Goal: Task Accomplishment & Management: Complete application form

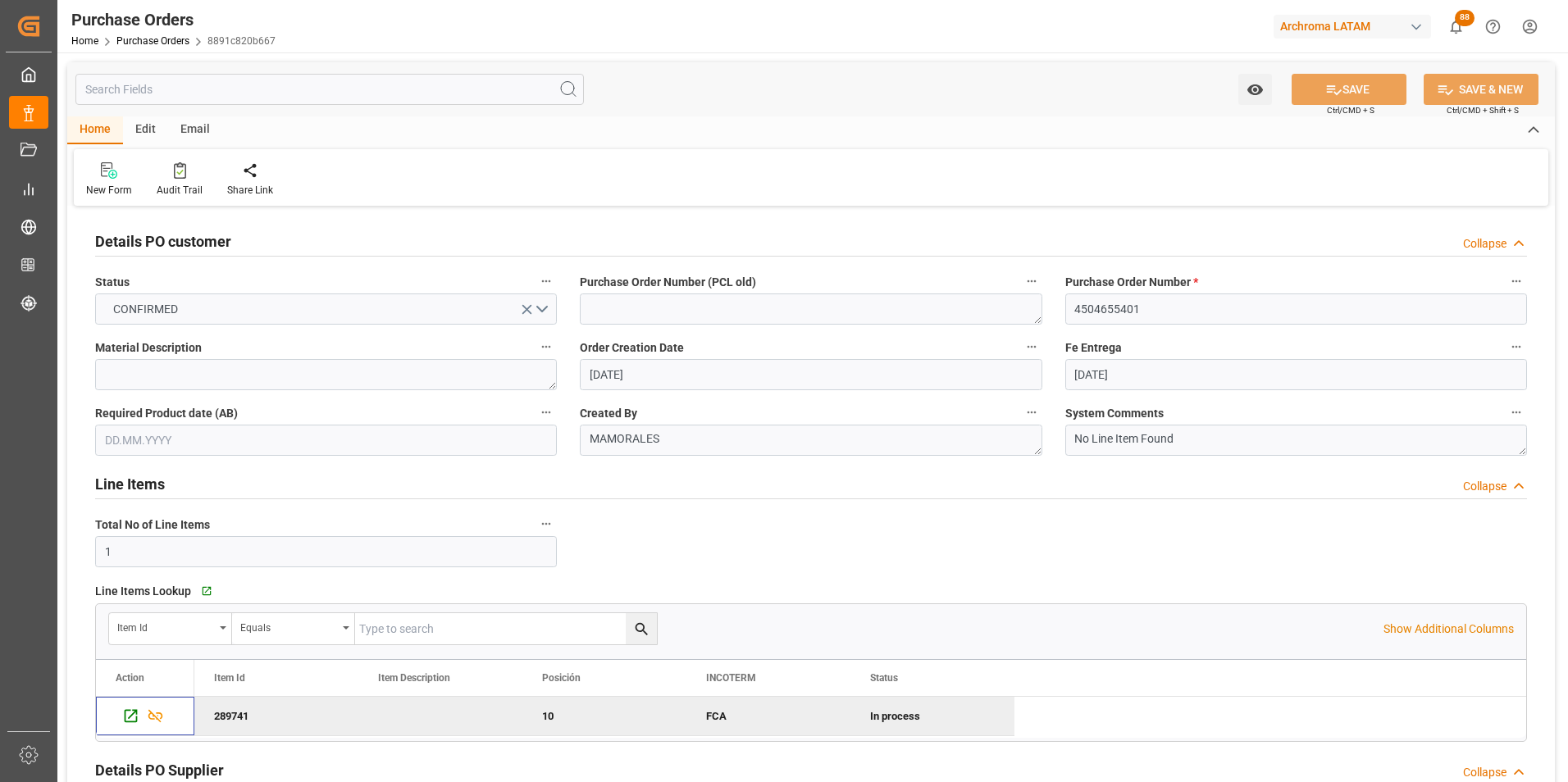
scroll to position [82, 0]
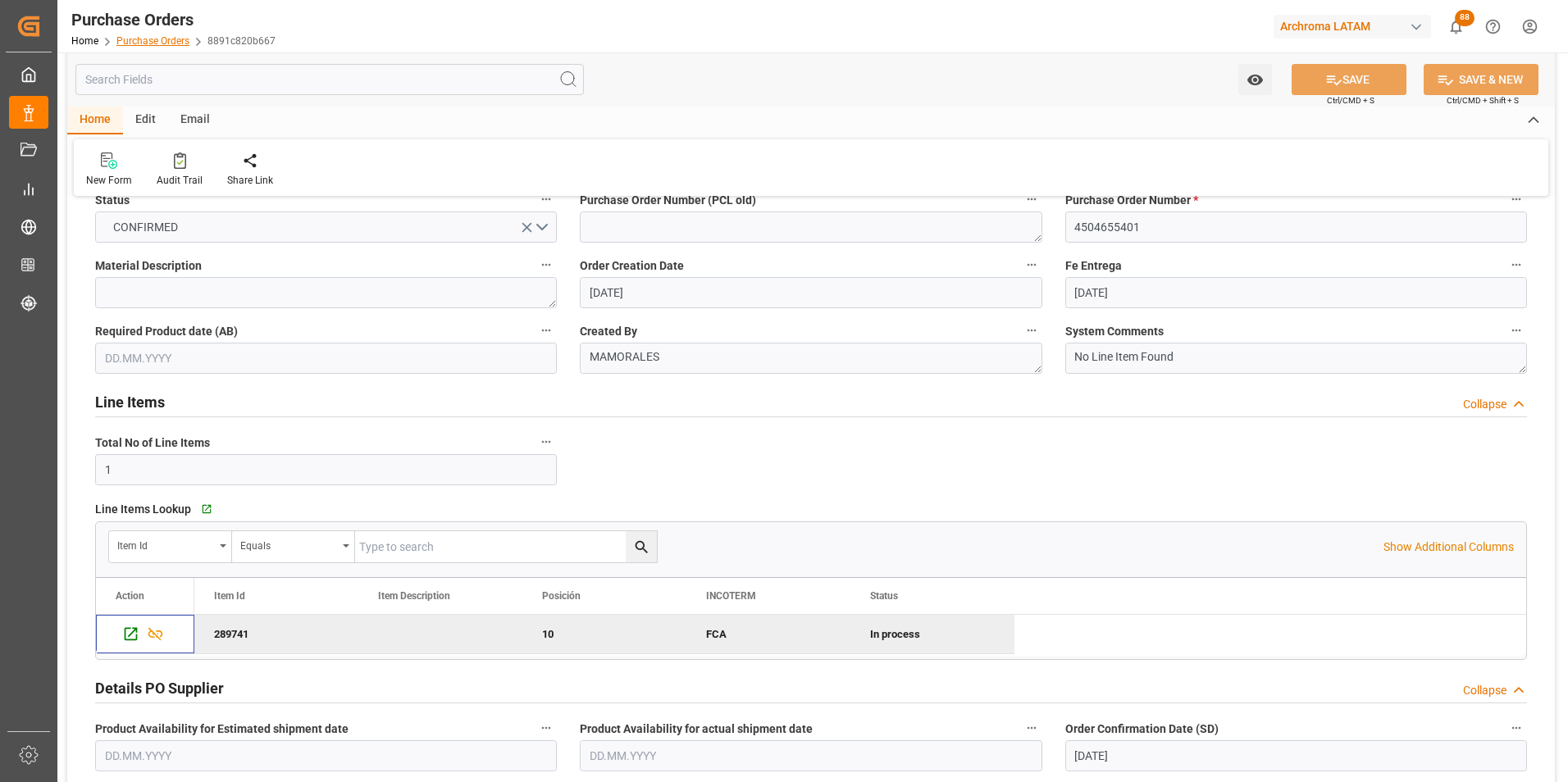
drag, startPoint x: 0, startPoint y: 0, endPoint x: 160, endPoint y: 41, distance: 165.2
click at [160, 41] on link "Purchase Orders" at bounding box center [153, 41] width 73 height 12
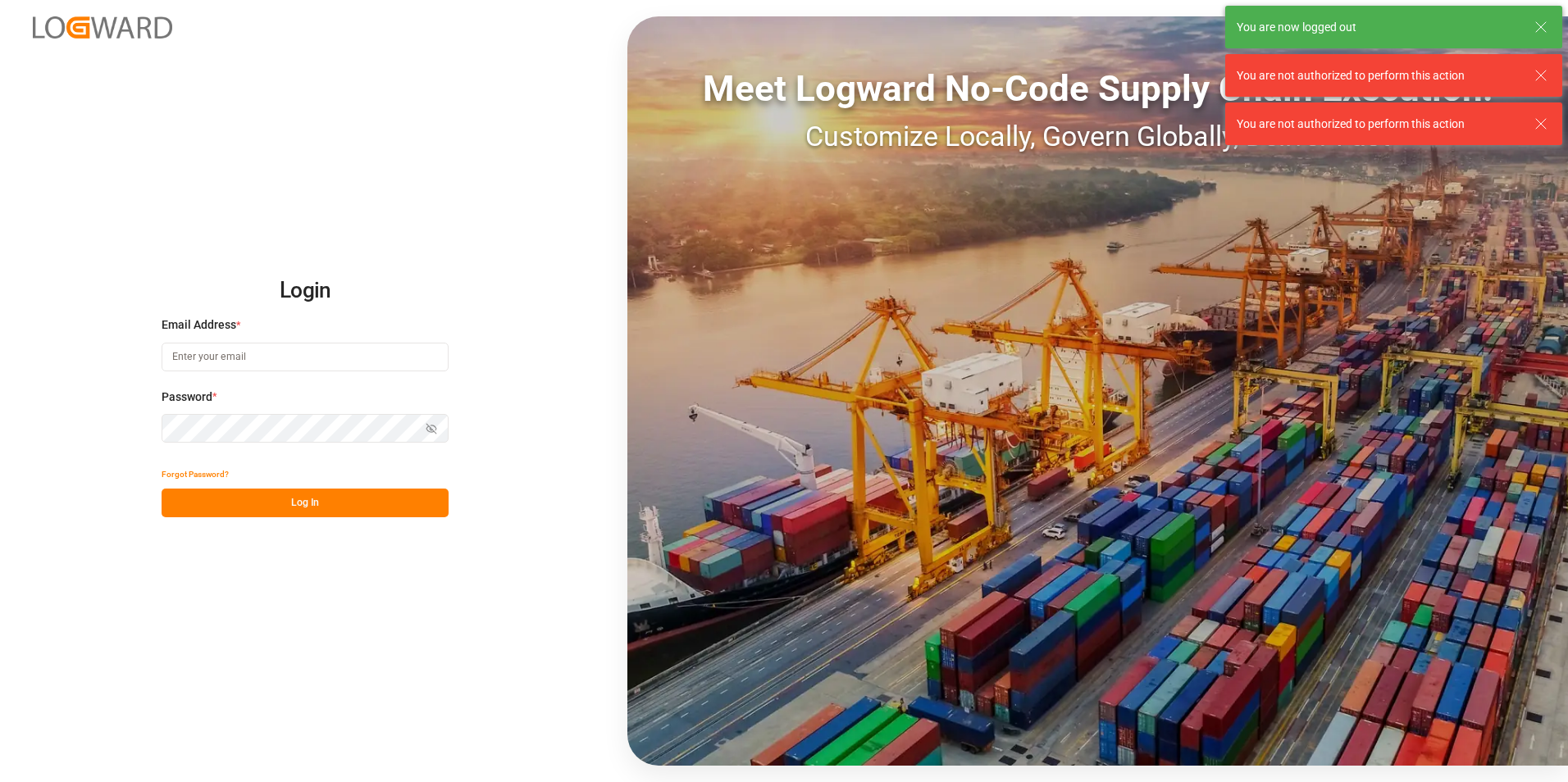
type input "valeria.hurtado@leschaco.com"
click at [360, 505] on button "Log In" at bounding box center [305, 503] width 287 height 28
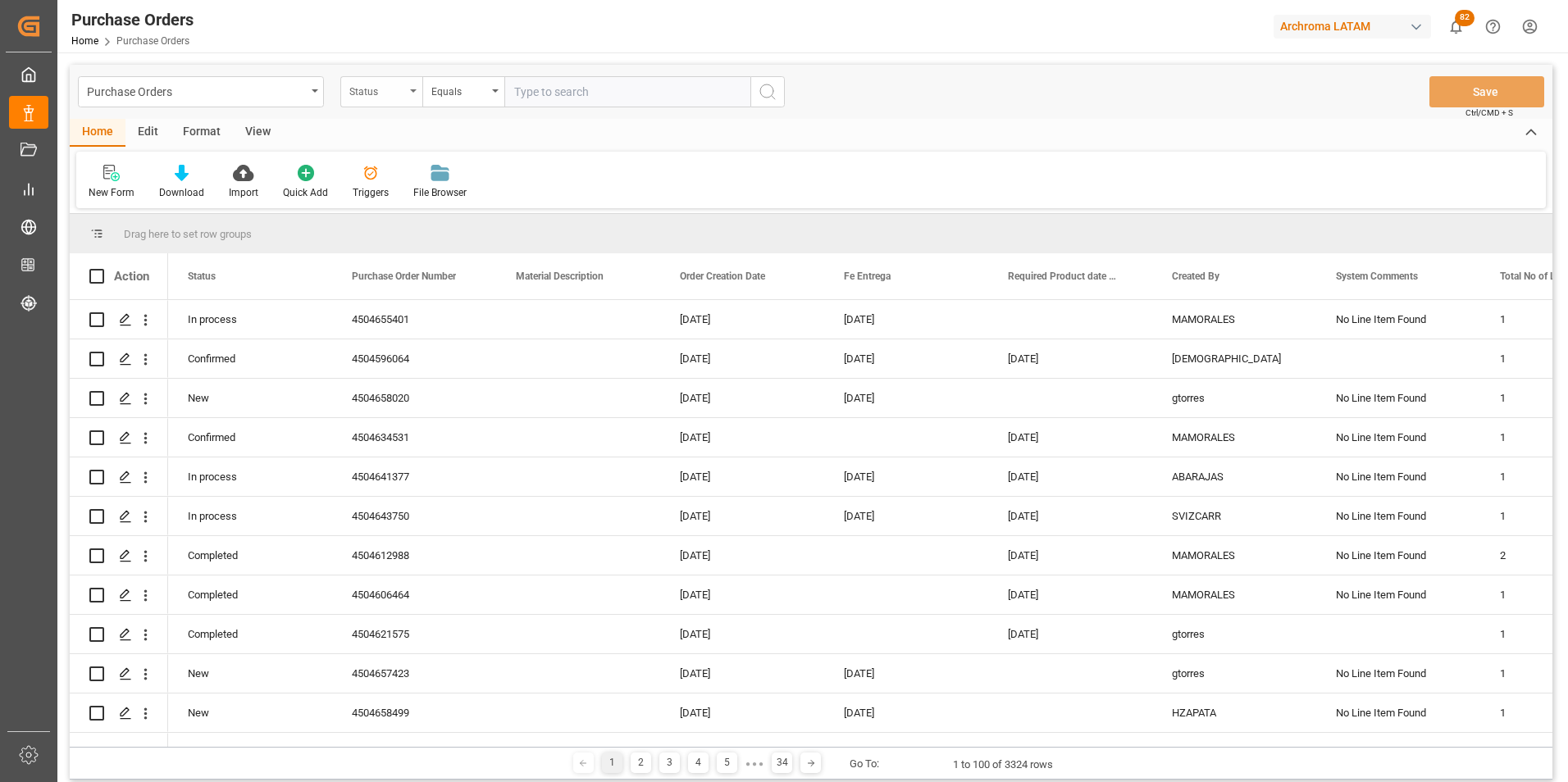
click at [387, 95] on div "Status" at bounding box center [377, 89] width 56 height 19
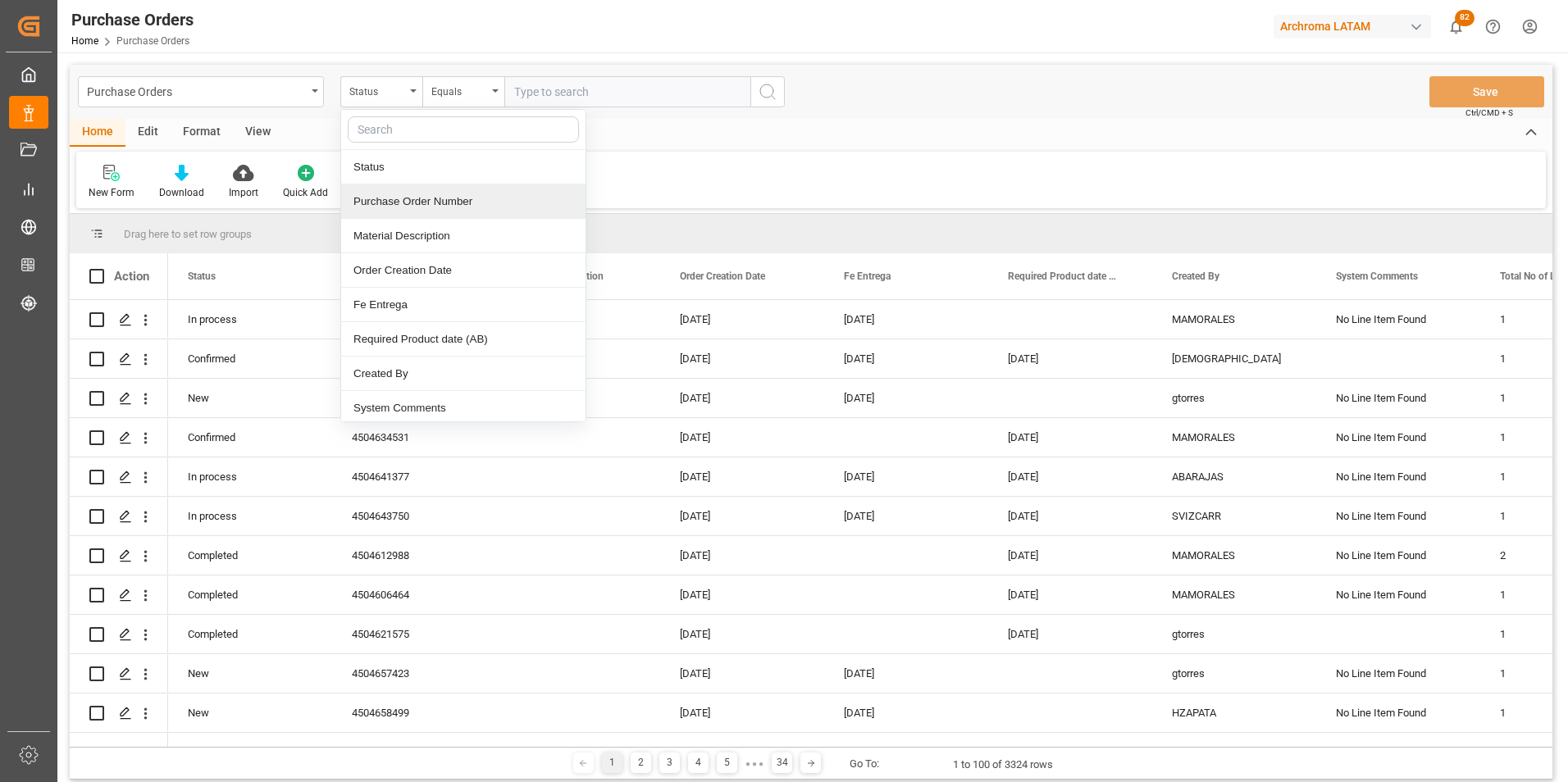
click at [417, 211] on div "Purchase Order Number" at bounding box center [463, 201] width 244 height 34
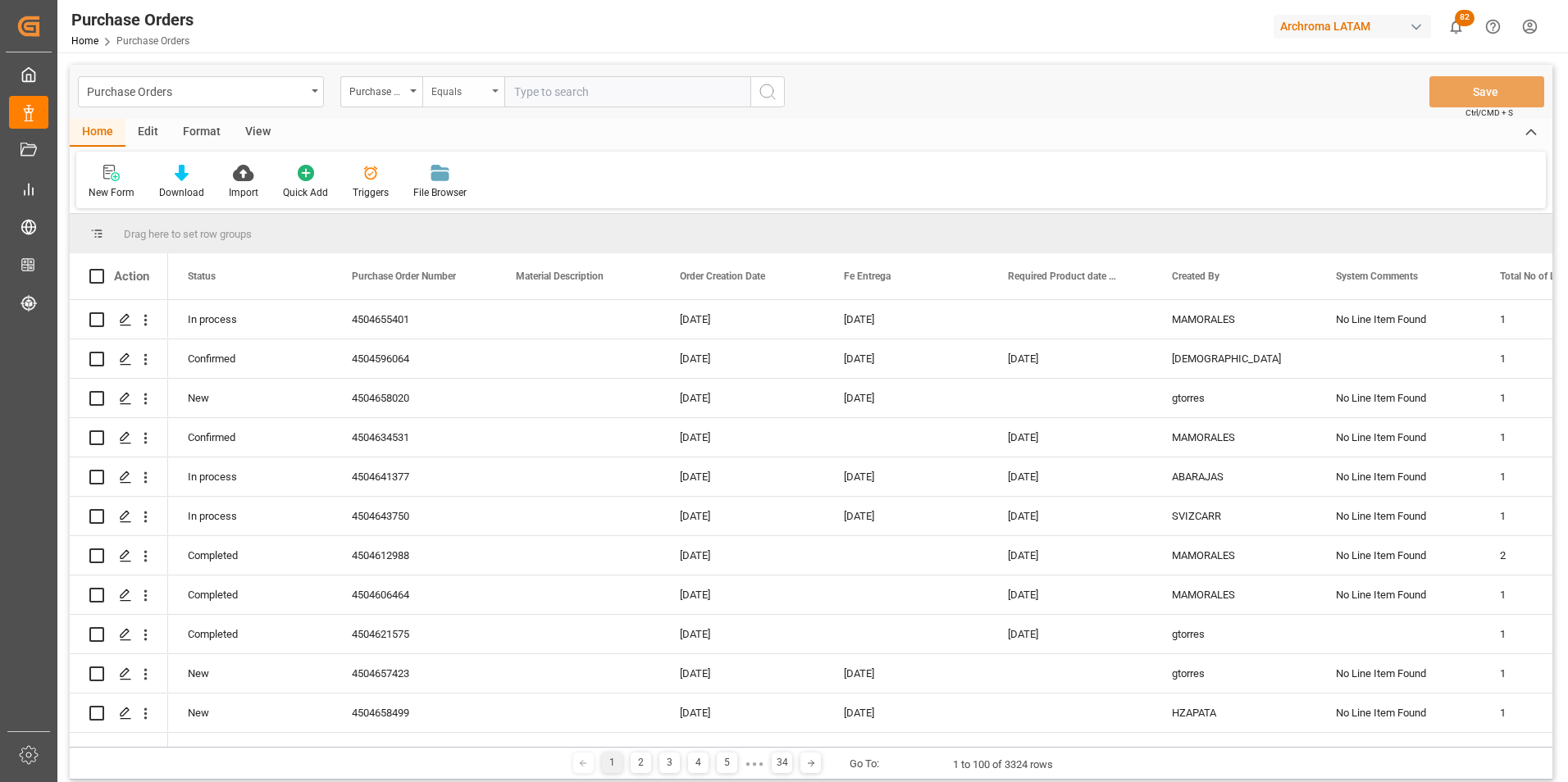
click at [450, 91] on div "Equals" at bounding box center [459, 89] width 56 height 19
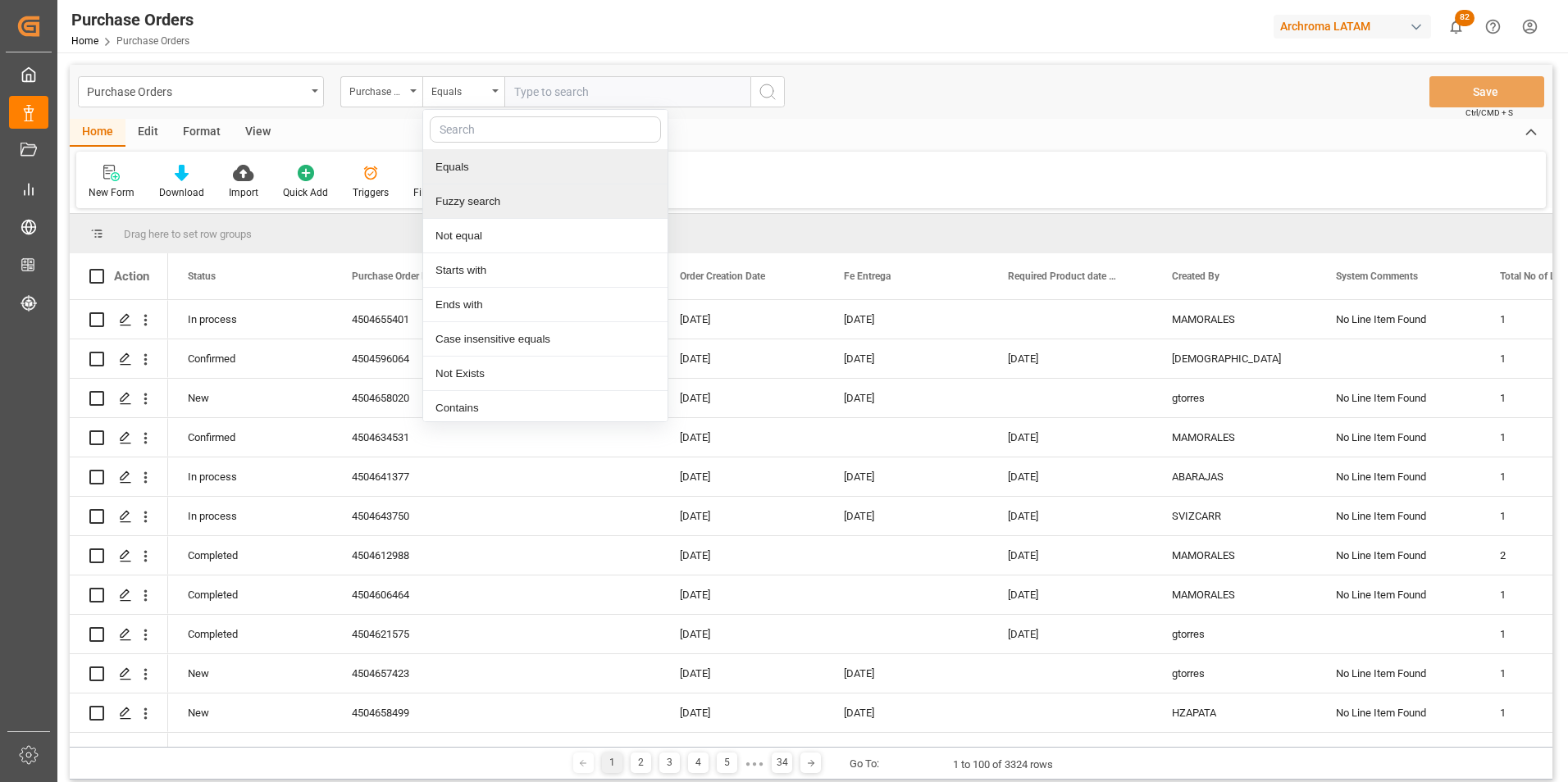
click at [485, 187] on div "Fuzzy search" at bounding box center [544, 201] width 244 height 34
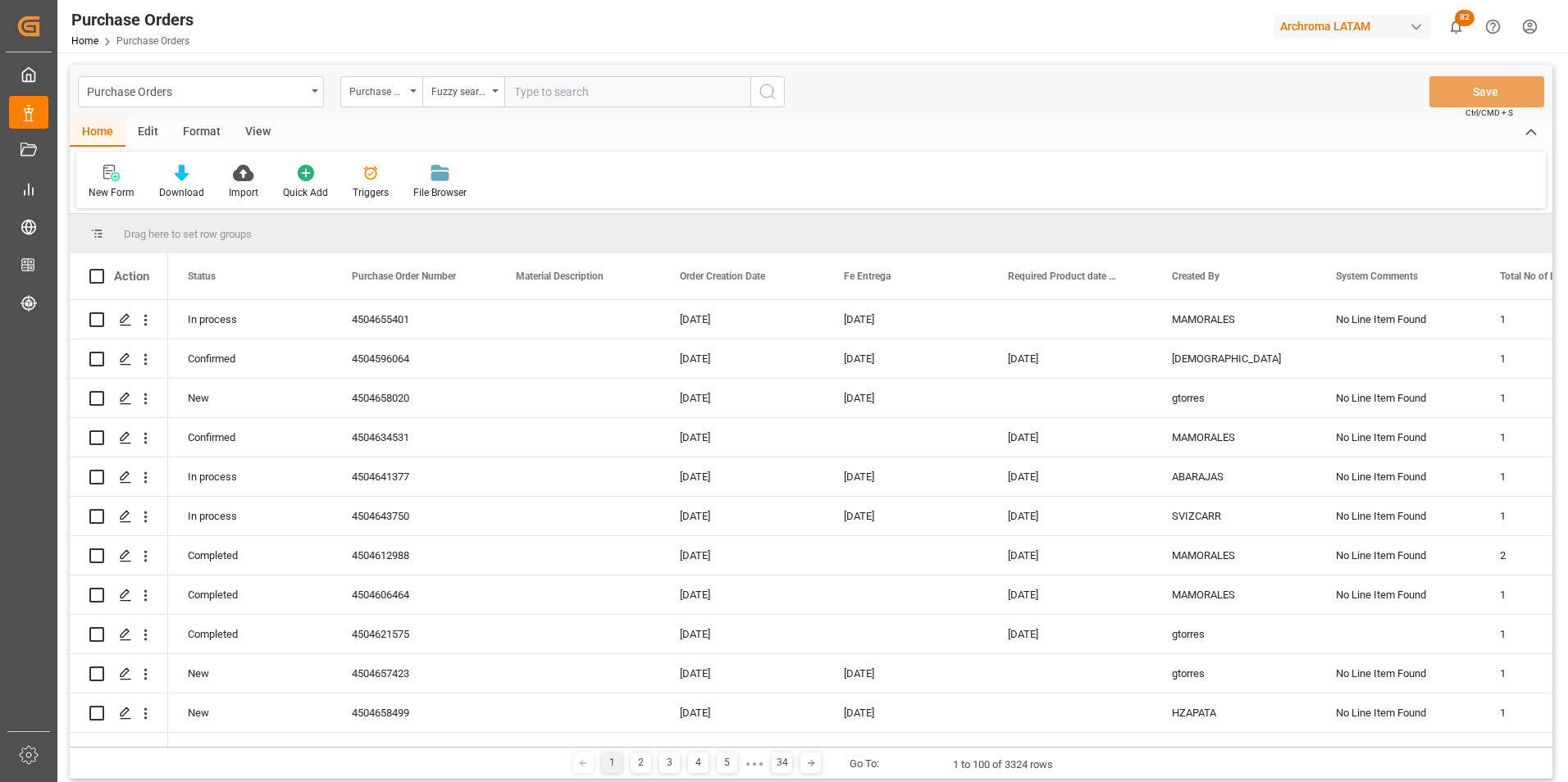
paste input "4504655517"
type input "4504655517"
click at [760, 97] on icon "search button" at bounding box center [767, 92] width 19 height 19
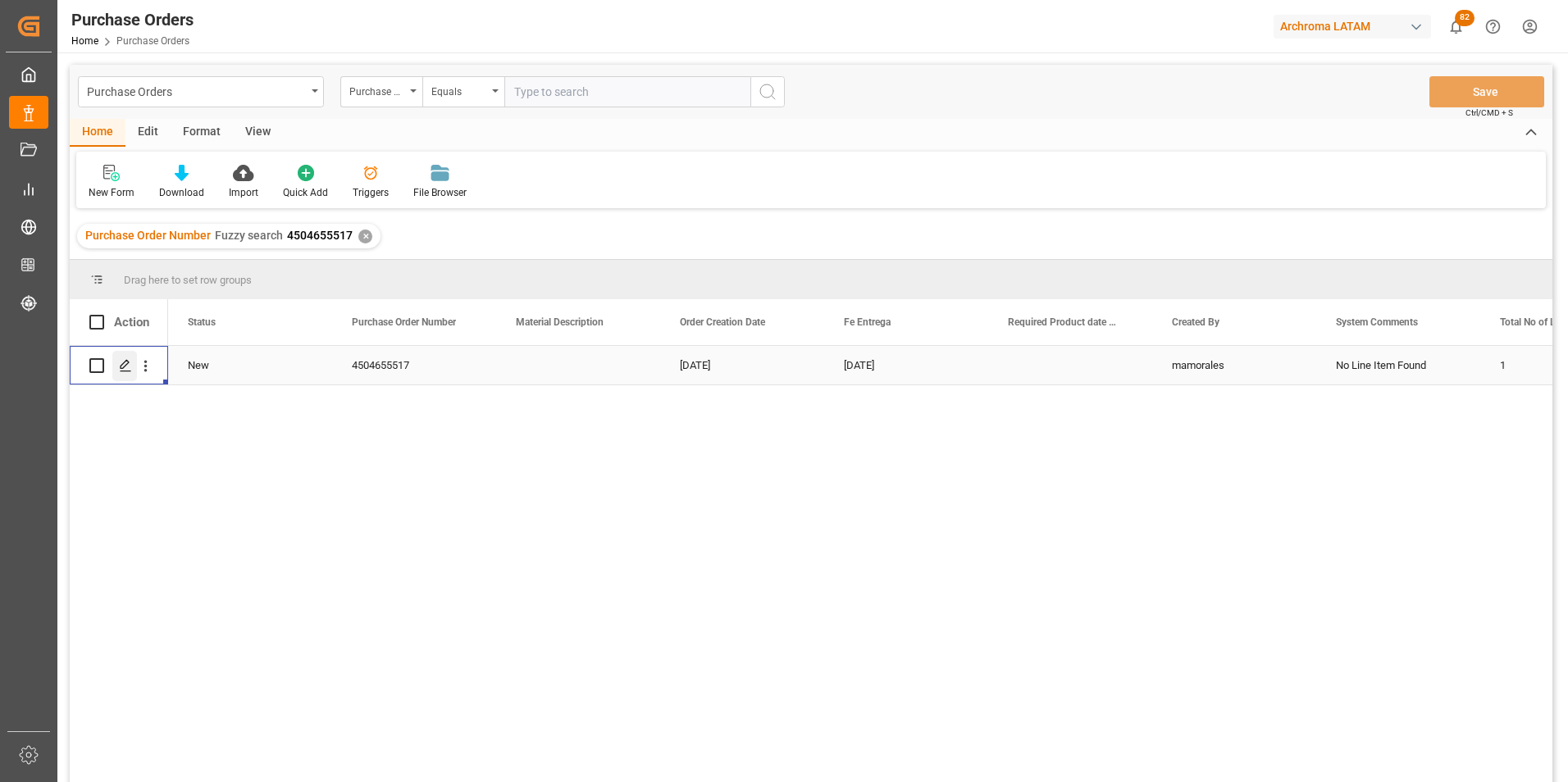
click at [123, 373] on div "Press SPACE to select this row." at bounding box center [124, 365] width 24 height 30
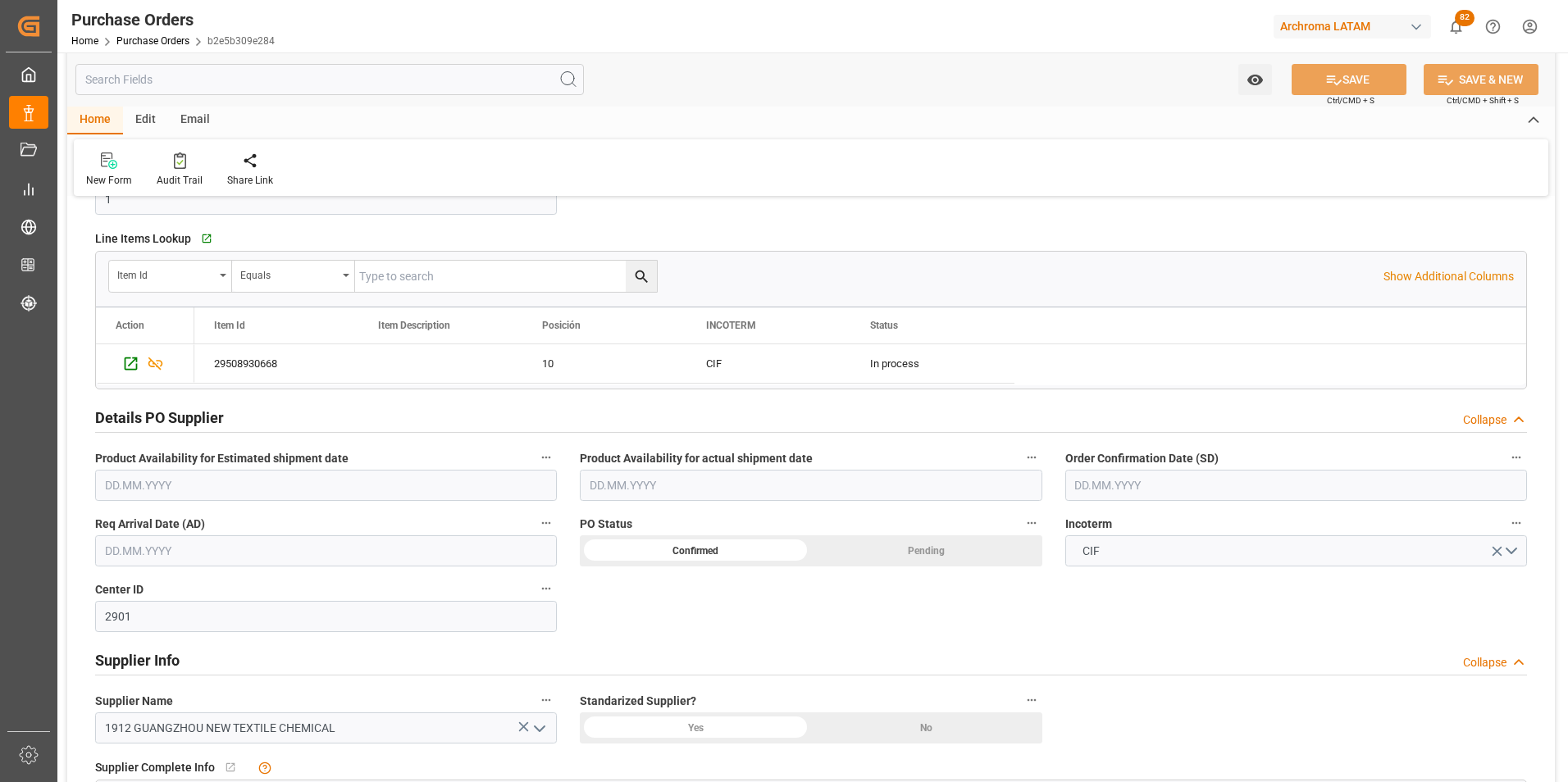
scroll to position [410, 0]
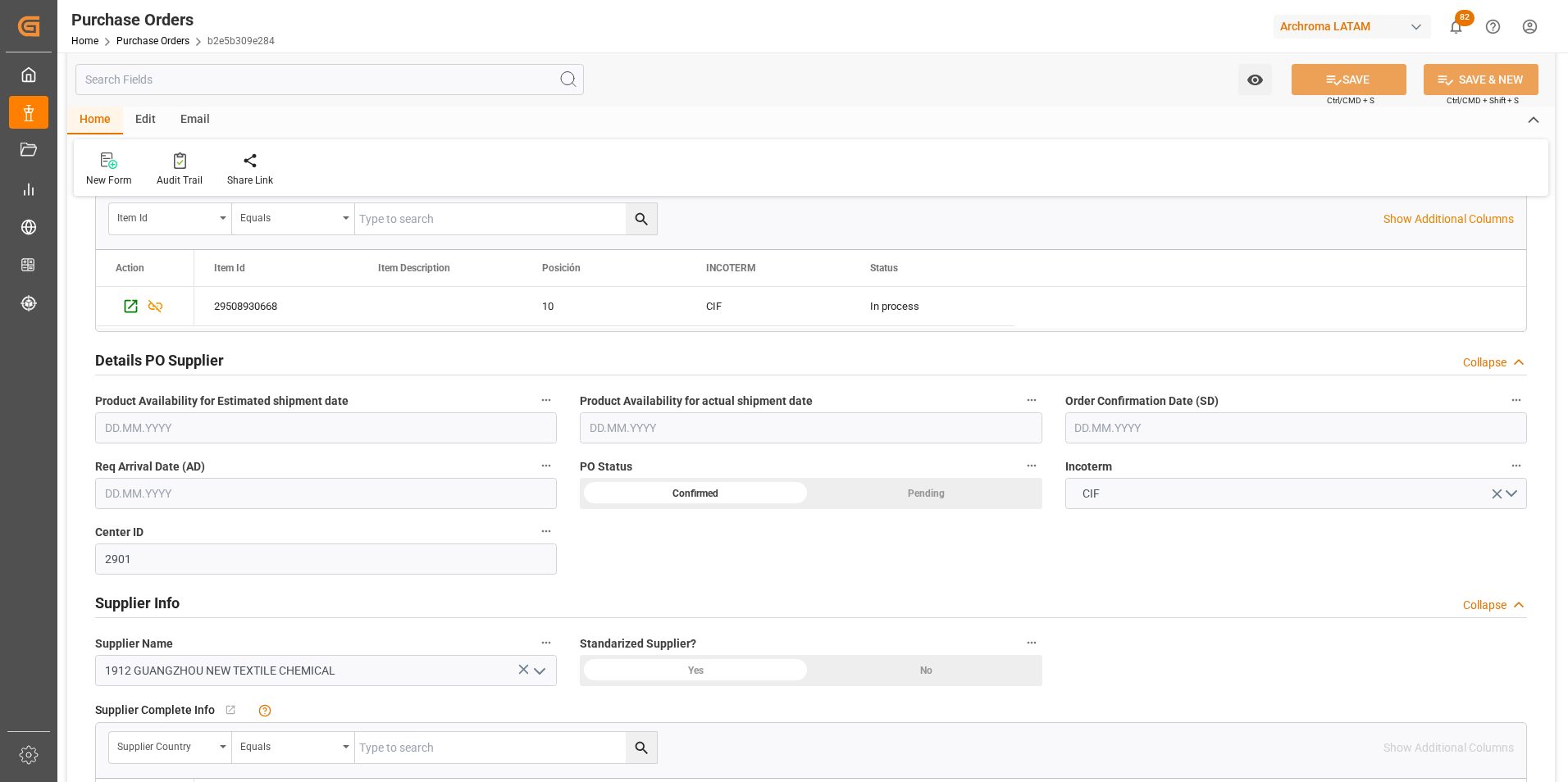
click at [1081, 428] on input "text" at bounding box center [1296, 428] width 462 height 31
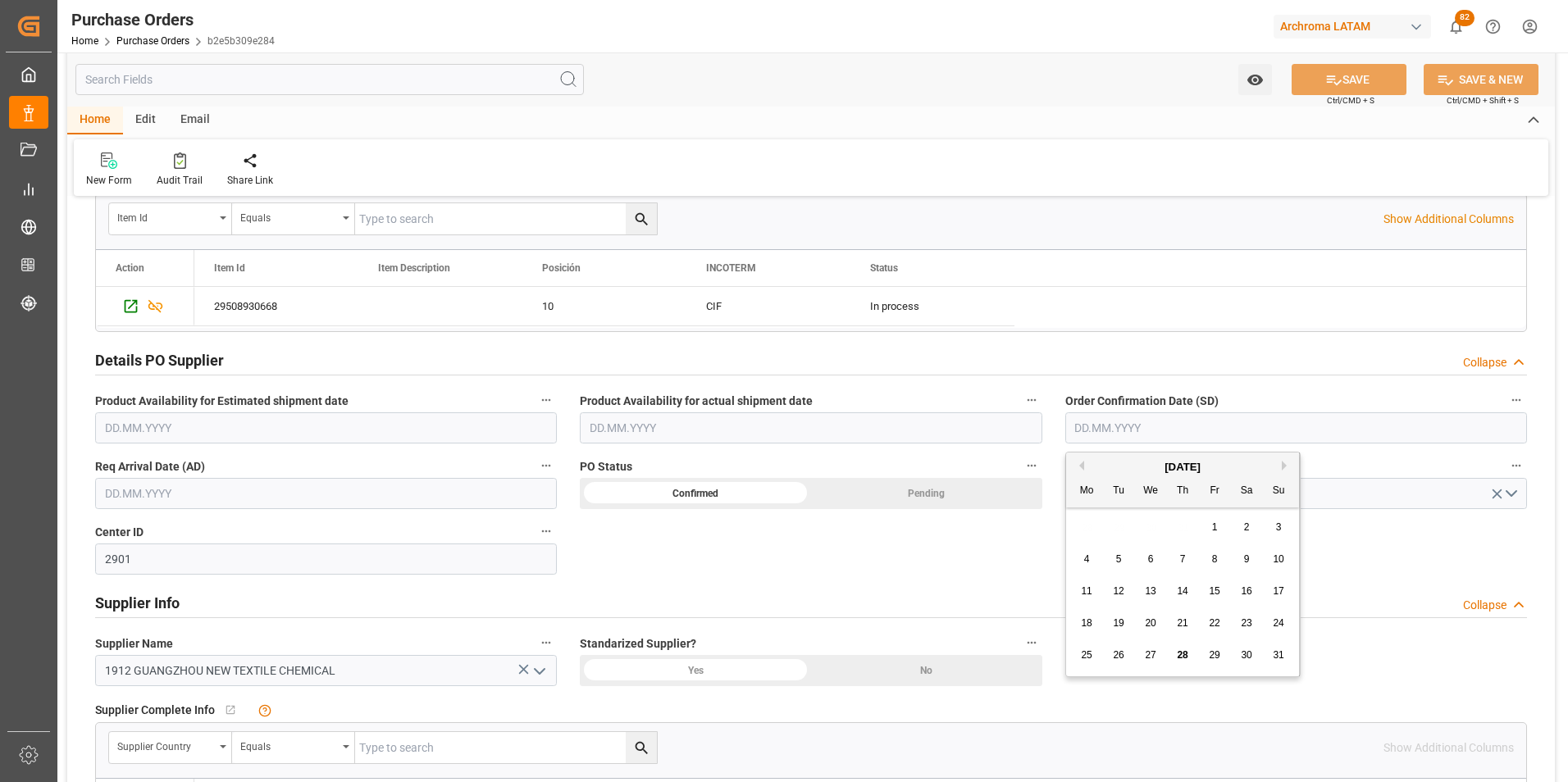
click at [1082, 512] on div "28 29 30 31 1 2 3" at bounding box center [1182, 527] width 224 height 32
click at [1283, 468] on button "Next Month" at bounding box center [1287, 465] width 10 height 10
click at [1094, 529] on div "1" at bounding box center [1086, 528] width 20 height 19
type input "[DATE]"
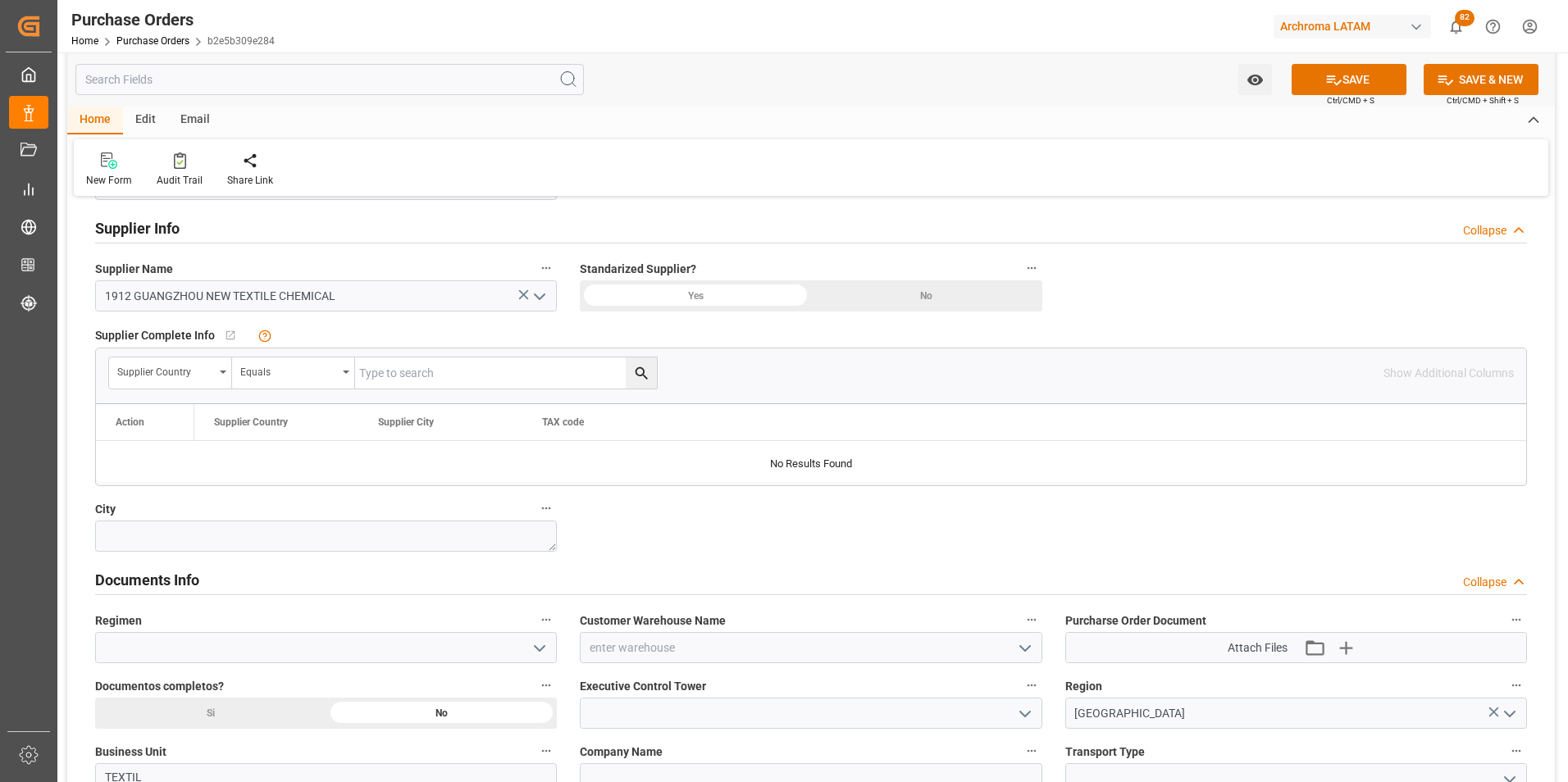
scroll to position [820, 0]
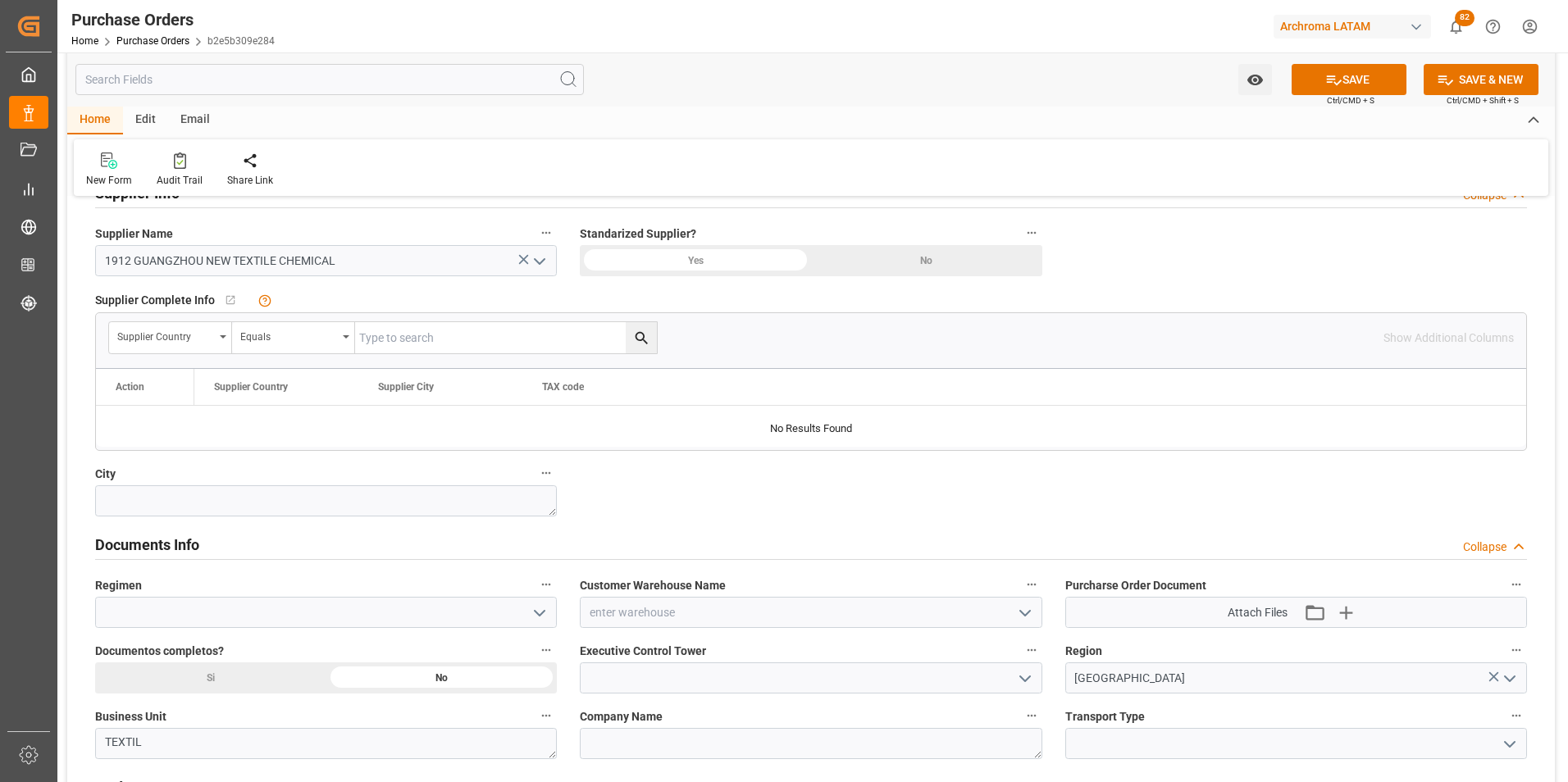
click at [1025, 613] on icon "open menu" at bounding box center [1025, 614] width 19 height 19
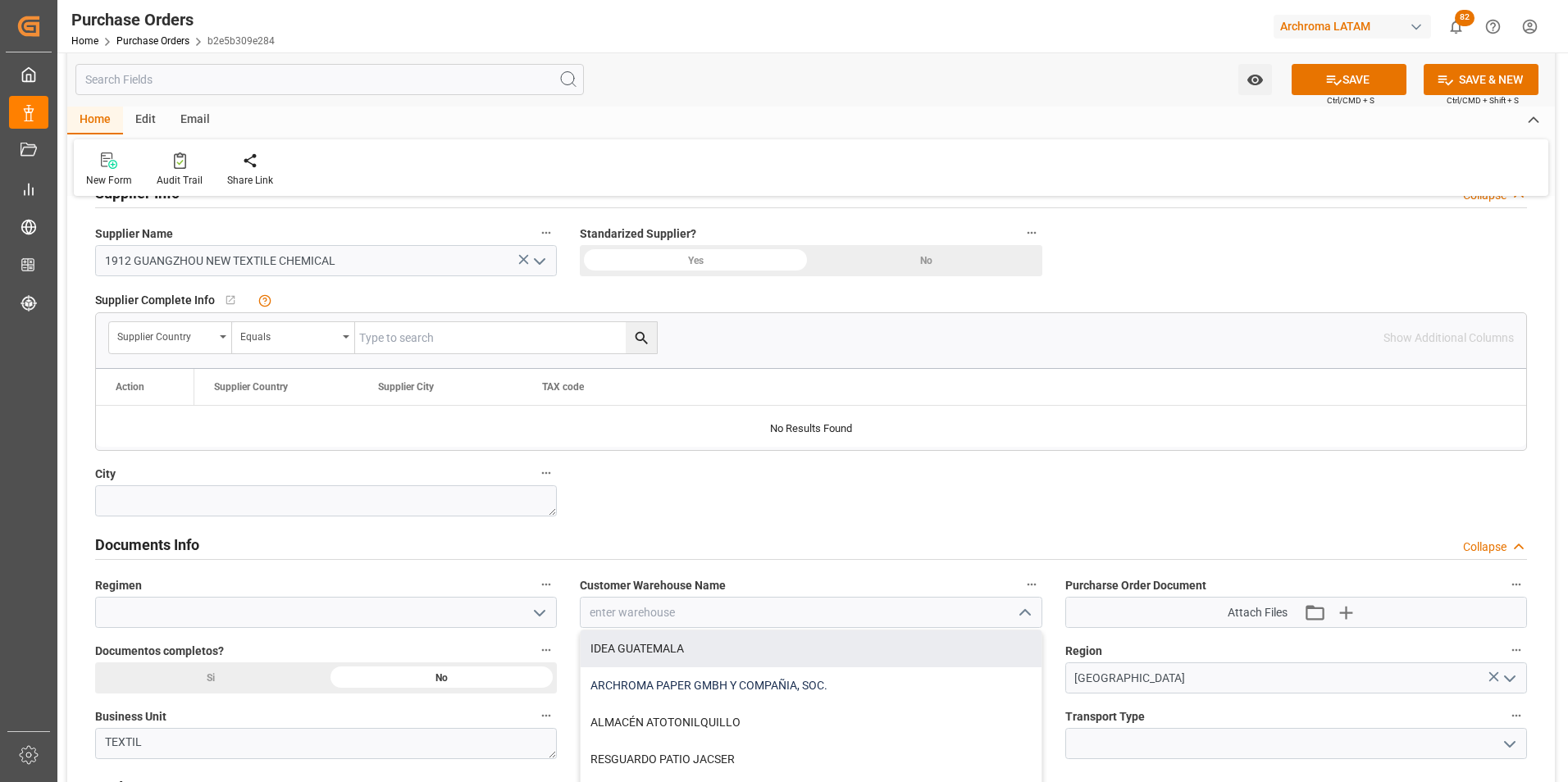
click at [883, 677] on div "ARCHROMA PAPER GMBH Y COMPAÑIA, SOC." at bounding box center [810, 686] width 460 height 37
type input "ARCHROMA PAPER GMBH Y COMPAÑIA, SOC."
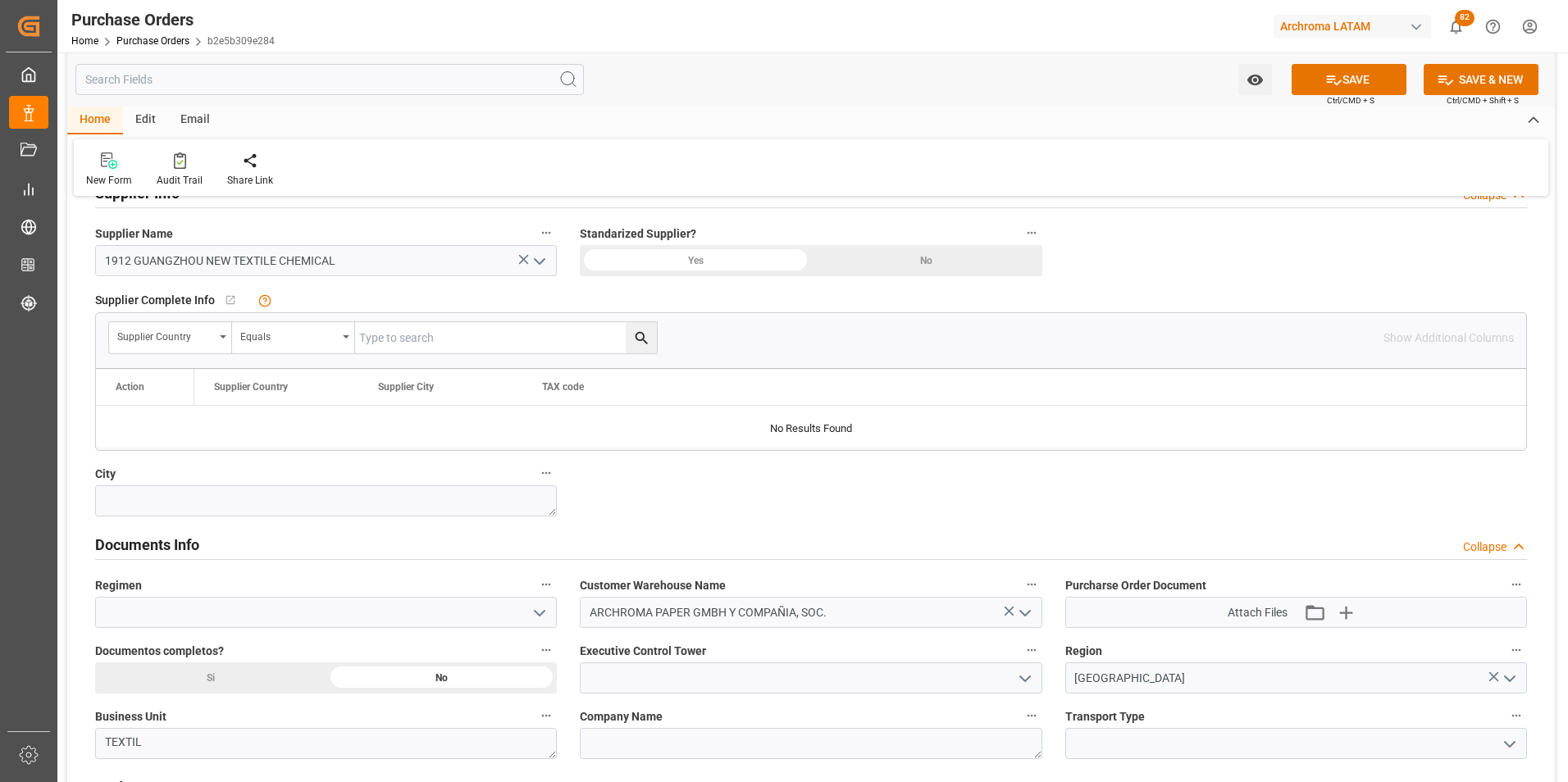
click at [1503, 751] on icon "open menu" at bounding box center [1510, 744] width 19 height 19
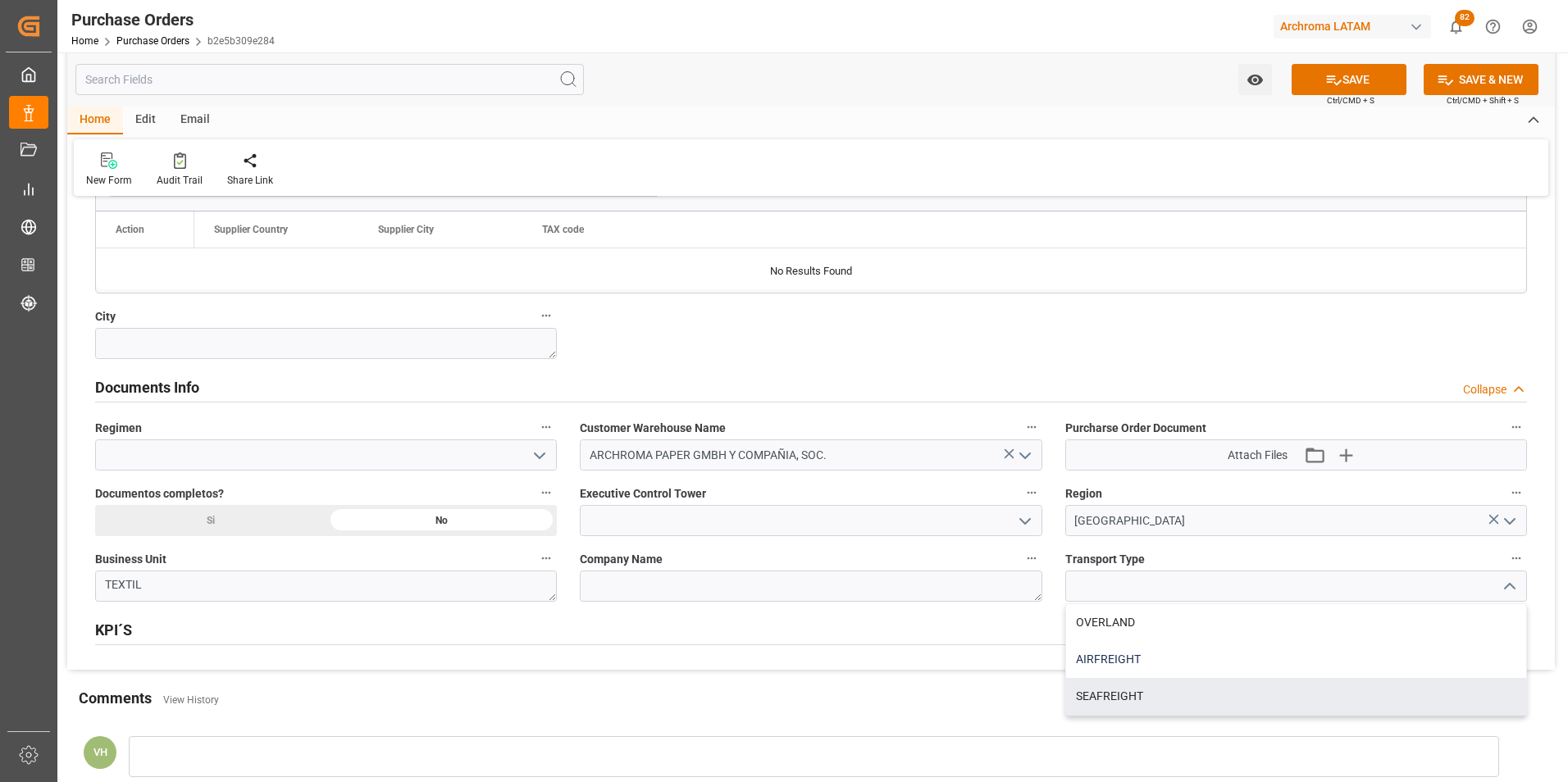
scroll to position [984, 0]
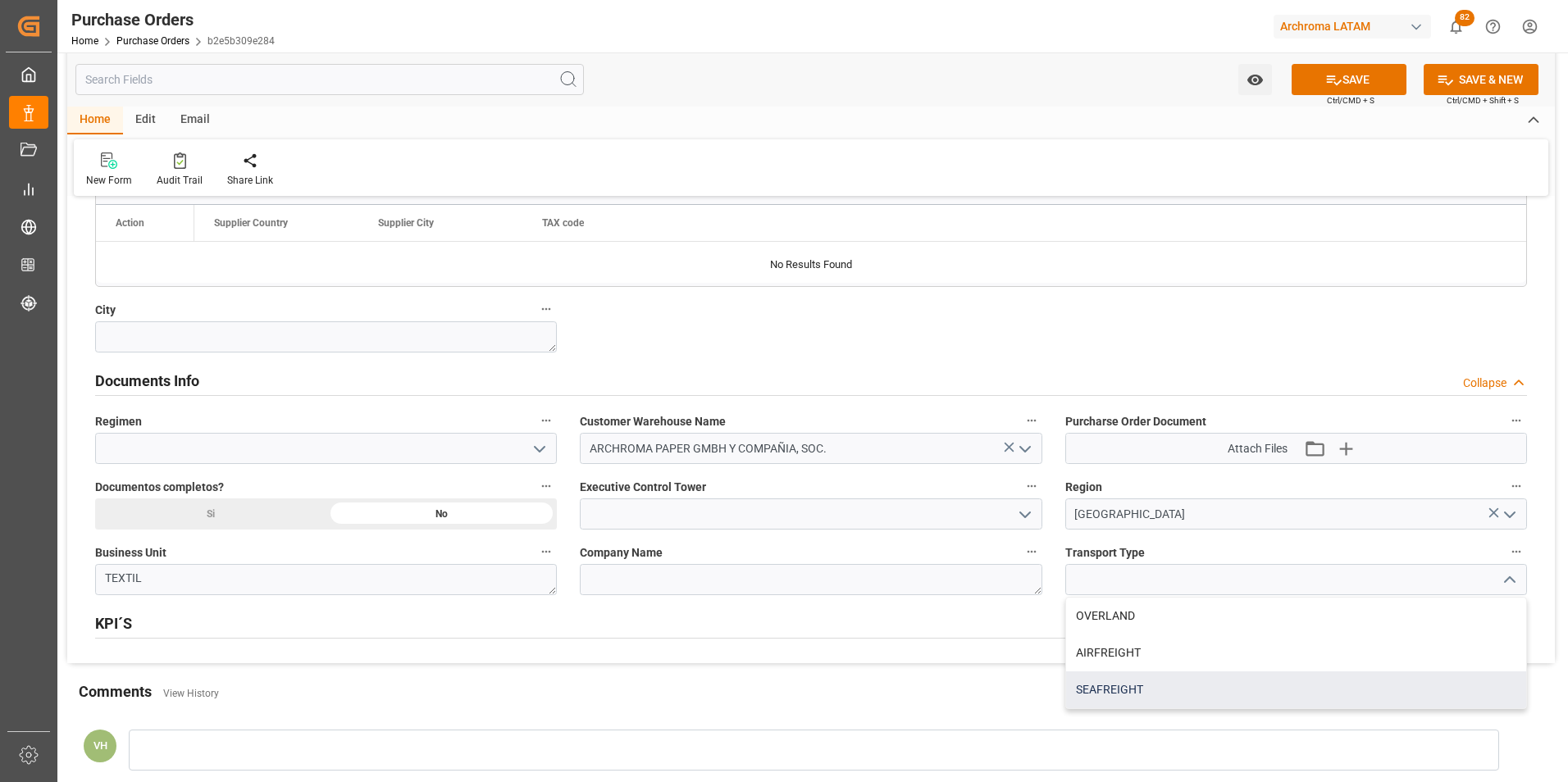
click at [1190, 684] on div "SEAFREIGHT" at bounding box center [1295, 689] width 460 height 37
type input "SEAFREIGHT"
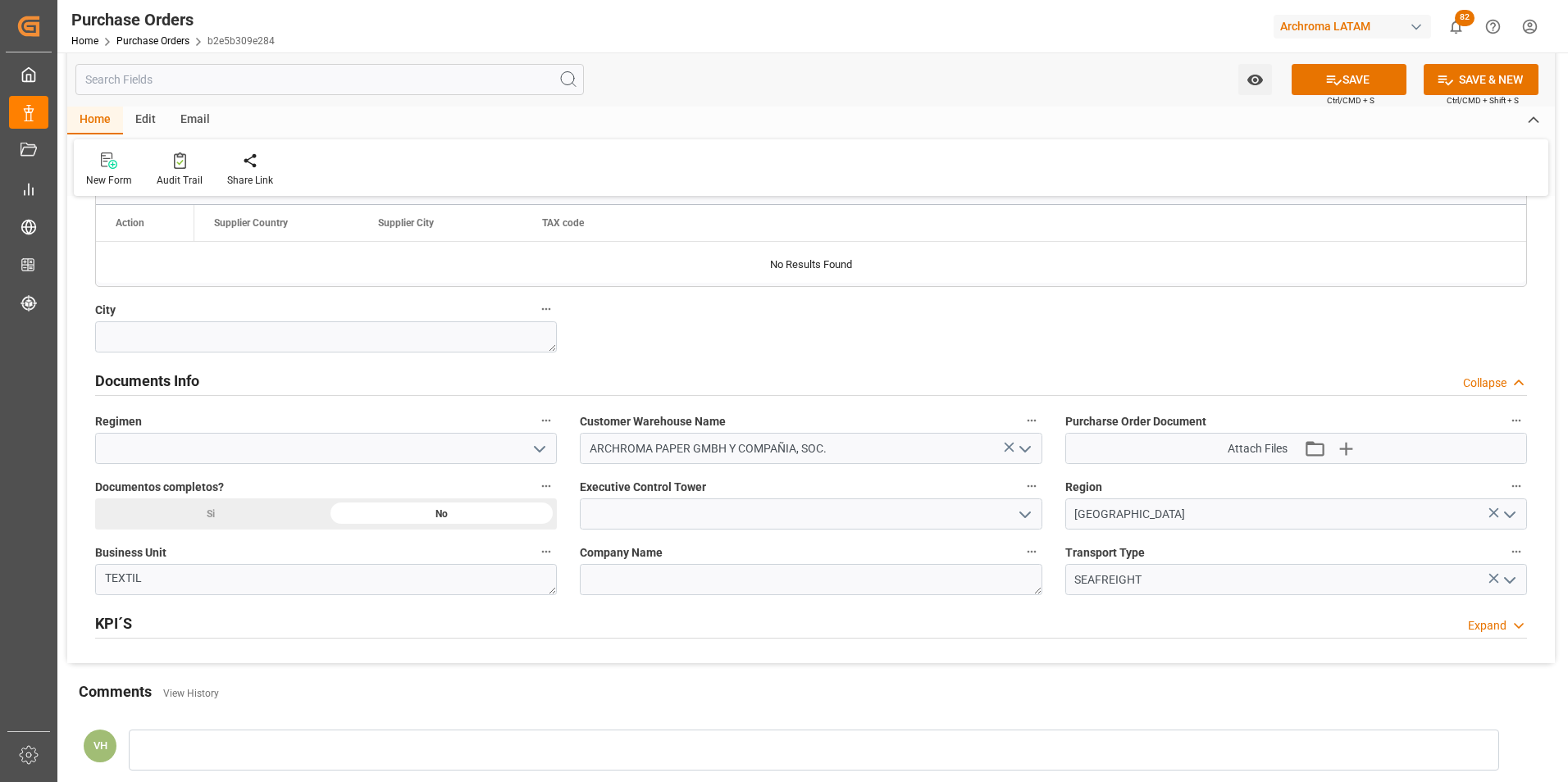
click at [1024, 517] on polyline "open menu" at bounding box center [1025, 514] width 10 height 5
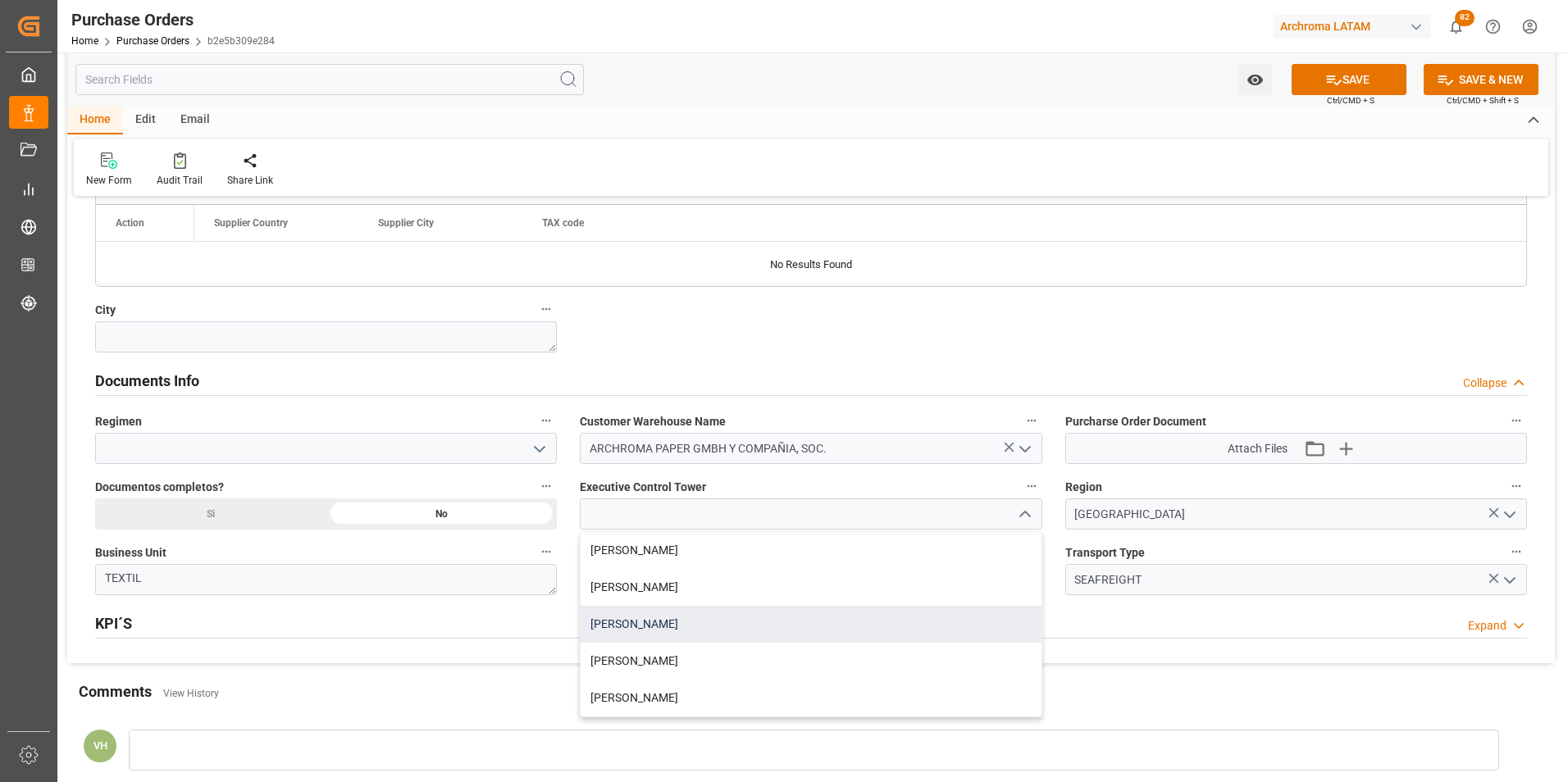
click at [787, 628] on div "[PERSON_NAME]" at bounding box center [810, 624] width 460 height 37
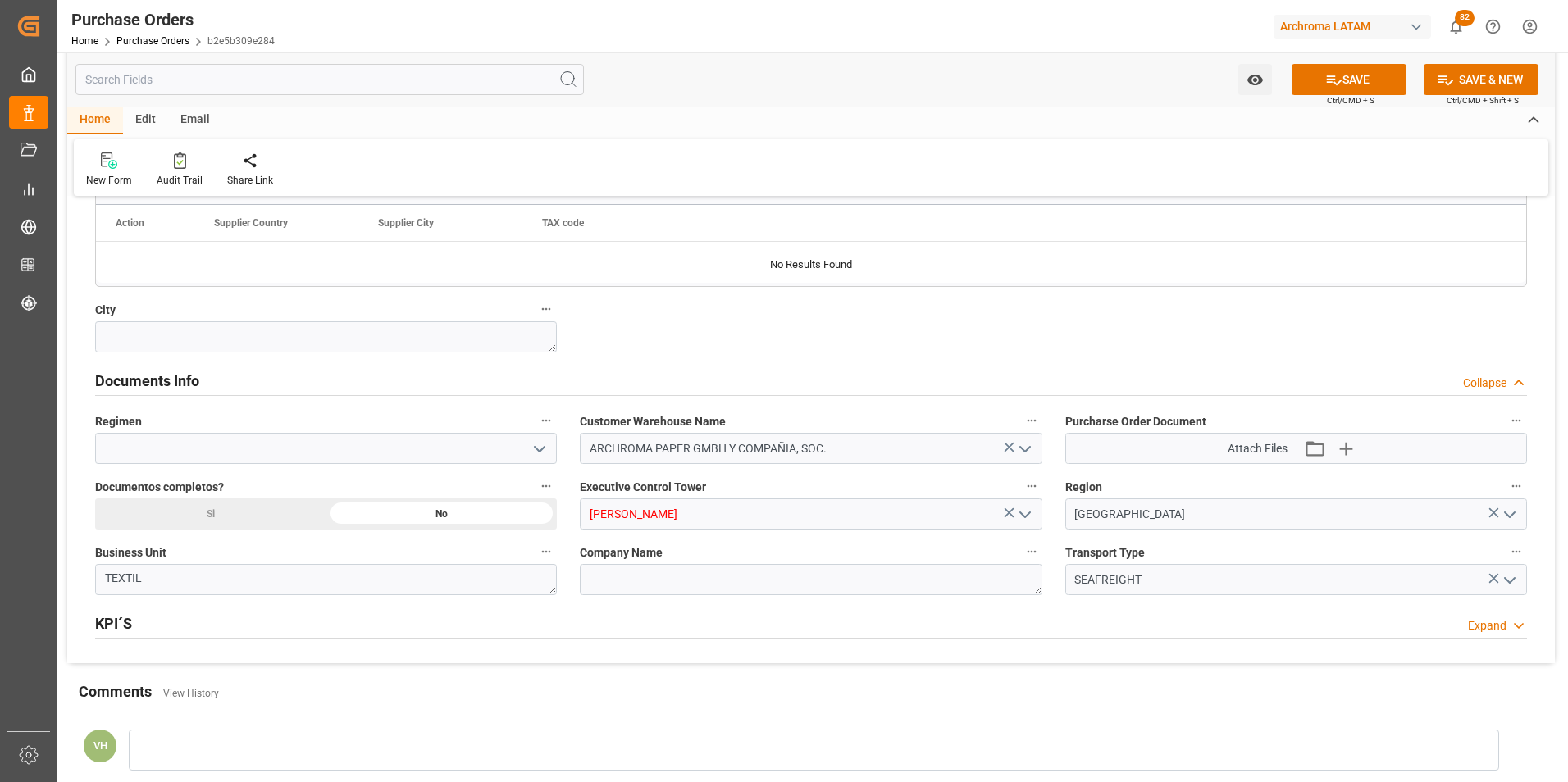
type input "[PERSON_NAME]"
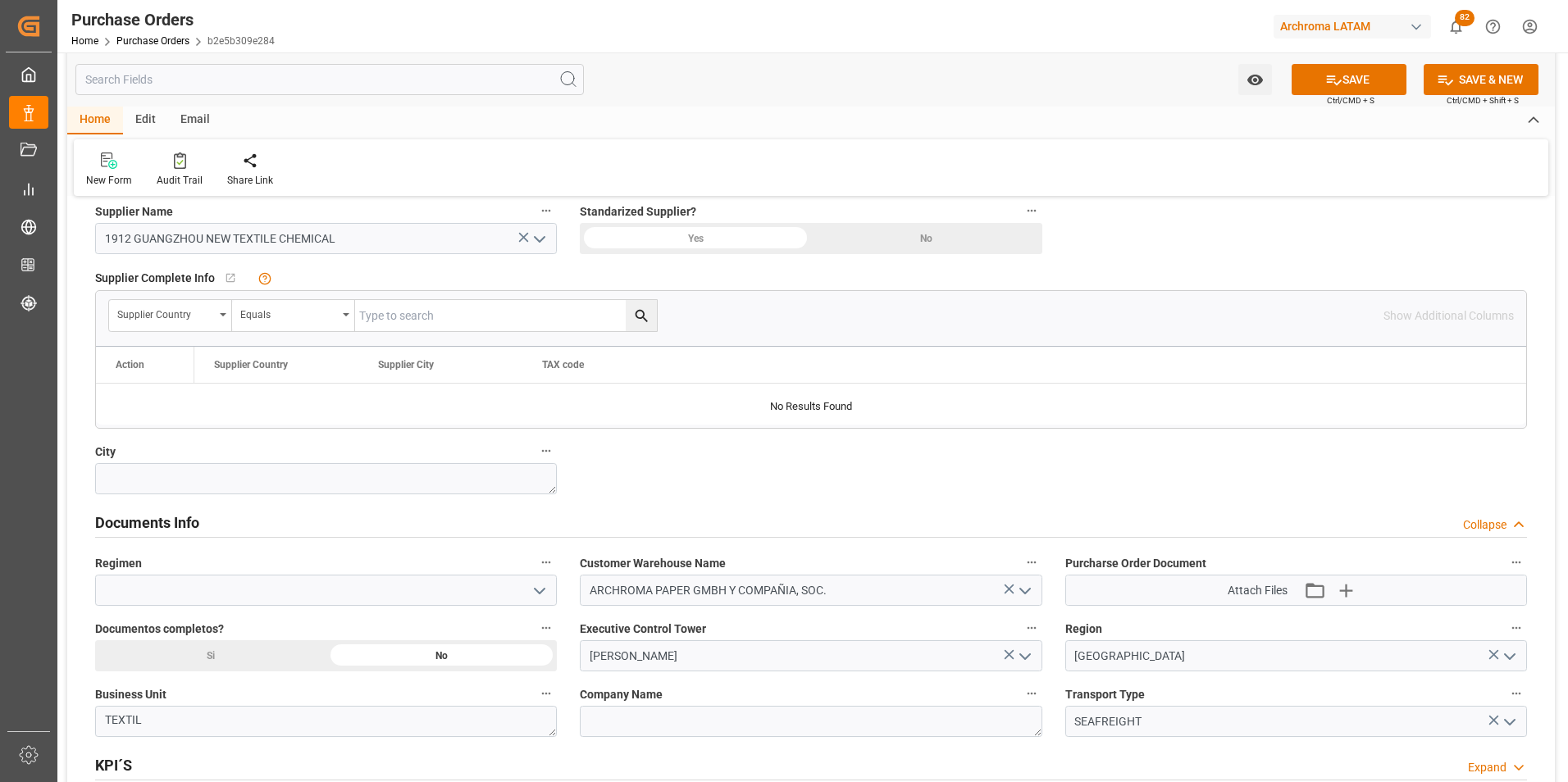
scroll to position [820, 0]
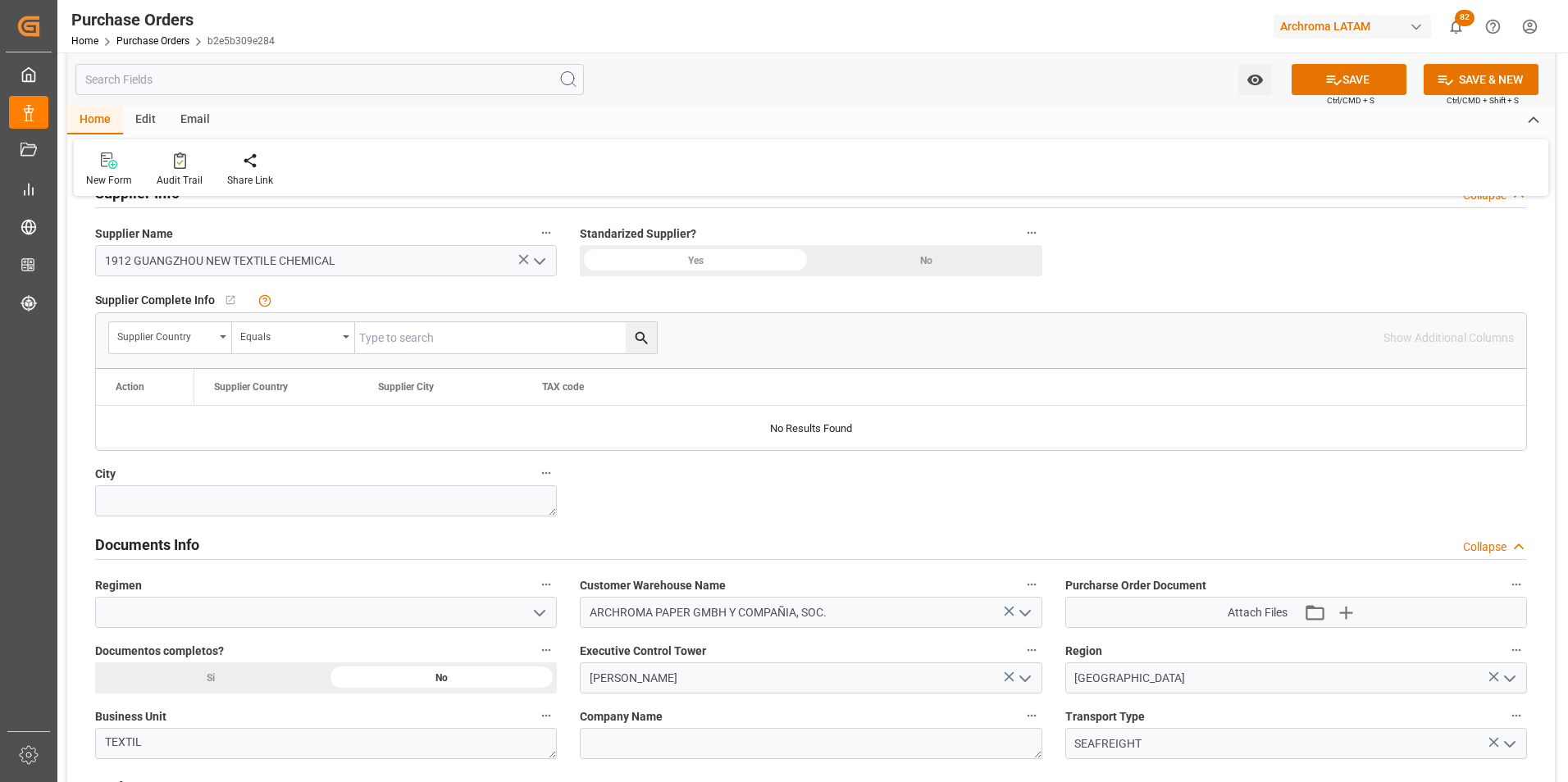
click at [538, 617] on icon "open menu" at bounding box center [540, 614] width 19 height 19
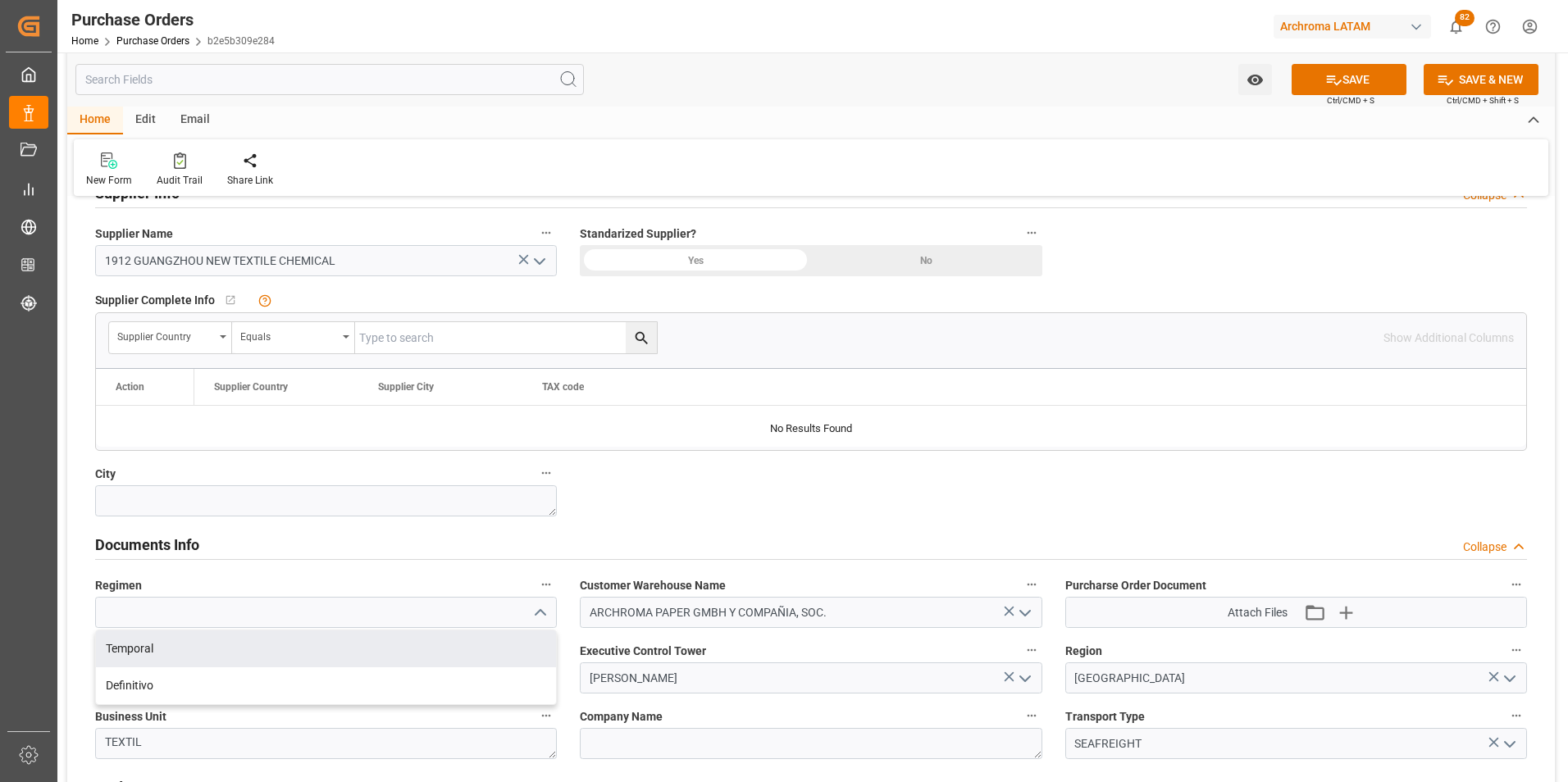
click at [438, 669] on div "Definitivo" at bounding box center [325, 686] width 460 height 37
type input "Definitivo"
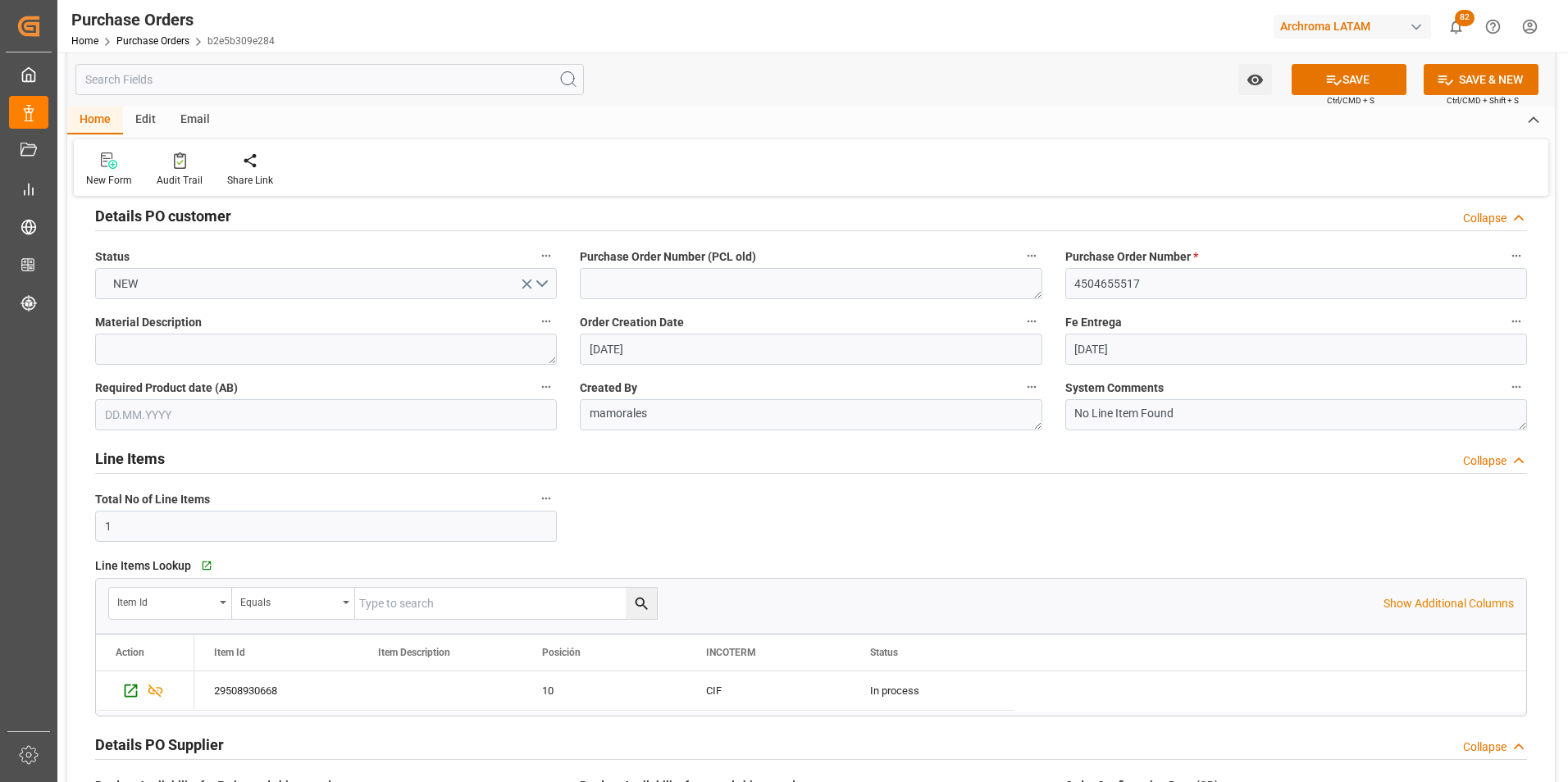
scroll to position [0, 0]
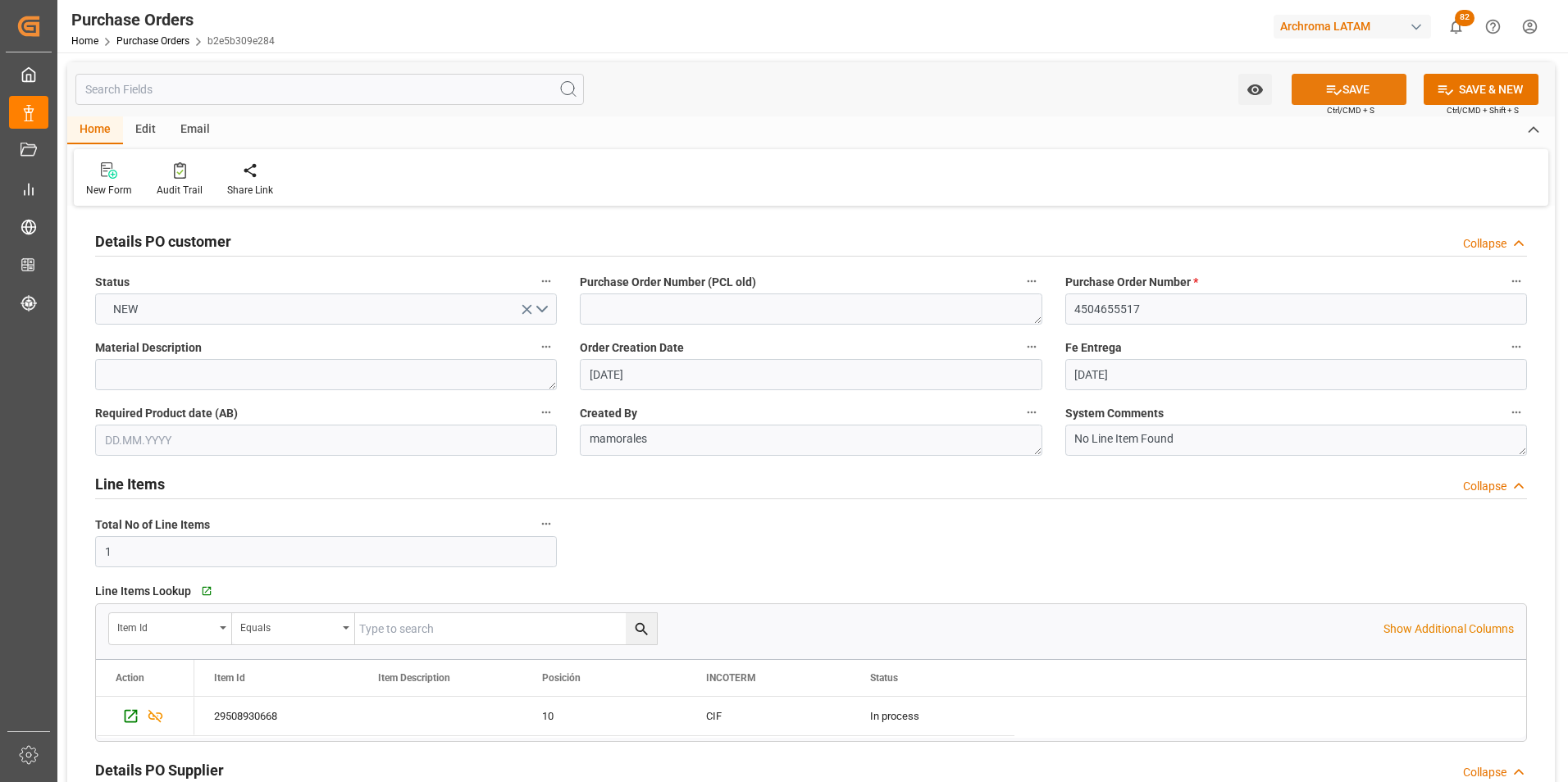
click at [1347, 75] on button "SAVE" at bounding box center [1349, 90] width 115 height 31
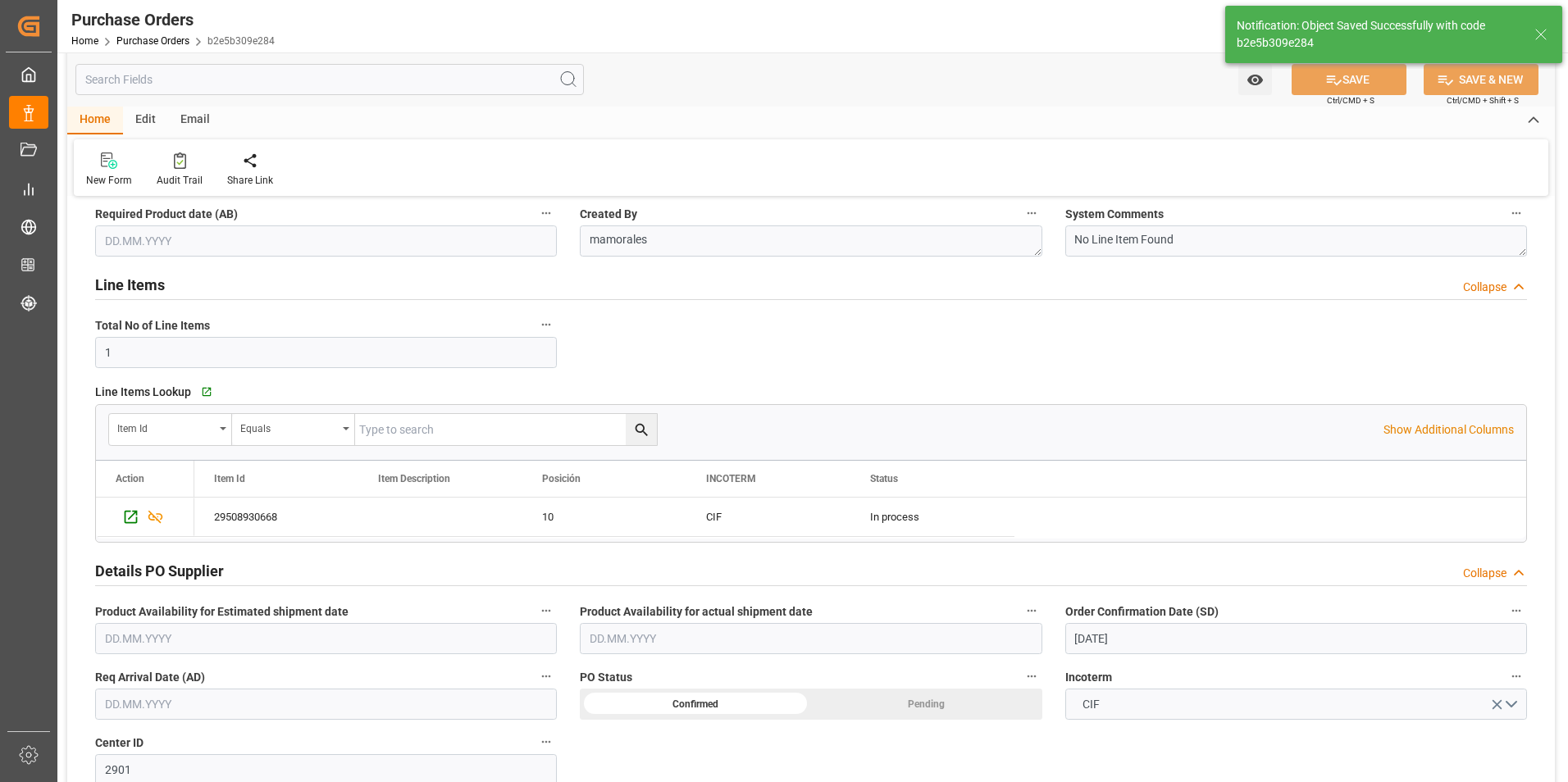
scroll to position [246, 0]
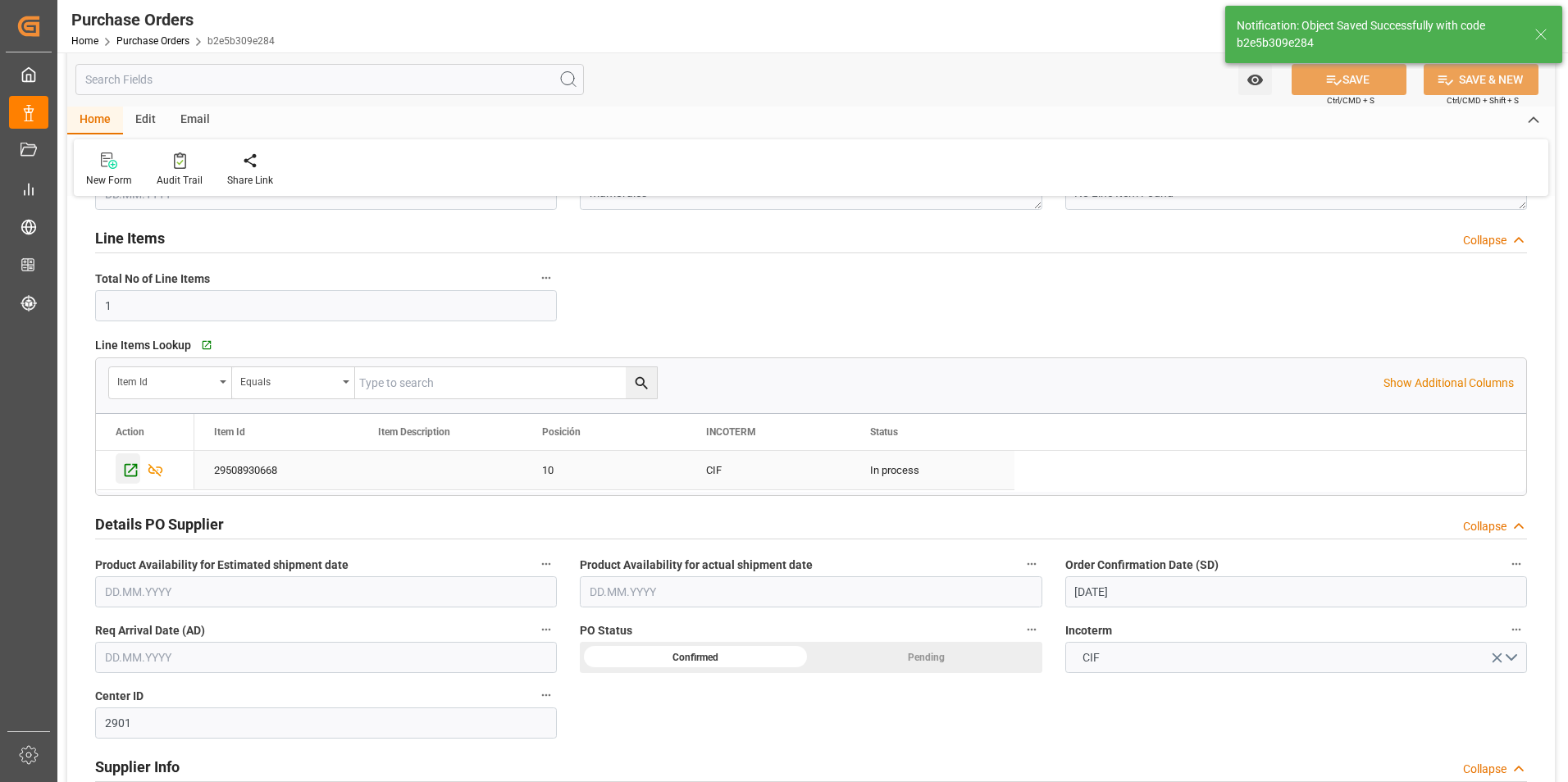
click at [131, 469] on icon "Press SPACE to select this row." at bounding box center [131, 470] width 18 height 18
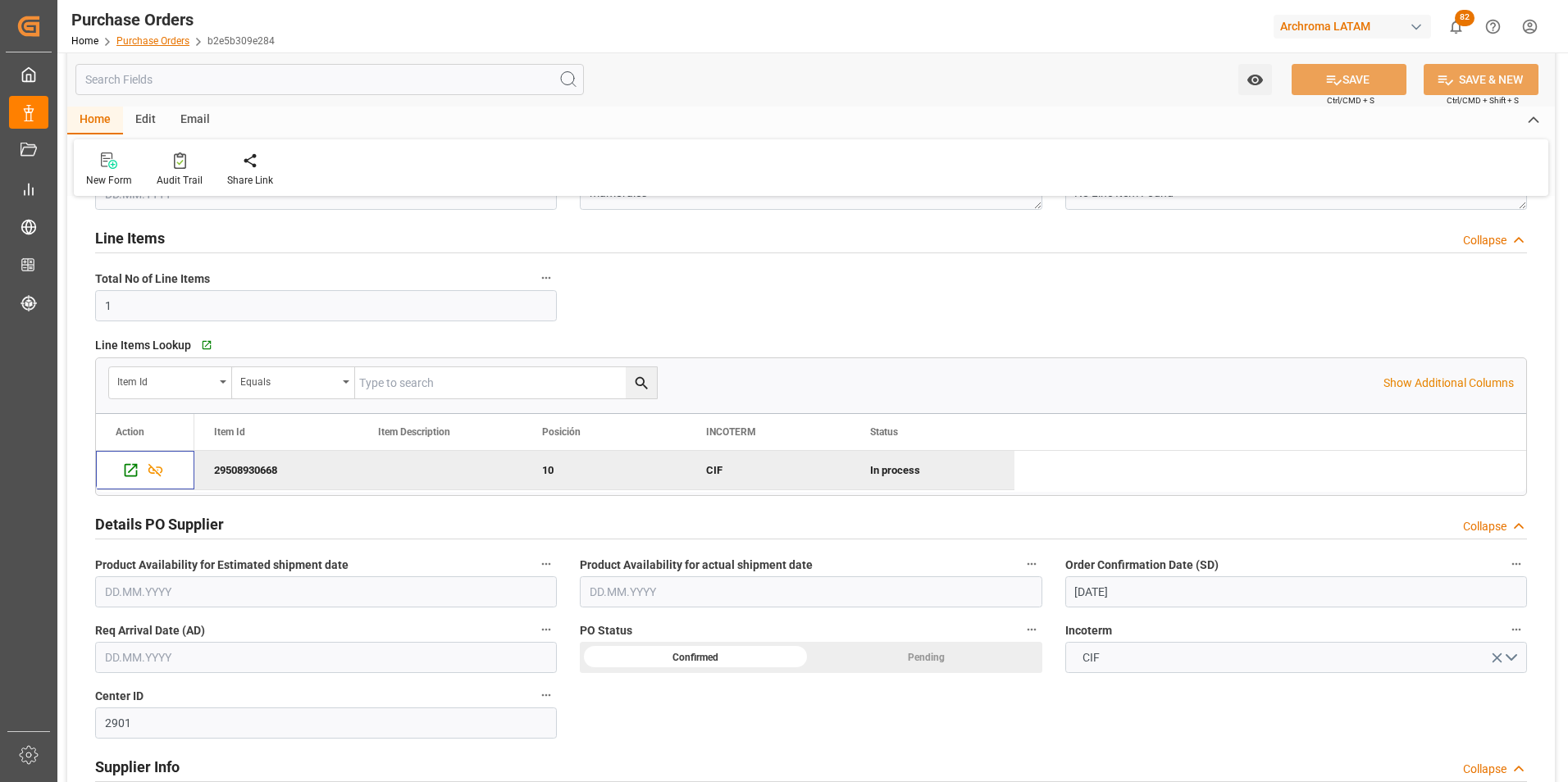
click at [167, 44] on link "Purchase Orders" at bounding box center [153, 41] width 73 height 12
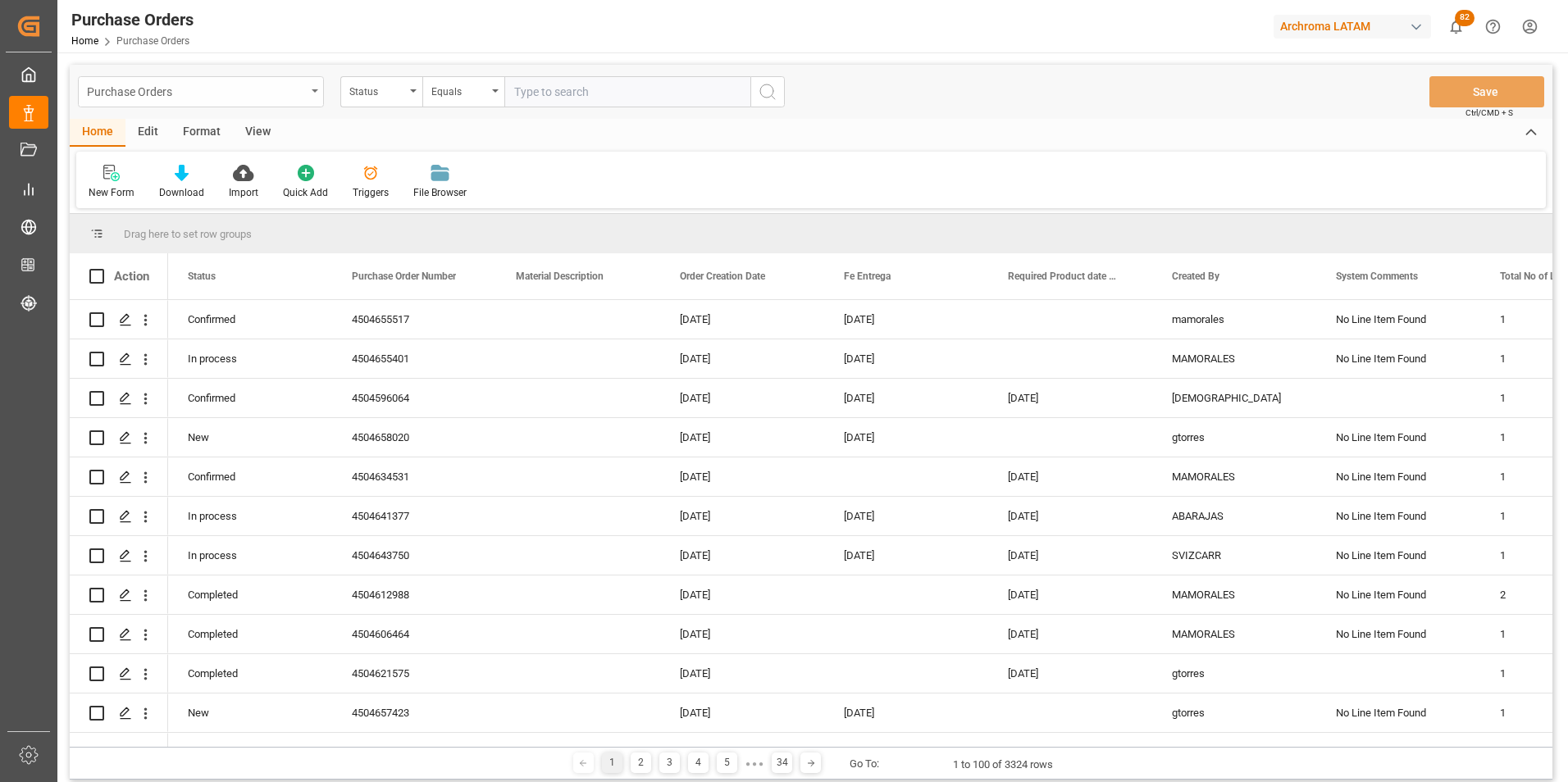
click at [306, 104] on div "Purchase Orders" at bounding box center [201, 92] width 246 height 31
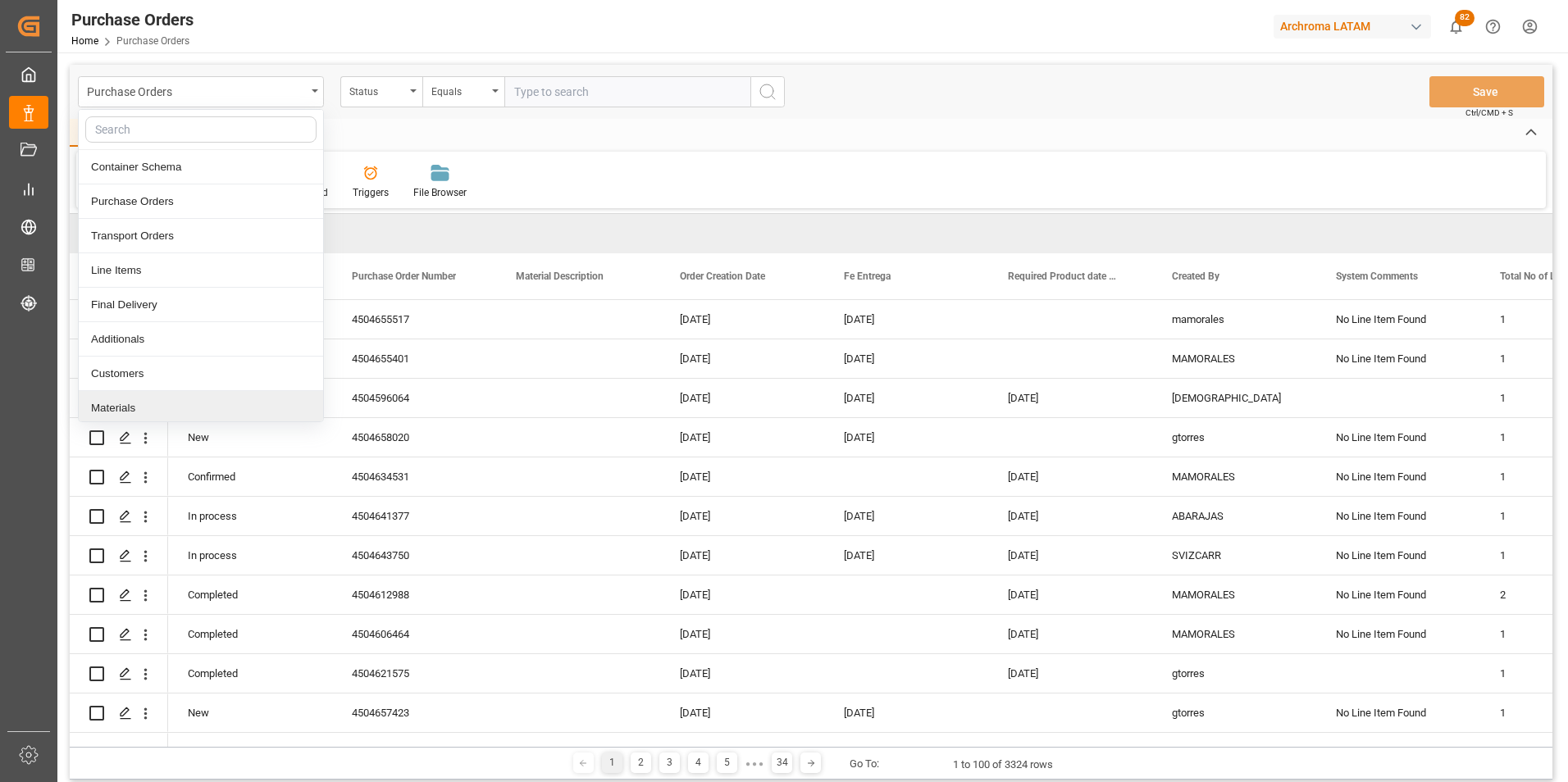
click at [211, 412] on div "Materials" at bounding box center [201, 408] width 244 height 34
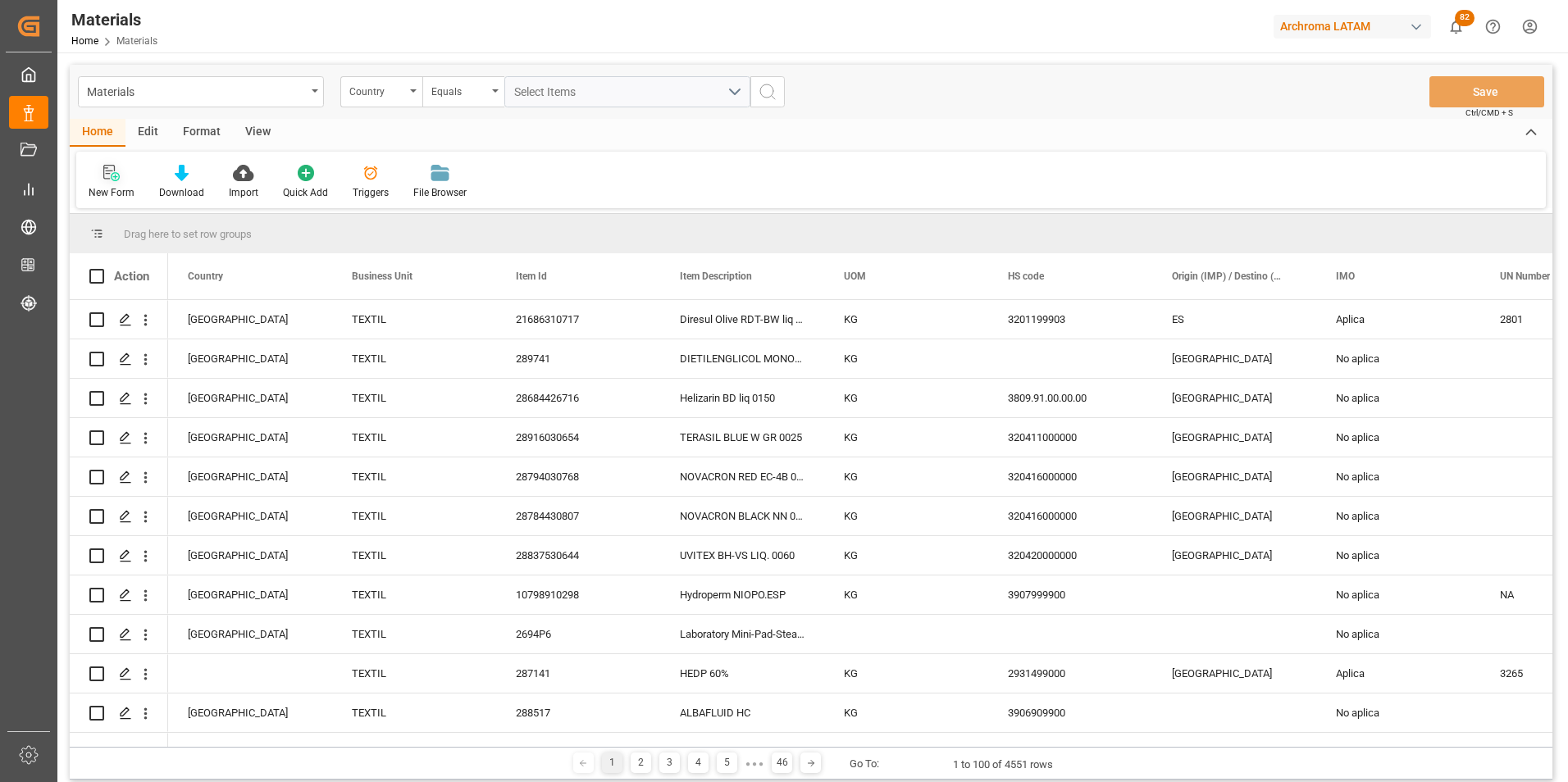
click at [117, 185] on div "New Form" at bounding box center [111, 192] width 46 height 15
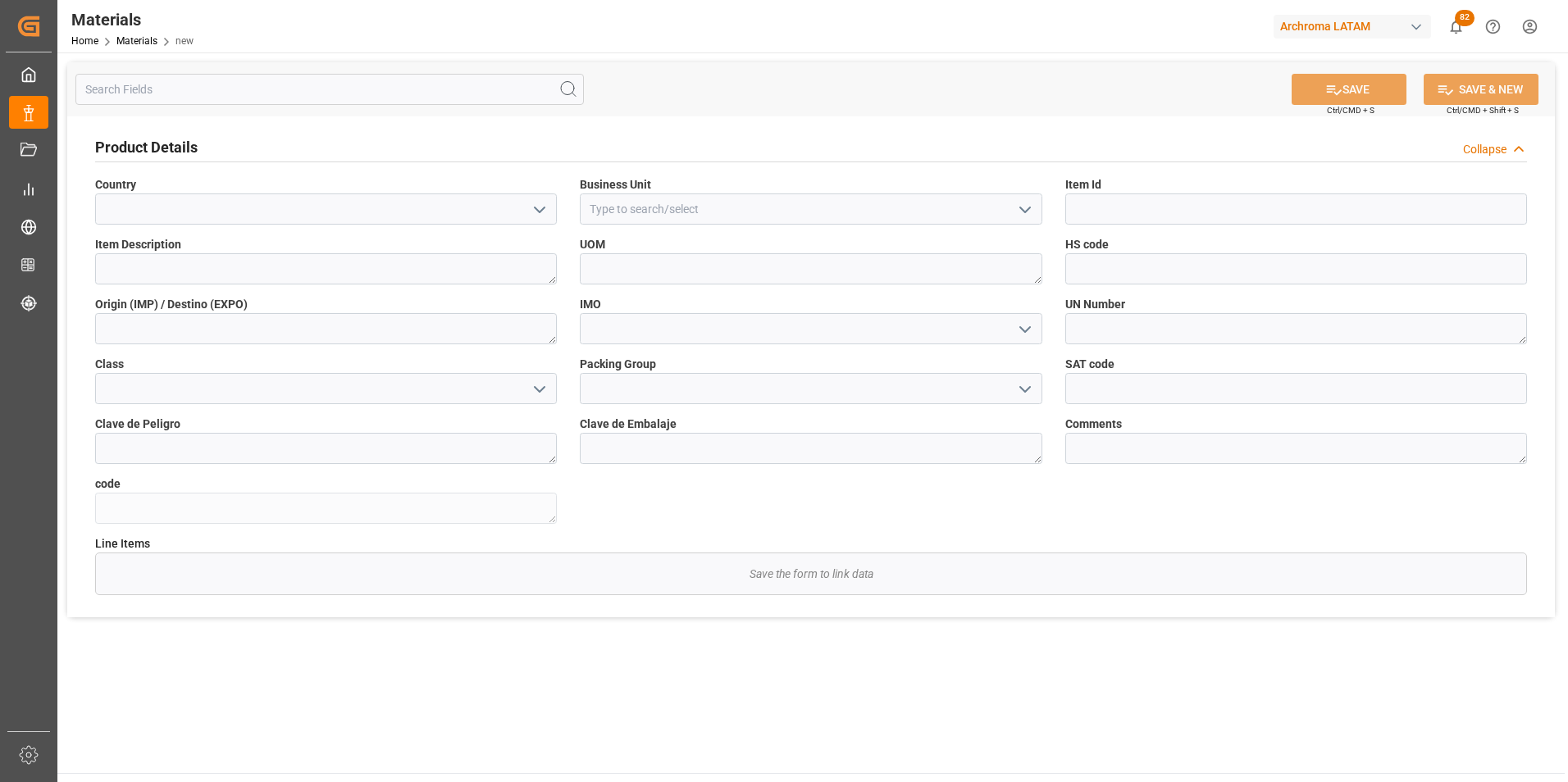
click at [538, 210] on polyline "open menu" at bounding box center [540, 209] width 10 height 5
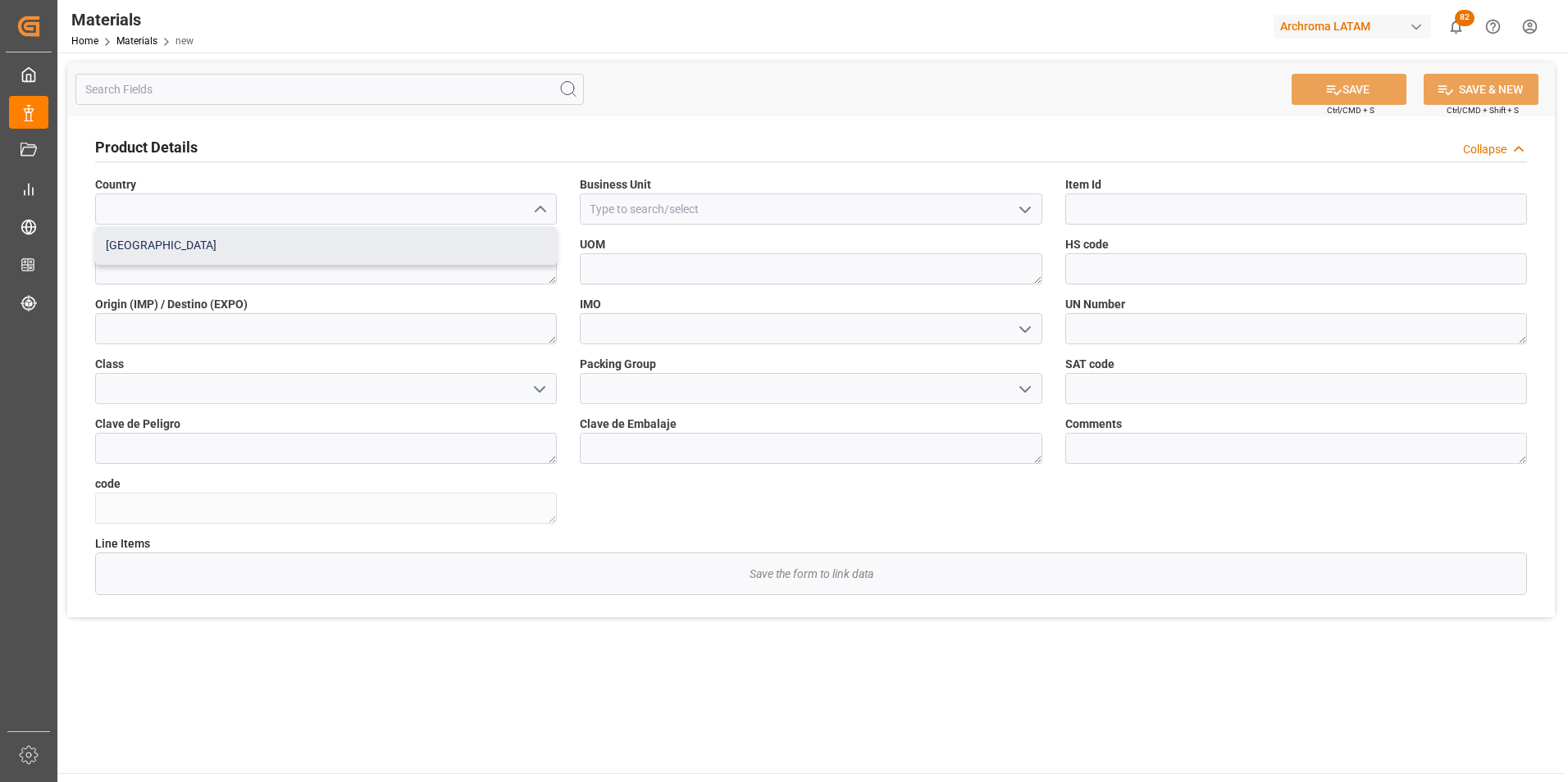
click at [474, 259] on div "Mexico" at bounding box center [325, 245] width 460 height 37
type input "Mexico"
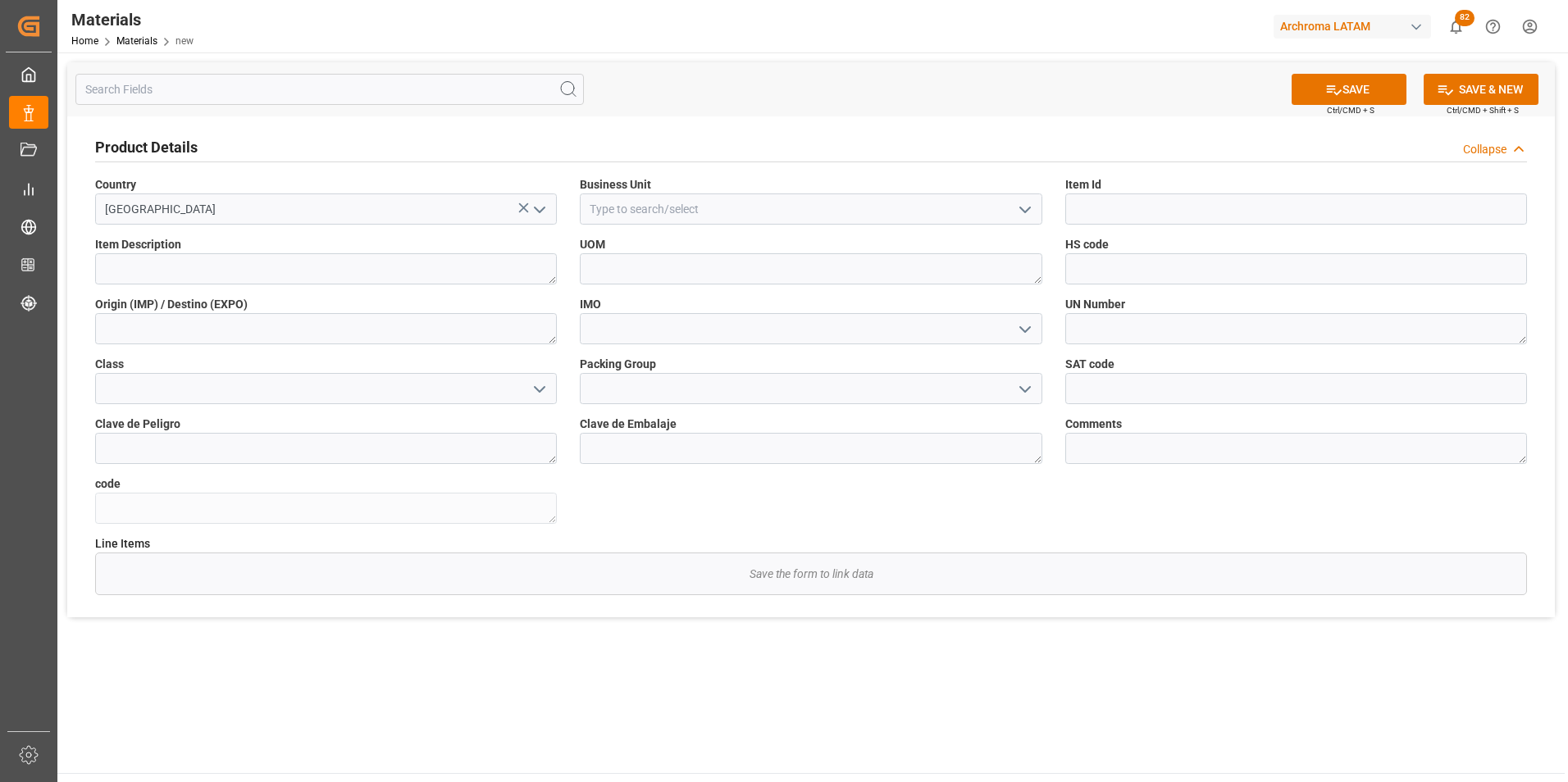
drag, startPoint x: 1028, startPoint y: 208, endPoint x: 1021, endPoint y: 214, distance: 9.2
click at [1029, 208] on polyline "open menu" at bounding box center [1025, 209] width 10 height 5
click at [937, 260] on div "TEXTIL" at bounding box center [810, 245] width 460 height 37
type input "TEXTIL"
click at [1090, 215] on input at bounding box center [1296, 209] width 462 height 31
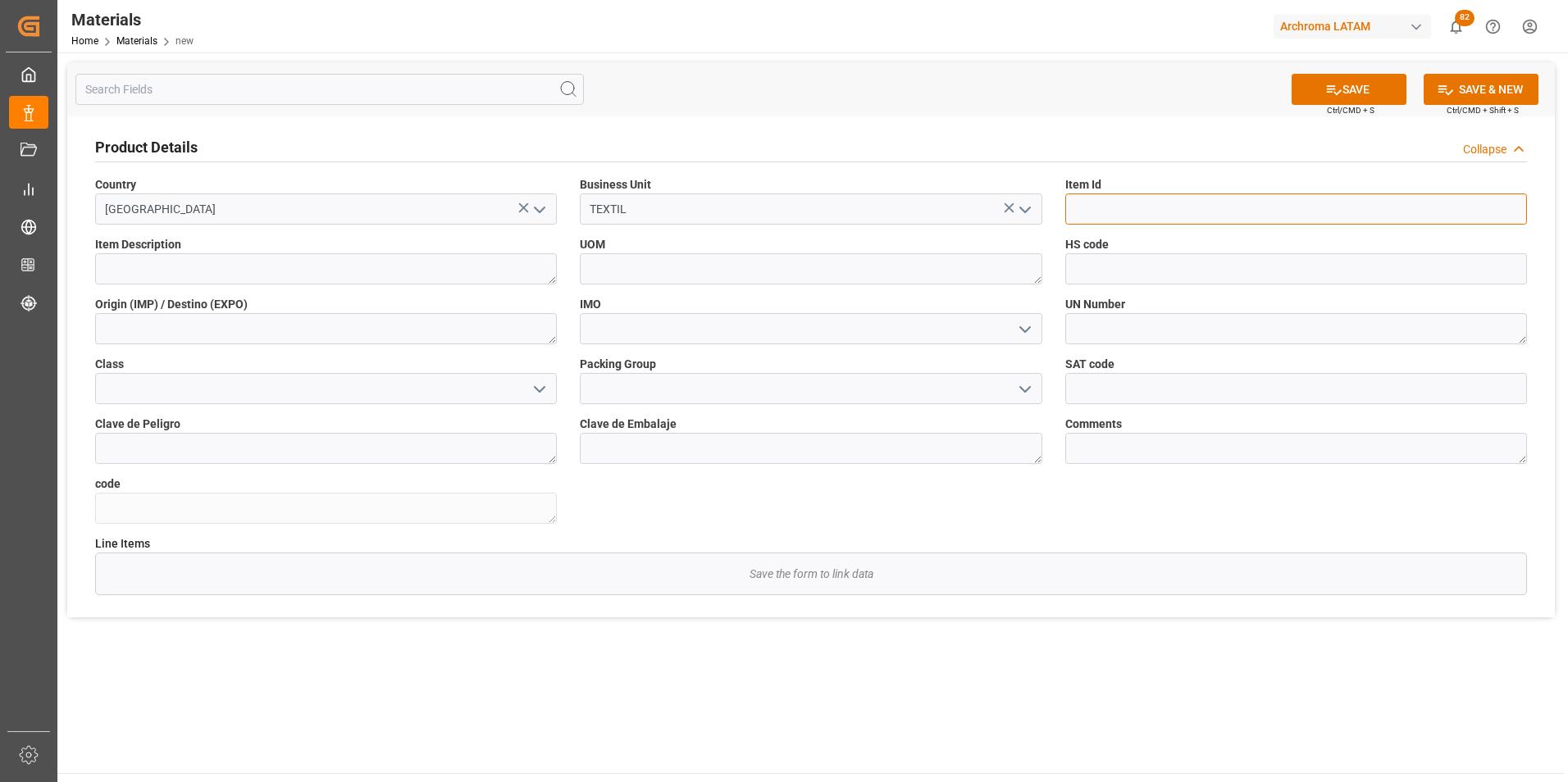
paste input "29508930668"
type input "29508930668"
click at [236, 273] on textarea at bounding box center [326, 269] width 462 height 31
paste textarea "Cyclanon HP66K"
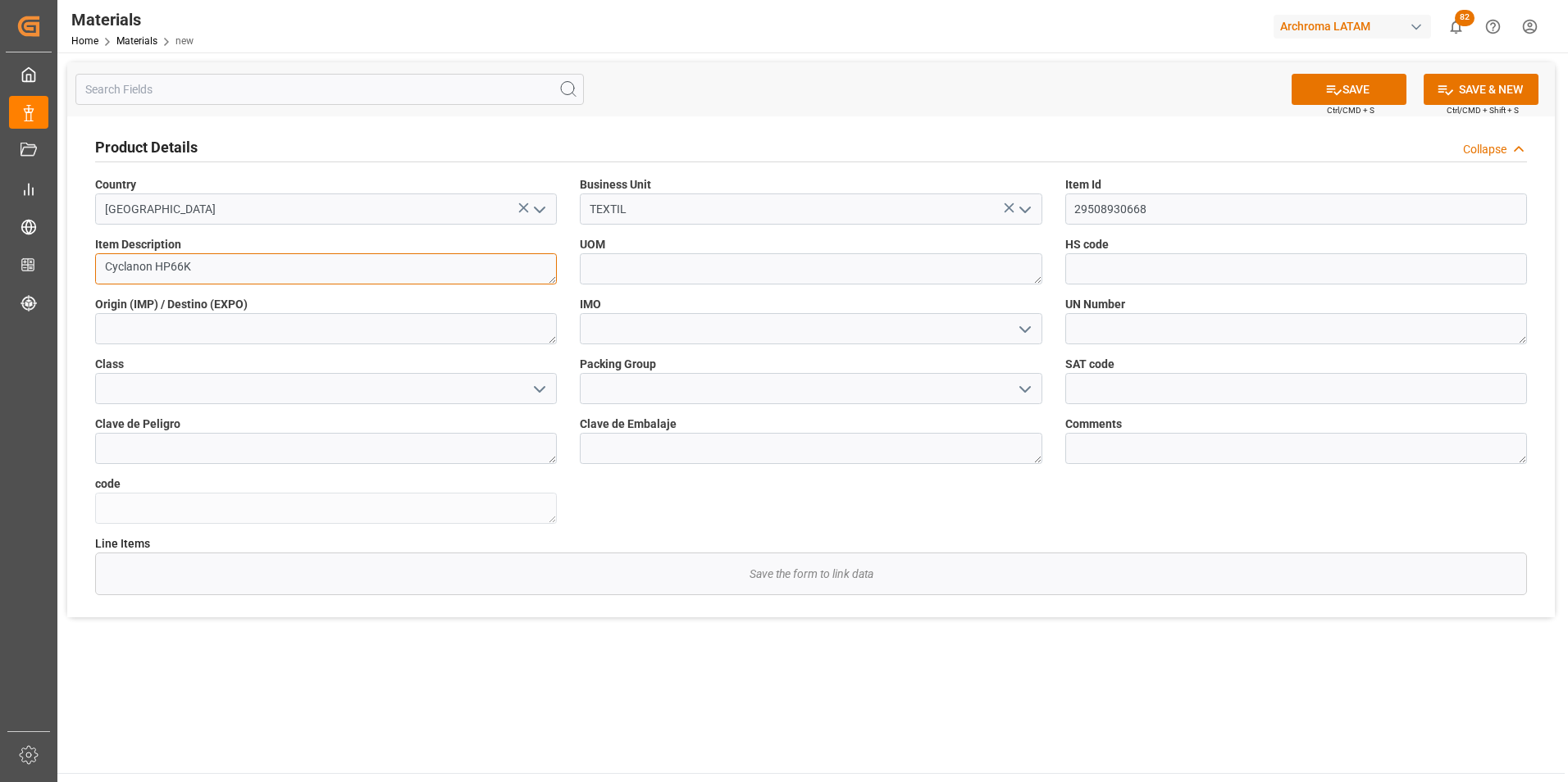
type textarea "Cyclanon HP66K"
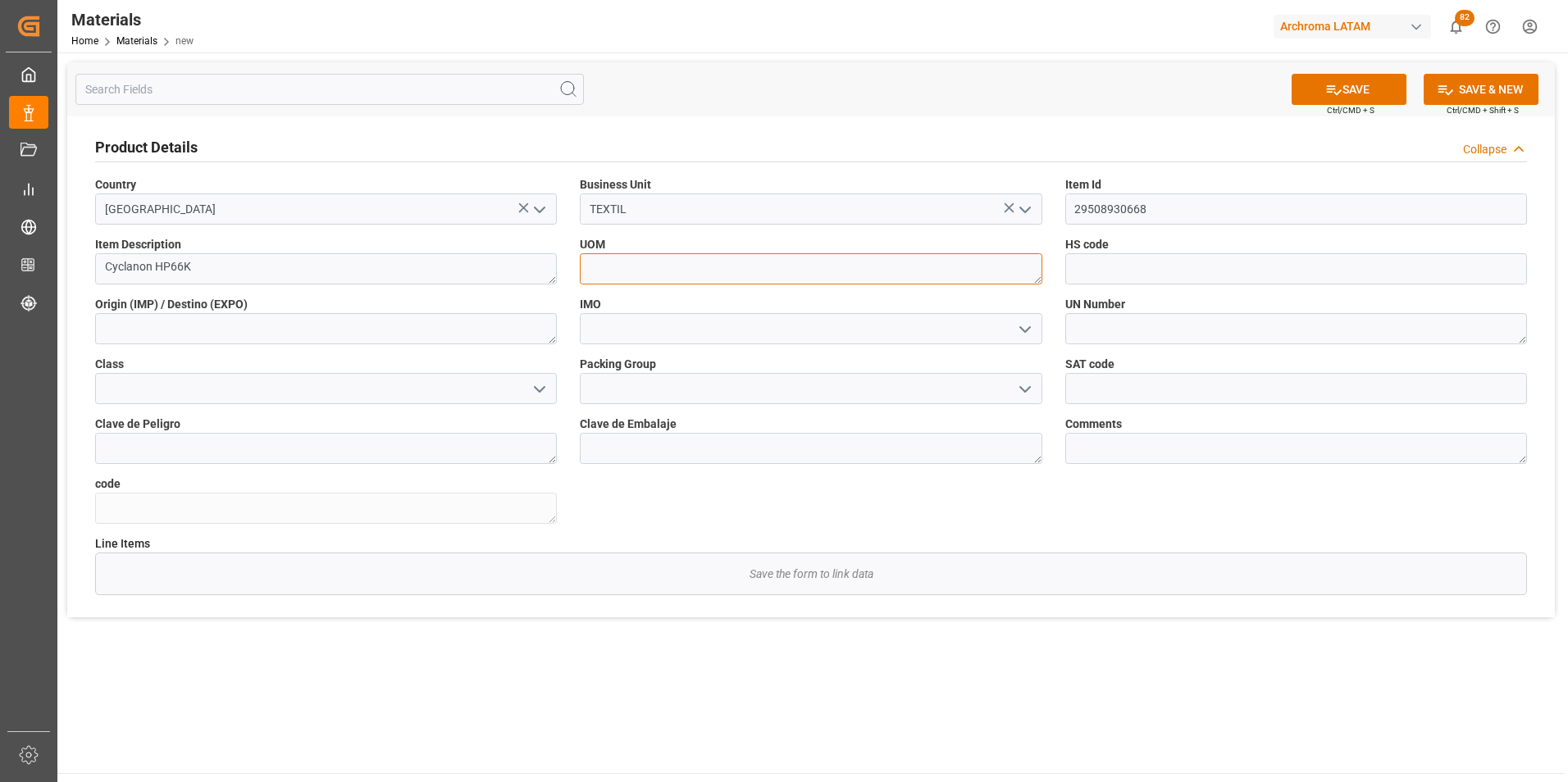
click at [629, 272] on textarea at bounding box center [810, 269] width 462 height 31
type textarea "KG"
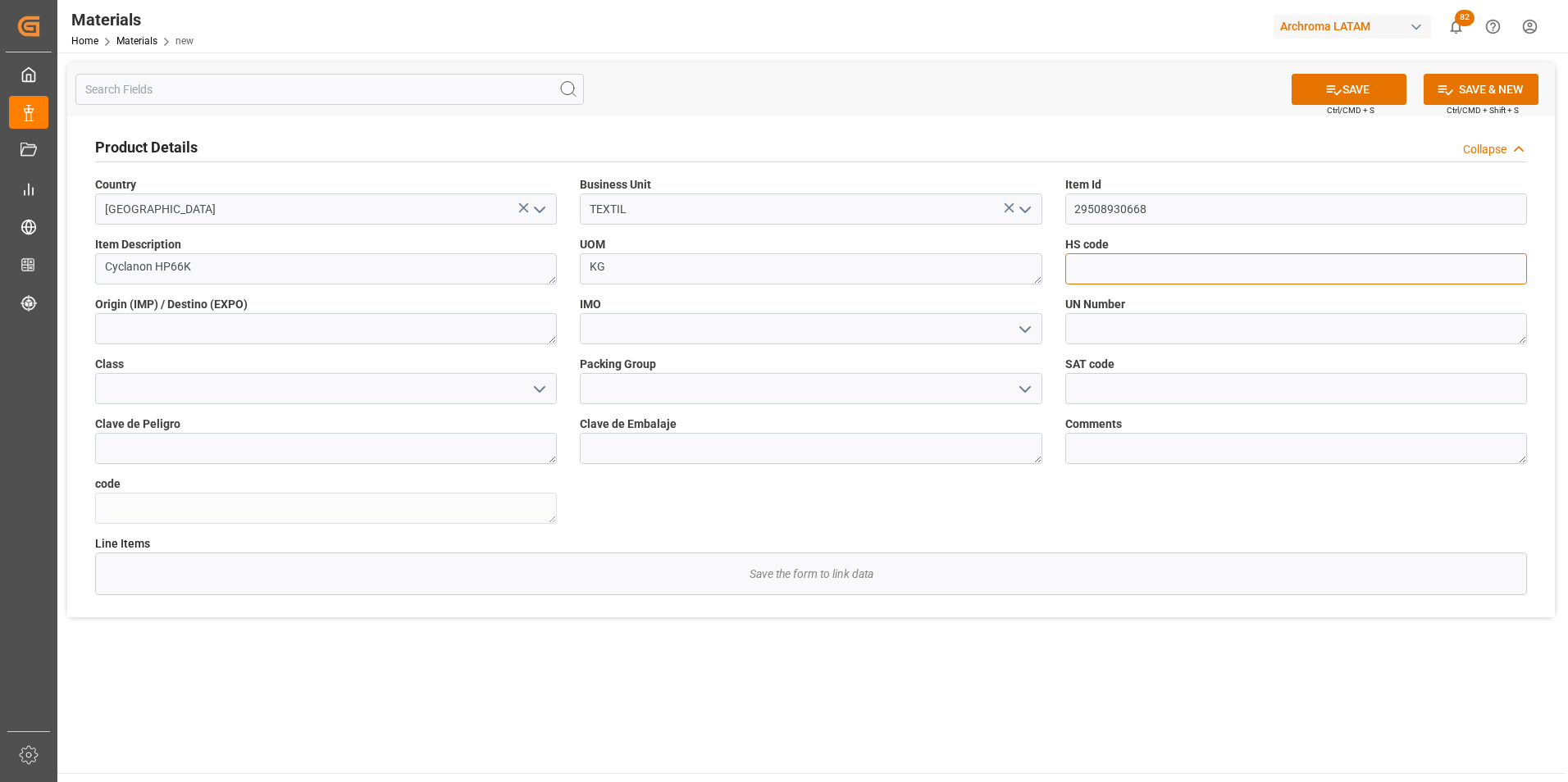
click at [1096, 266] on input at bounding box center [1296, 269] width 462 height 31
paste input "3901909000"
type input "3901909000"
click at [503, 330] on textarea at bounding box center [326, 329] width 462 height 31
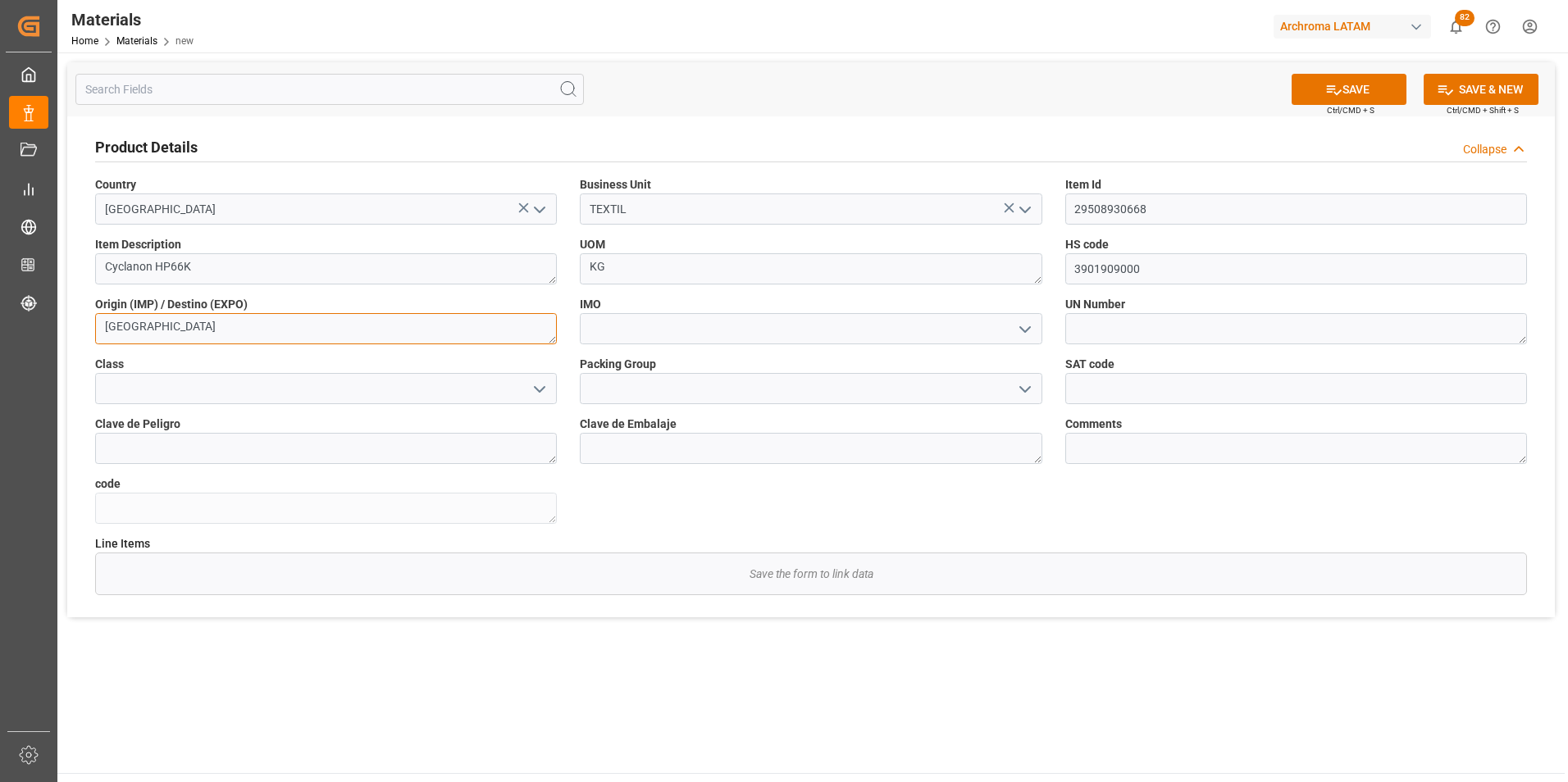
type textarea "CHINA"
click at [1024, 327] on icon "open menu" at bounding box center [1025, 329] width 19 height 19
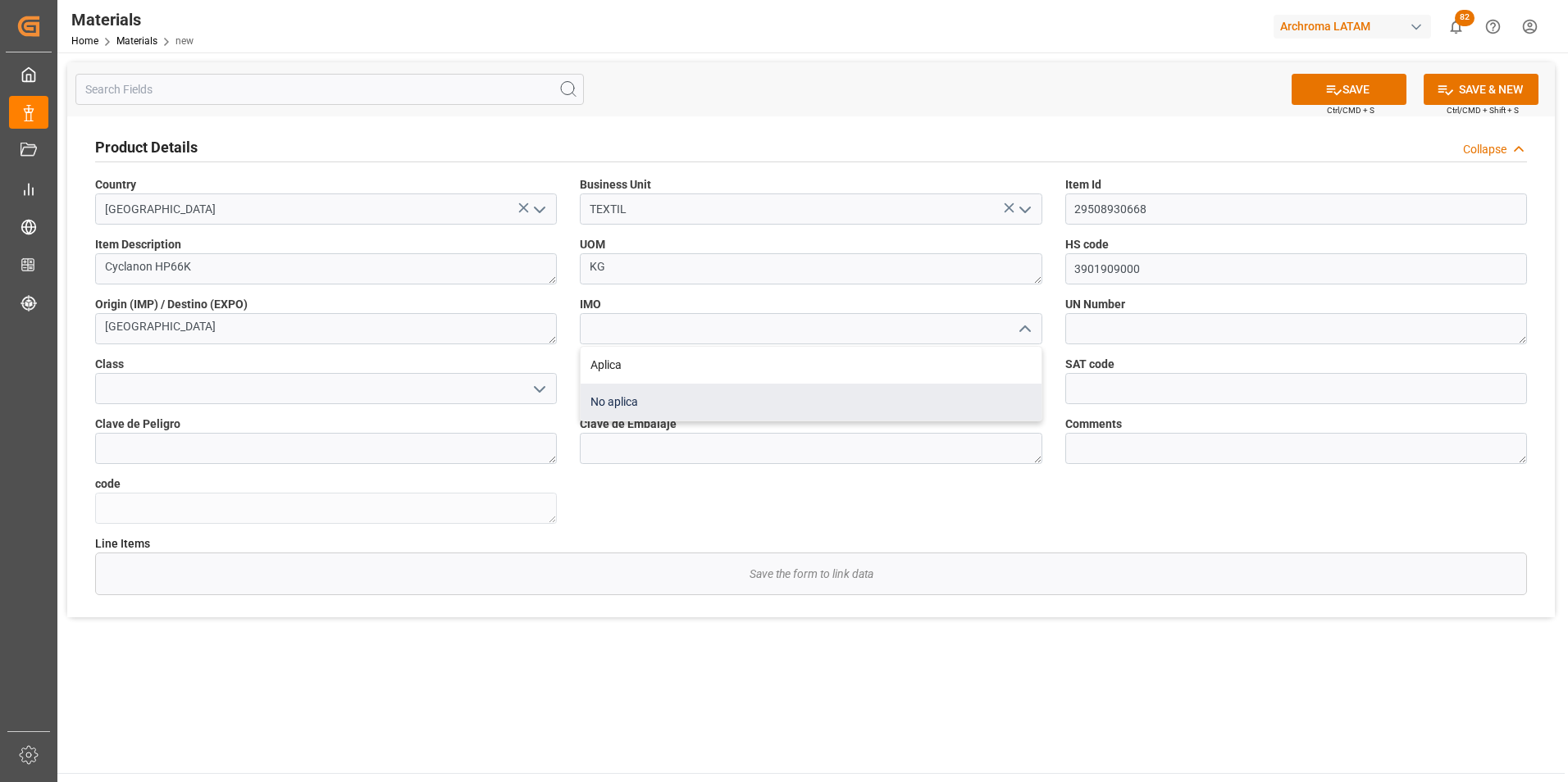
click at [974, 395] on div "No aplica" at bounding box center [810, 402] width 460 height 37
type input "No aplica"
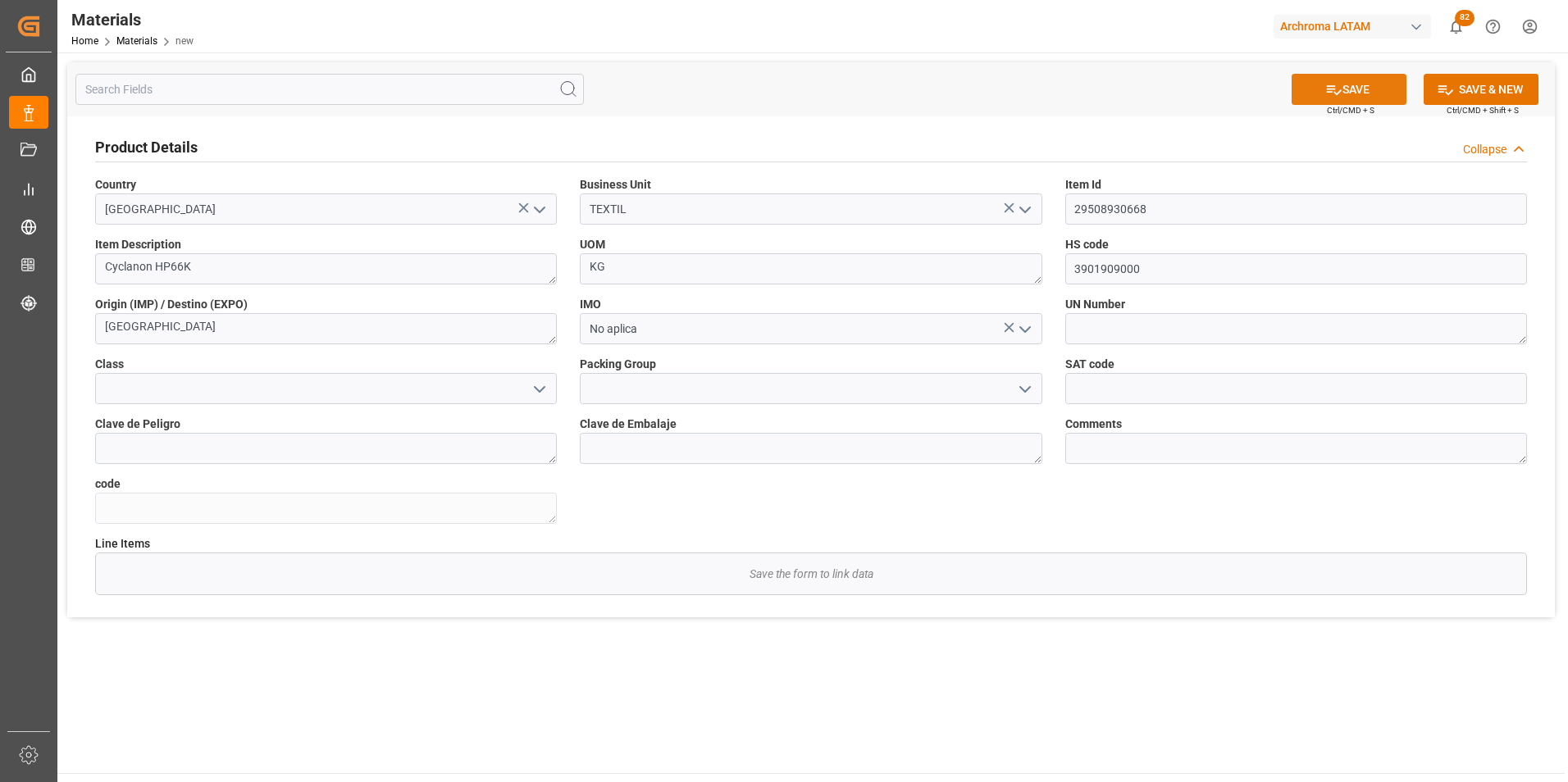
click at [1337, 90] on icon at bounding box center [1333, 90] width 18 height 18
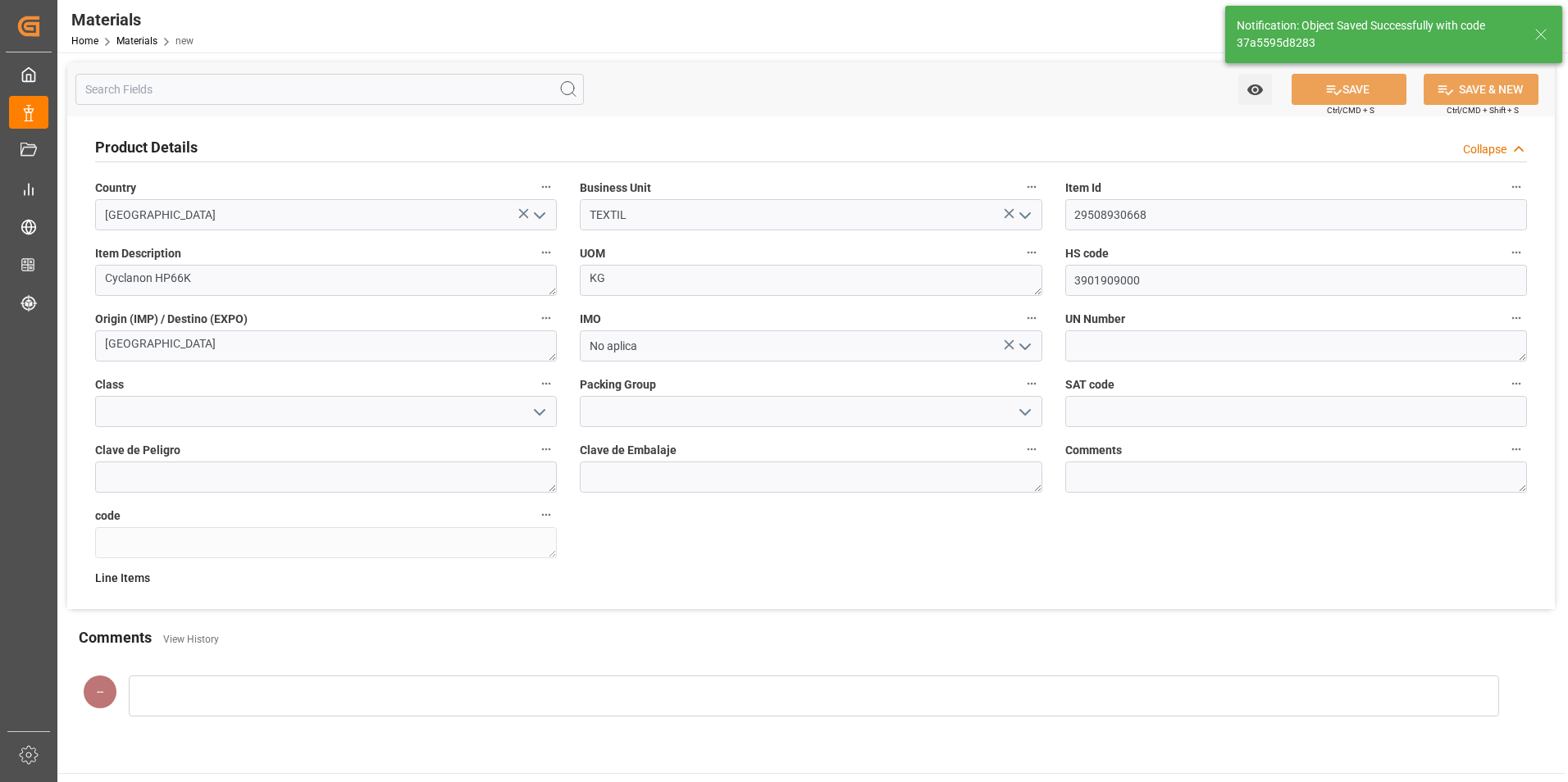
type textarea "37a5595d8283"
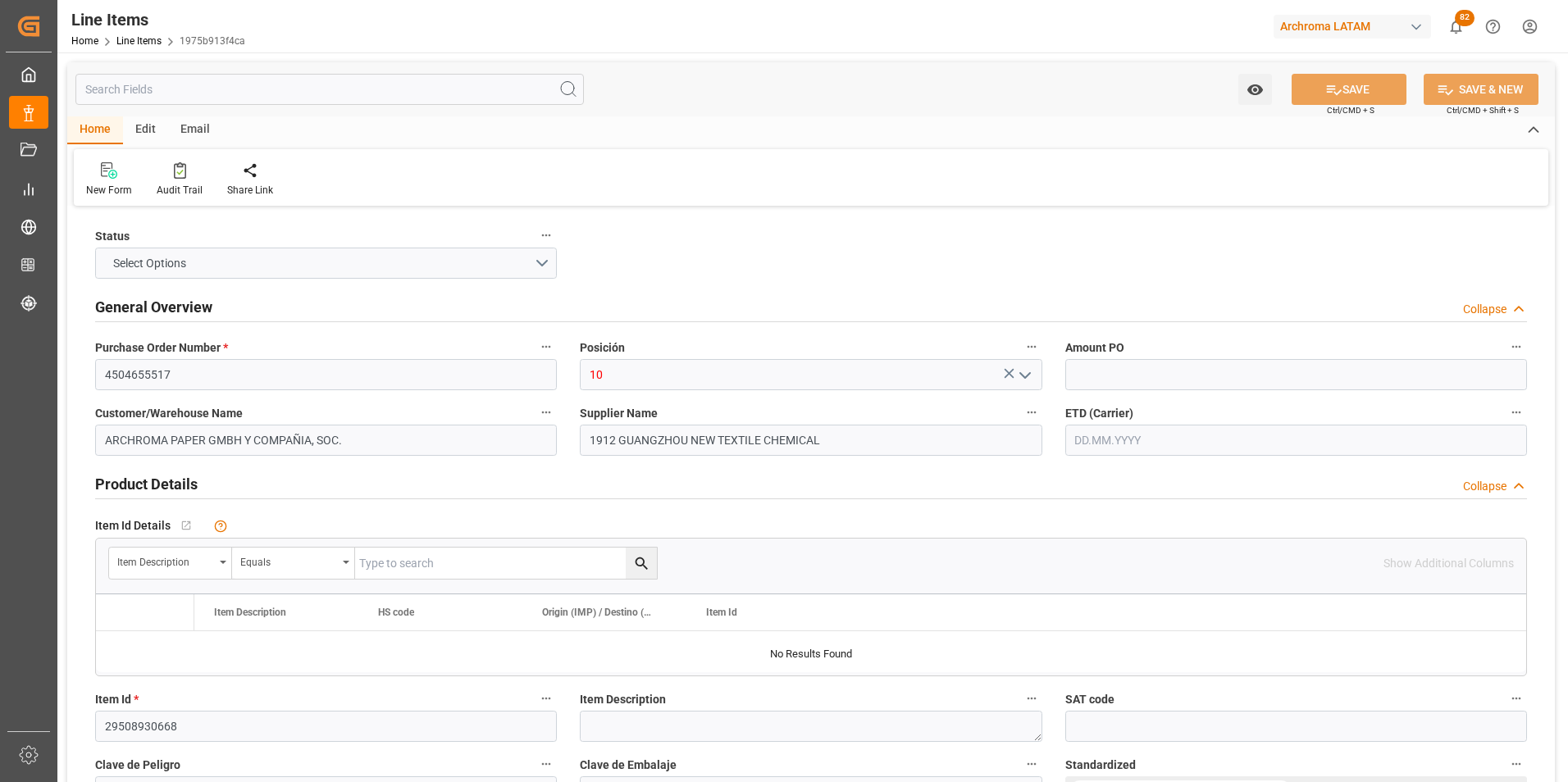
type input "8000"
type input "[DATE] 18:46"
type input "[DATE] 20:07"
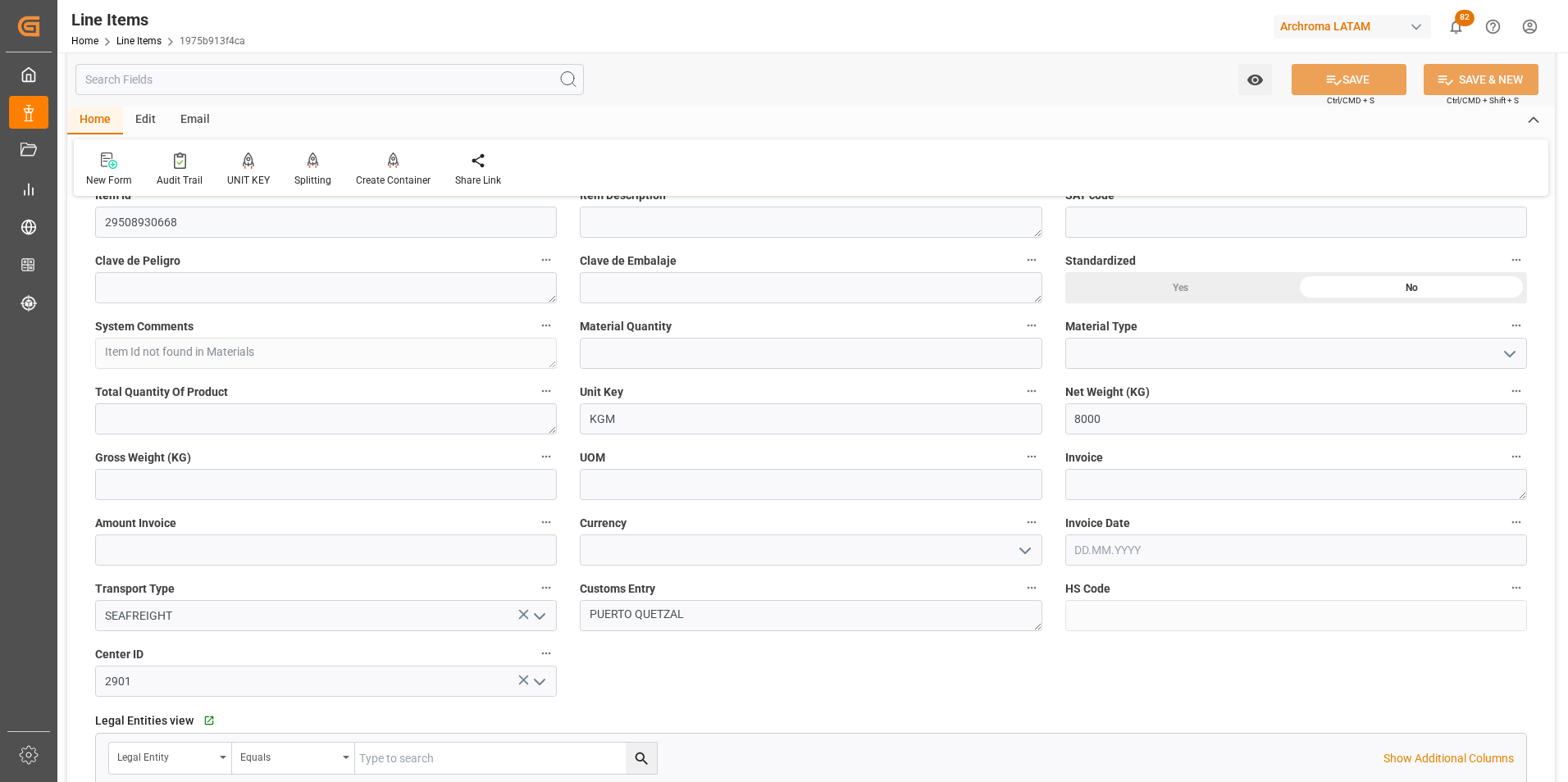
scroll to position [820, 0]
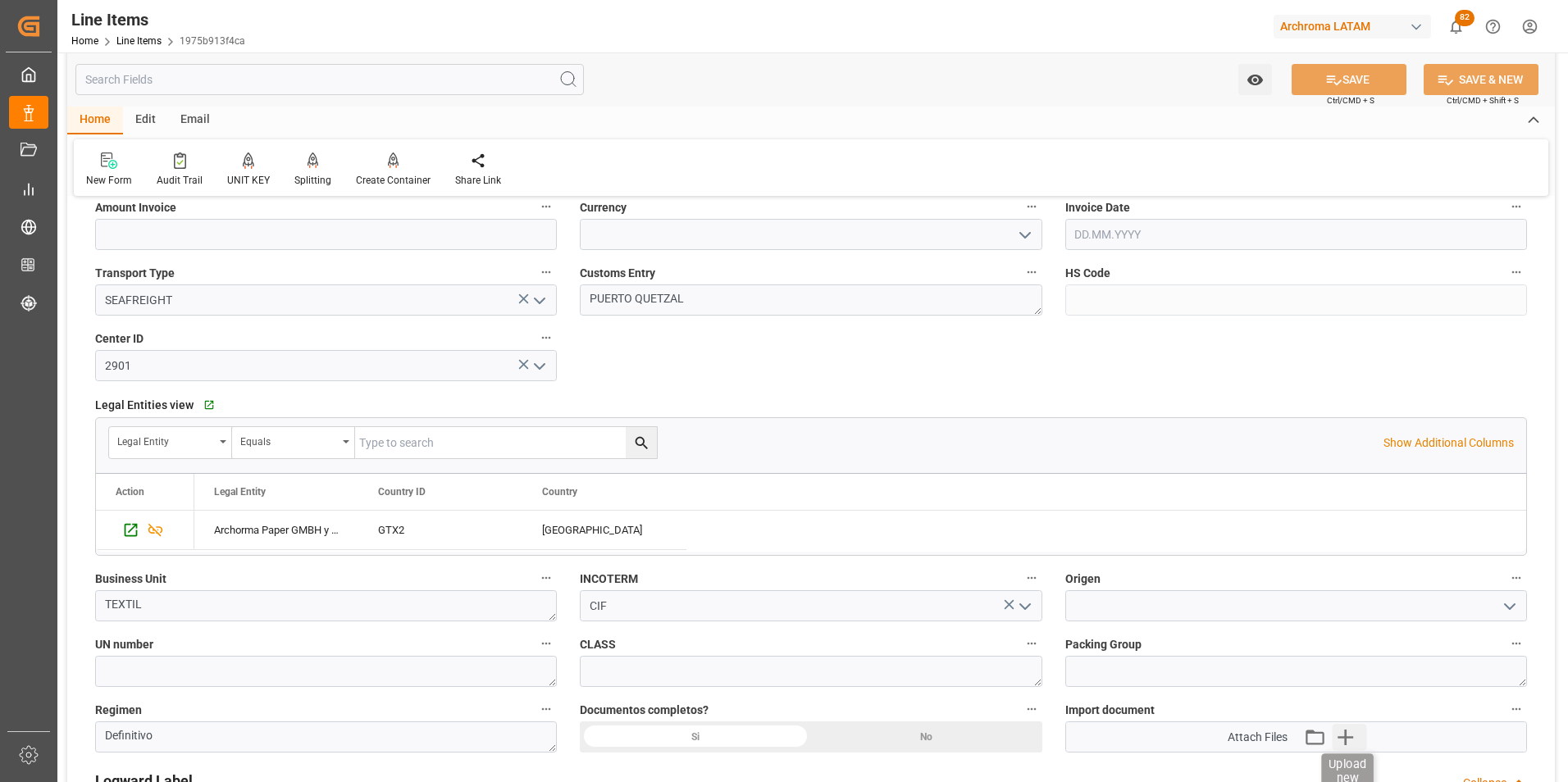
click at [1352, 748] on icon "button" at bounding box center [1345, 736] width 26 height 26
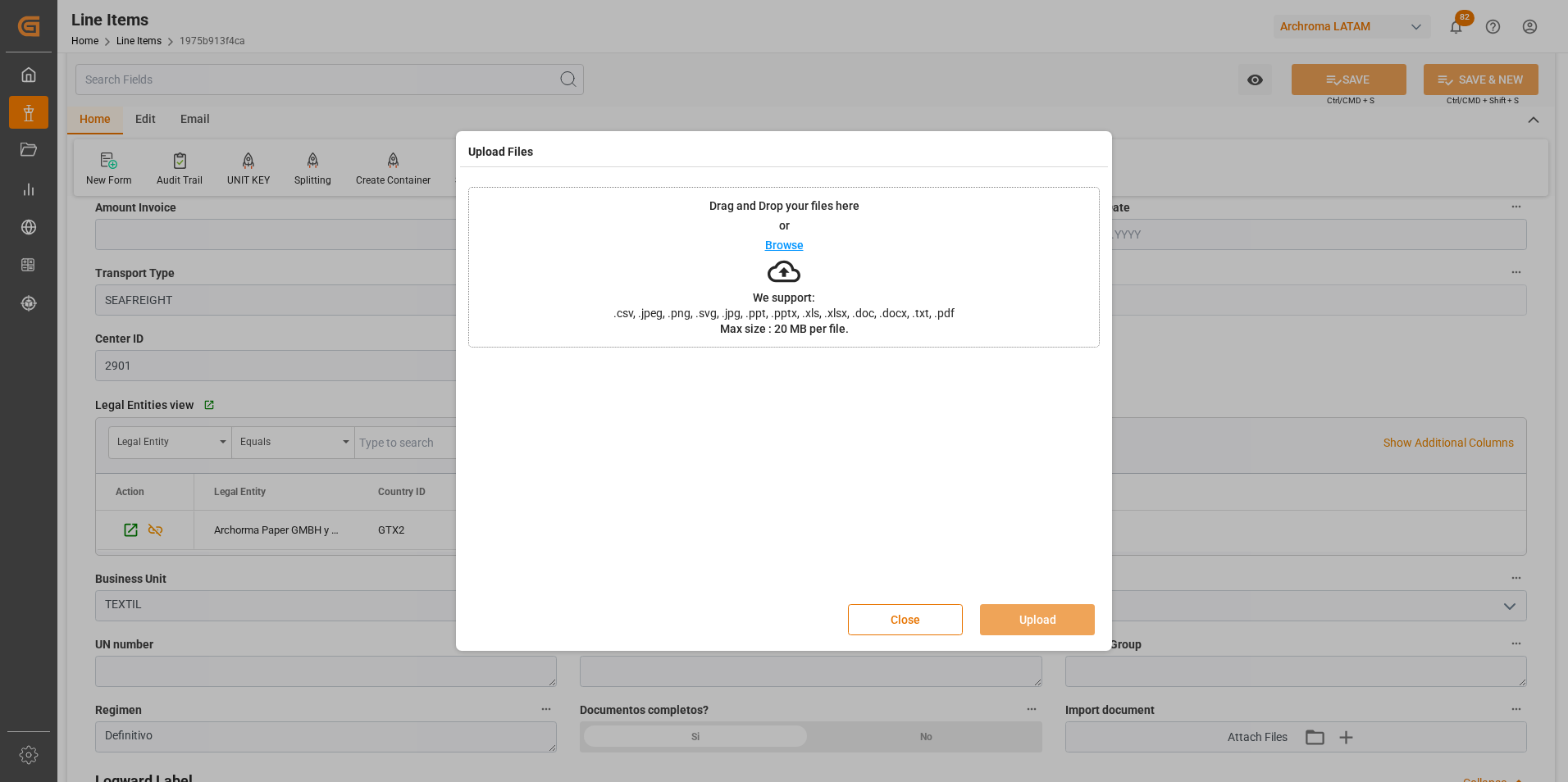
click at [952, 329] on div "Drag and Drop your files here or Browse We support: .csv, .jpeg, .png, .svg, .j…" at bounding box center [784, 267] width 631 height 161
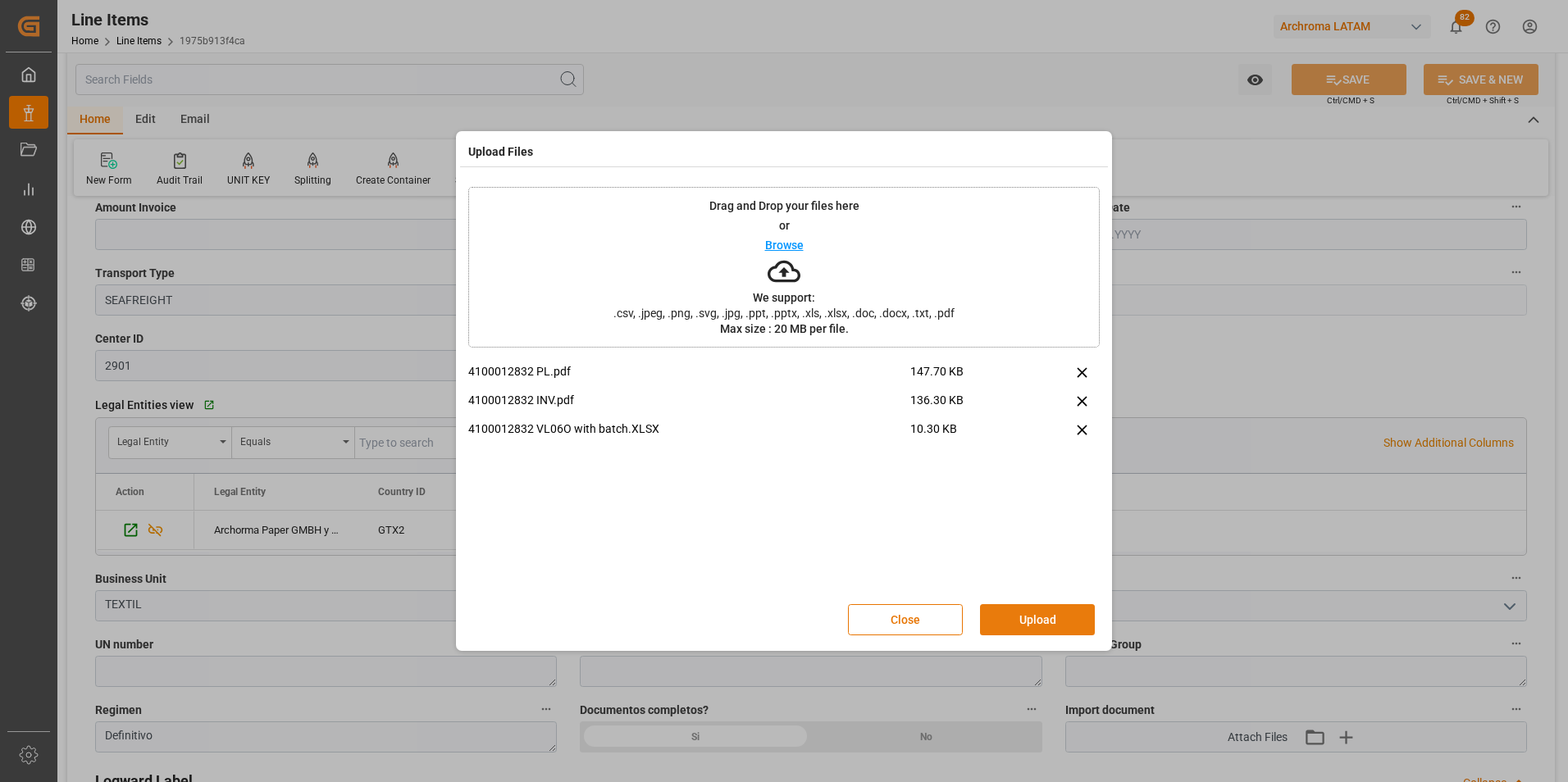
click at [1073, 633] on button "Upload" at bounding box center [1037, 619] width 115 height 31
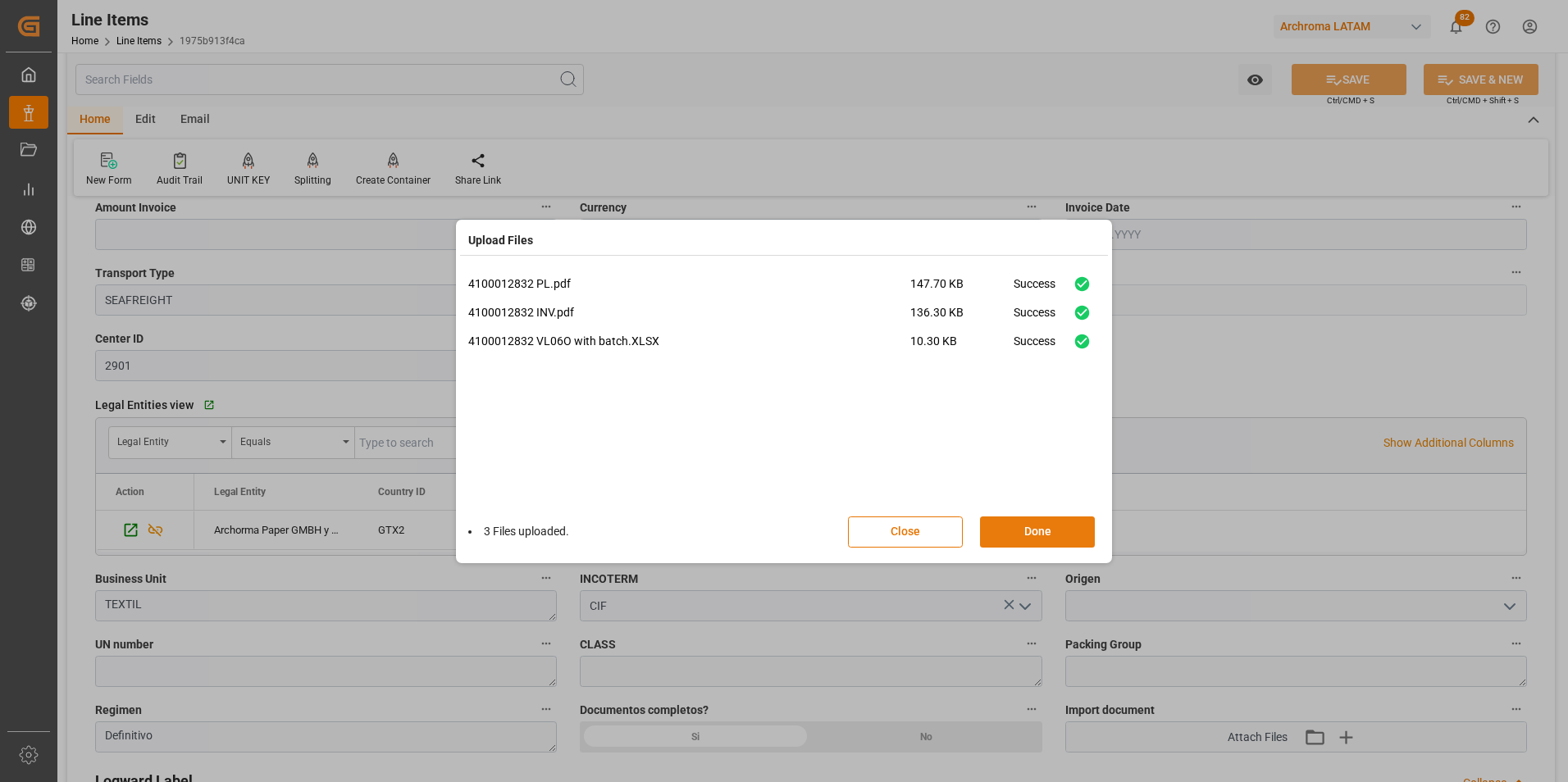
click at [1050, 532] on button "Done" at bounding box center [1037, 532] width 115 height 31
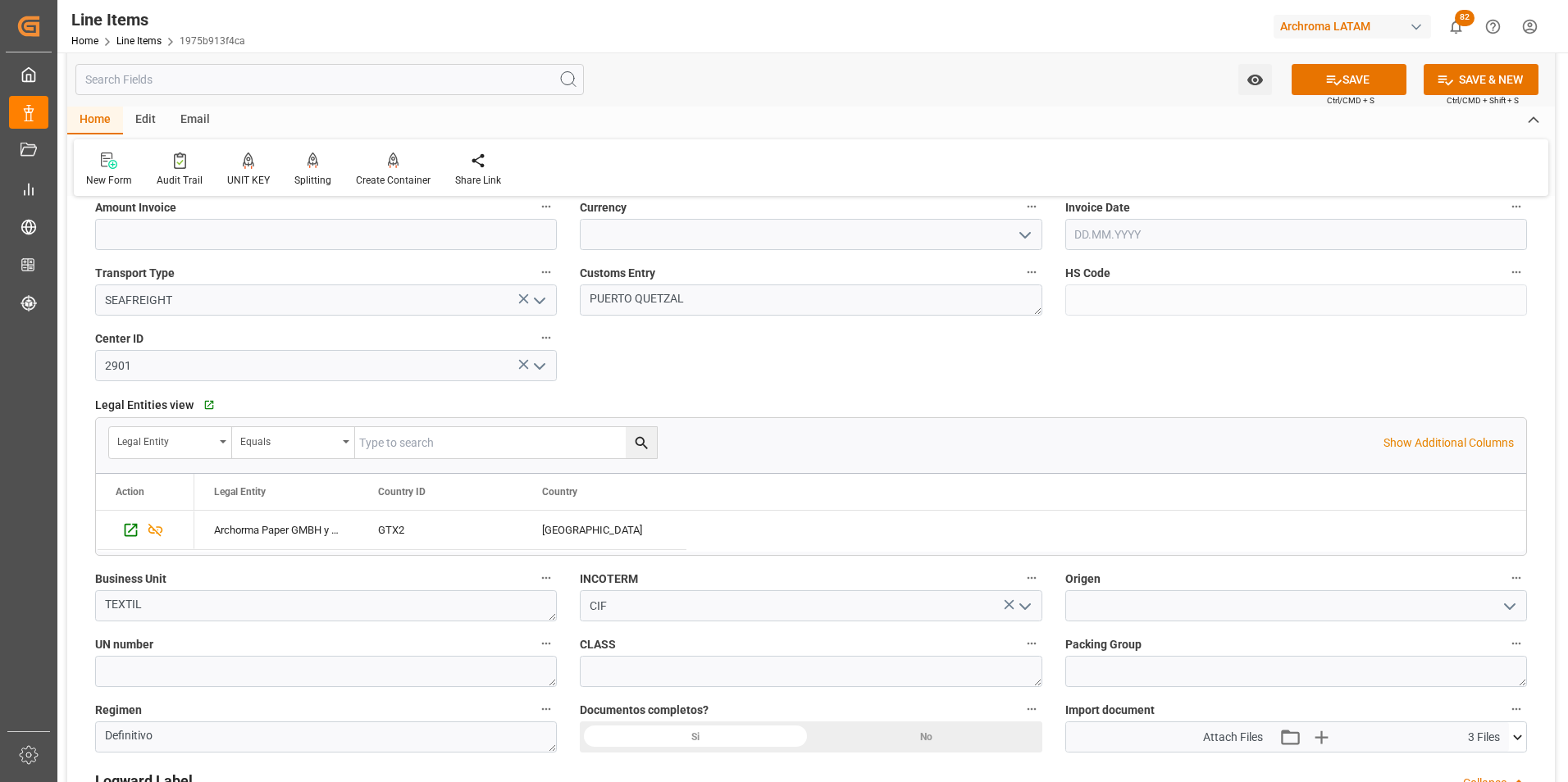
click at [751, 738] on div "Si" at bounding box center [694, 737] width 231 height 31
click at [1174, 598] on input at bounding box center [1296, 606] width 462 height 31
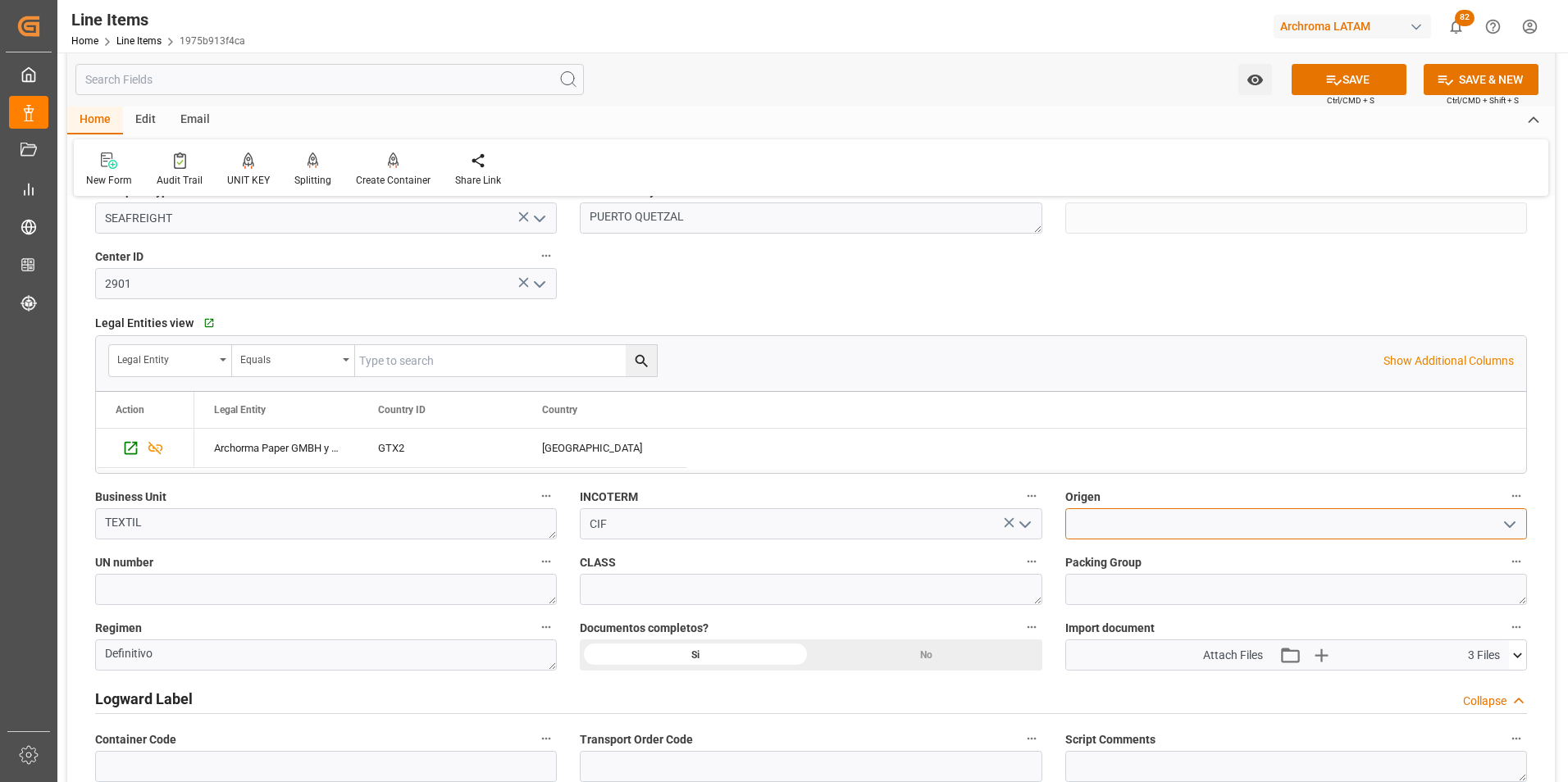
click at [1076, 528] on input at bounding box center [1296, 524] width 462 height 31
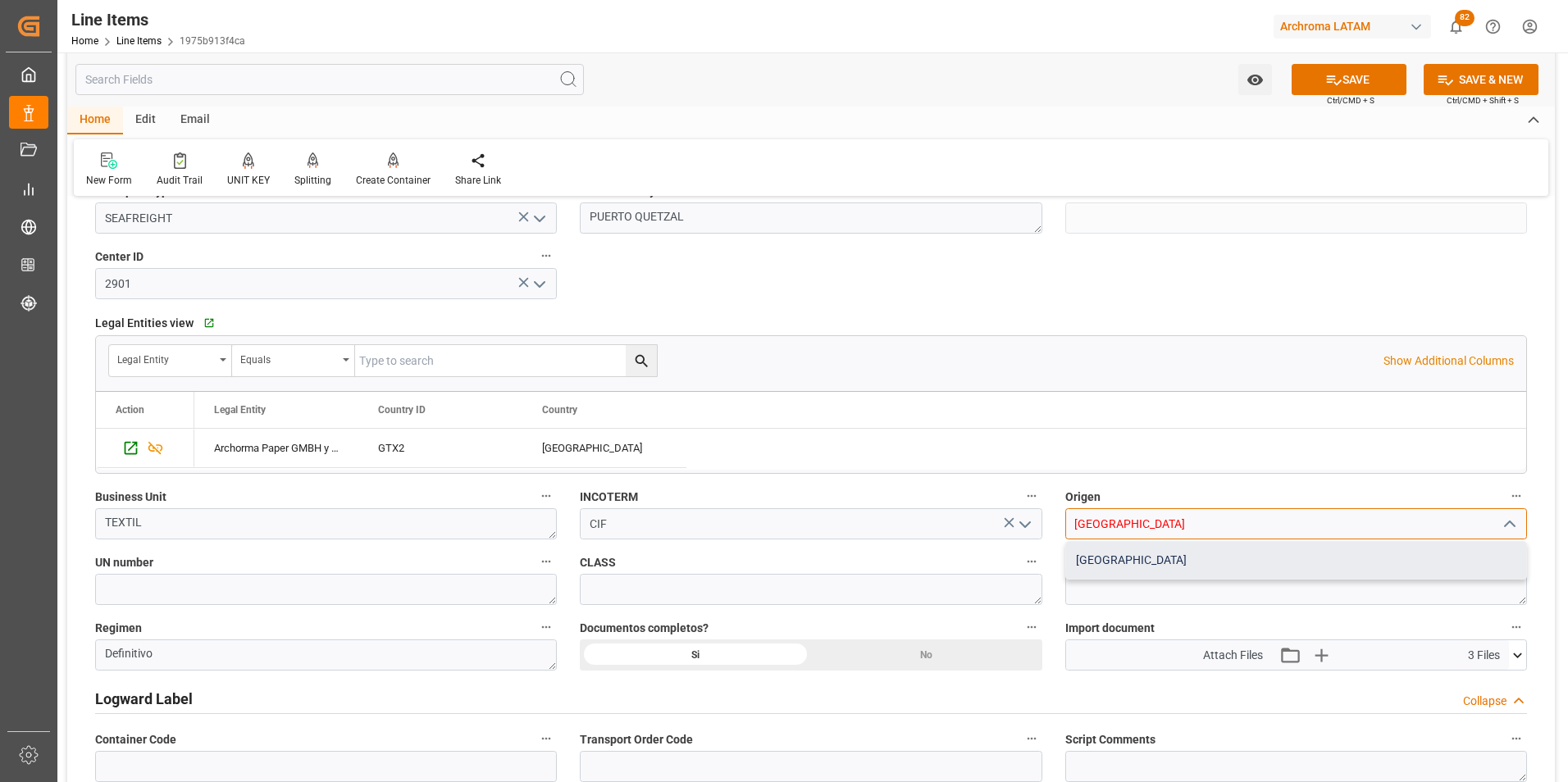
click at [1152, 555] on div "[GEOGRAPHIC_DATA]" at bounding box center [1295, 560] width 460 height 37
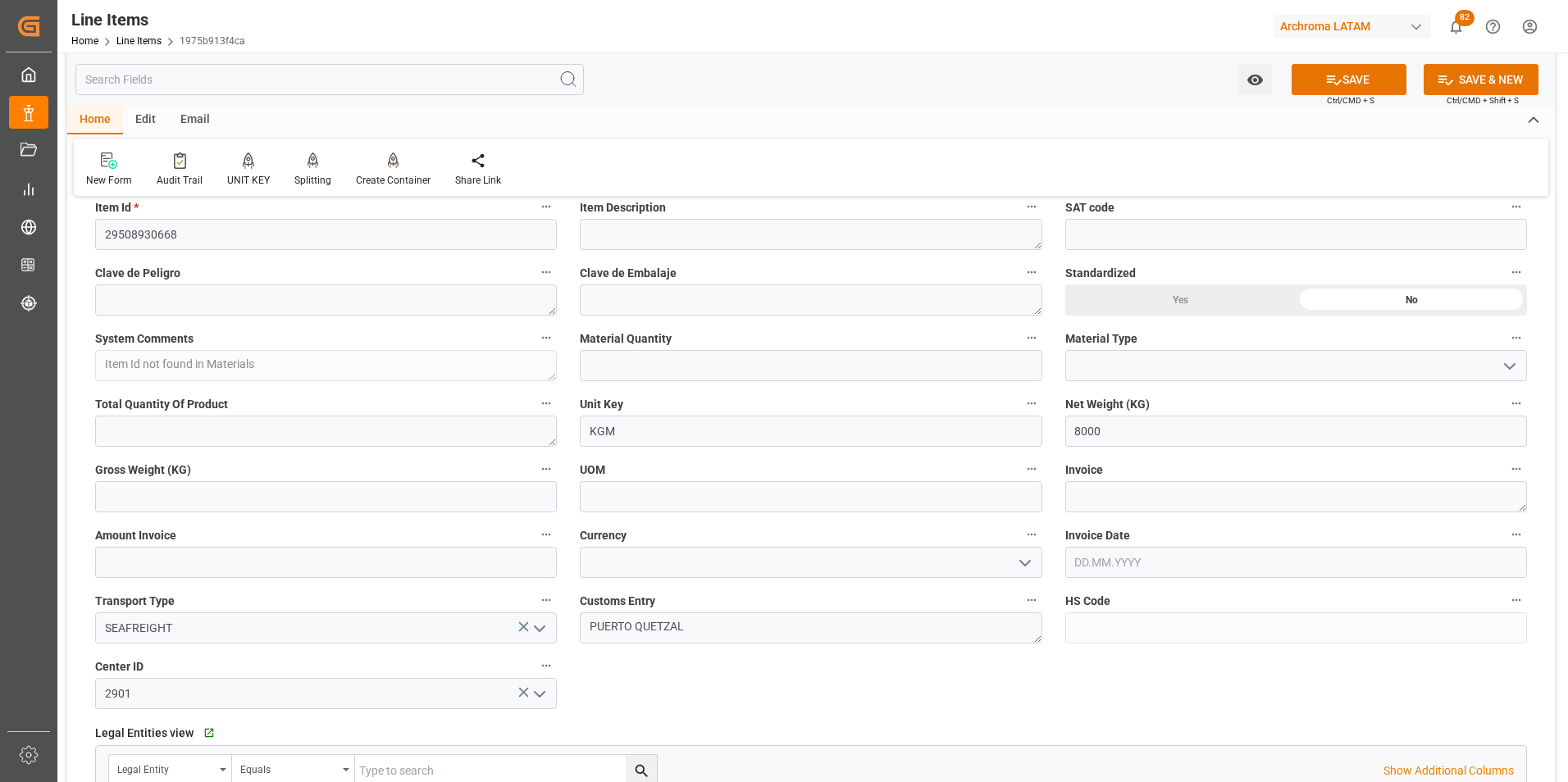
scroll to position [410, 0]
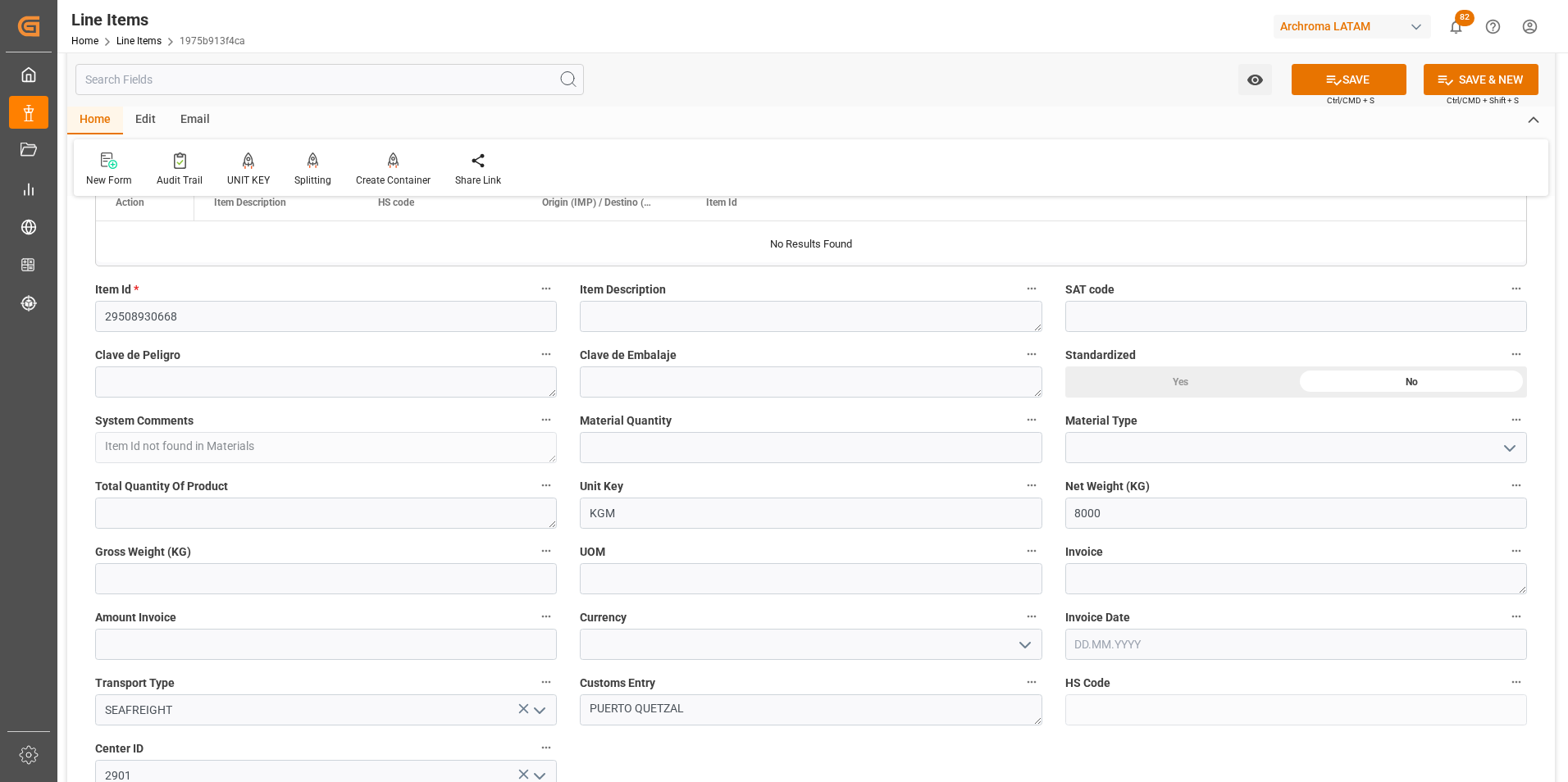
type input "[GEOGRAPHIC_DATA]"
click at [713, 448] on input "text" at bounding box center [810, 448] width 462 height 31
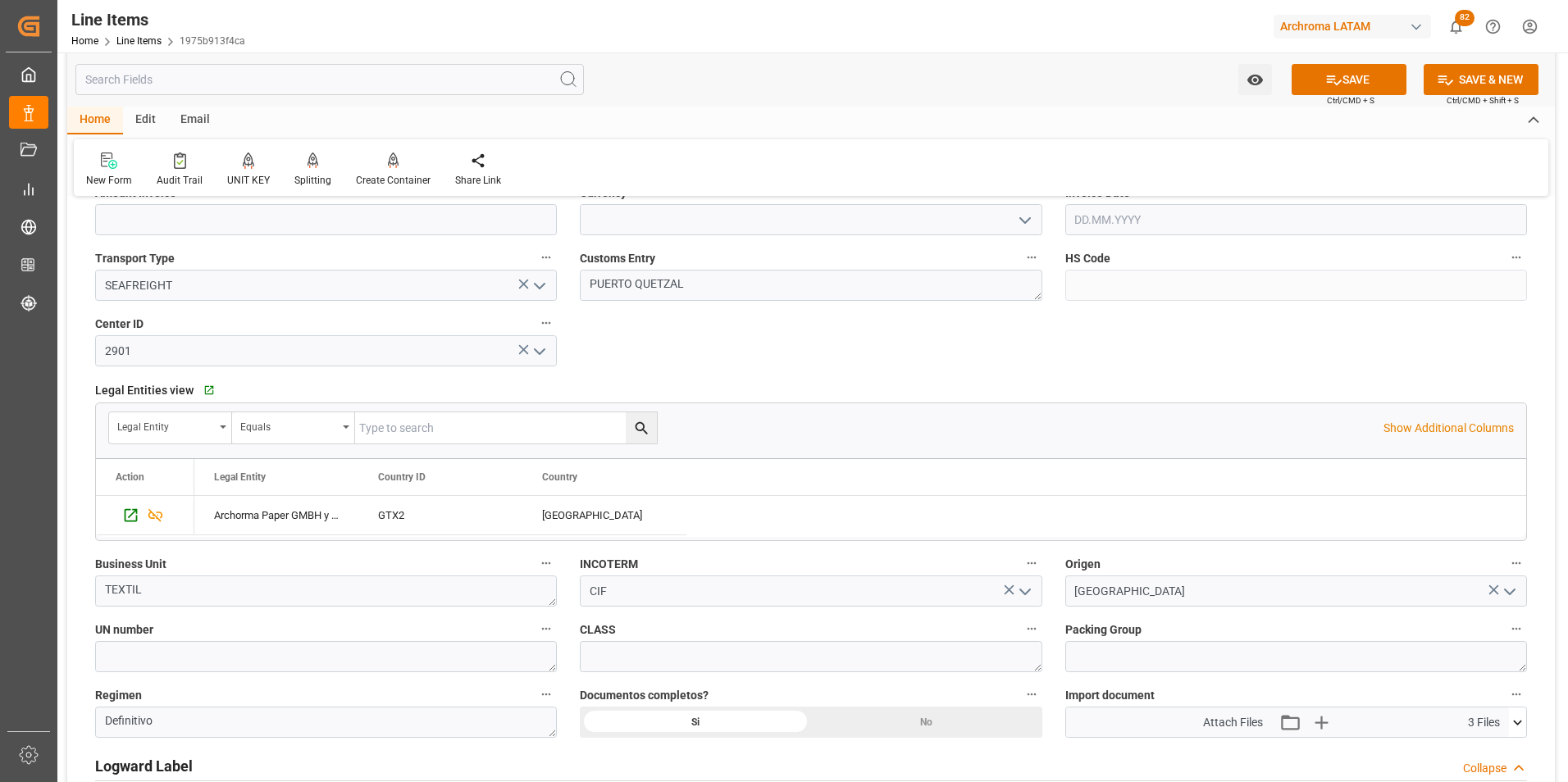
scroll to position [902, 0]
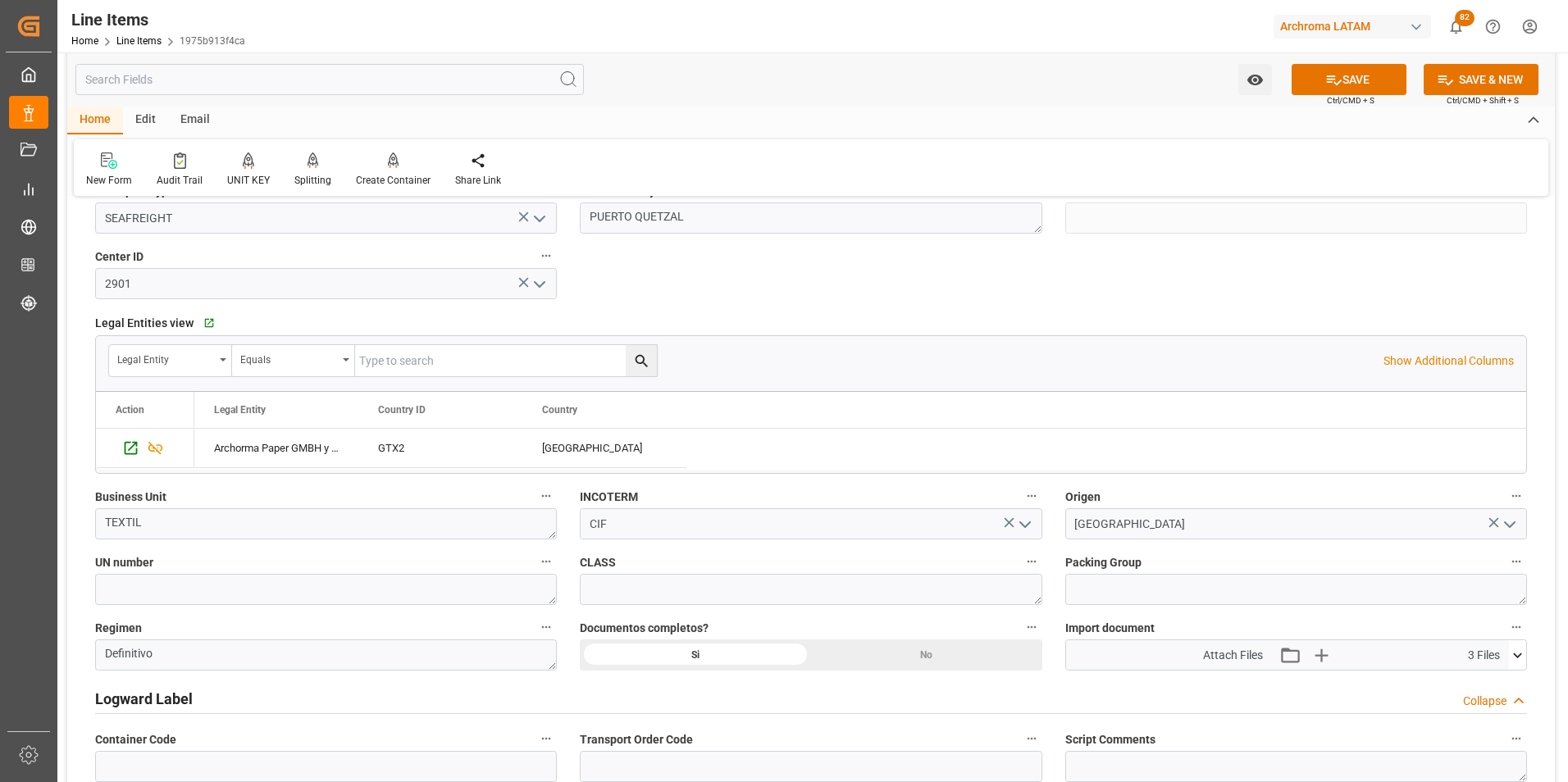
click at [1034, 521] on button "open menu" at bounding box center [1023, 524] width 24 height 25
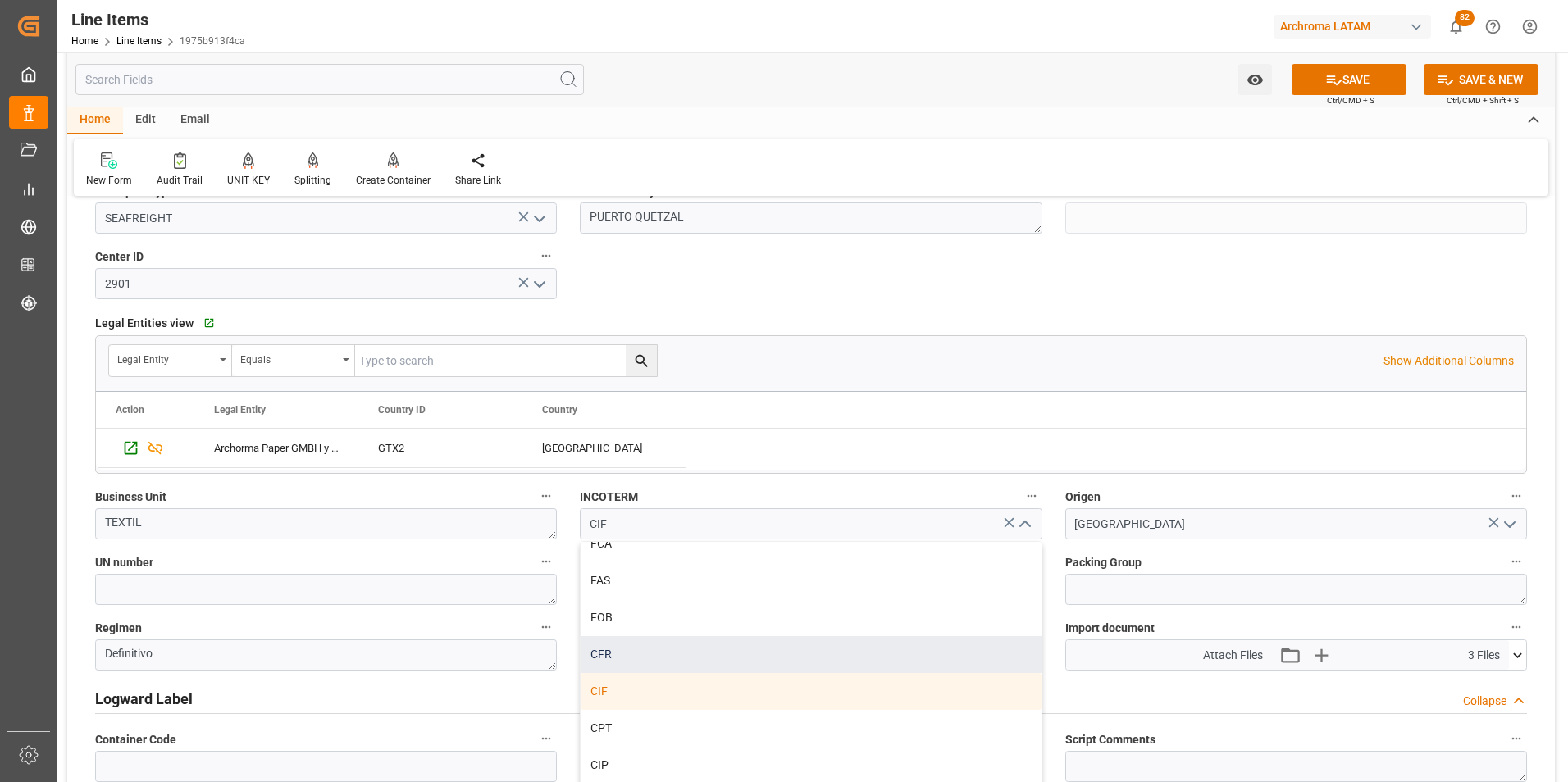
scroll to position [82, 0]
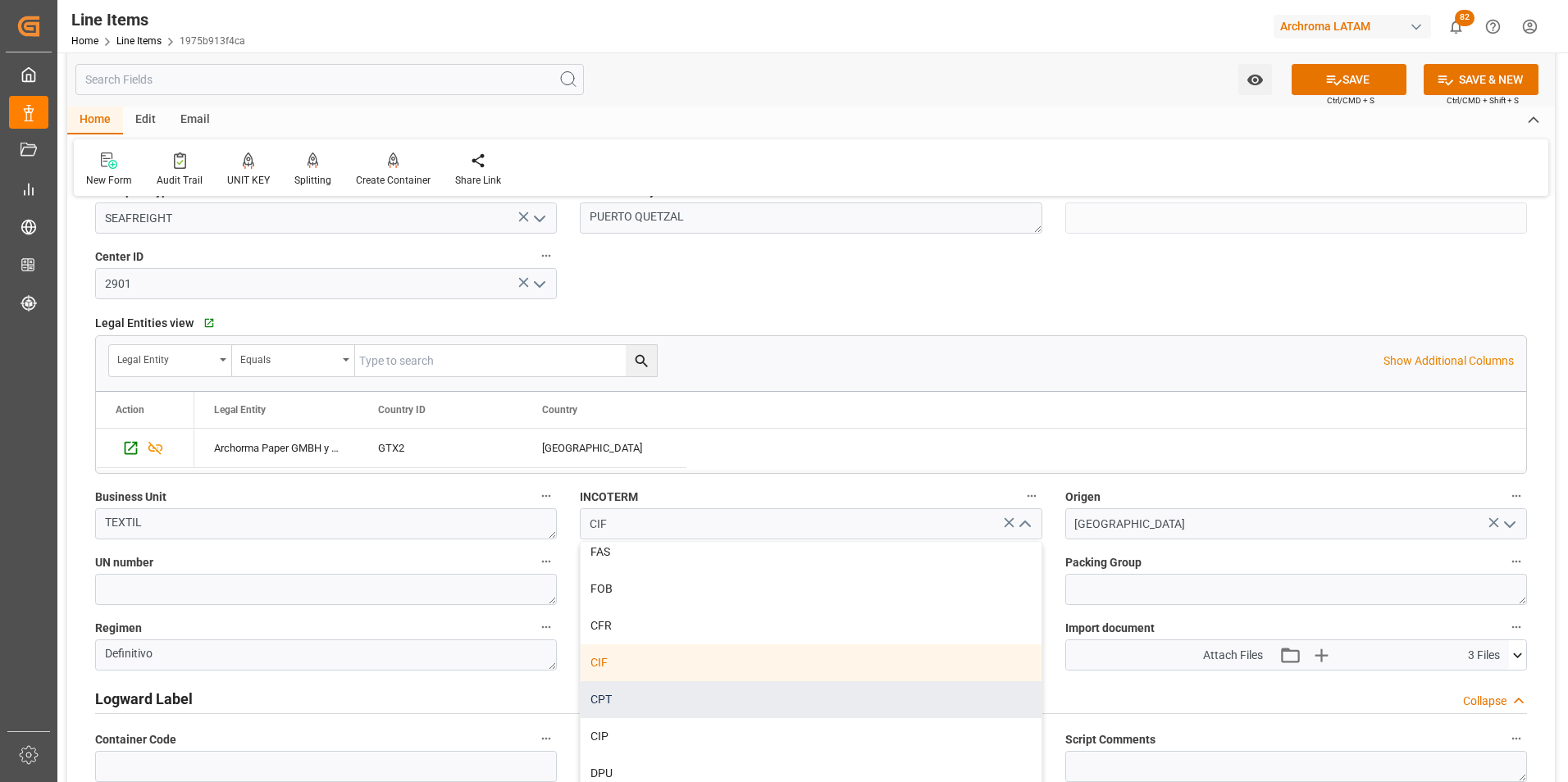
click at [713, 695] on div "CPT" at bounding box center [810, 700] width 460 height 37
type input "CPT"
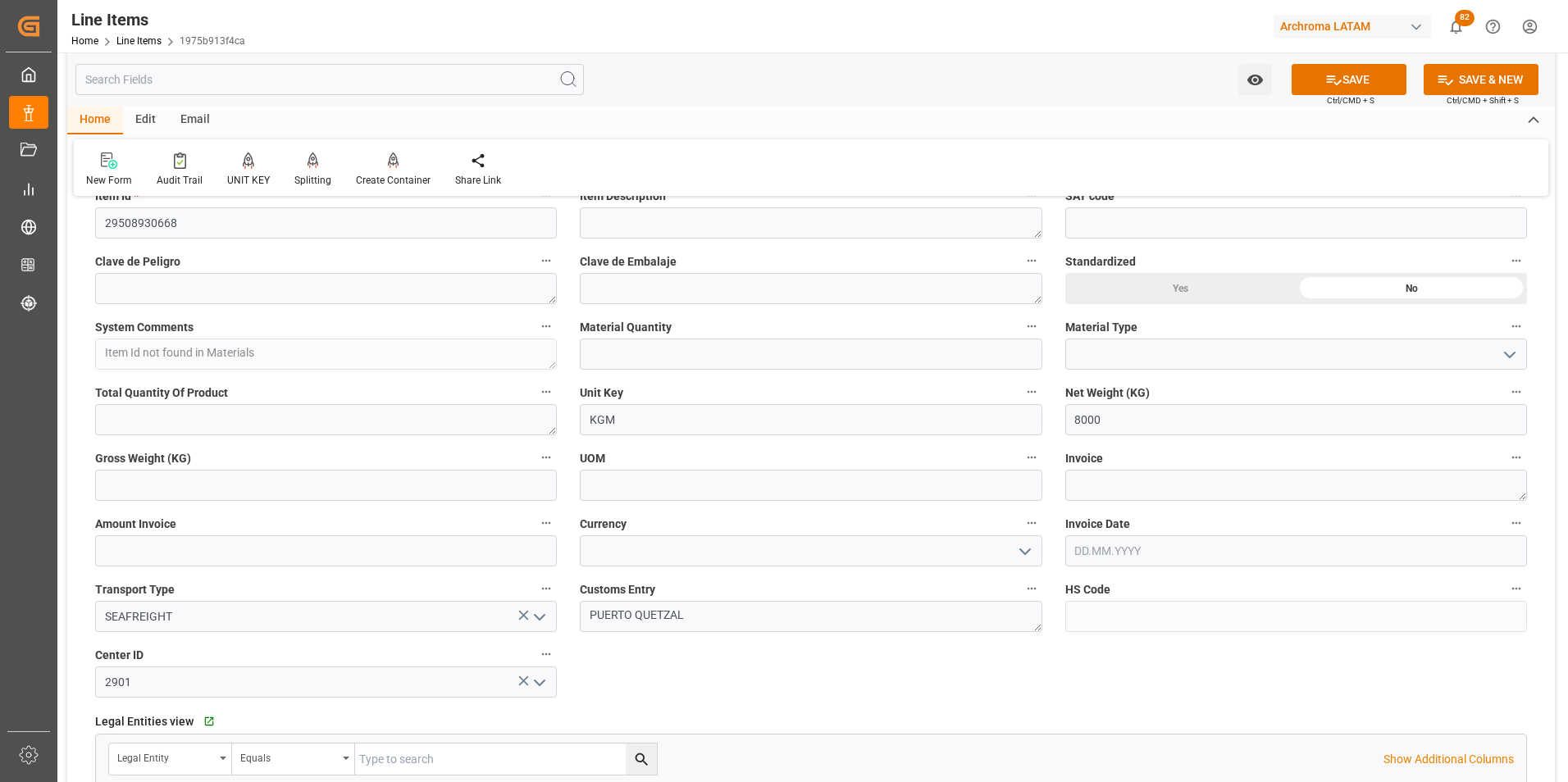
scroll to position [492, 0]
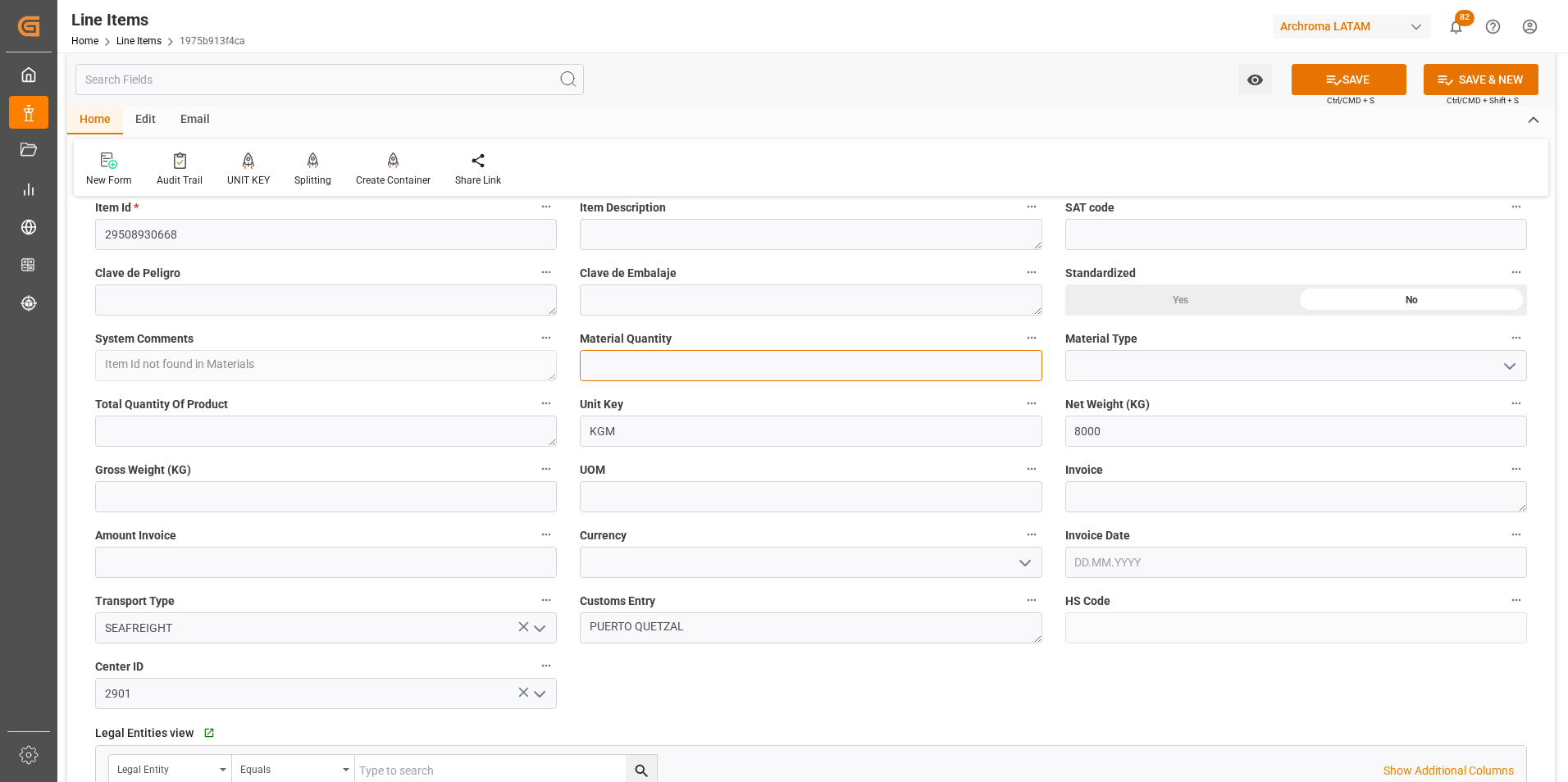
click at [718, 361] on input "text" at bounding box center [810, 365] width 462 height 31
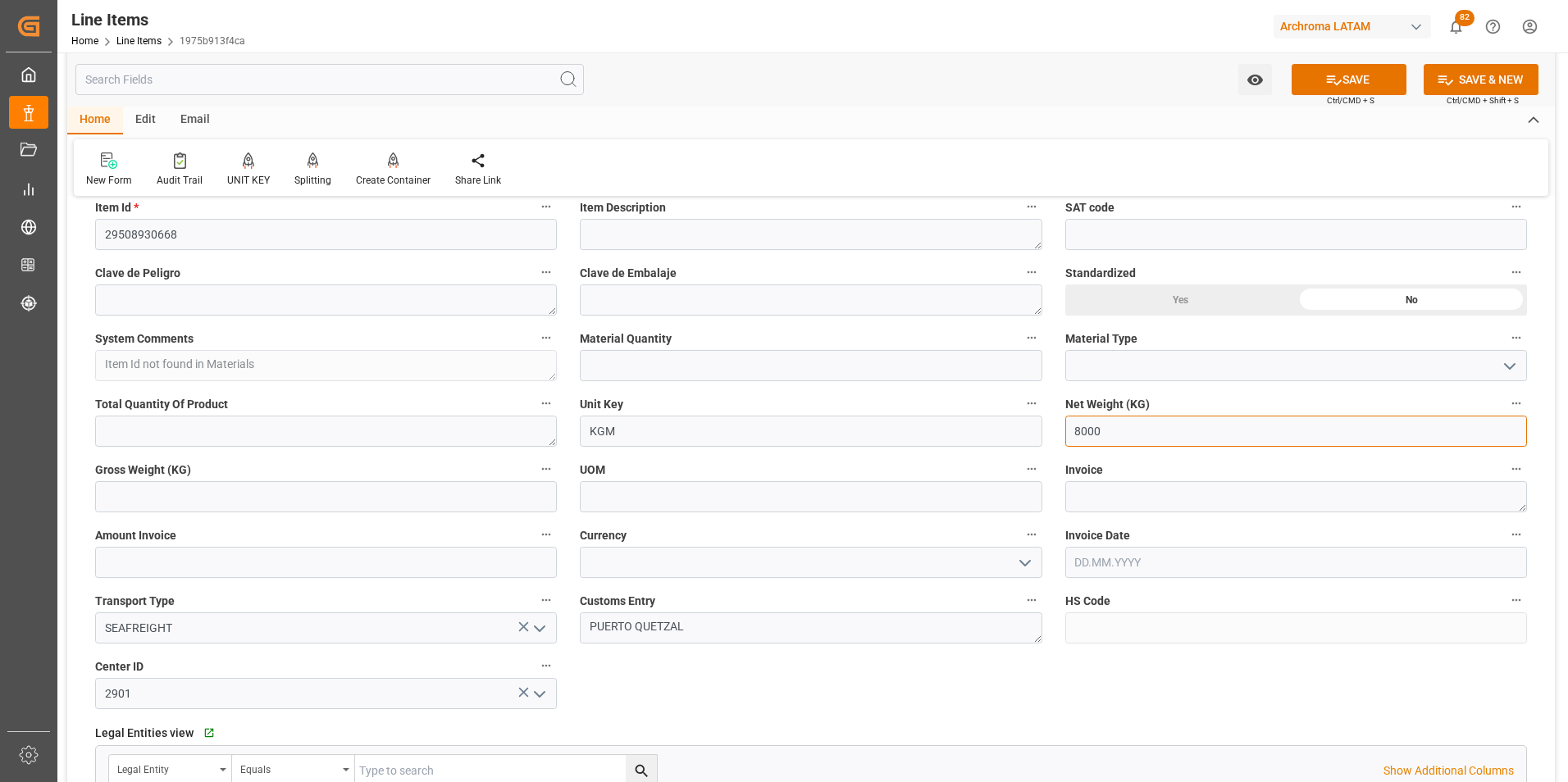
click at [1118, 428] on input "8000" at bounding box center [1296, 431] width 462 height 31
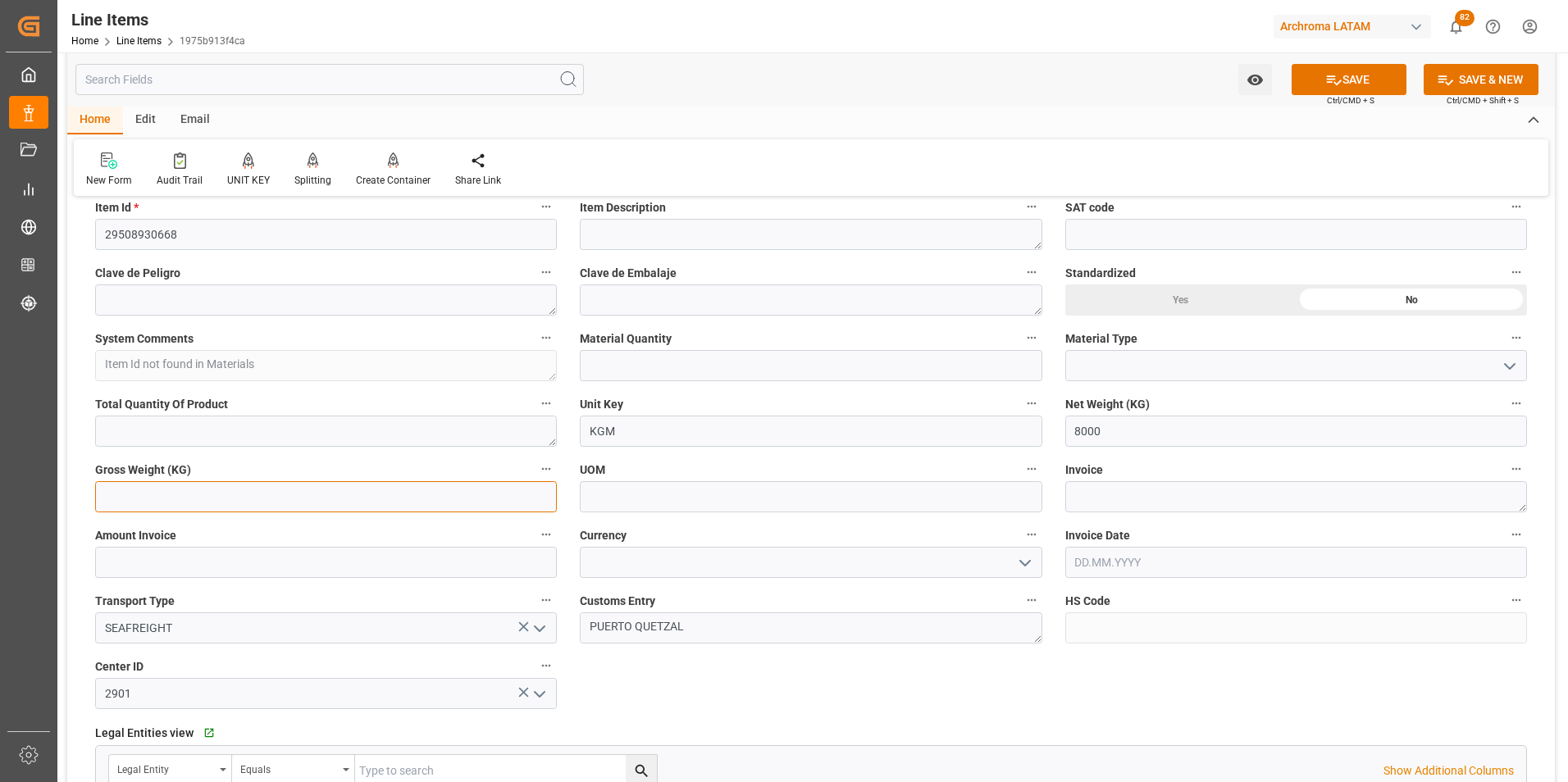
click at [319, 492] on input "text" at bounding box center [326, 497] width 462 height 31
type input "8448"
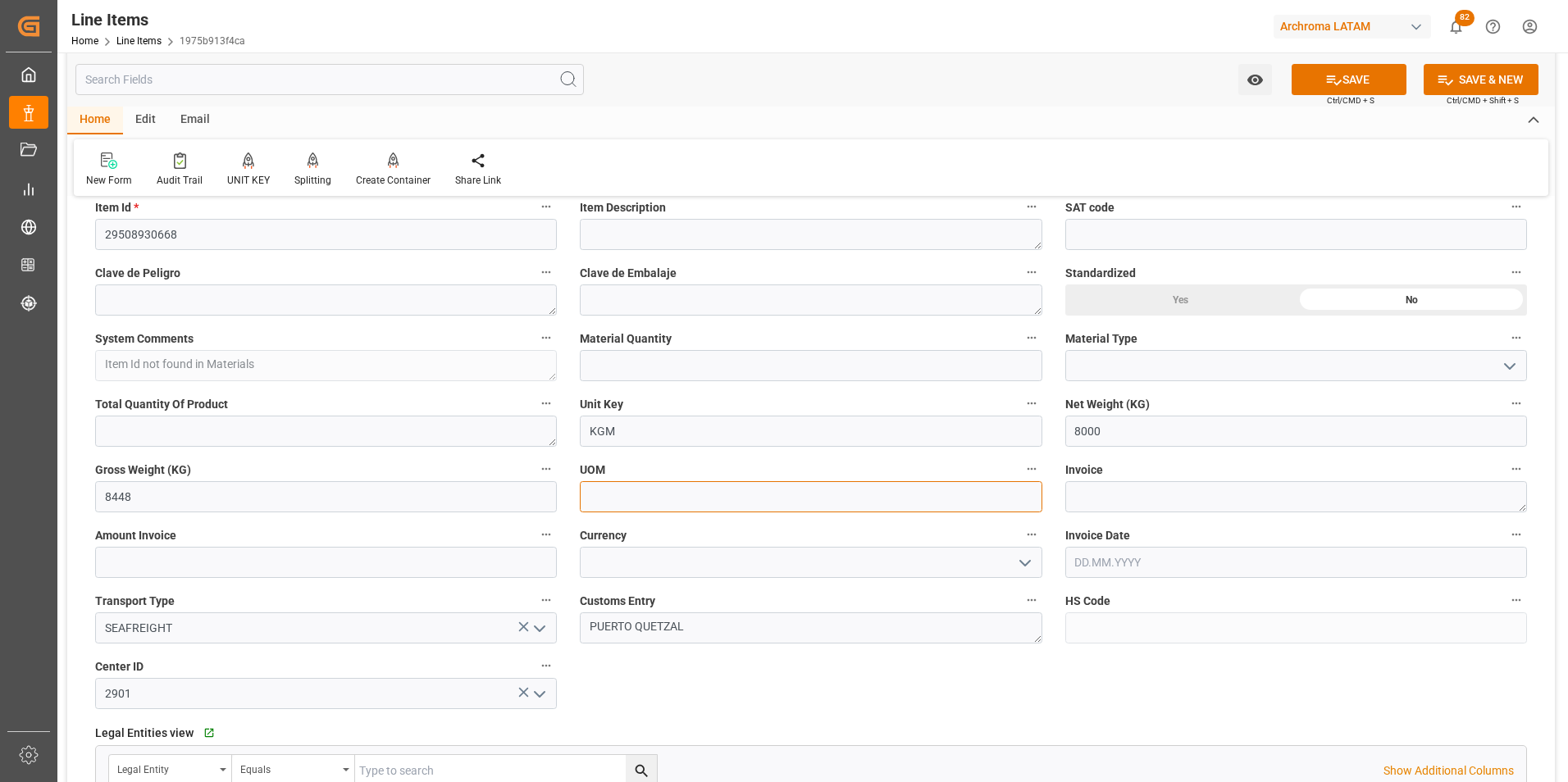
click at [946, 504] on input at bounding box center [810, 497] width 462 height 31
type input "KG"
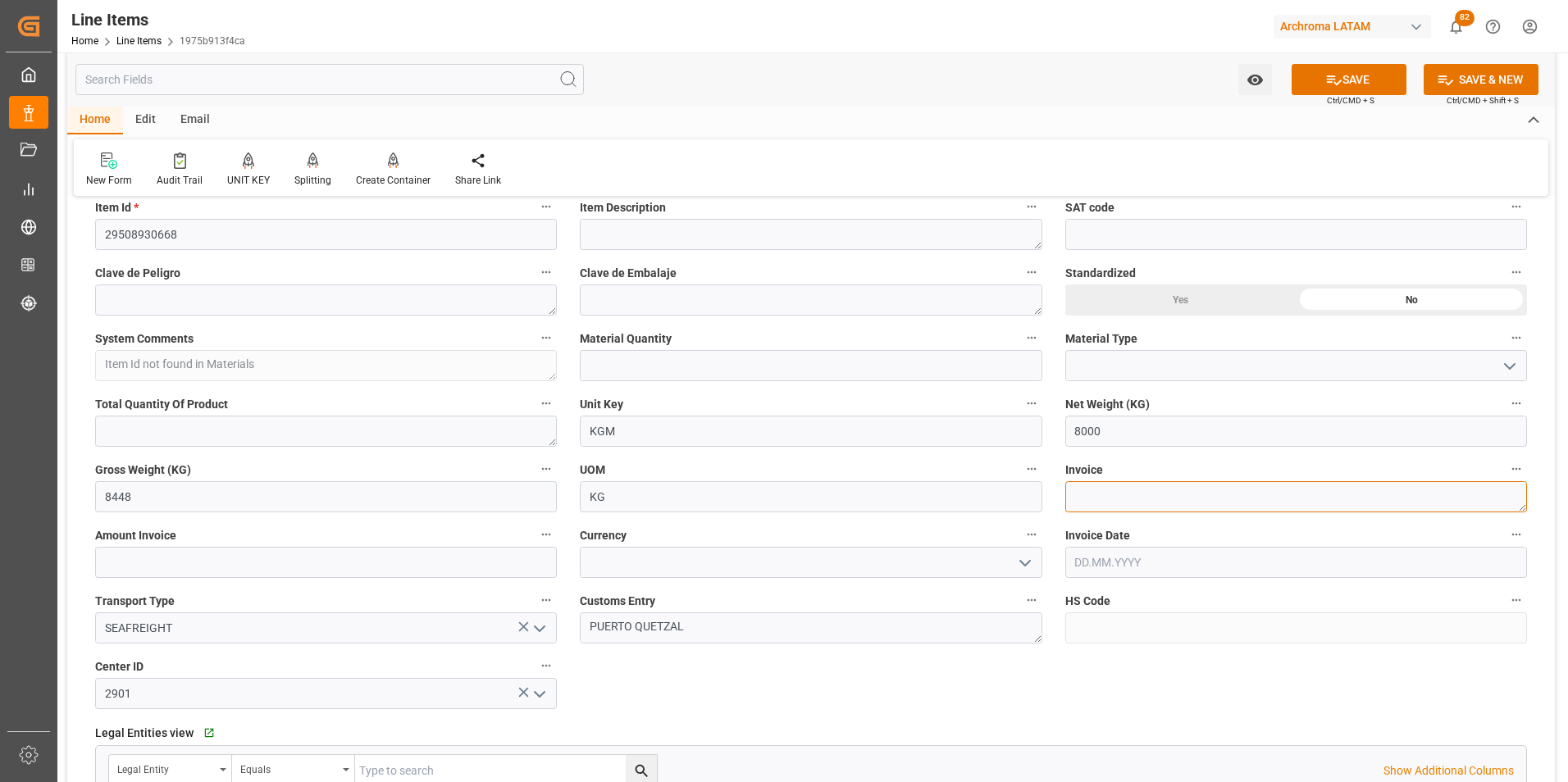
click at [1187, 504] on textarea at bounding box center [1296, 497] width 462 height 31
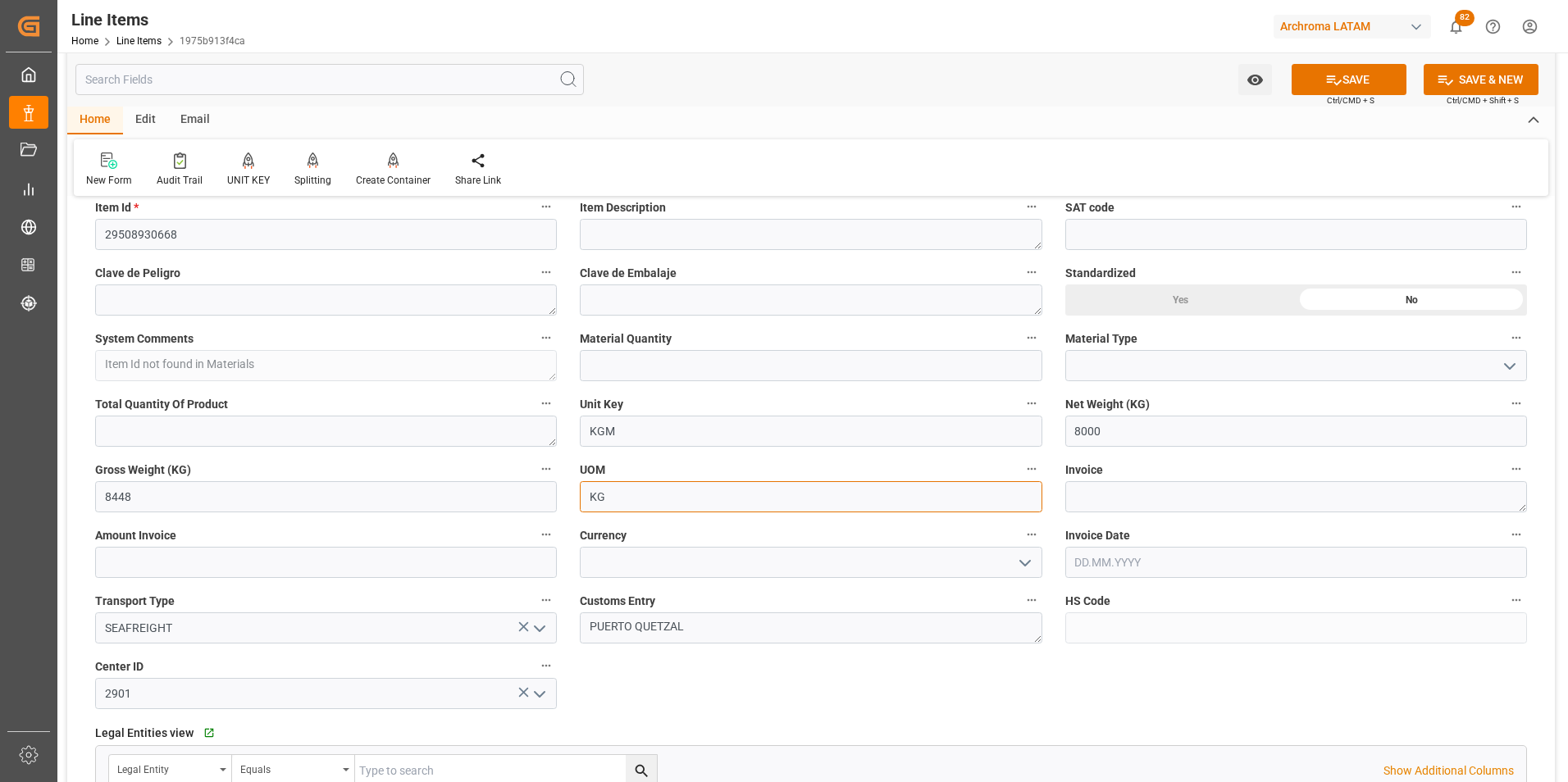
drag, startPoint x: 627, startPoint y: 500, endPoint x: 546, endPoint y: 487, distance: 82.0
click at [546, 489] on div "Status IN PROCESS General Overview Collapse Purchase Order Number * 4504655517 …" at bounding box center [810, 522] width 1487 height 1607
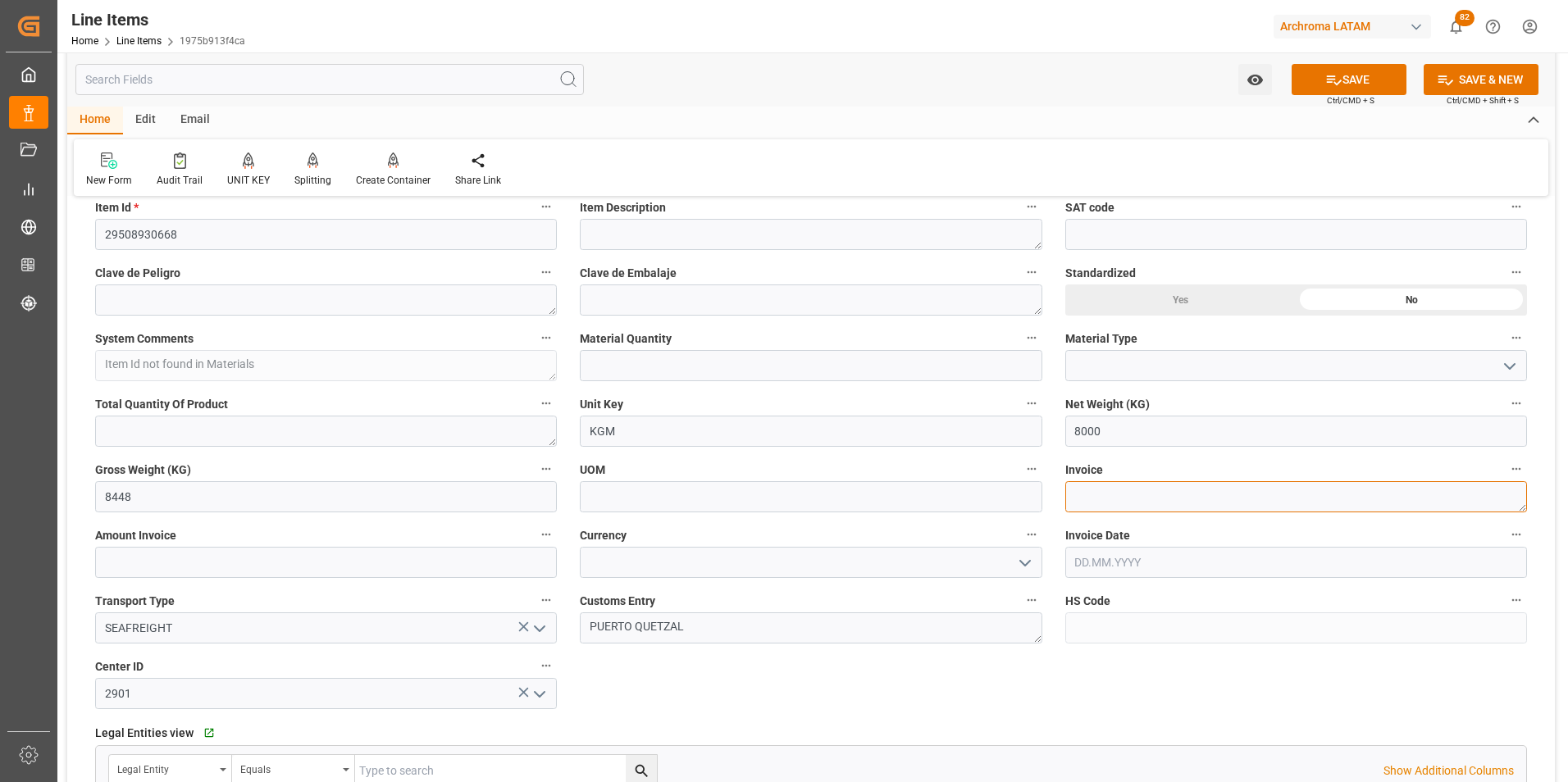
click at [1199, 492] on textarea at bounding box center [1296, 497] width 462 height 31
paste textarea "6020001383"
type textarea "6020001383"
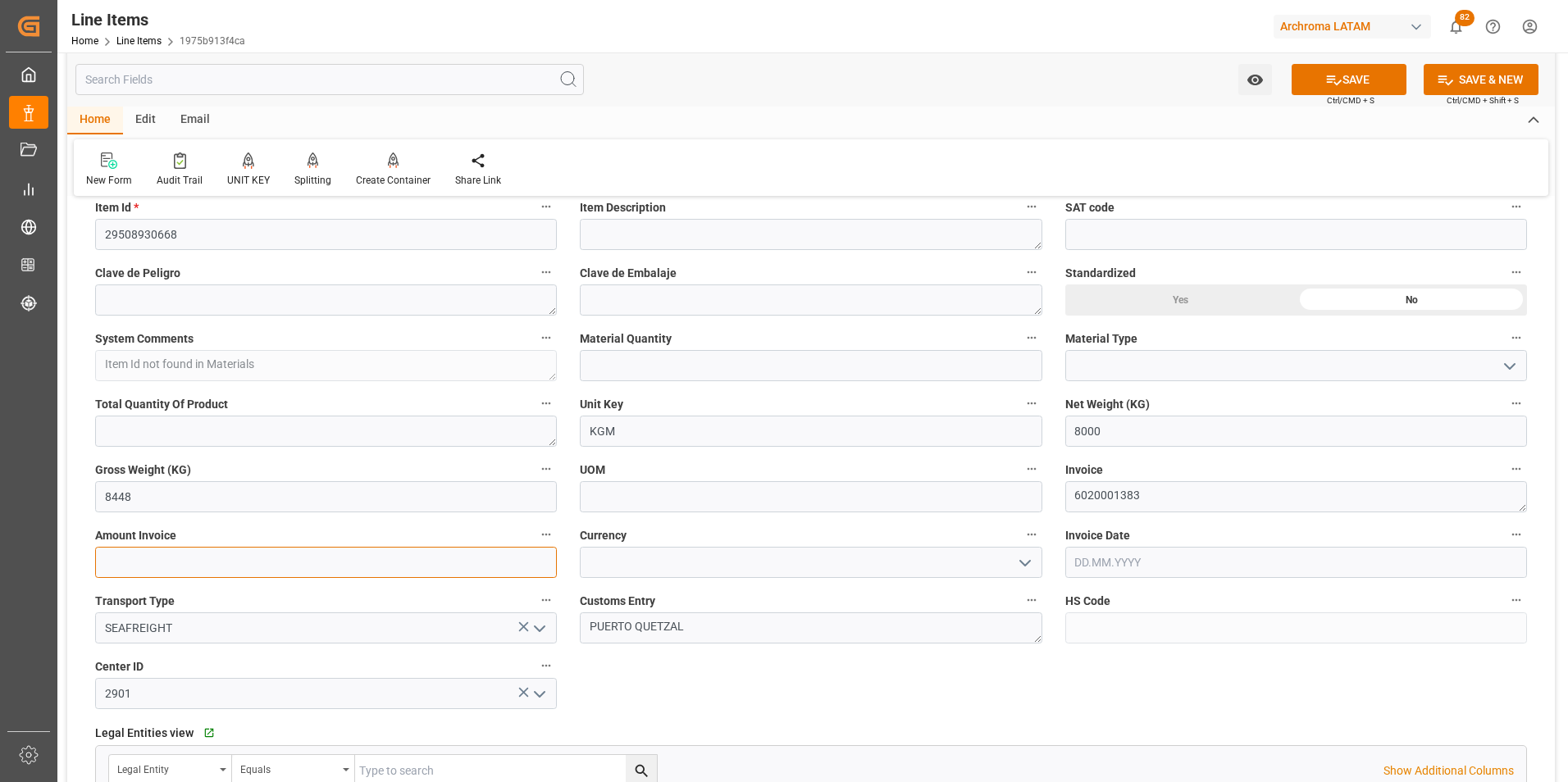
click at [460, 557] on input "text" at bounding box center [326, 563] width 462 height 31
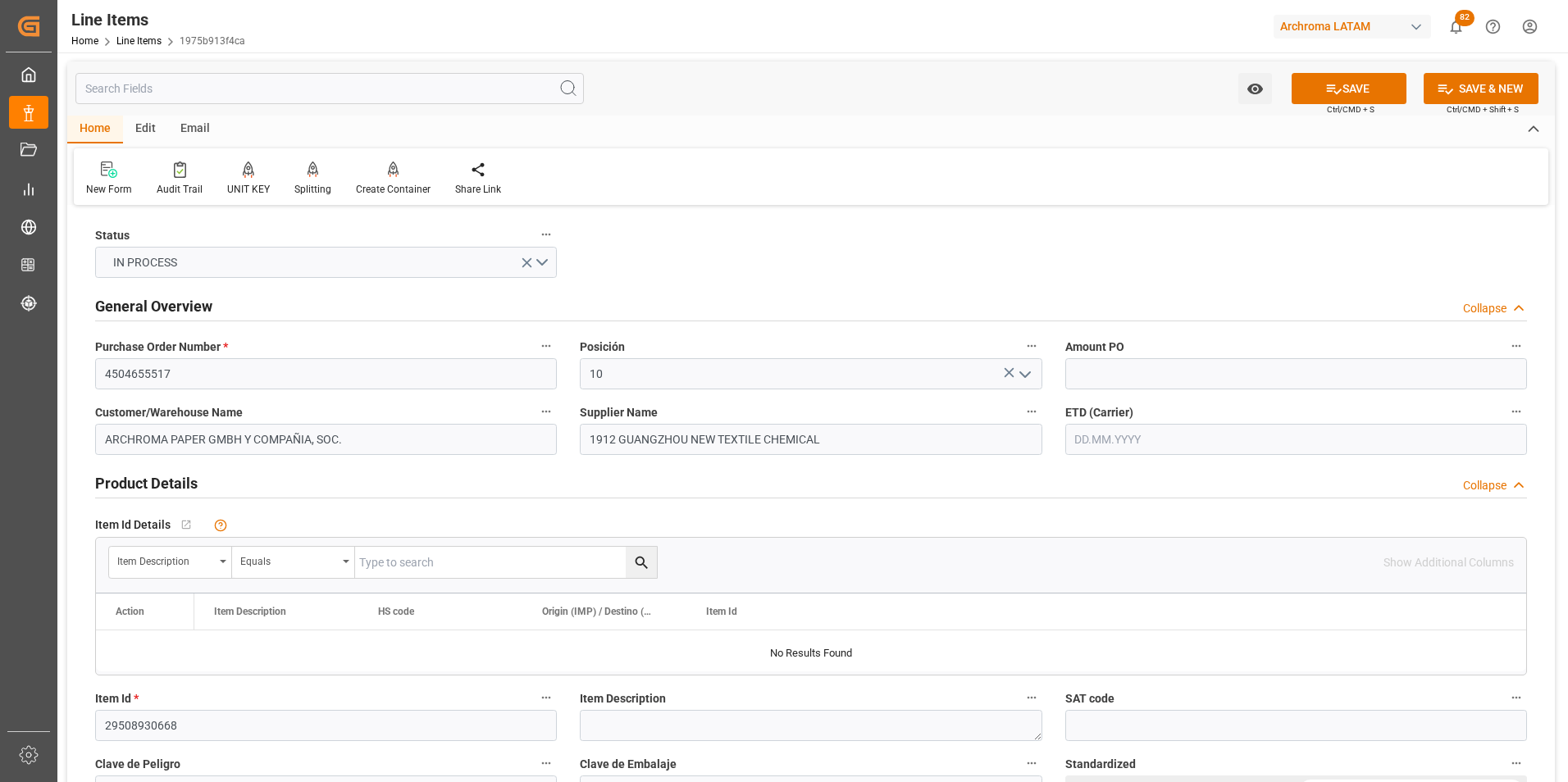
scroll to position [0, 0]
click at [1101, 438] on input "text" at bounding box center [1296, 440] width 462 height 31
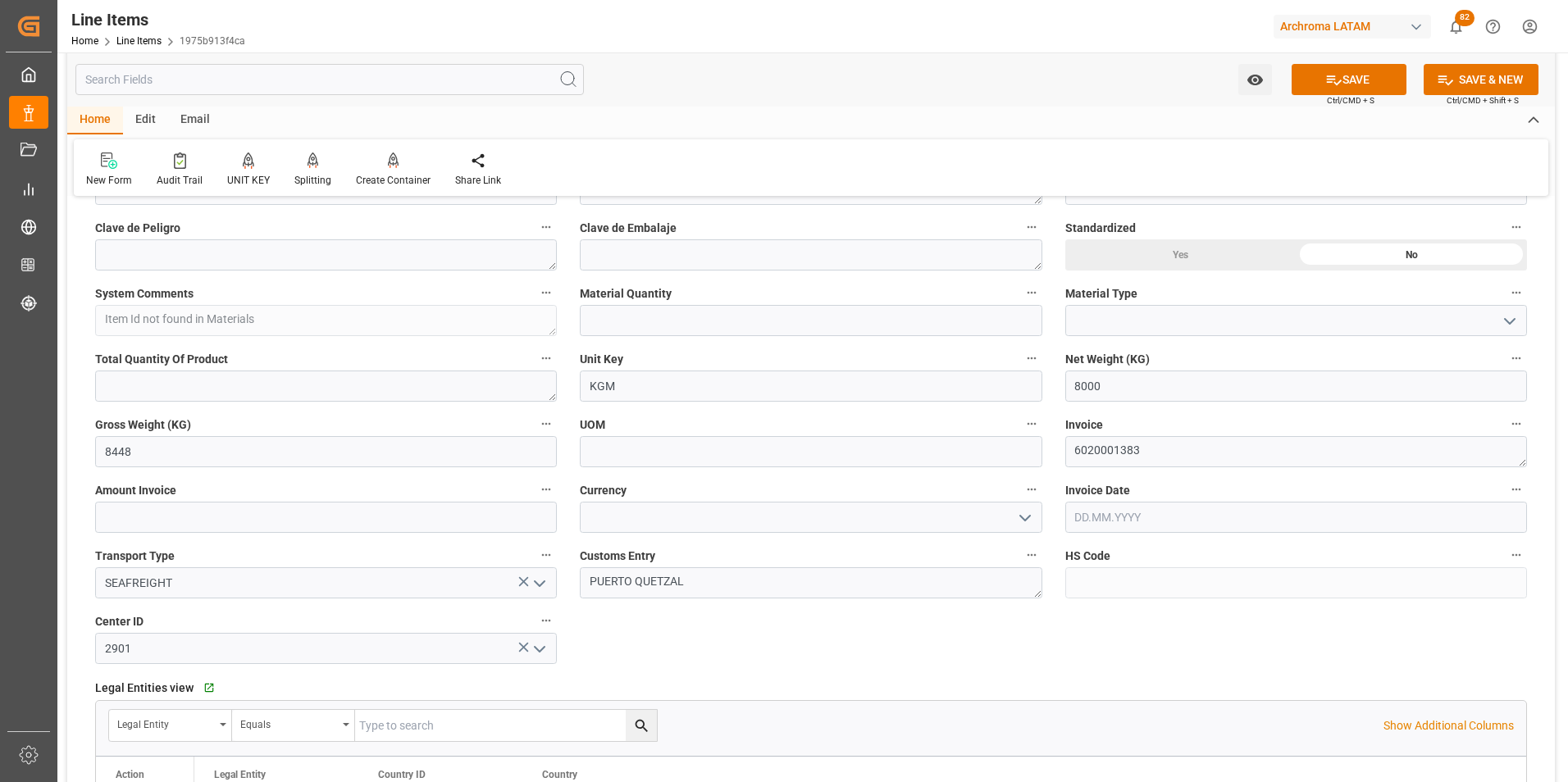
scroll to position [574, 0]
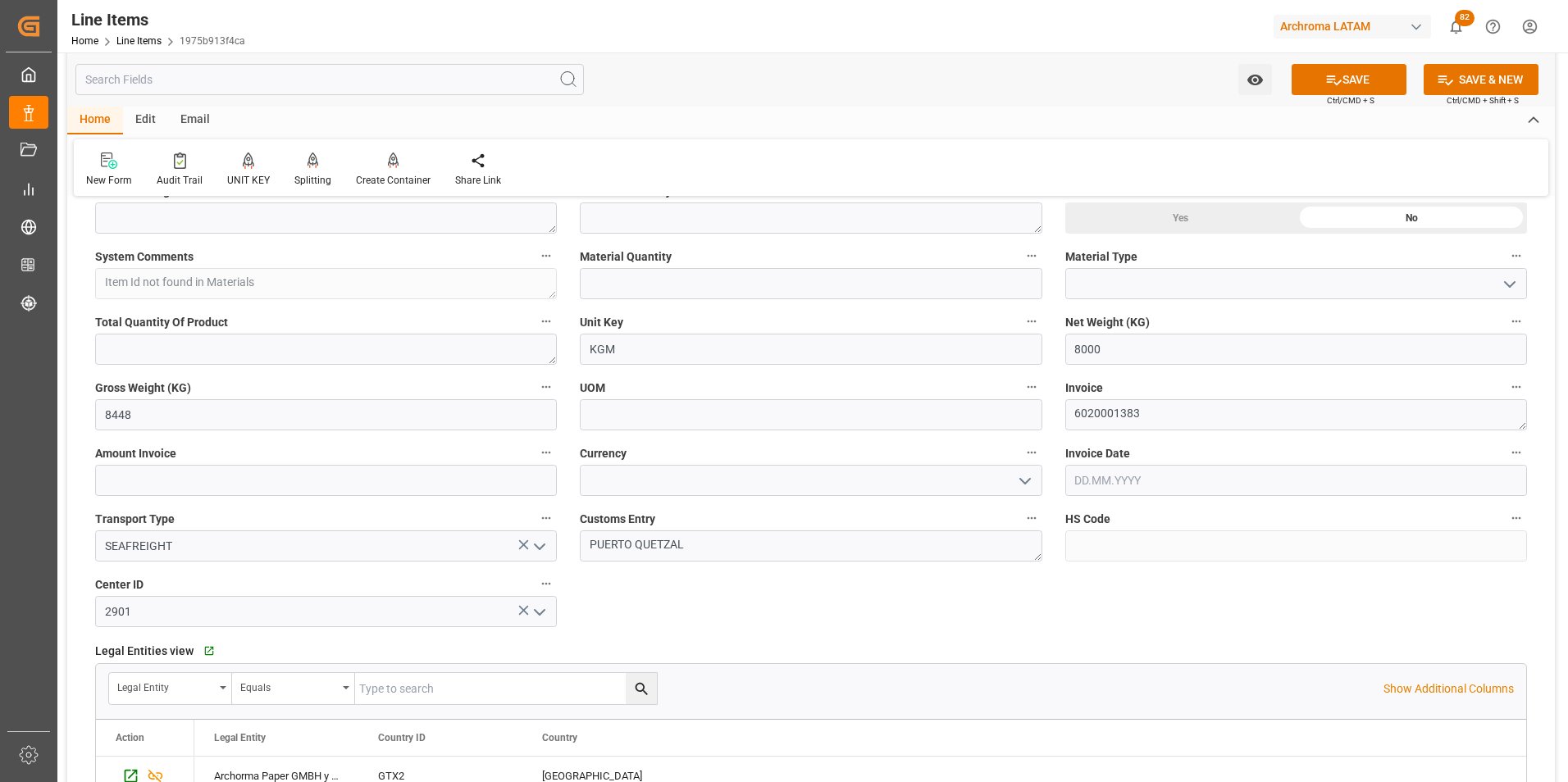
click at [1031, 485] on icon "open menu" at bounding box center [1025, 481] width 19 height 19
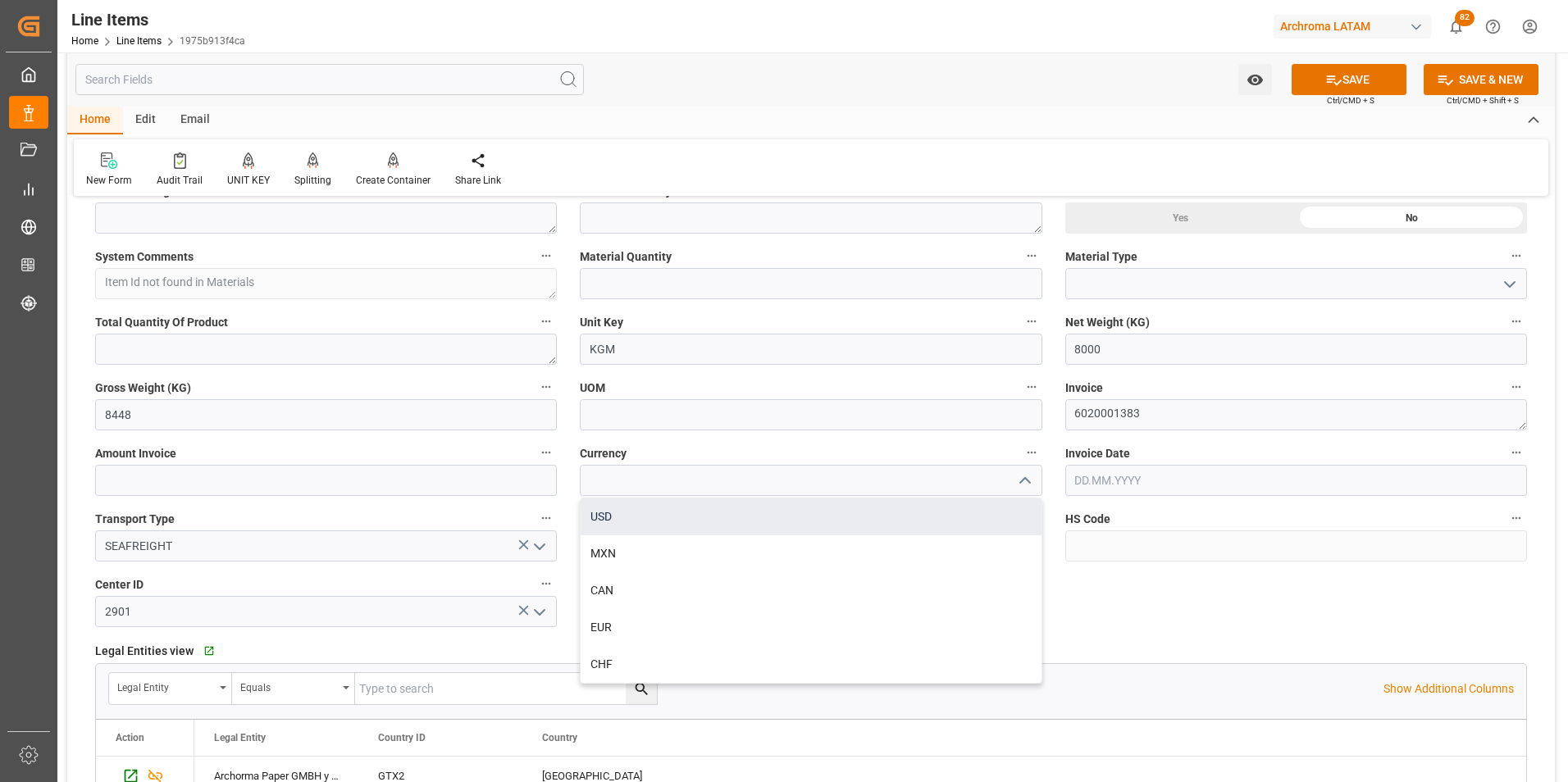
click at [948, 524] on div "USD" at bounding box center [810, 517] width 460 height 37
type input "USD"
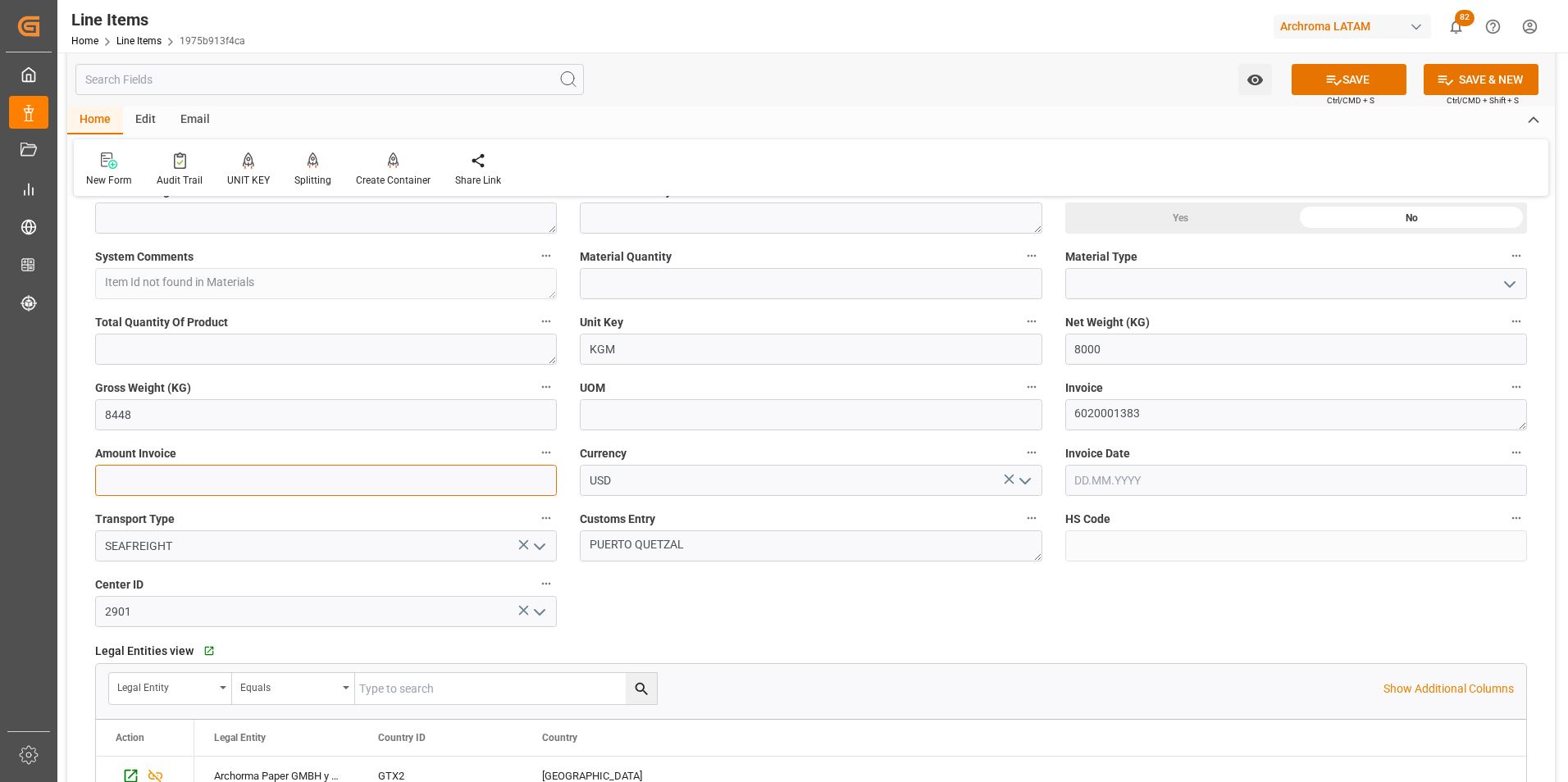
click at [383, 493] on input "text" at bounding box center [326, 480] width 462 height 31
type input "31456"
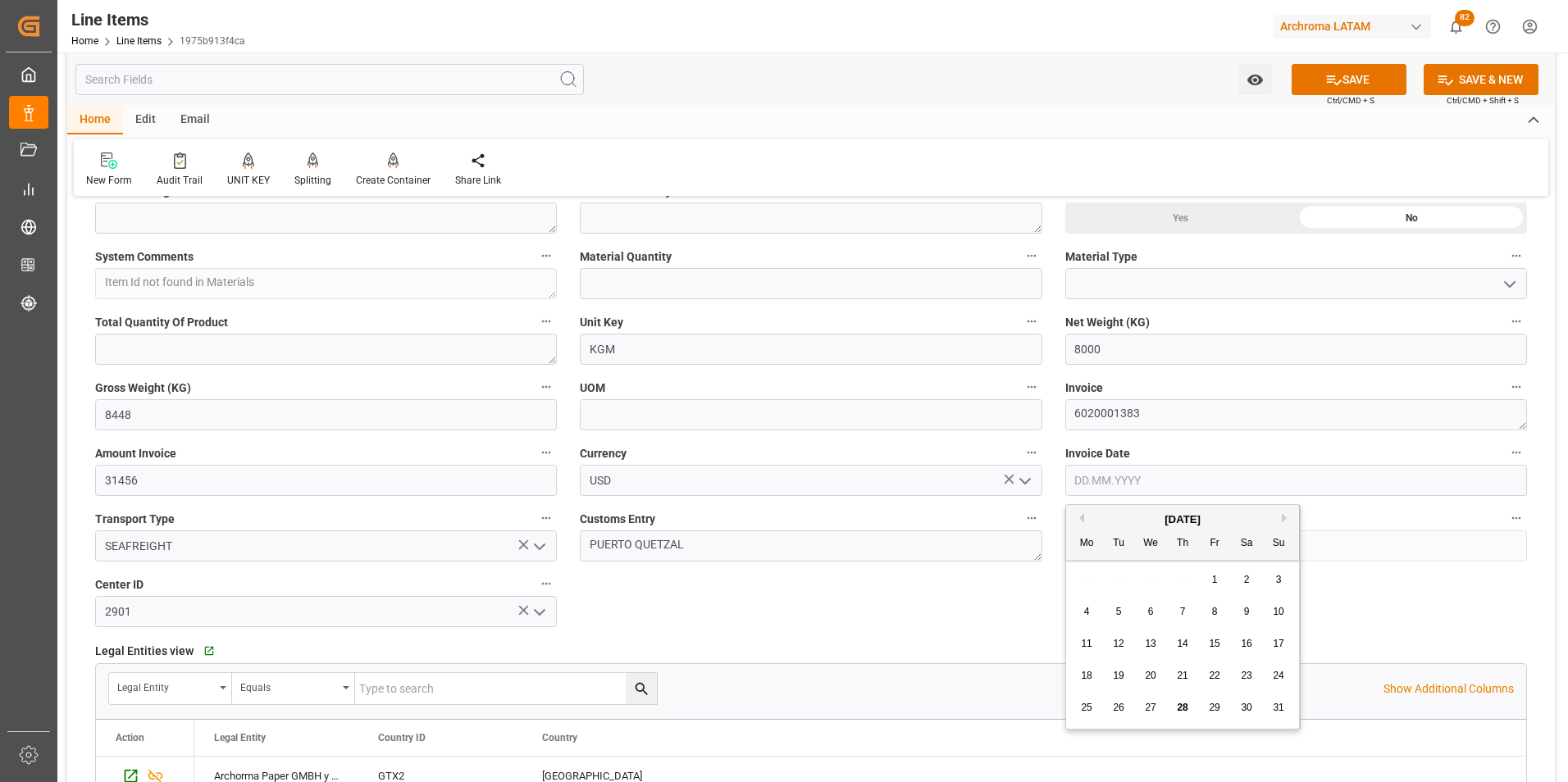
click at [1221, 479] on input "text" at bounding box center [1296, 480] width 462 height 31
click at [1091, 564] on div "28 29 30 31 1 2 3" at bounding box center [1182, 579] width 224 height 32
click at [1122, 709] on span "26" at bounding box center [1117, 708] width 11 height 12
type input "[DATE]"
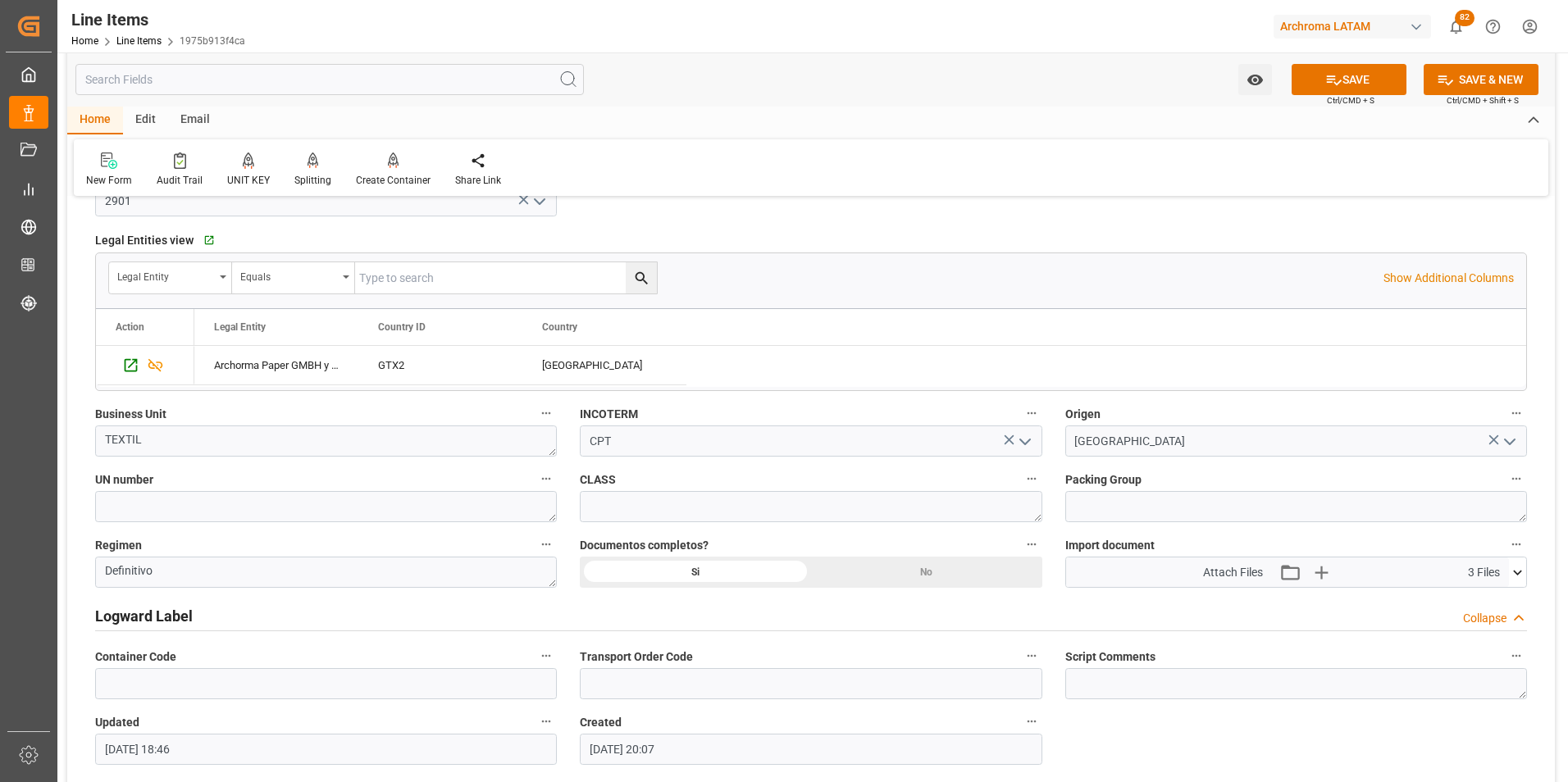
scroll to position [984, 0]
click at [1325, 76] on icon at bounding box center [1333, 80] width 18 height 18
type input "28.08.2025 18:50"
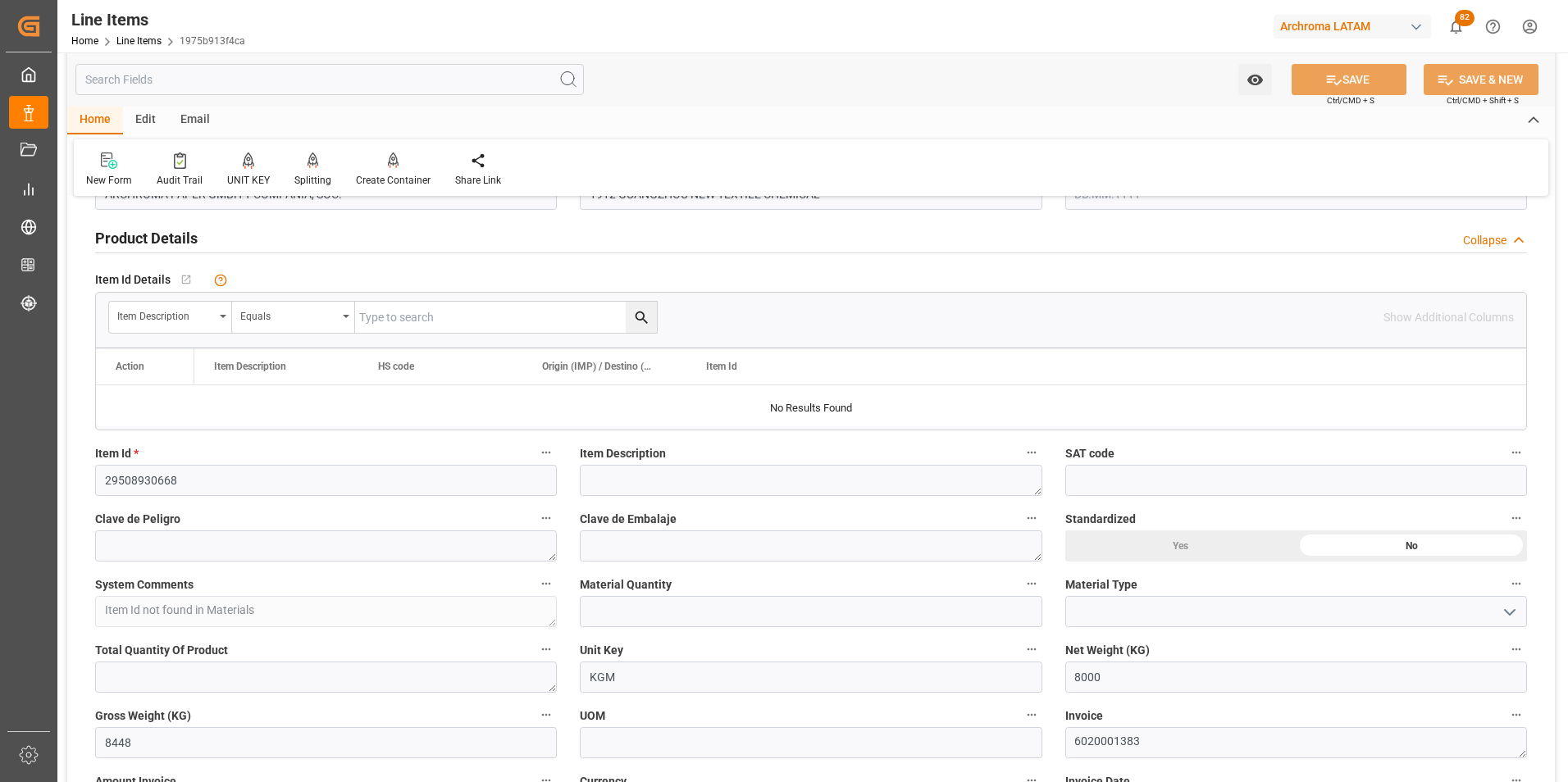
scroll to position [0, 0]
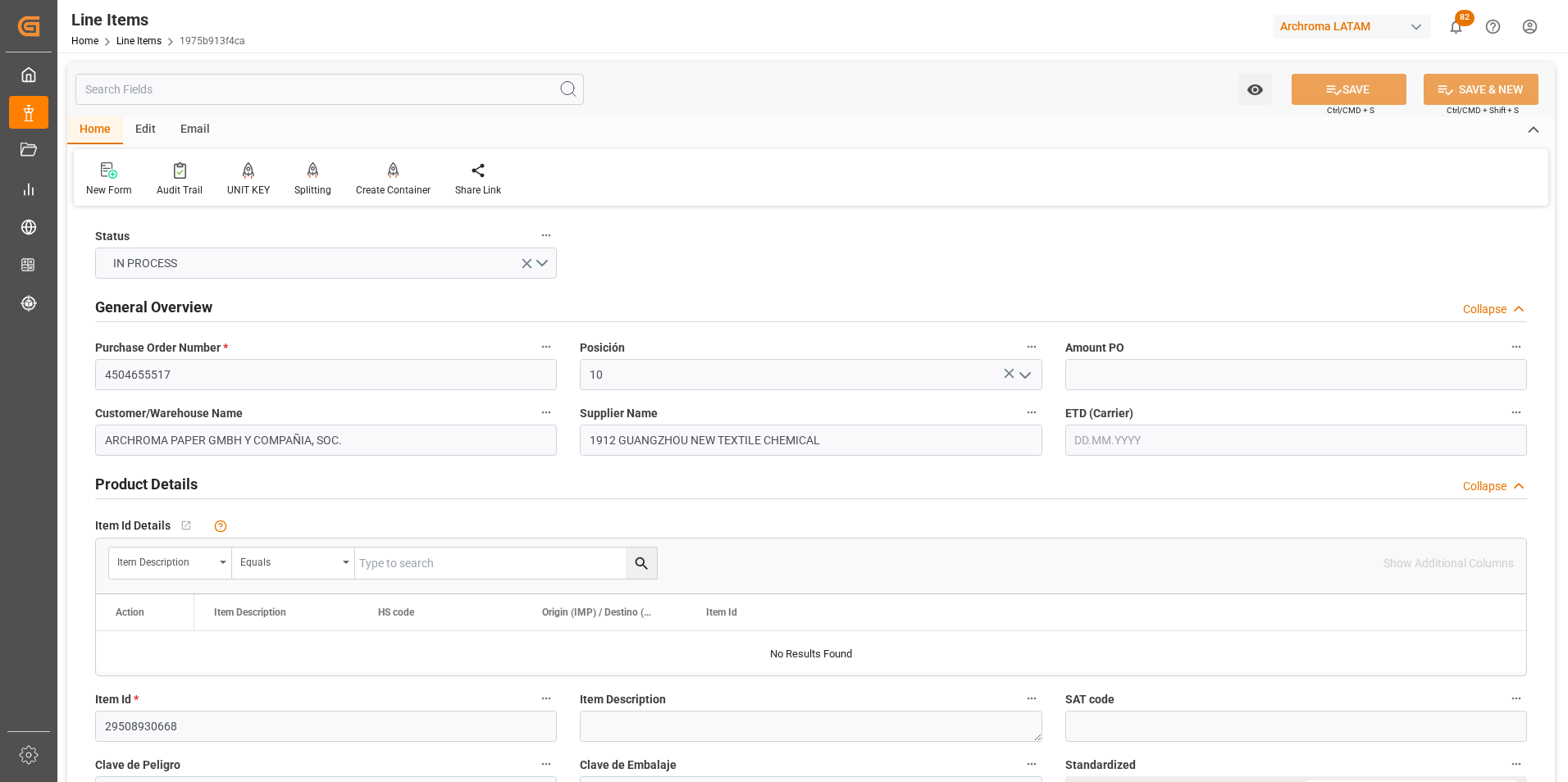
click at [1117, 429] on input "text" at bounding box center [1296, 440] width 462 height 31
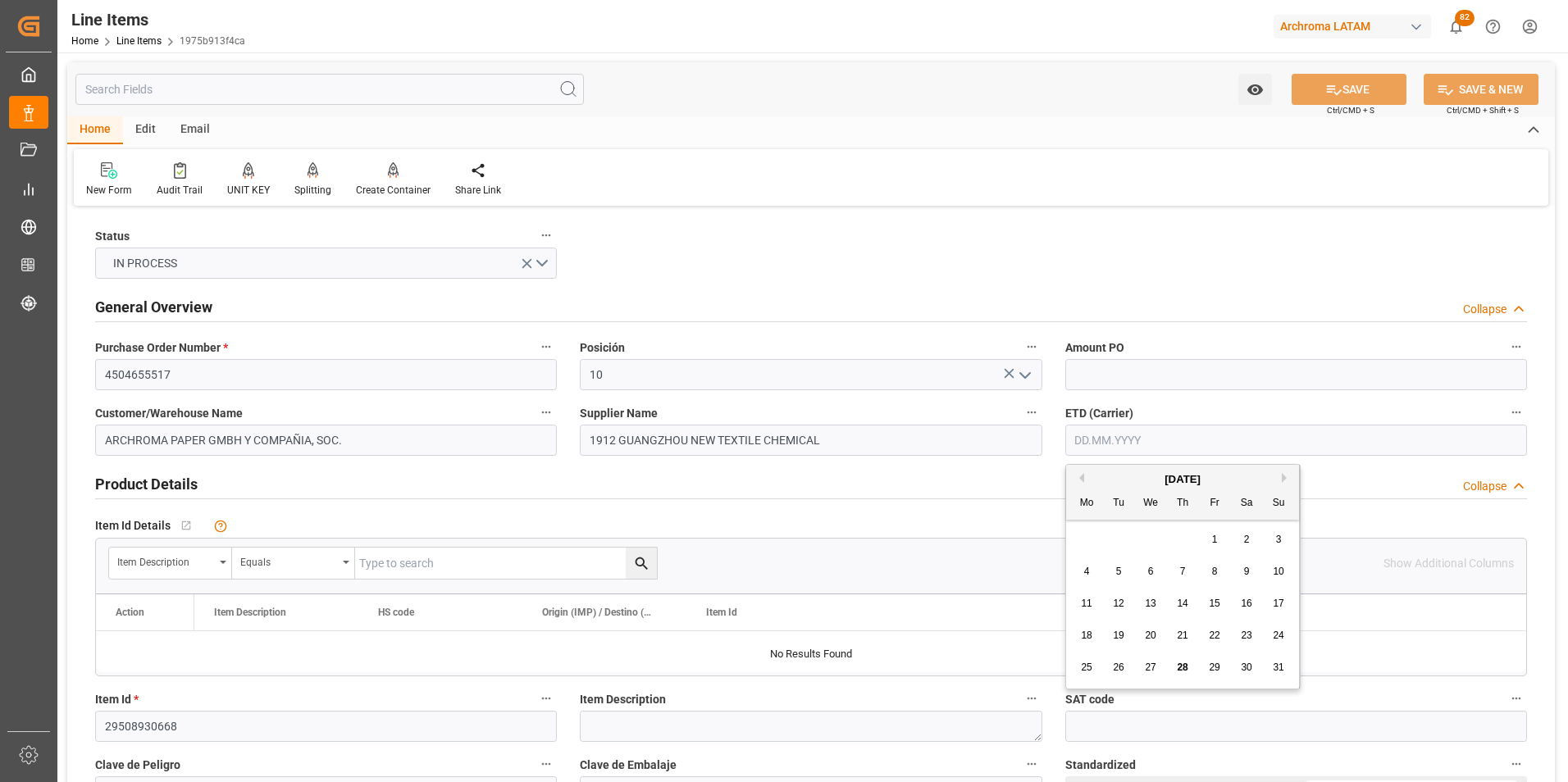
click at [1079, 523] on div "August 2025 Mo Tu We Th Fr Sa Su 28 29 30 31 1 2 3 4 5 6 7 8 9 10 11 12 13 14 1…" at bounding box center [1182, 577] width 234 height 224
click at [1213, 537] on span "1" at bounding box center [1214, 540] width 6 height 12
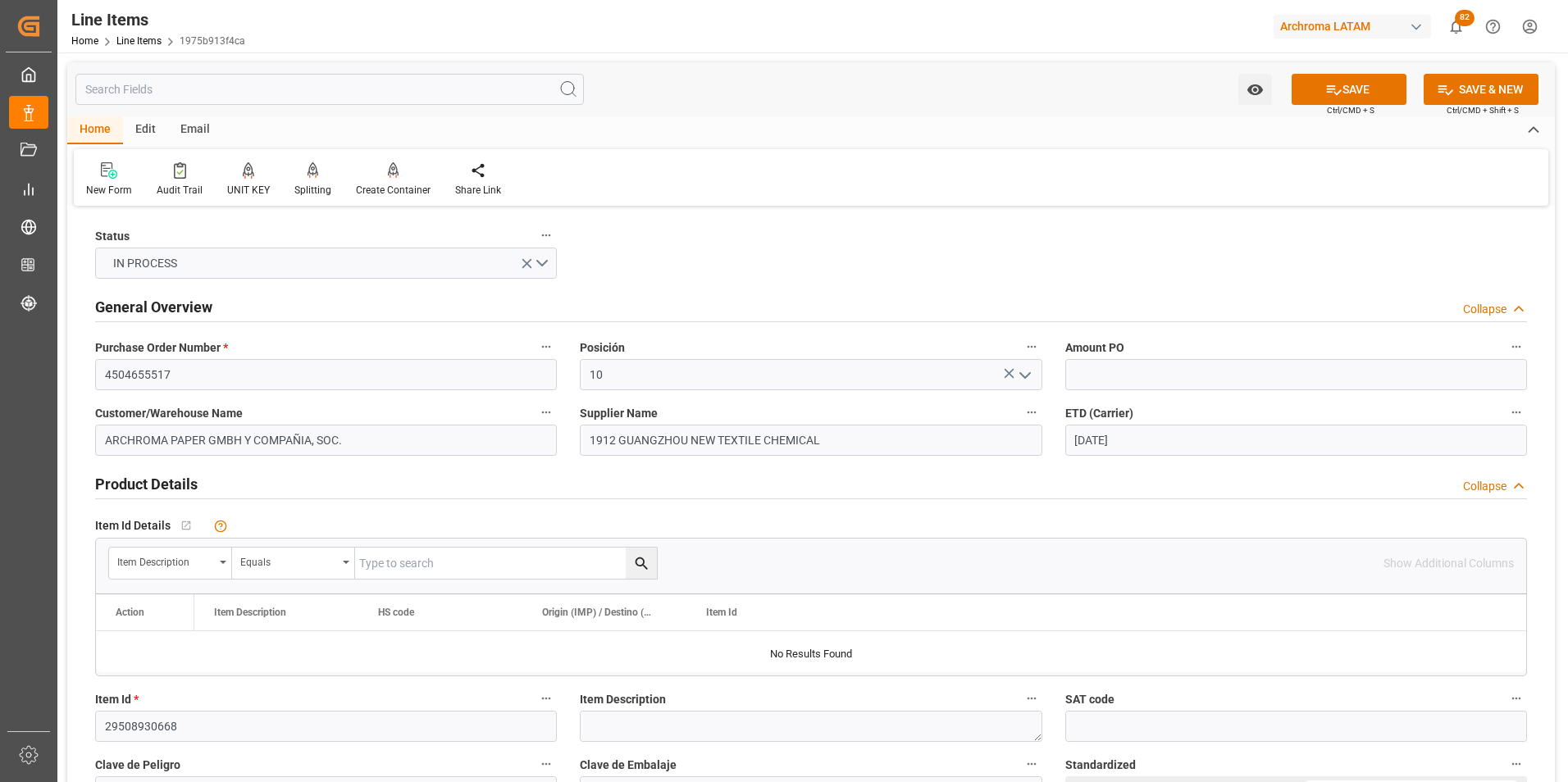
click at [1091, 434] on input "01.08.2025" at bounding box center [1296, 440] width 462 height 31
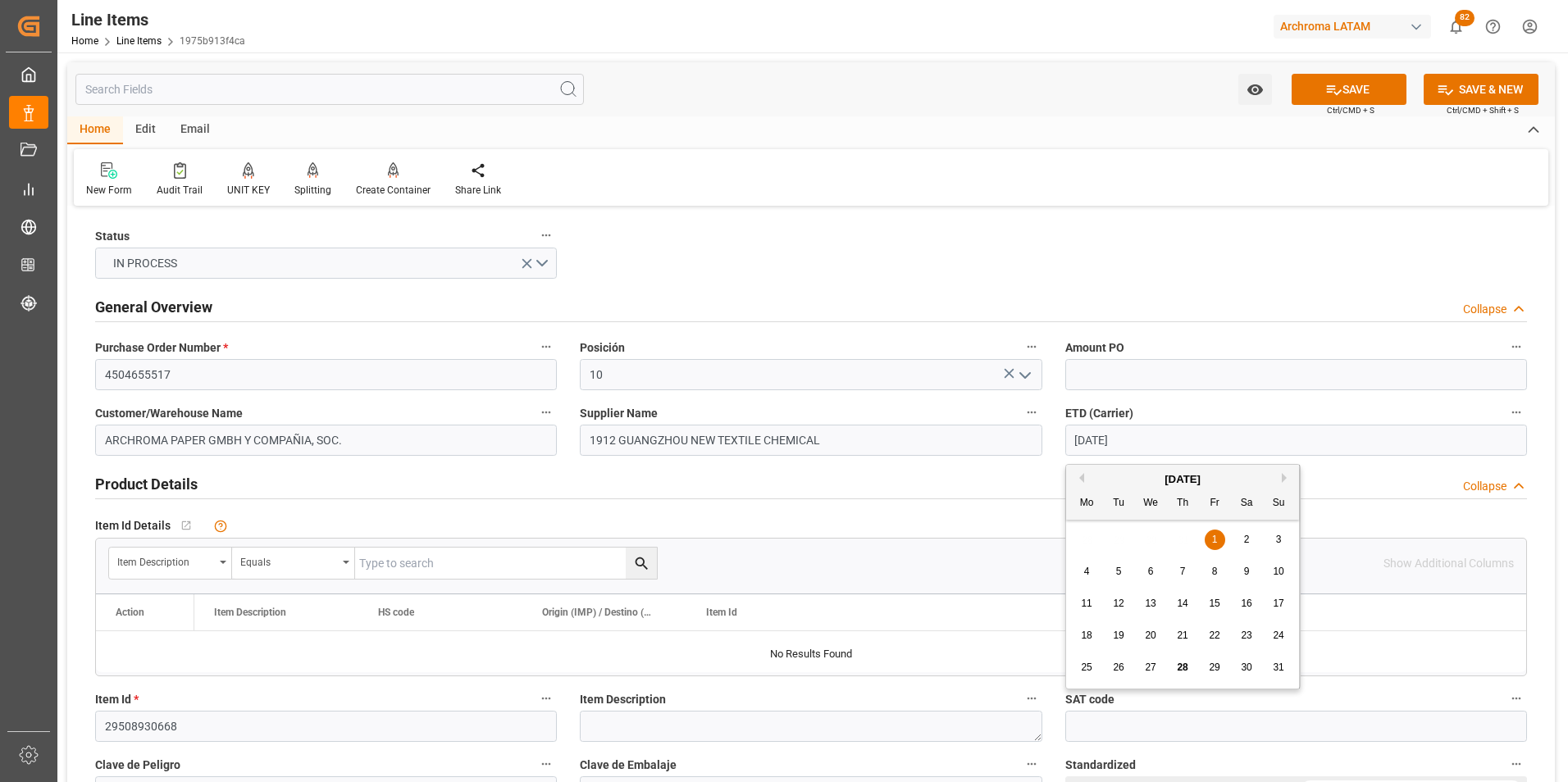
click at [1283, 479] on button "Next Month" at bounding box center [1287, 478] width 10 height 10
click at [1085, 540] on span "1" at bounding box center [1087, 540] width 6 height 12
type input "01.09.2025"
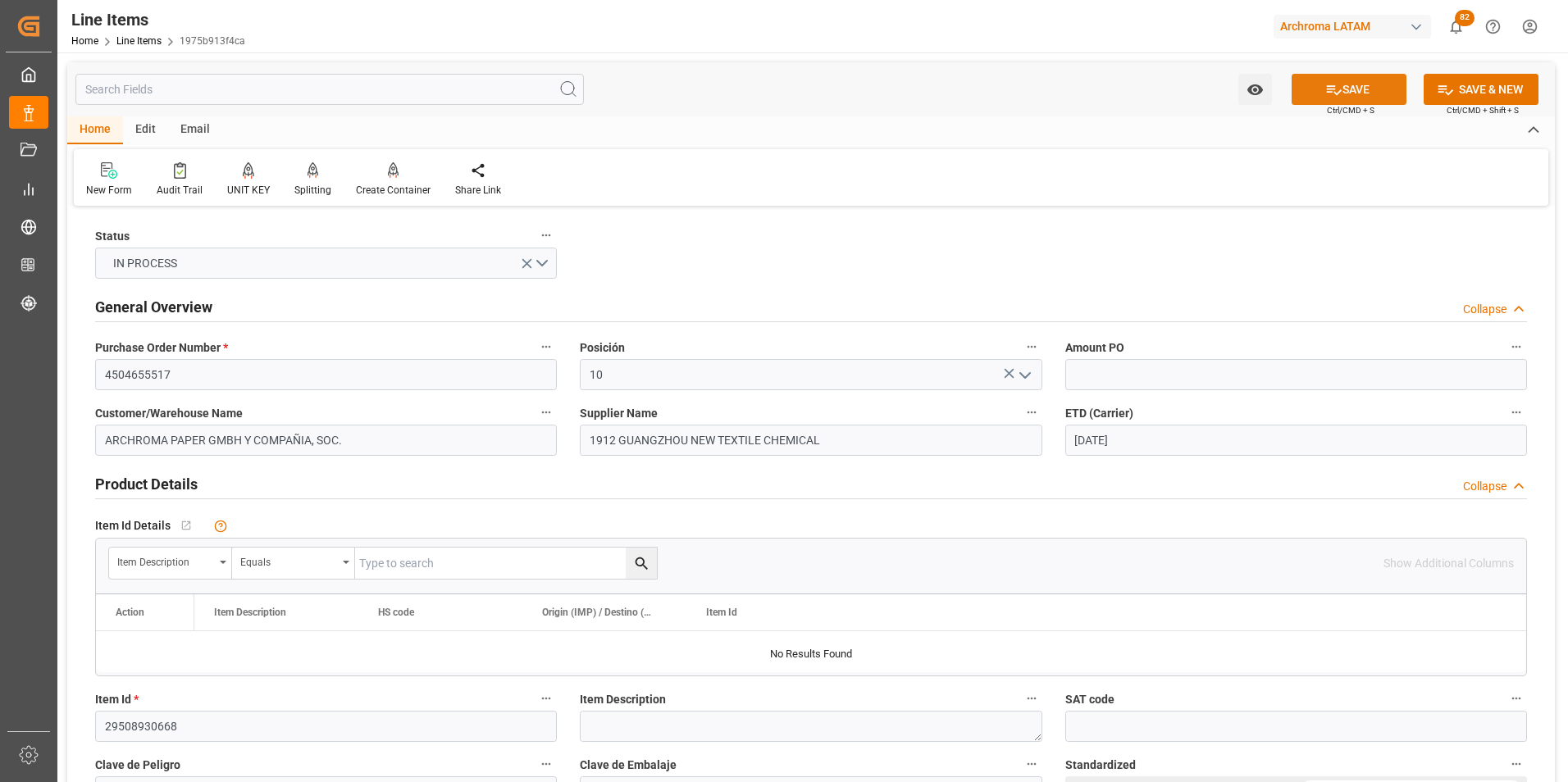
click at [1309, 93] on button "SAVE" at bounding box center [1349, 90] width 115 height 31
type input "28.08.2025 18:51"
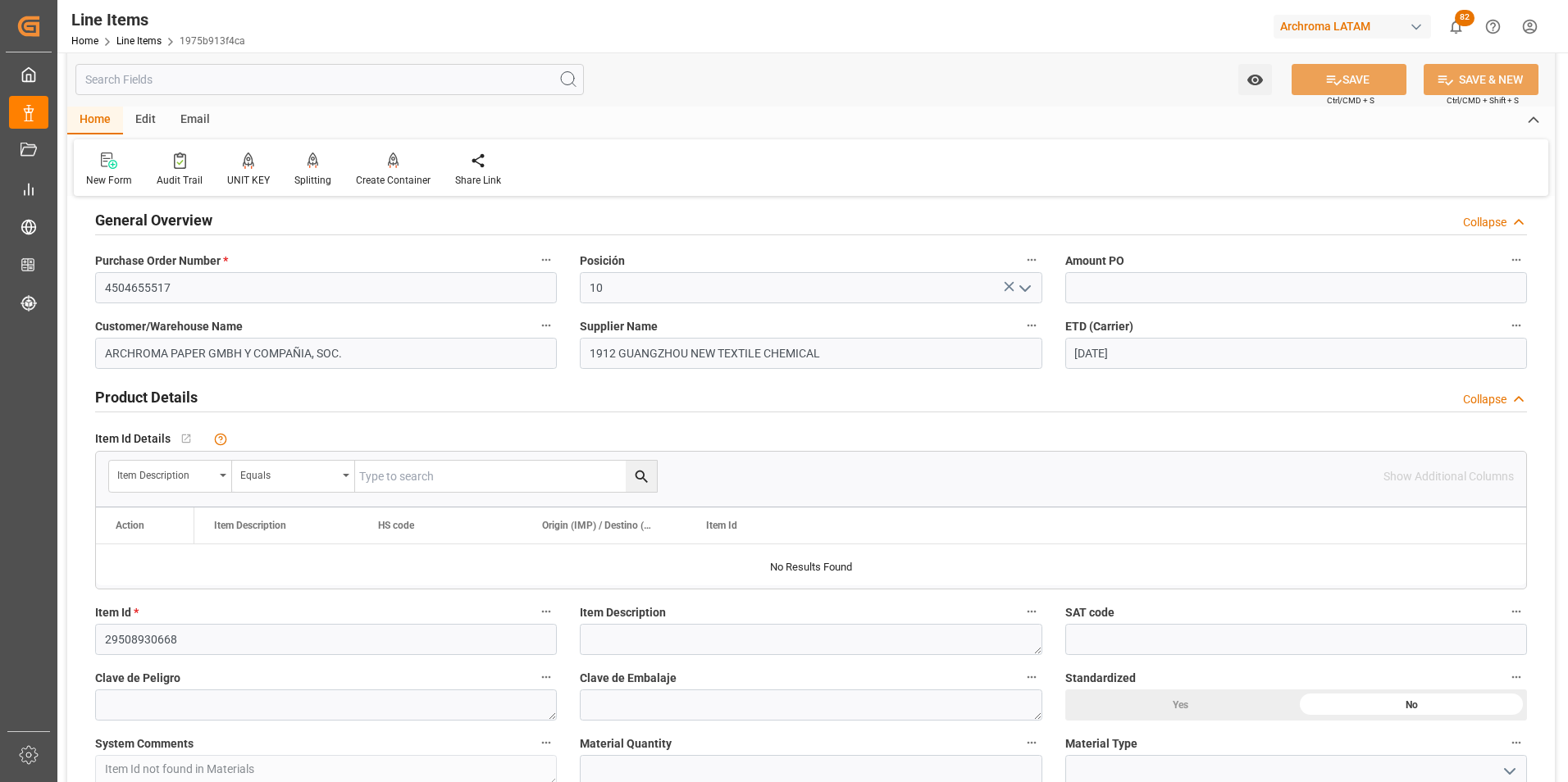
scroll to position [164, 0]
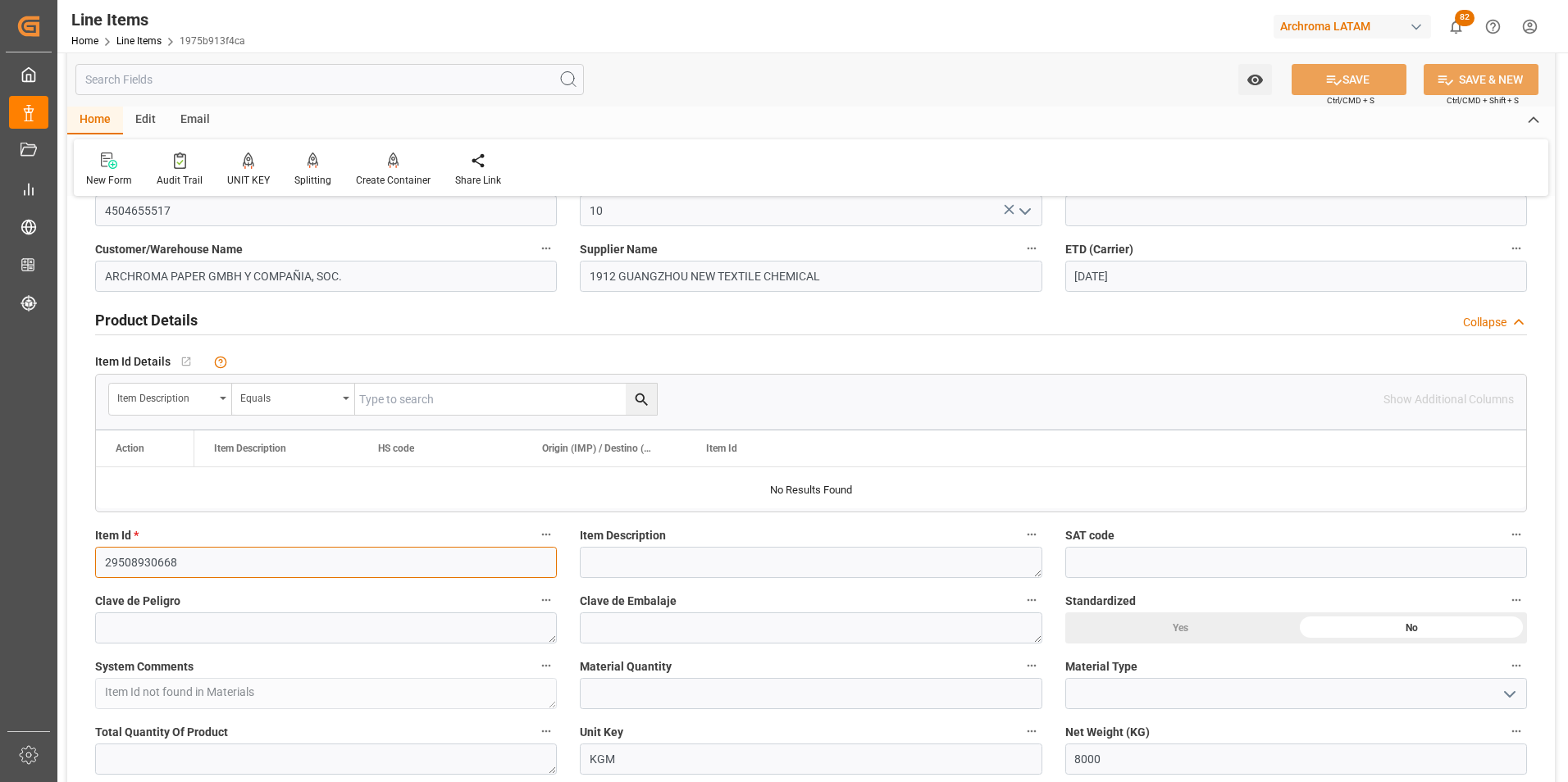
click at [153, 564] on input "29508930668" at bounding box center [326, 563] width 462 height 31
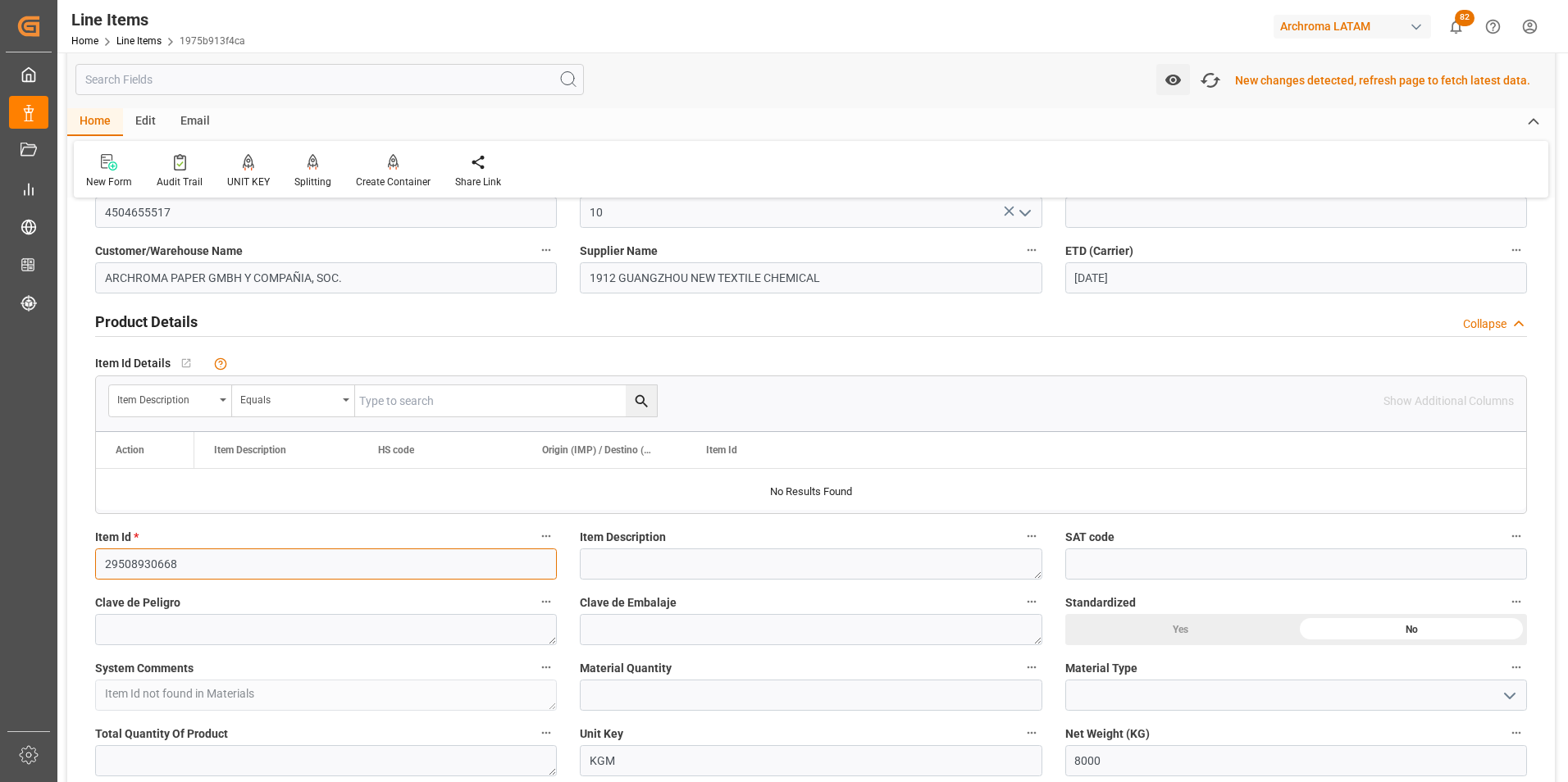
scroll to position [166, 0]
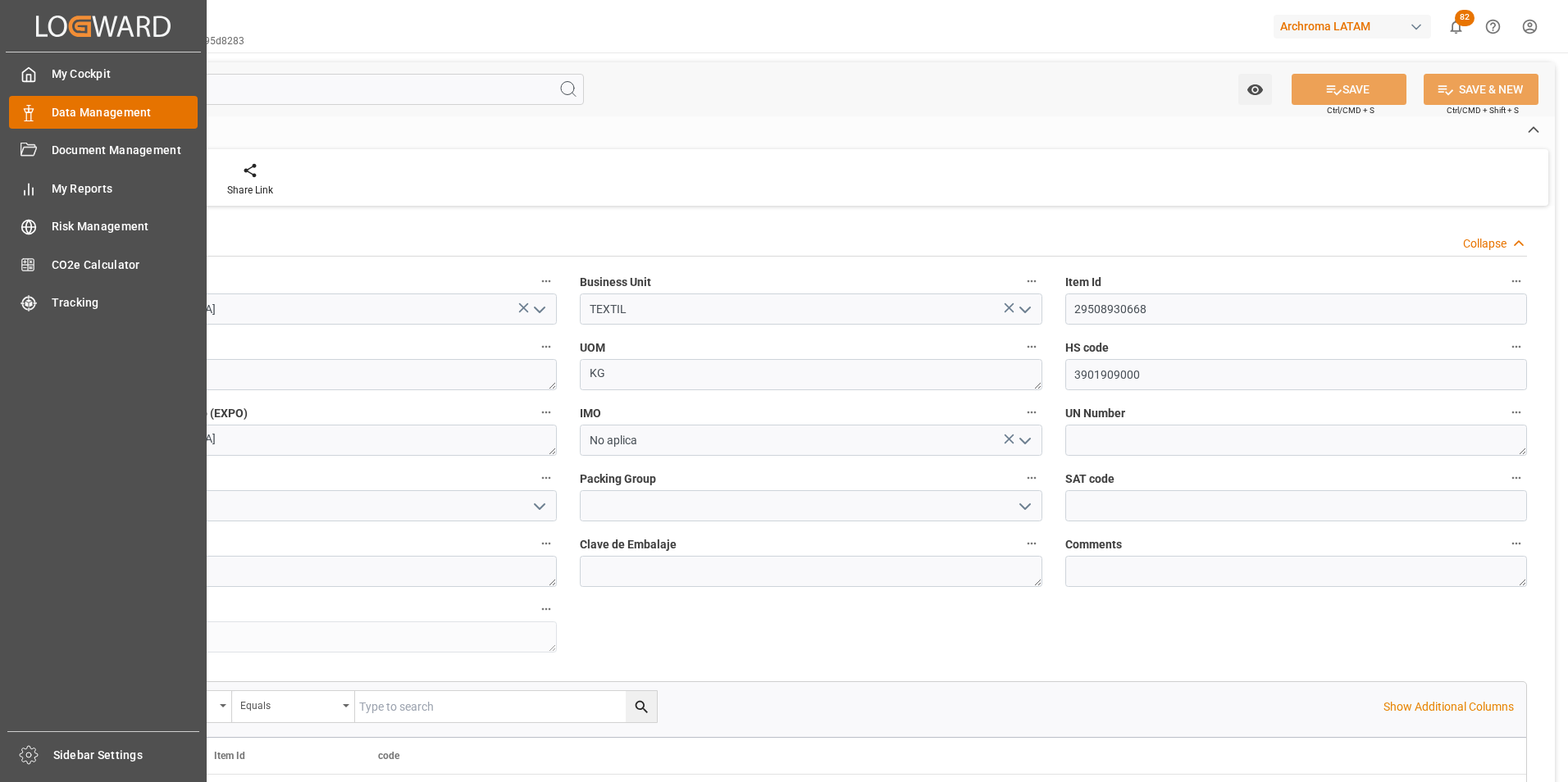
click at [38, 109] on div "Data Management Data Management" at bounding box center [103, 111] width 189 height 32
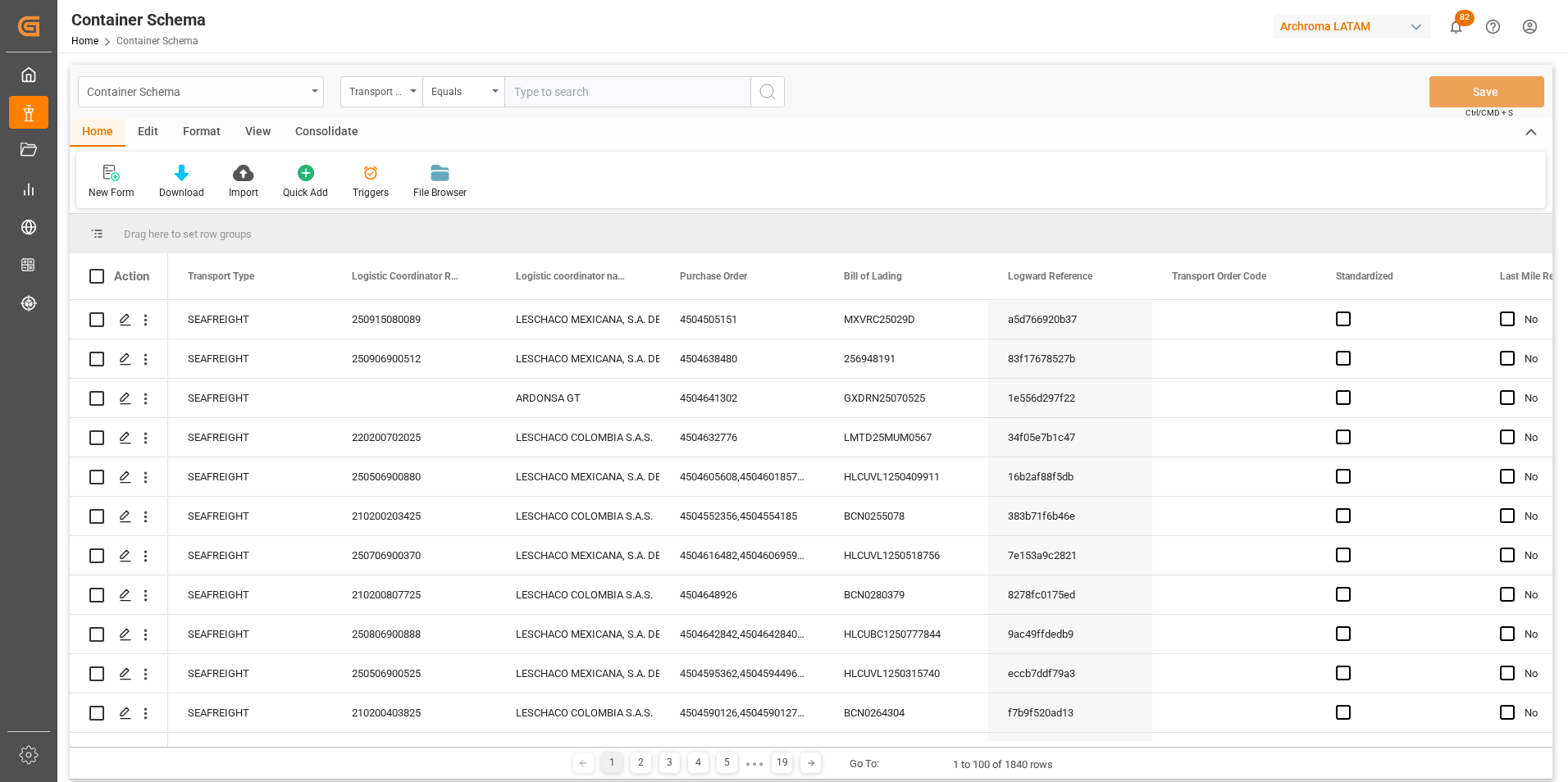
click at [279, 93] on div "Container Schema" at bounding box center [196, 90] width 219 height 20
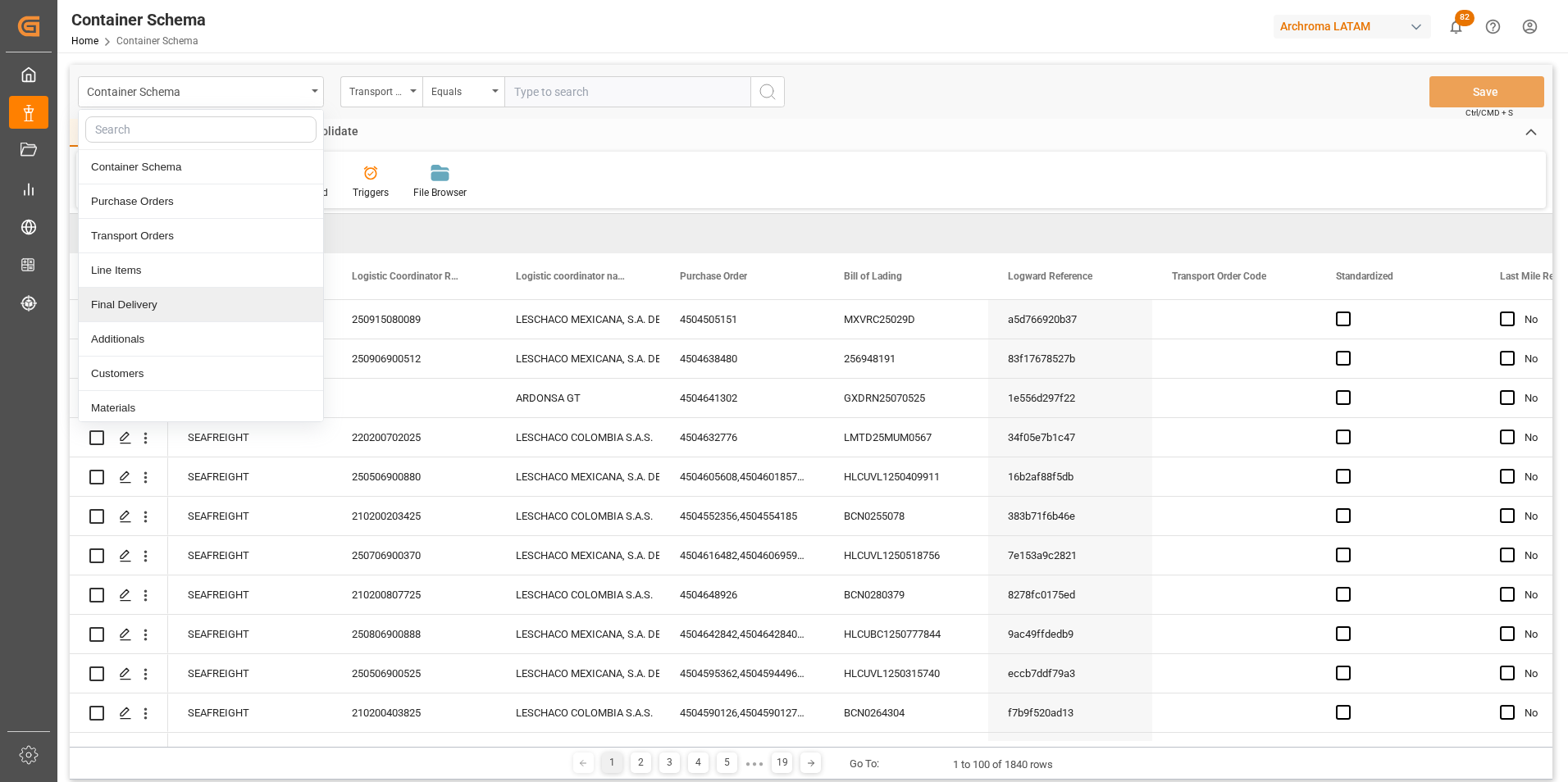
click at [205, 301] on div "Final Delivery" at bounding box center [201, 304] width 244 height 34
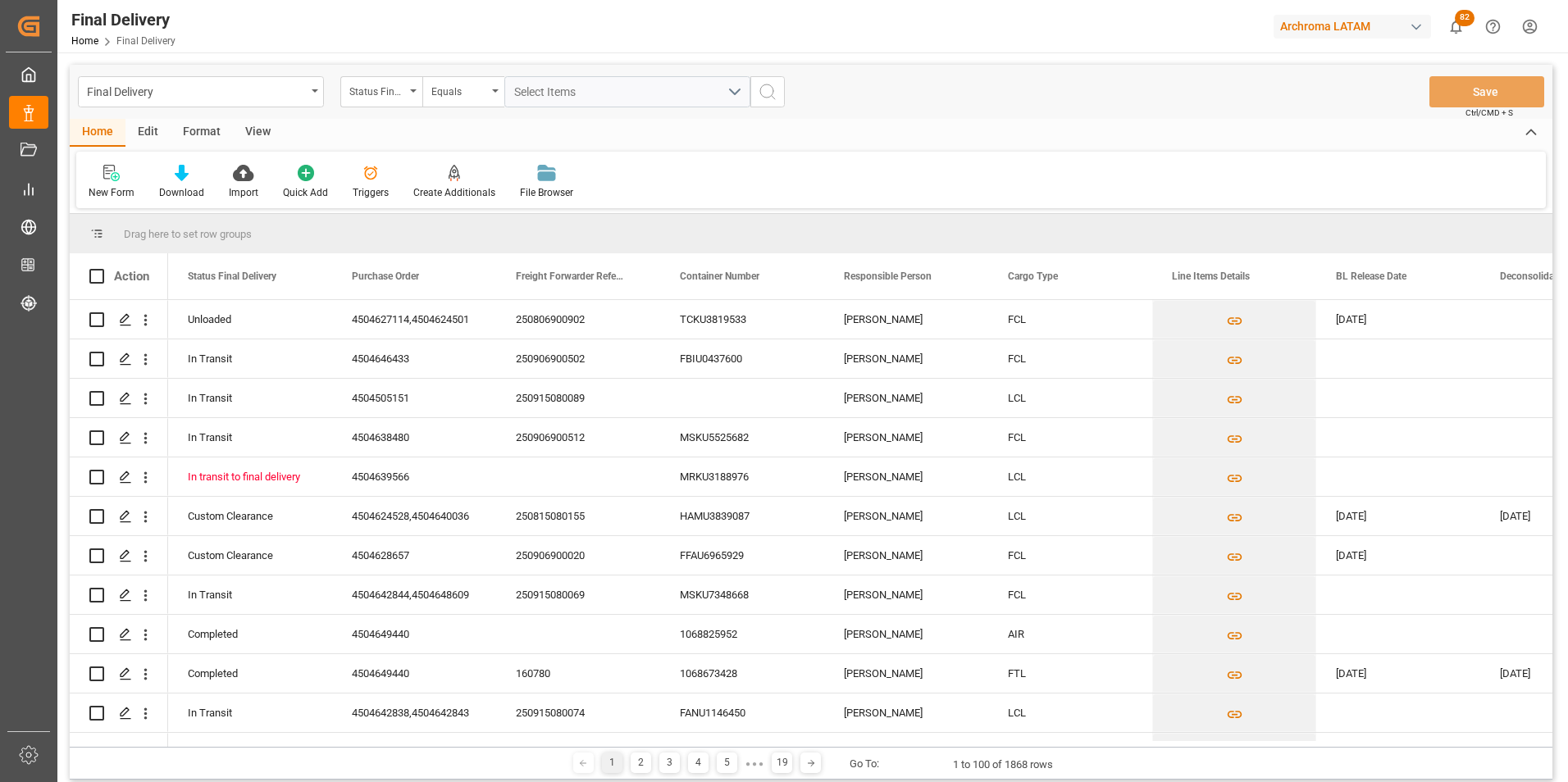
click at [400, 106] on div "Status Final Delivery" at bounding box center [381, 92] width 82 height 31
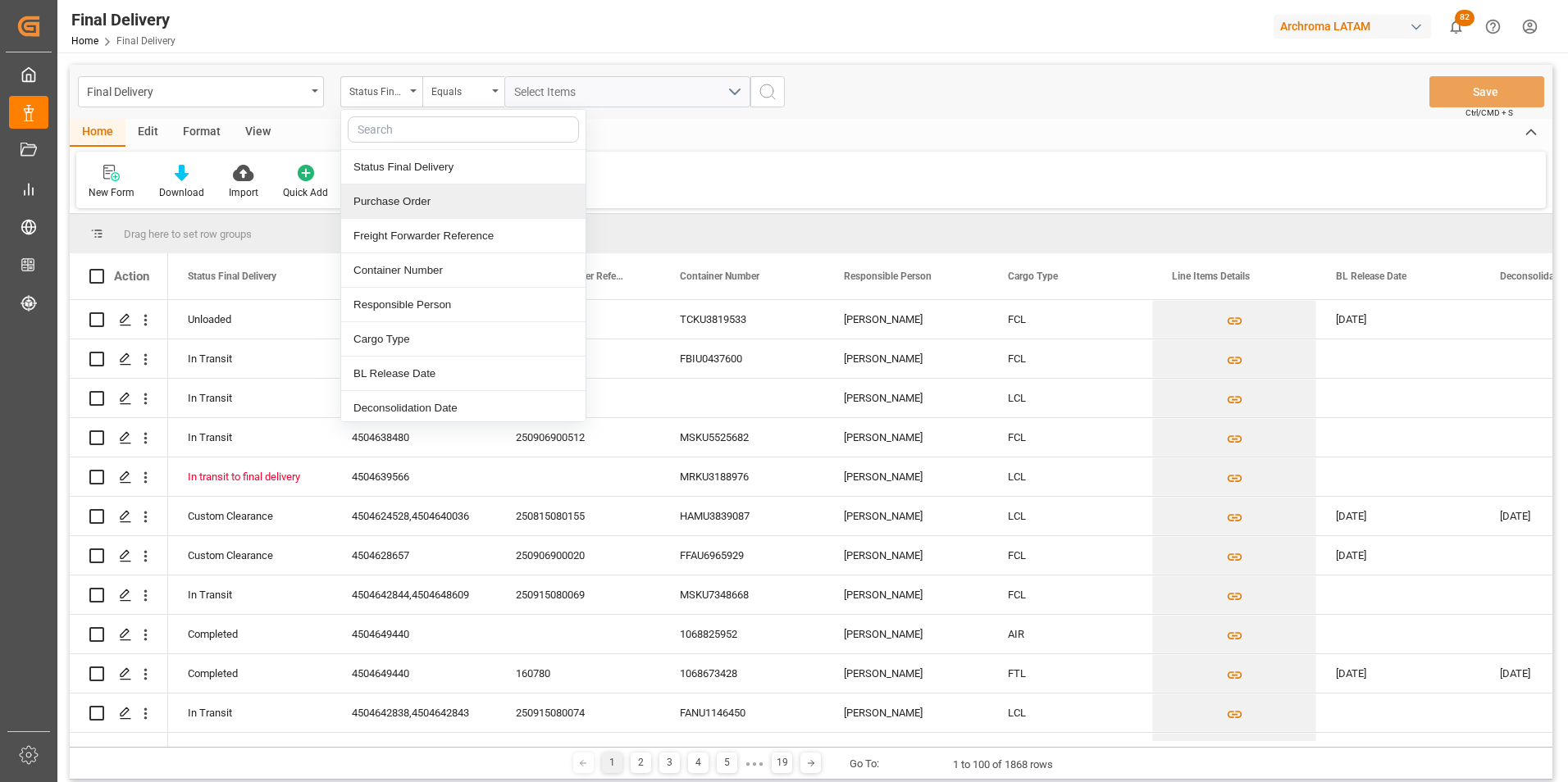
click at [414, 205] on div "Purchase Order" at bounding box center [463, 201] width 244 height 34
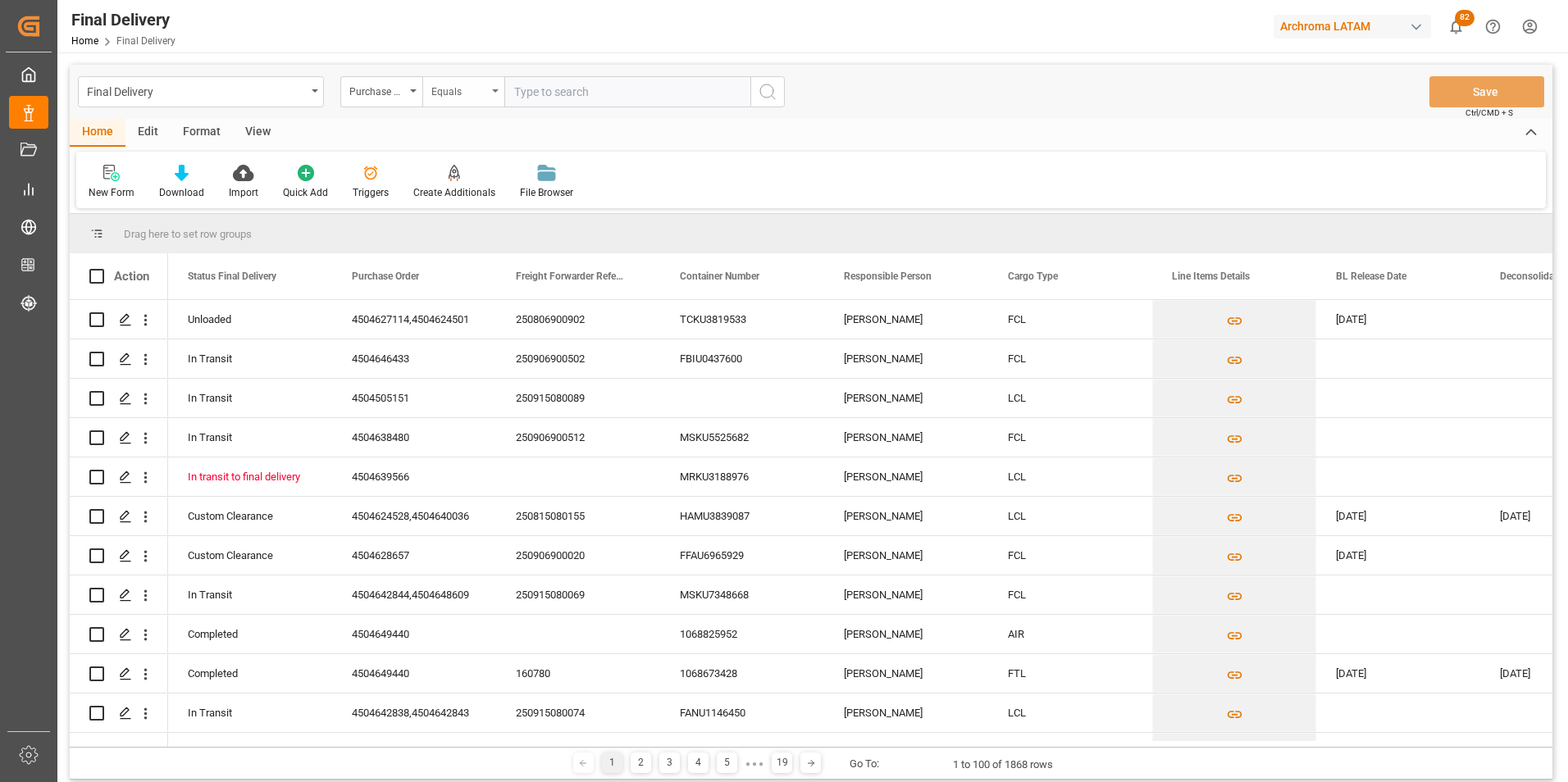
click at [437, 99] on div "Equals" at bounding box center [464, 92] width 82 height 31
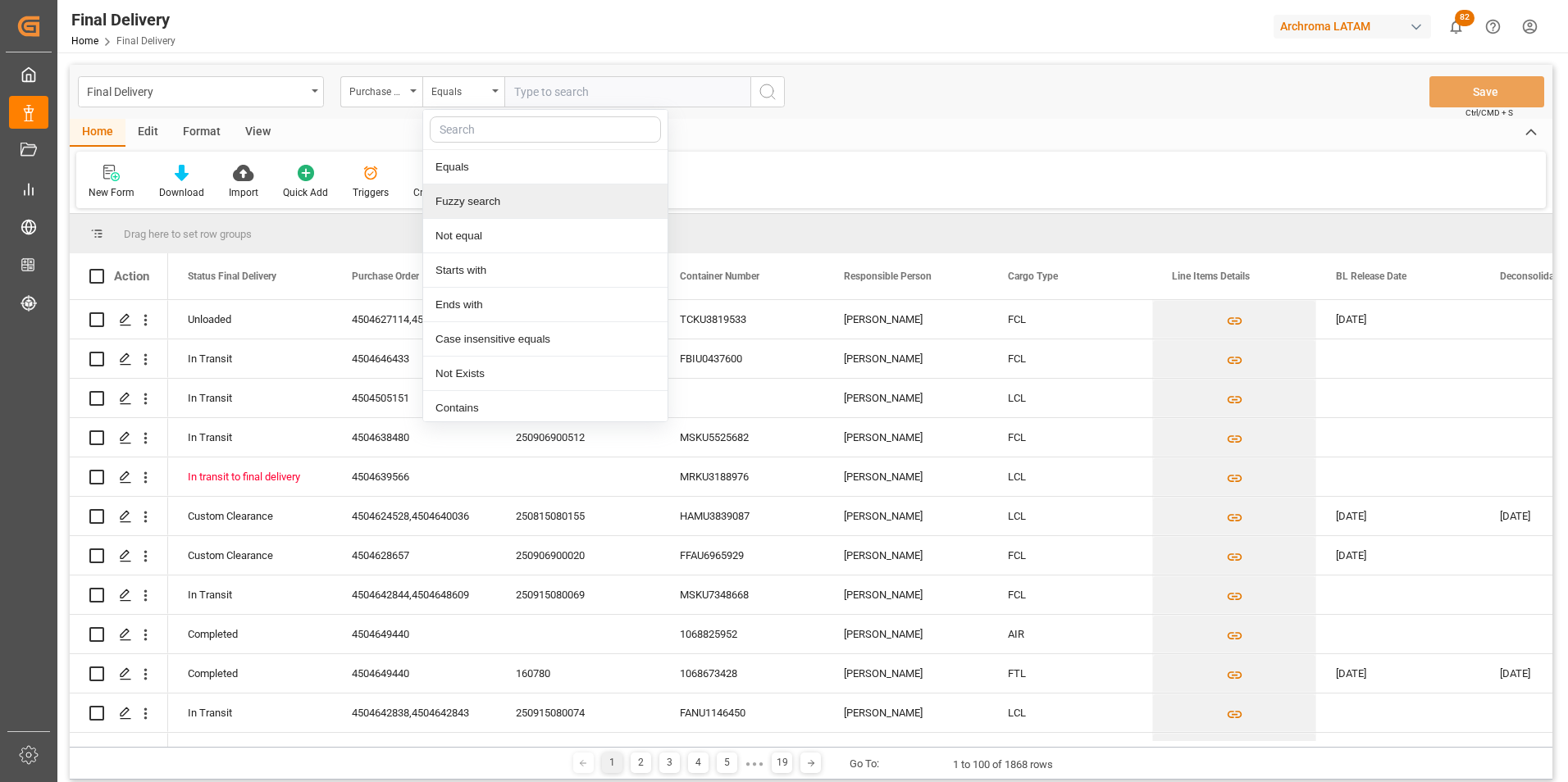
click at [459, 199] on div "Fuzzy search" at bounding box center [544, 201] width 244 height 34
paste input "4504651461"
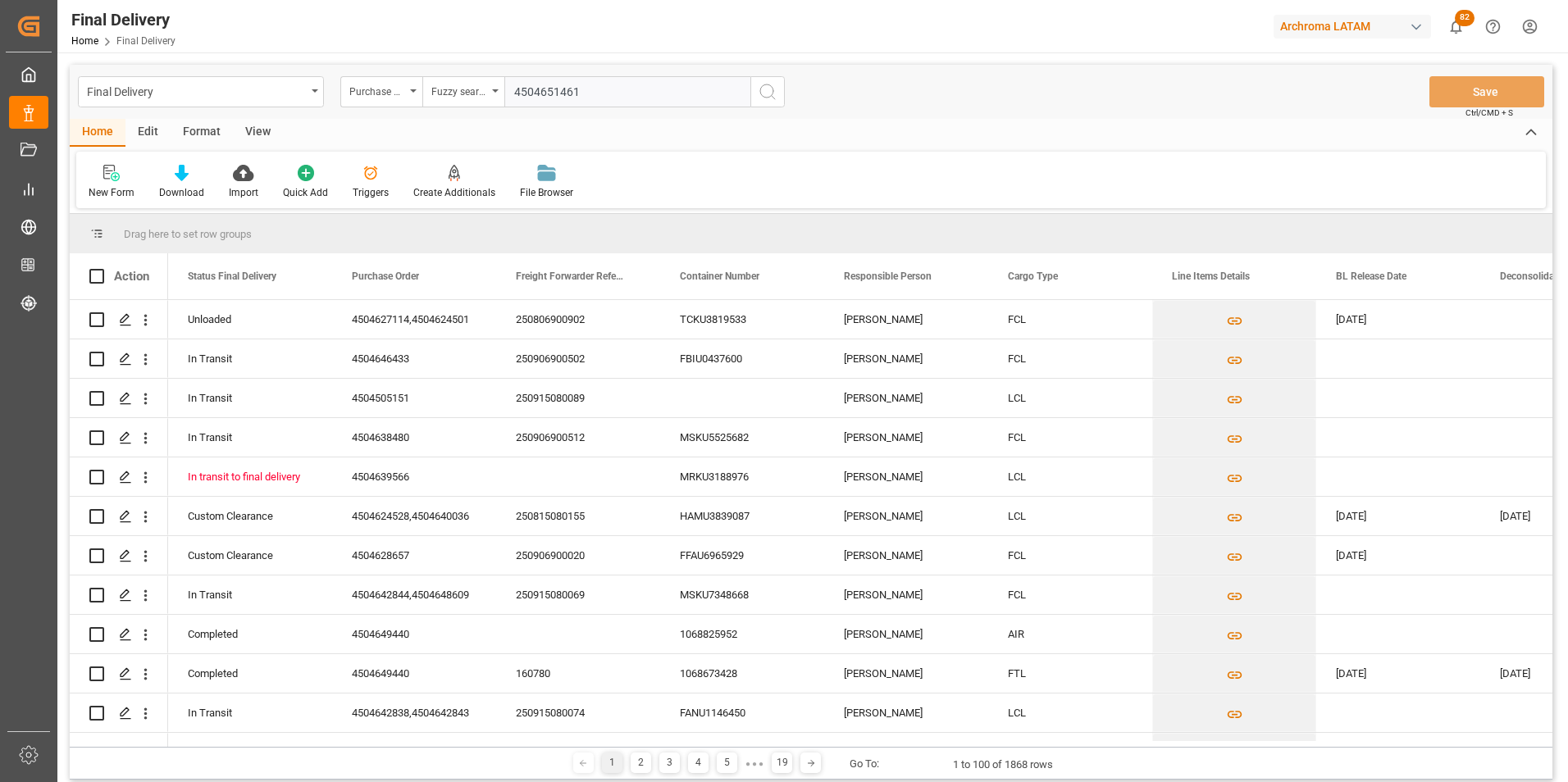
type input "4504651461"
click at [761, 95] on icon "search button" at bounding box center [767, 92] width 19 height 19
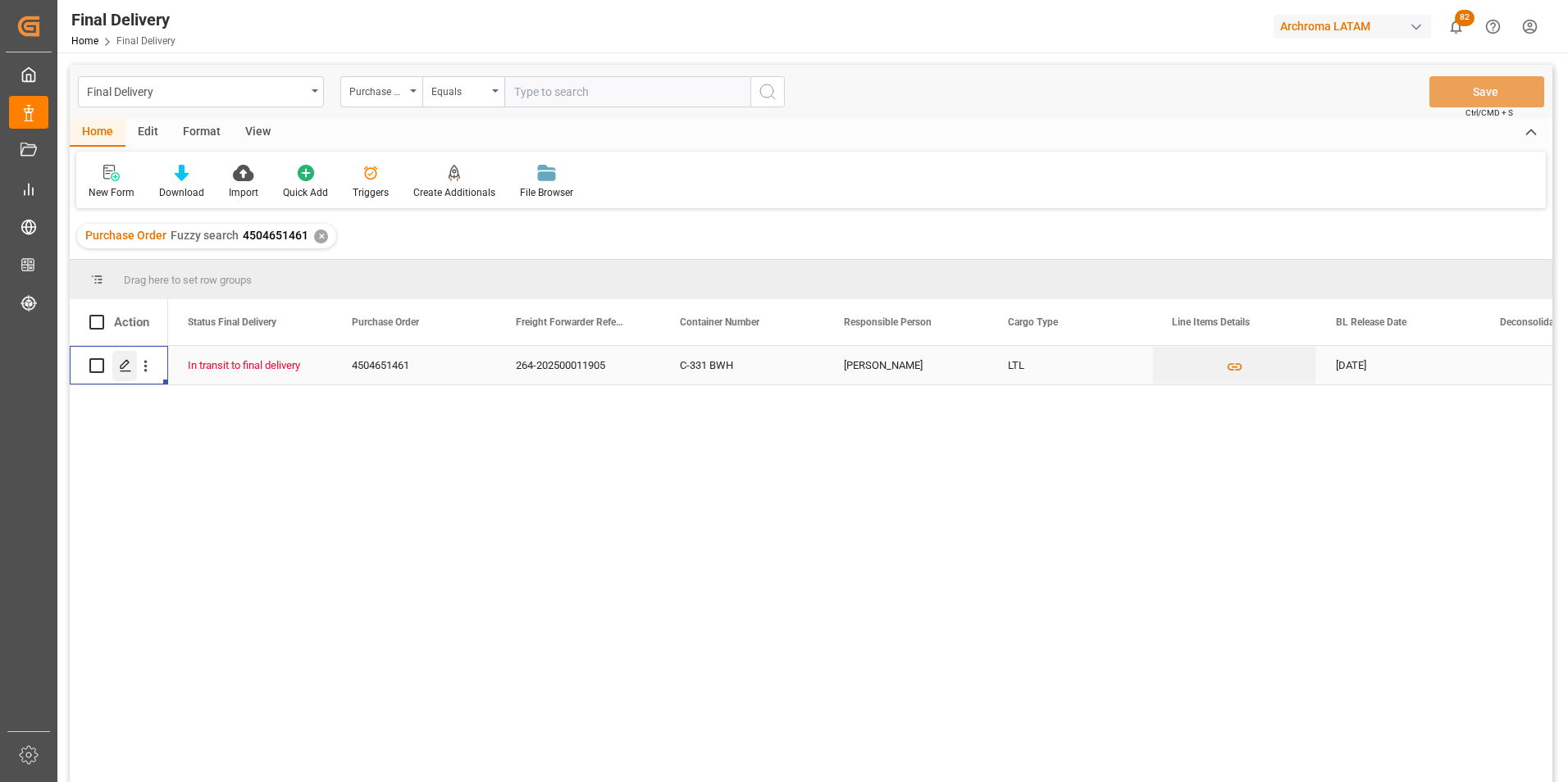
click at [122, 371] on icon "Press SPACE to select this row." at bounding box center [125, 365] width 13 height 13
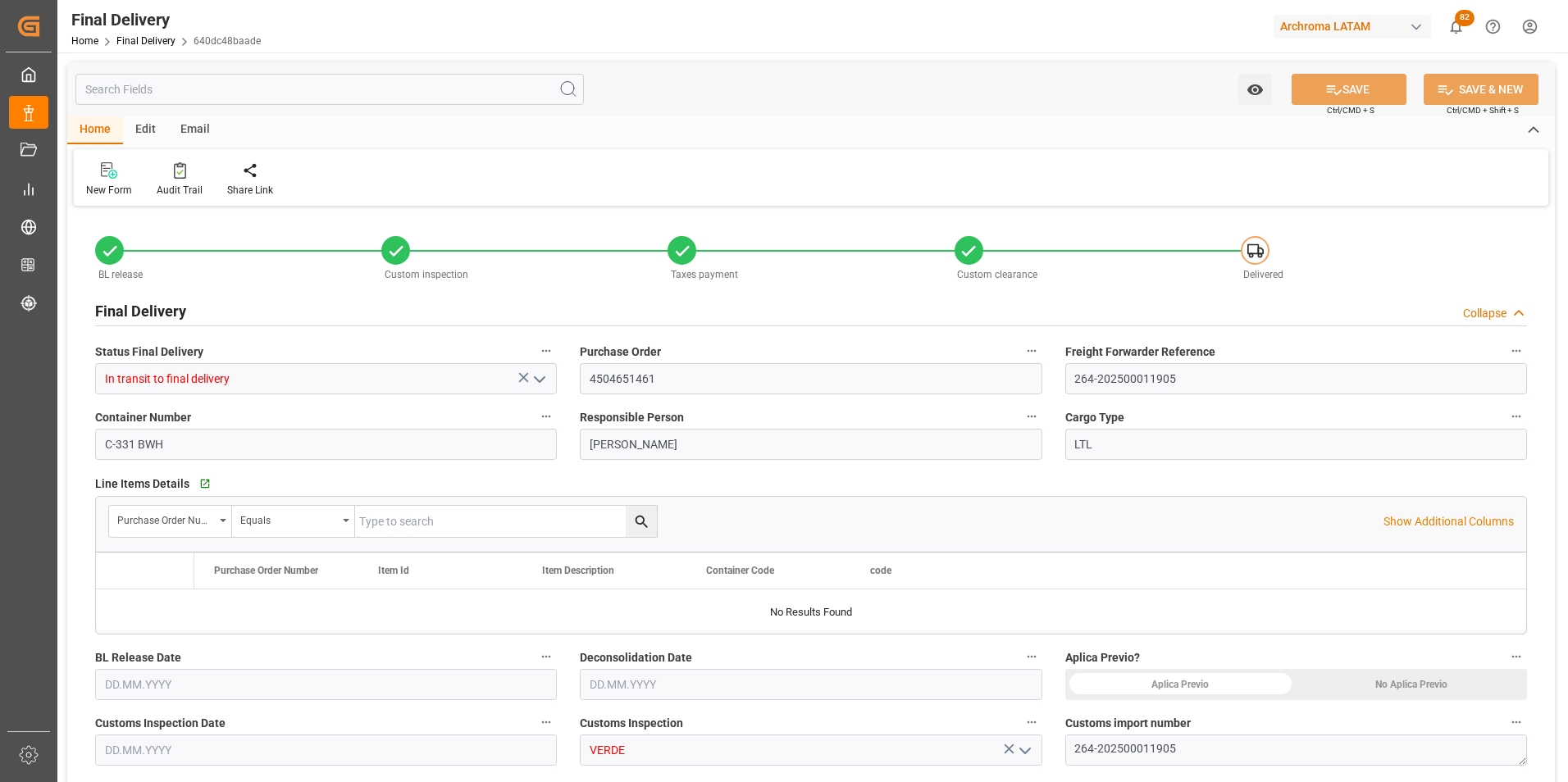
type input "0"
type input "[DATE]"
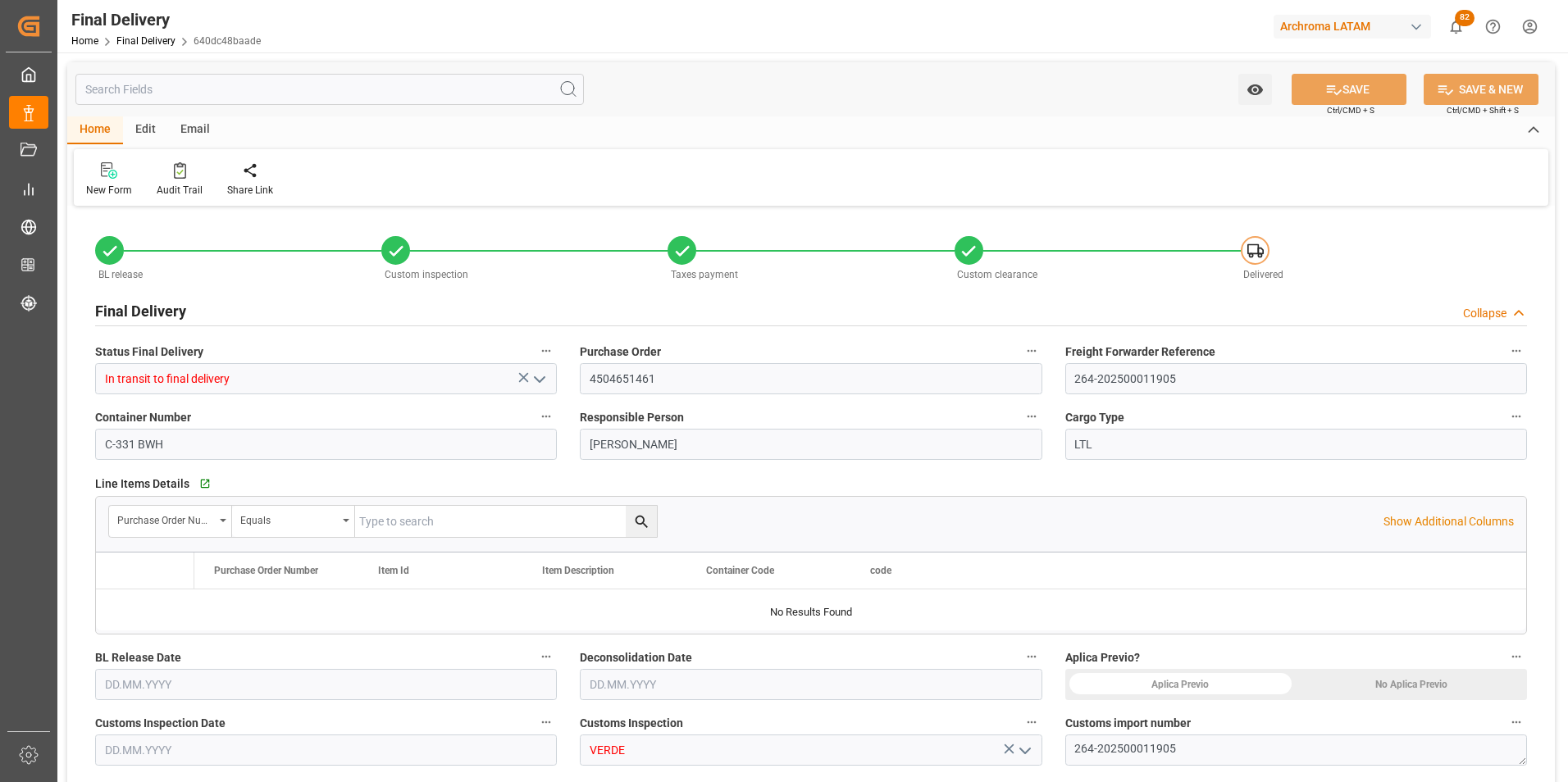
type input "[DATE]"
type input "02.09.2025"
type input "[DATE]"
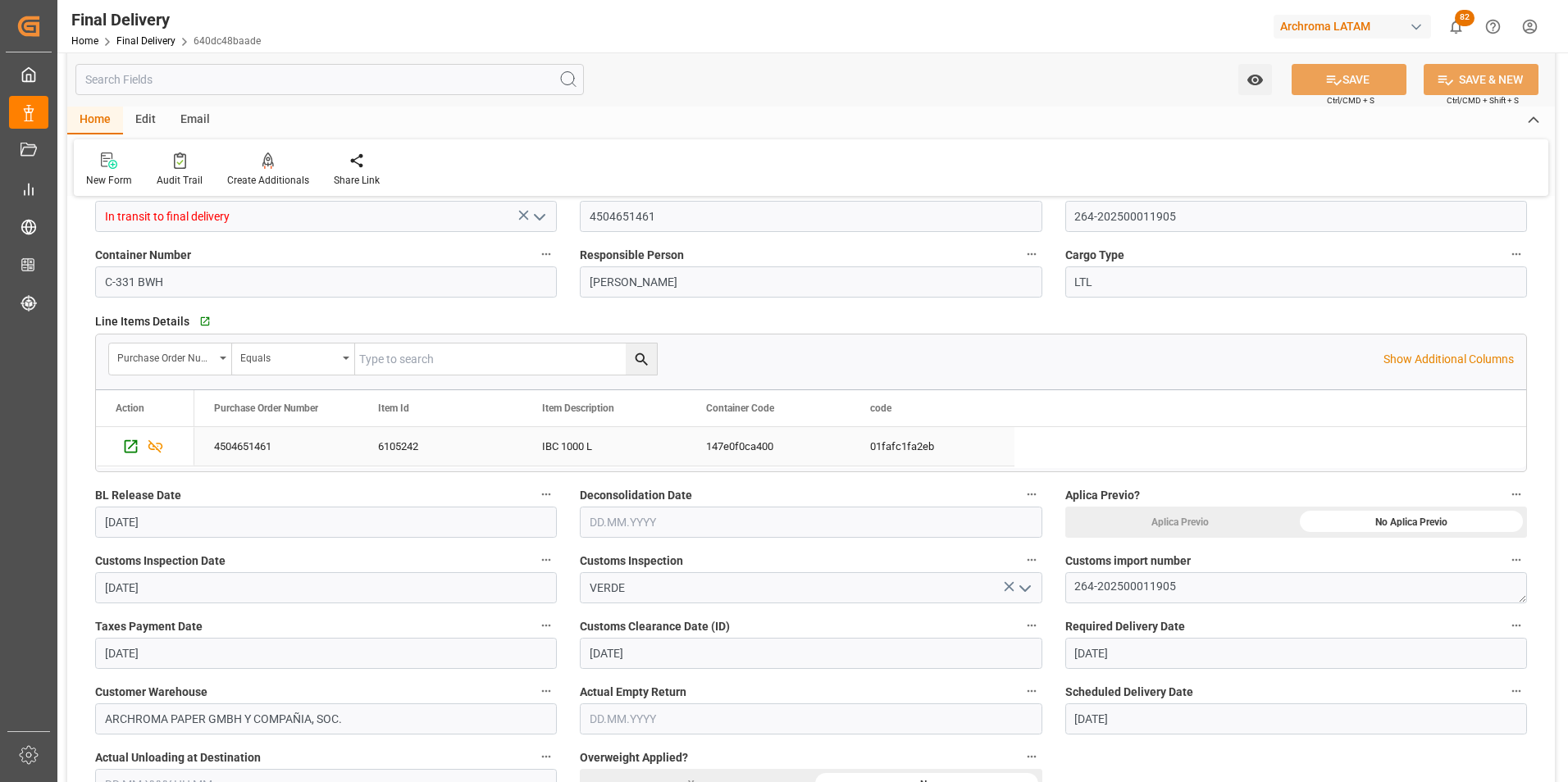
scroll to position [164, 0]
click at [605, 523] on input "text" at bounding box center [810, 521] width 462 height 31
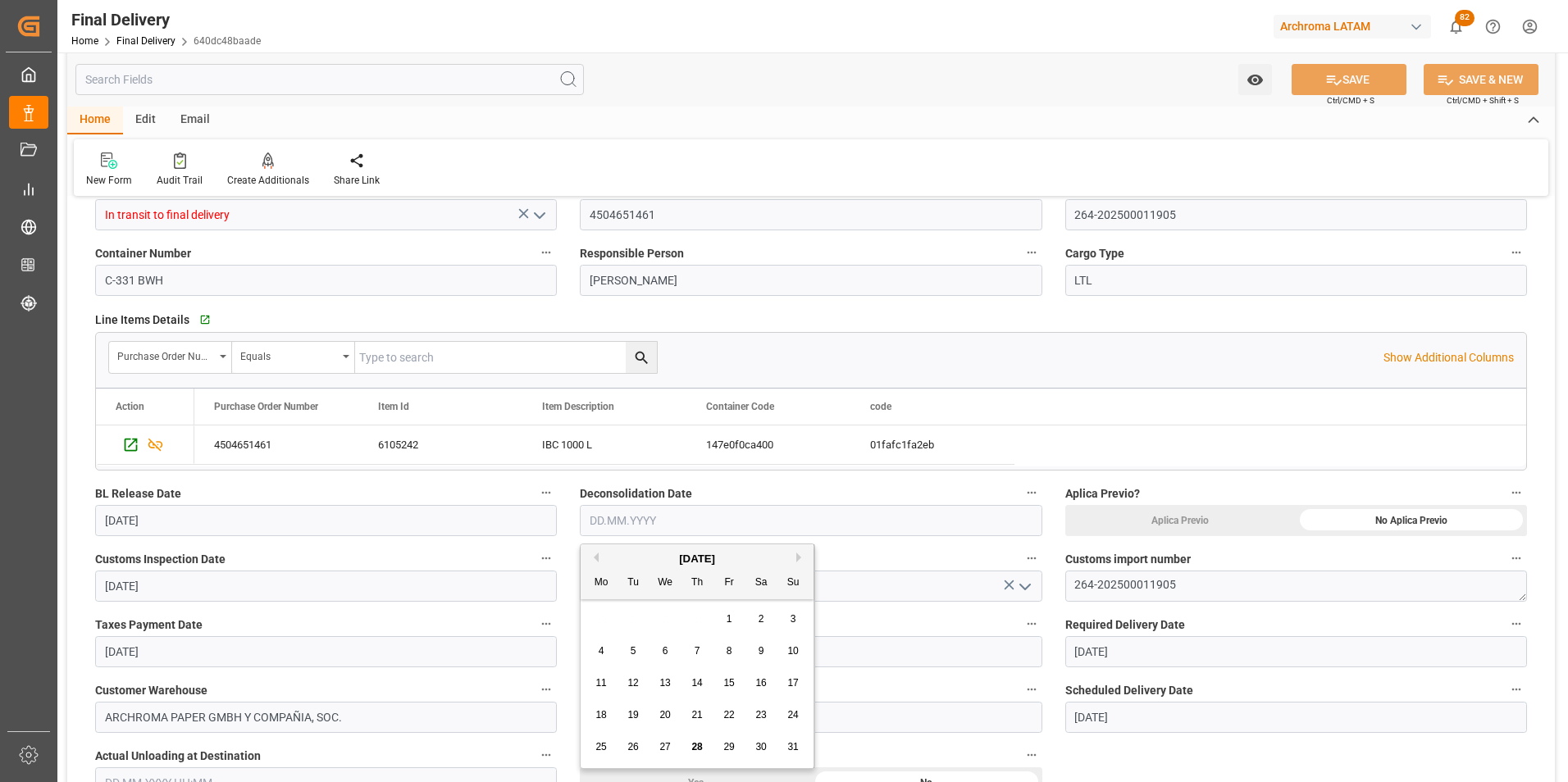
click at [690, 749] on div "28" at bounding box center [696, 748] width 20 height 19
type input "[DATE]"
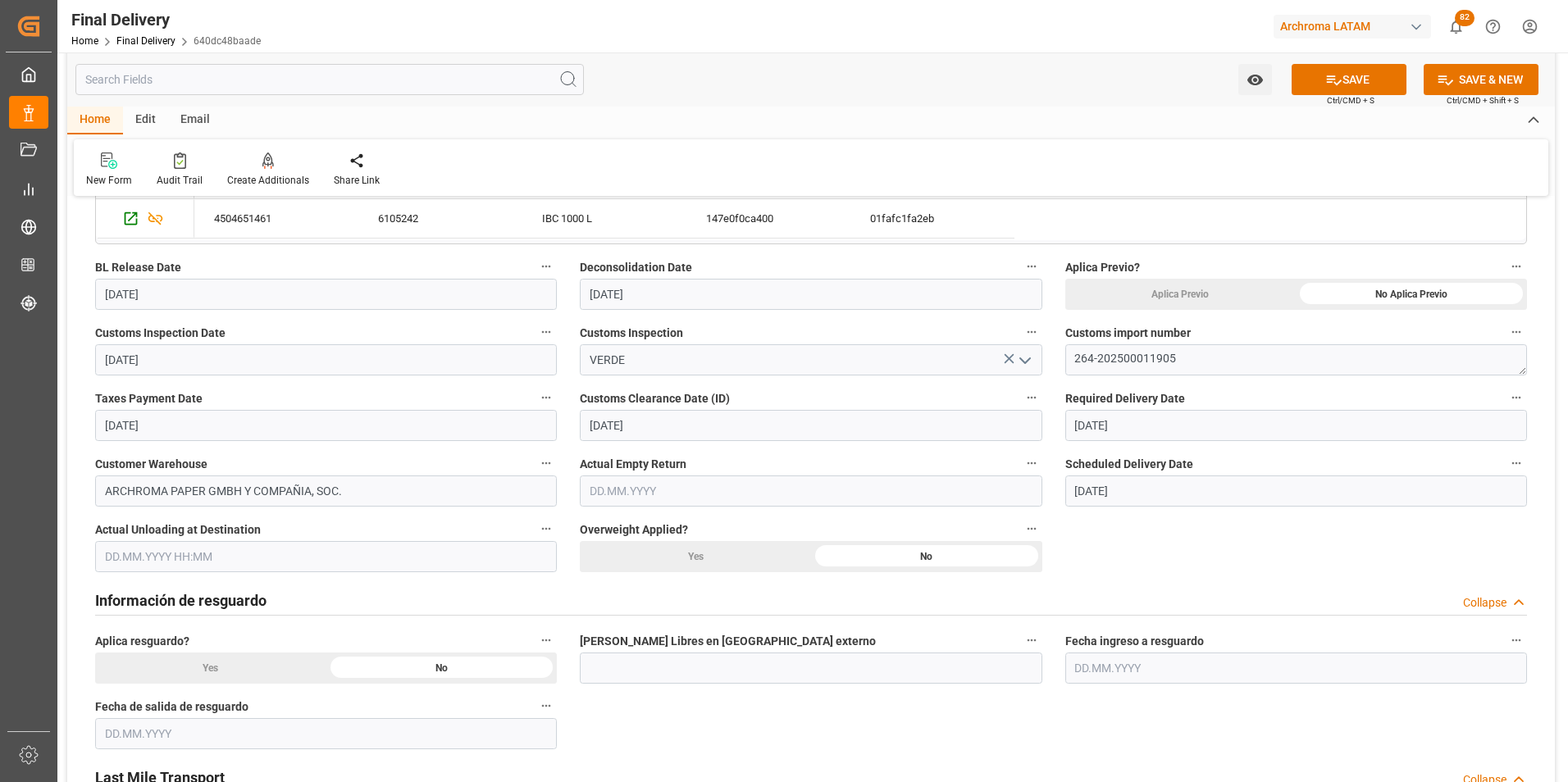
scroll to position [410, 0]
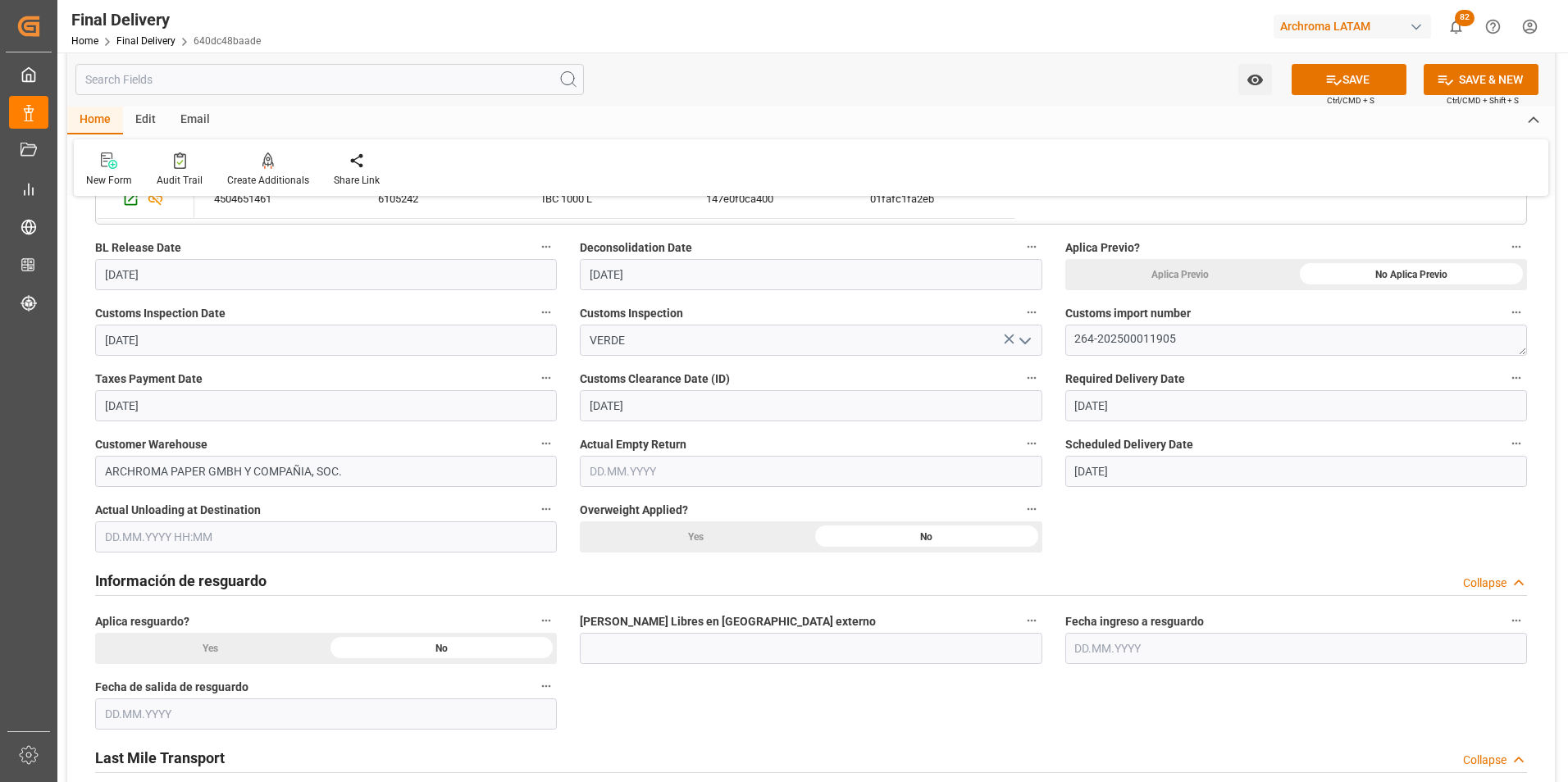
click at [218, 539] on input "text" at bounding box center [326, 537] width 462 height 31
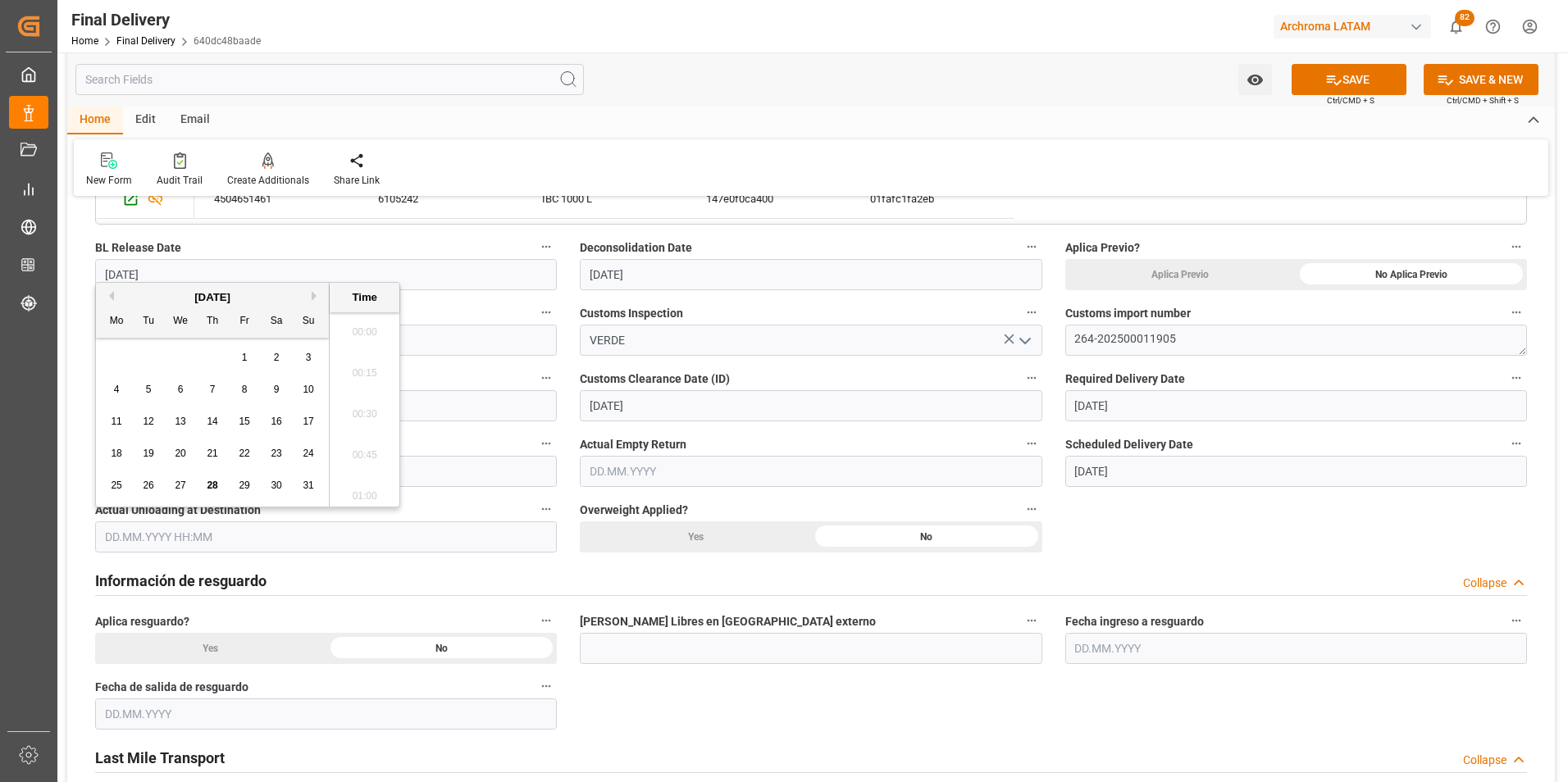
scroll to position [2219, 0]
click at [211, 486] on span "28" at bounding box center [211, 485] width 11 height 12
drag, startPoint x: 371, startPoint y: 416, endPoint x: 407, endPoint y: 431, distance: 39.0
click at [371, 415] on li "14:00" at bounding box center [364, 409] width 70 height 41
type input "28.08.2025 14:00"
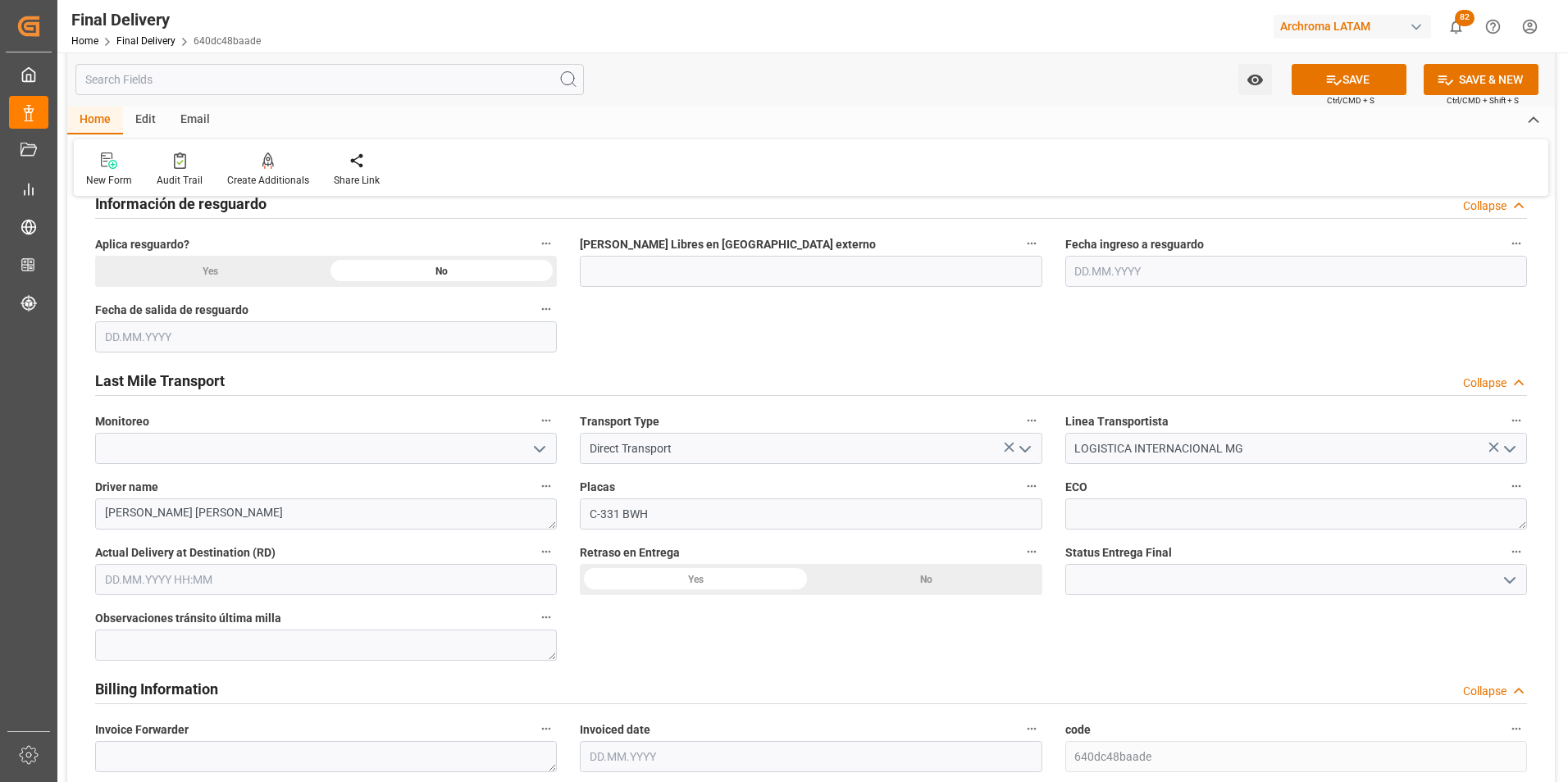
scroll to position [820, 0]
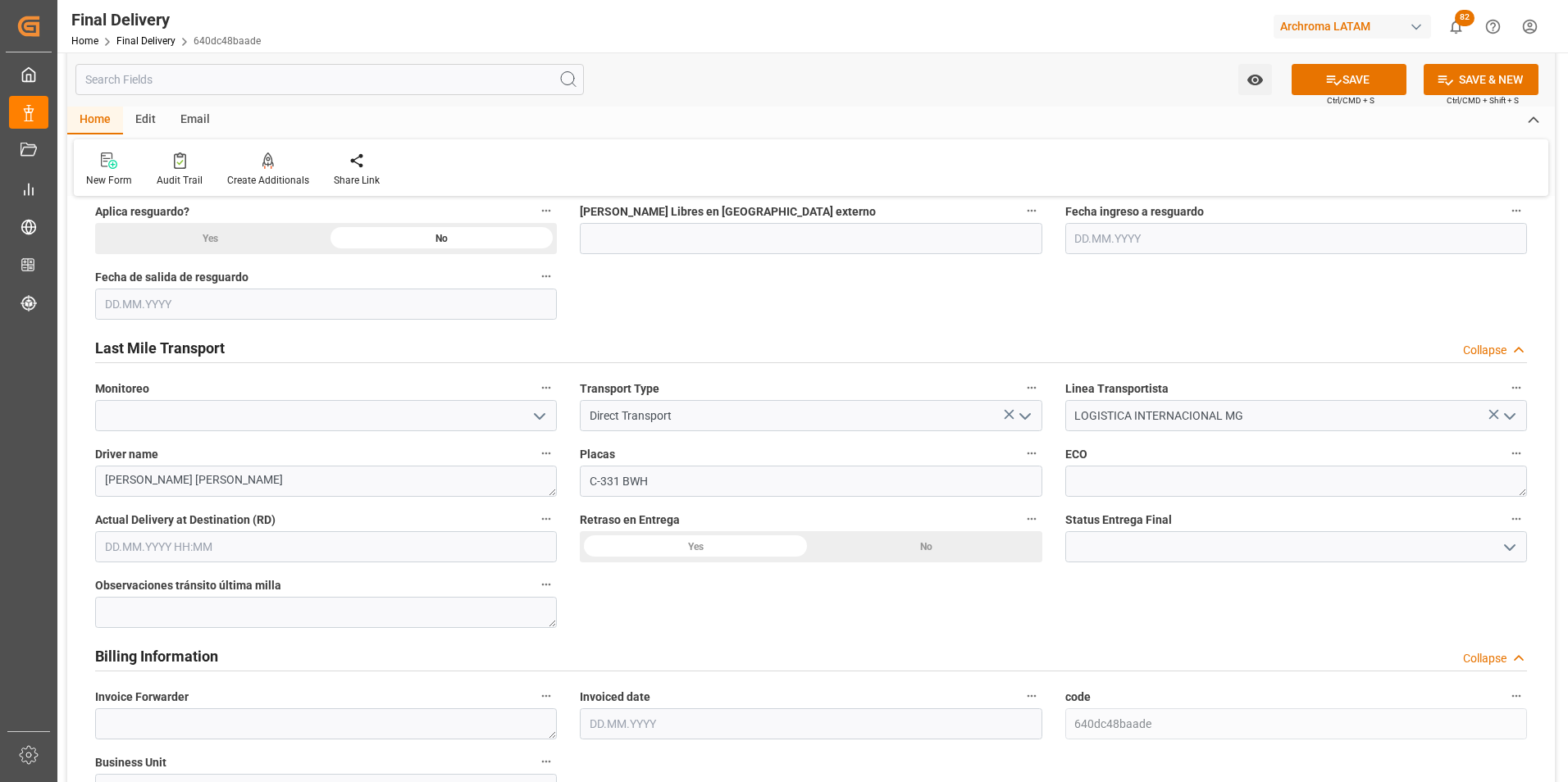
click at [1503, 552] on icon "open menu" at bounding box center [1510, 547] width 19 height 19
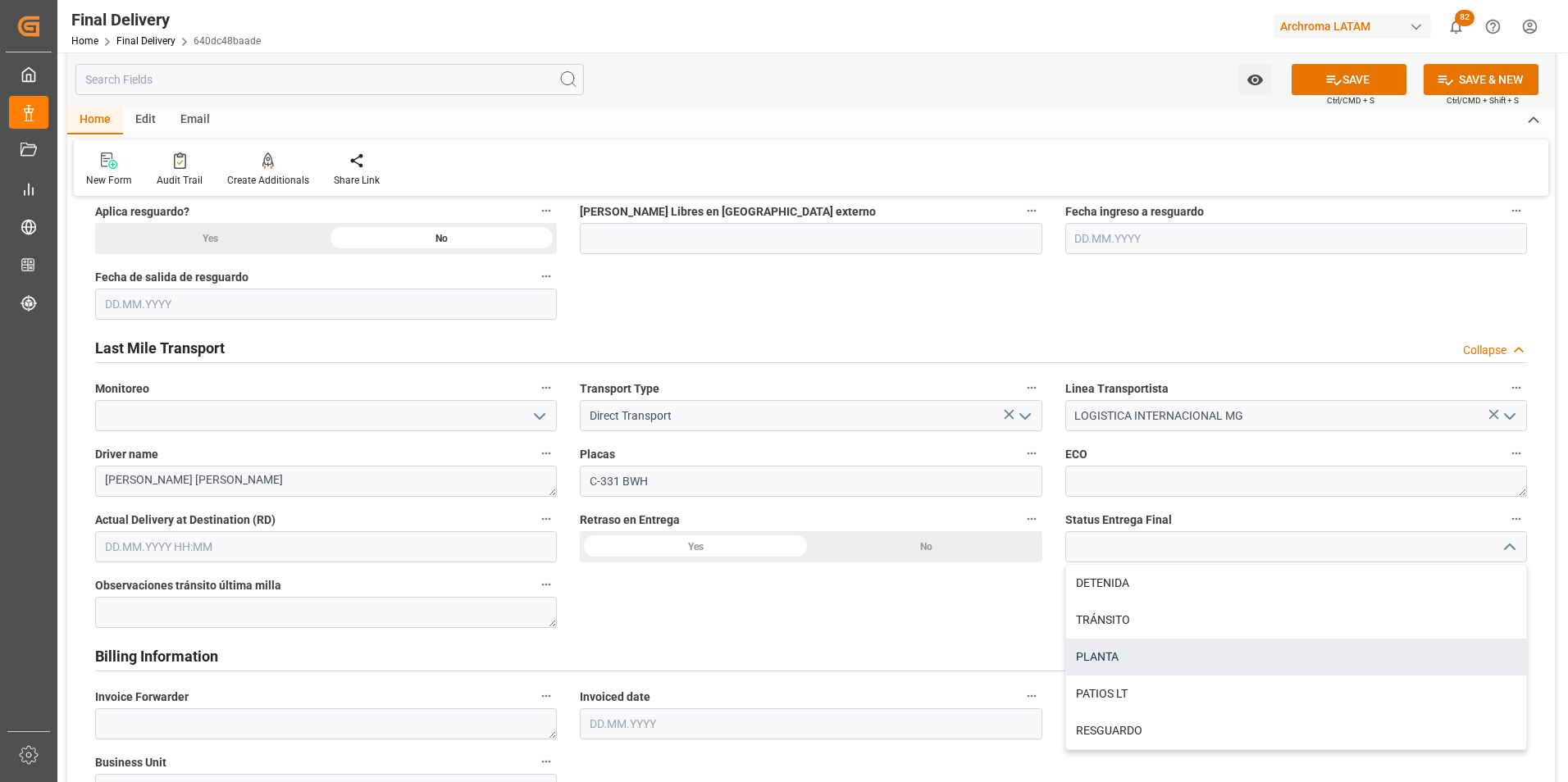
click at [1315, 649] on div "PLANTA" at bounding box center [1295, 657] width 460 height 37
type input "PLANTA"
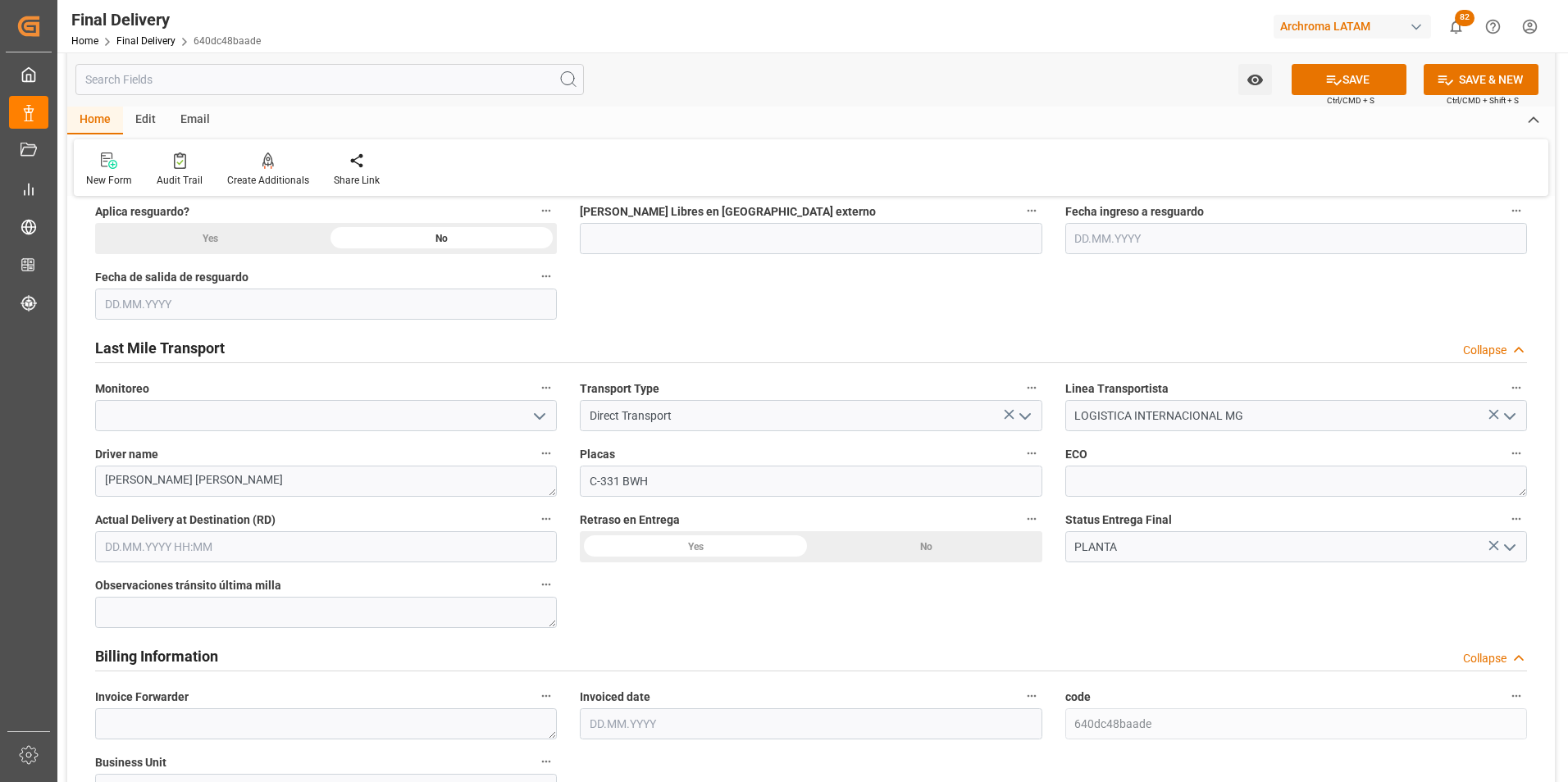
click at [141, 536] on input "text" at bounding box center [326, 547] width 462 height 31
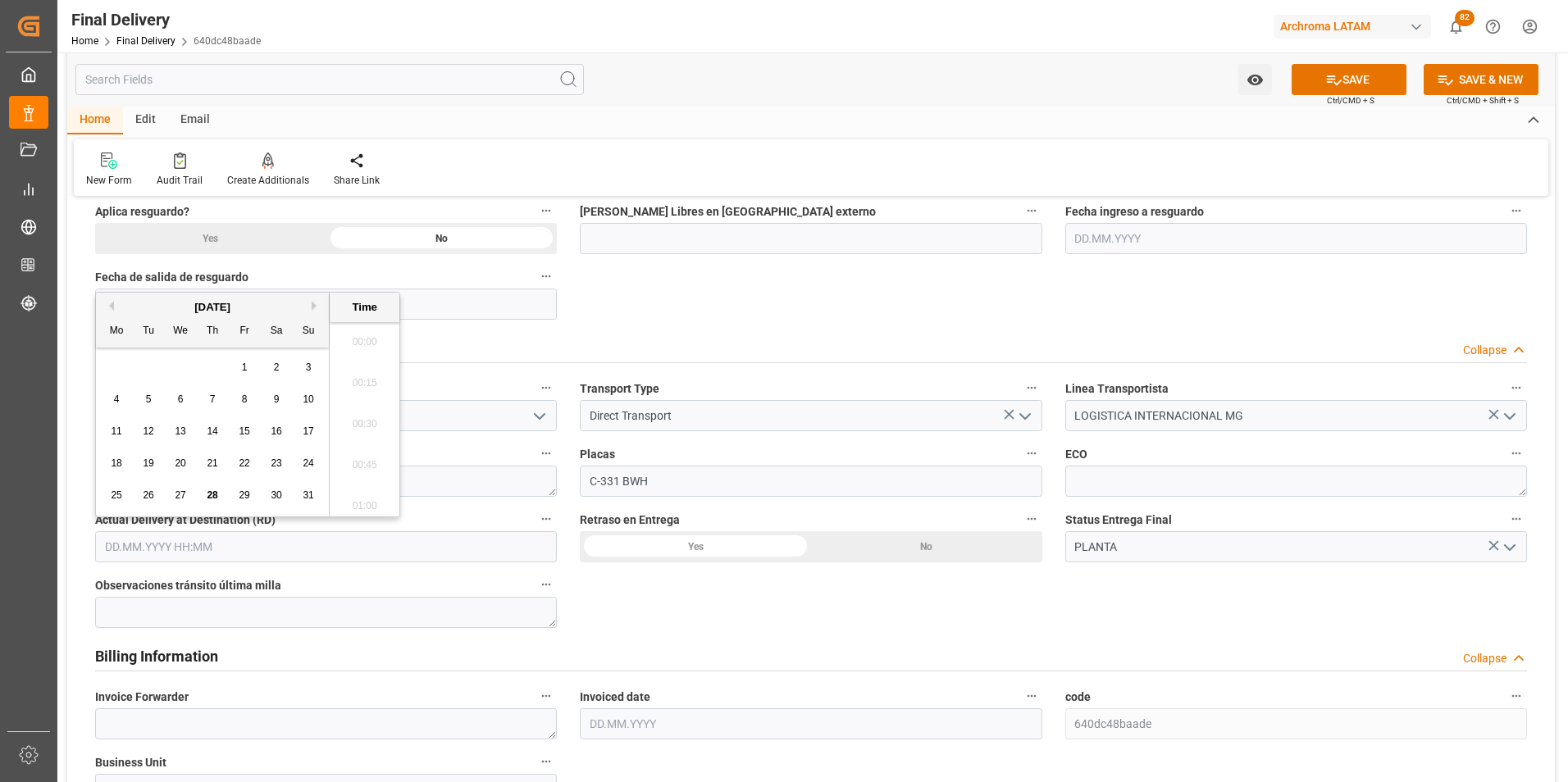
scroll to position [2219, 0]
click at [214, 491] on span "28" at bounding box center [211, 496] width 11 height 12
click at [357, 423] on li "14:00" at bounding box center [364, 419] width 70 height 41
type input "28.08.2025 14:00"
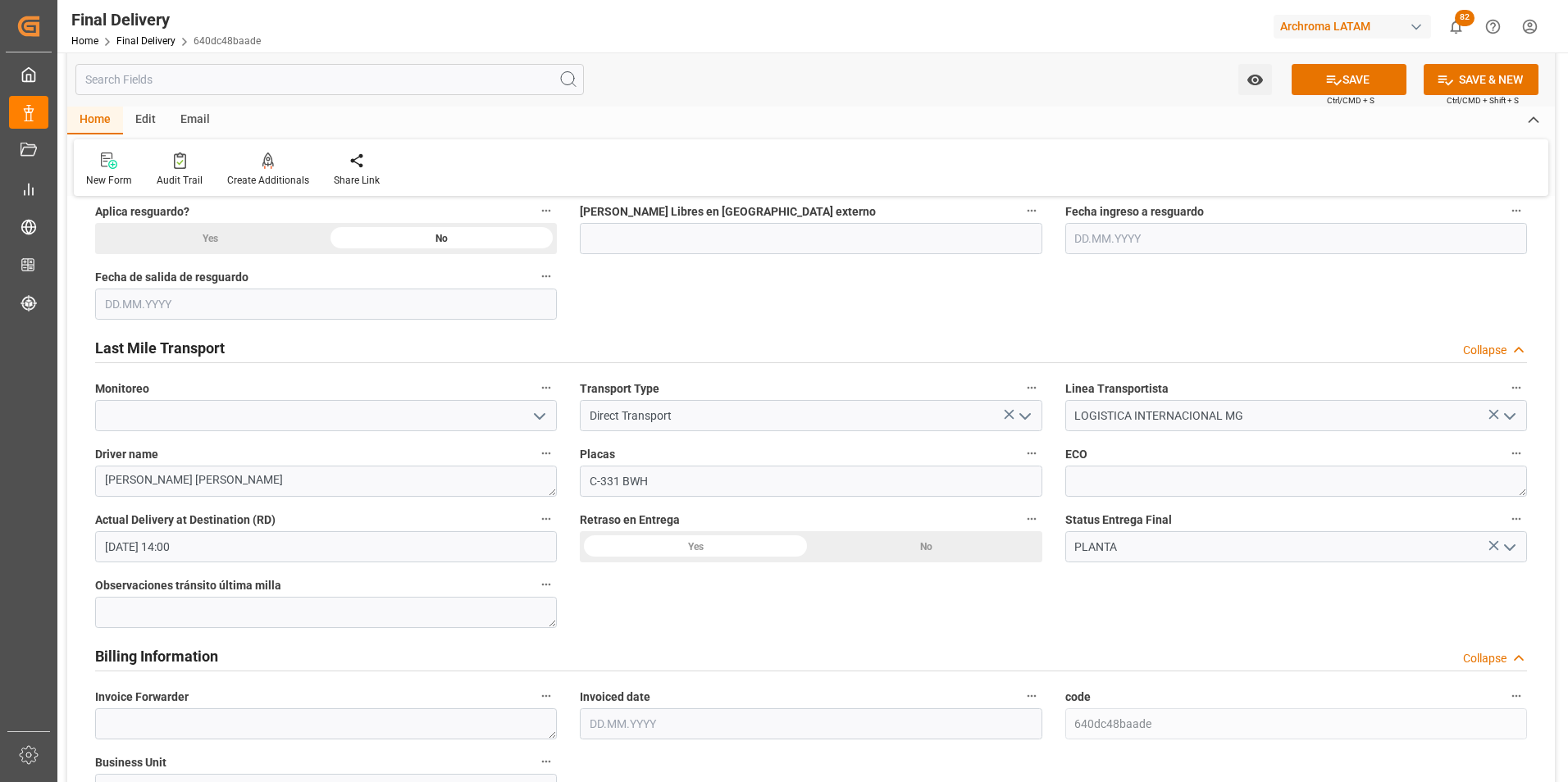
click at [925, 556] on div "No" at bounding box center [926, 547] width 231 height 31
click at [1381, 74] on button "SAVE" at bounding box center [1349, 80] width 115 height 31
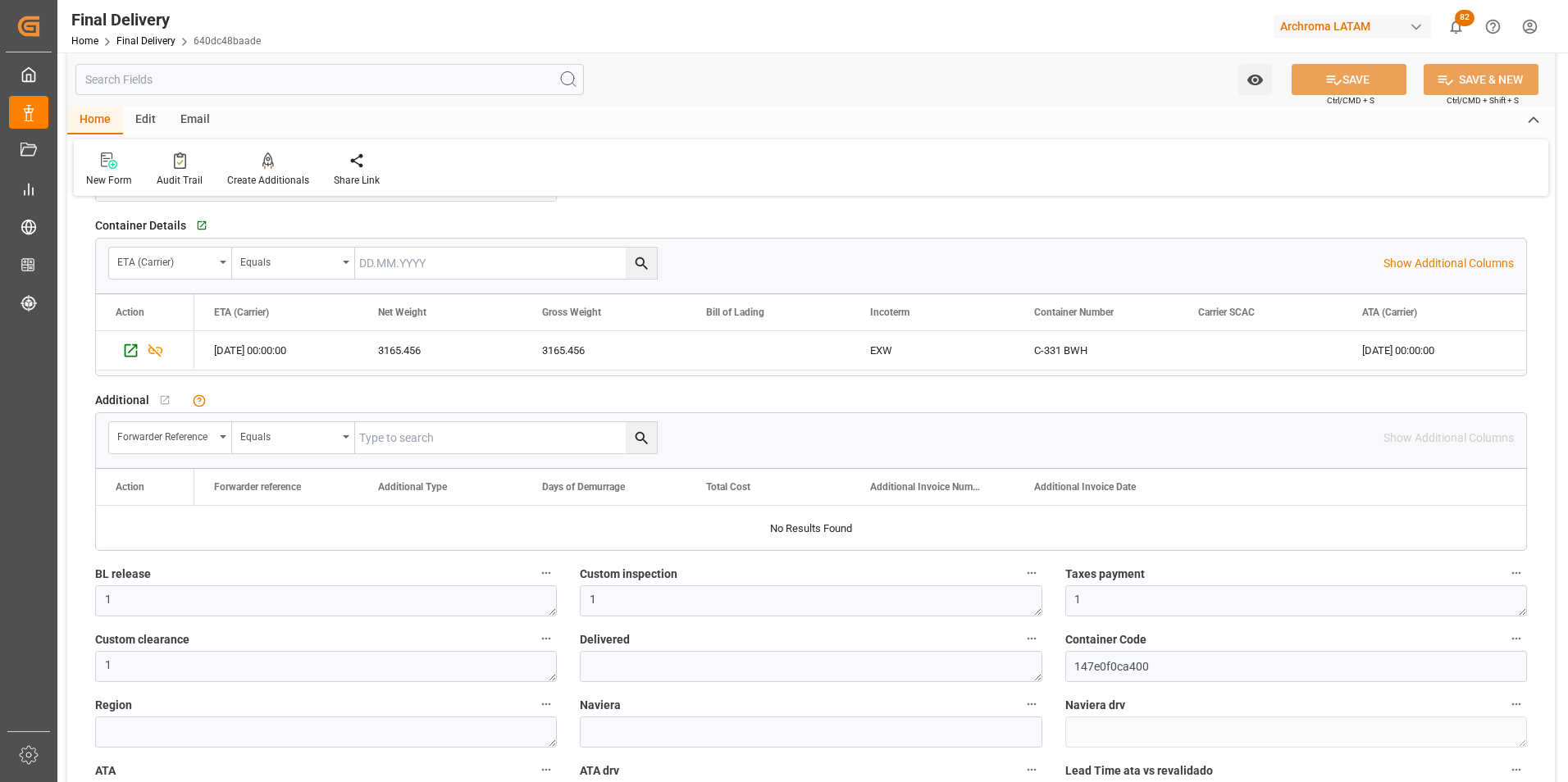
scroll to position [1230, 0]
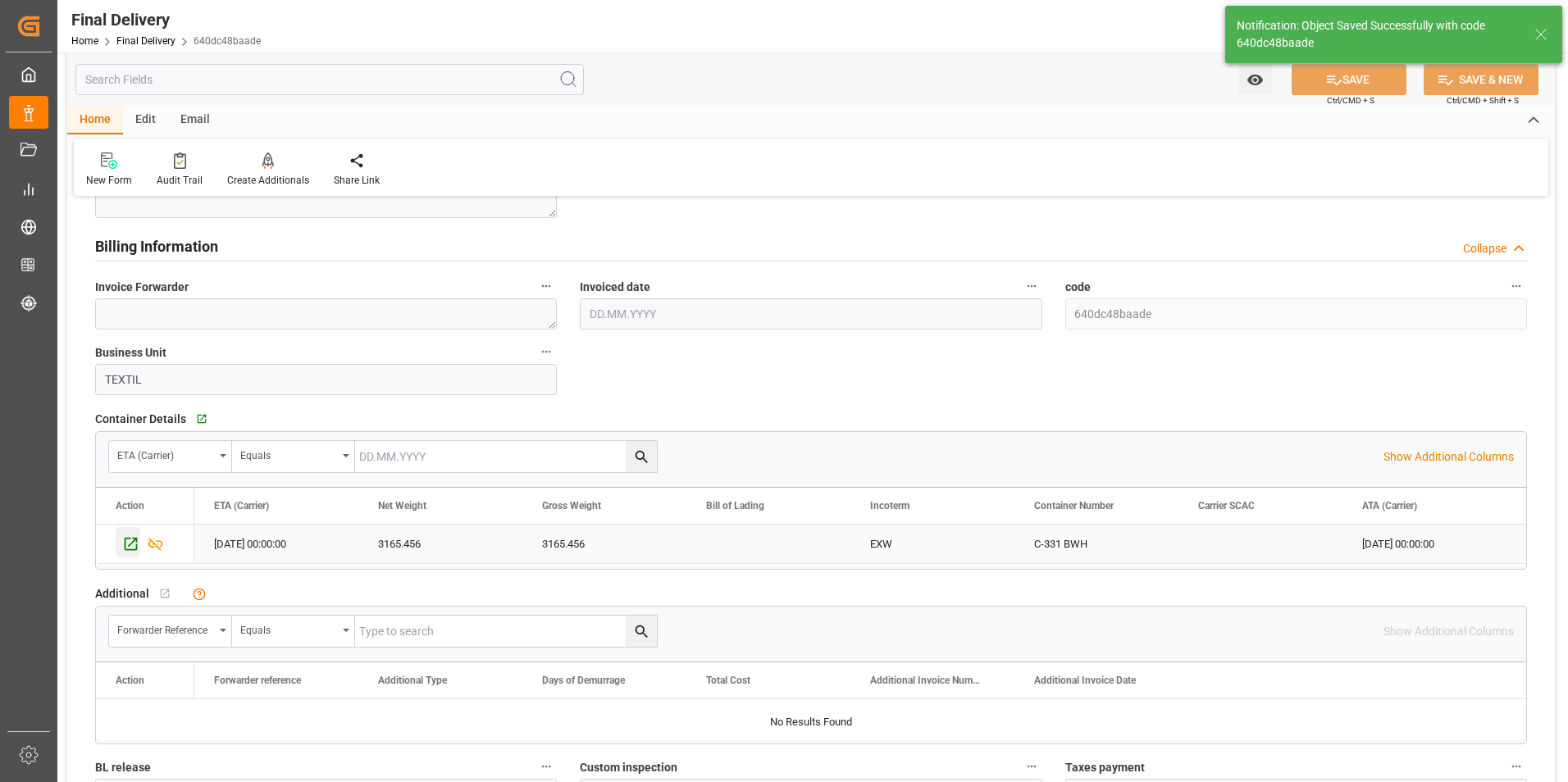
type textarea "1"
type input "Unloaded"
click at [131, 545] on icon "Press SPACE to select this row." at bounding box center [131, 544] width 18 height 18
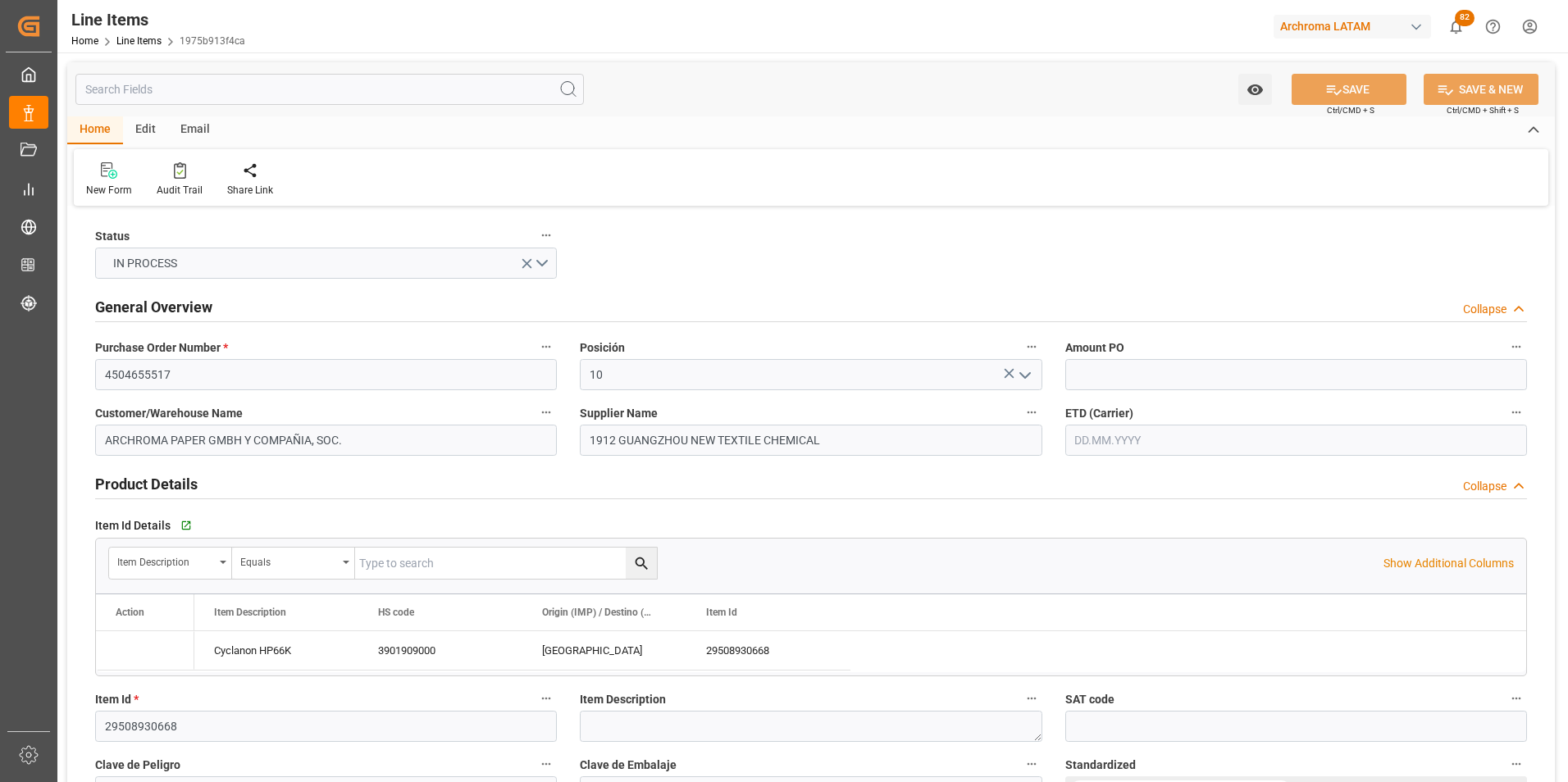
type input "[DATE]"
type input "[DATE] 18:52"
type input "[DATE] 20:07"
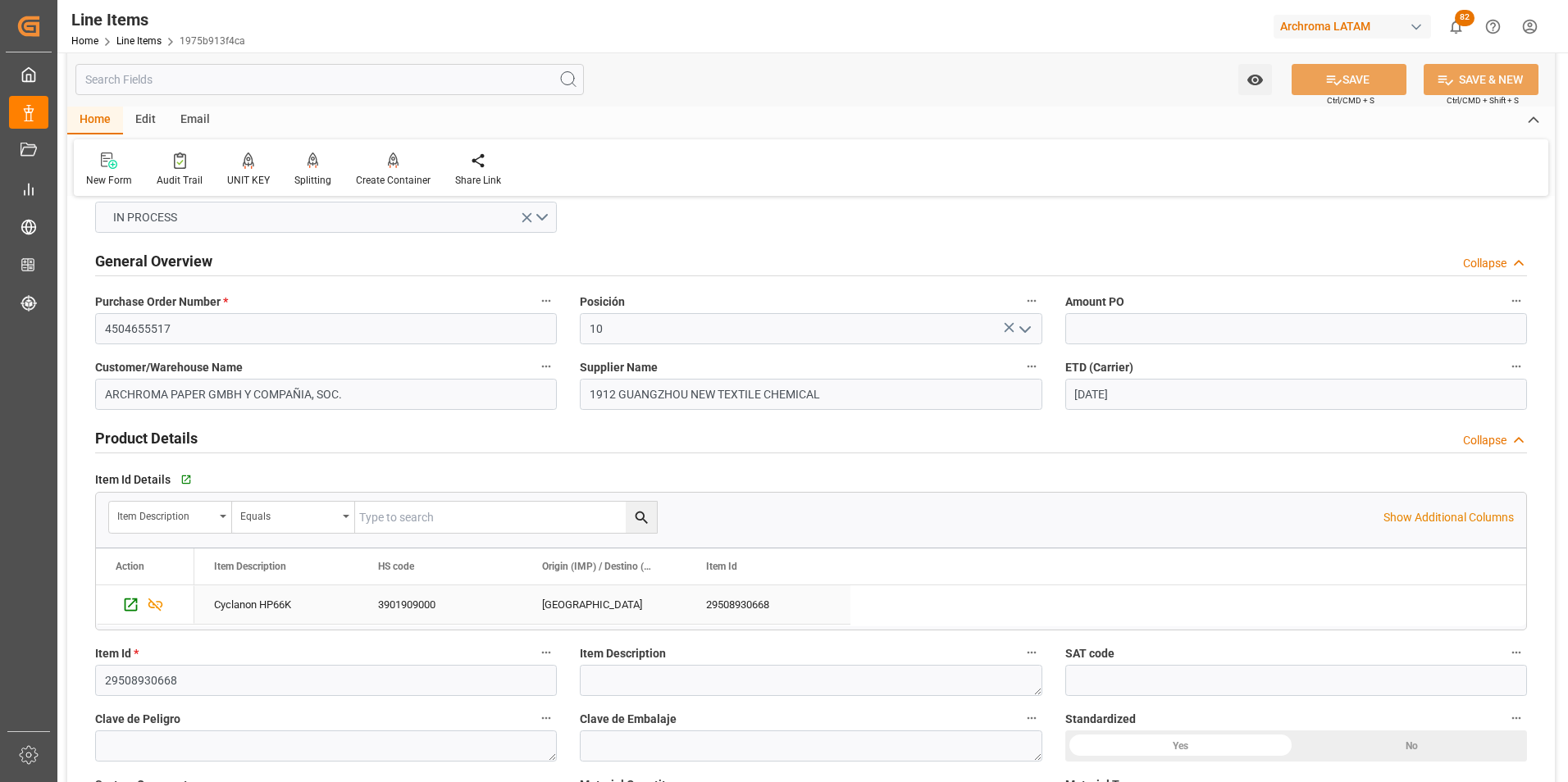
scroll to position [82, 0]
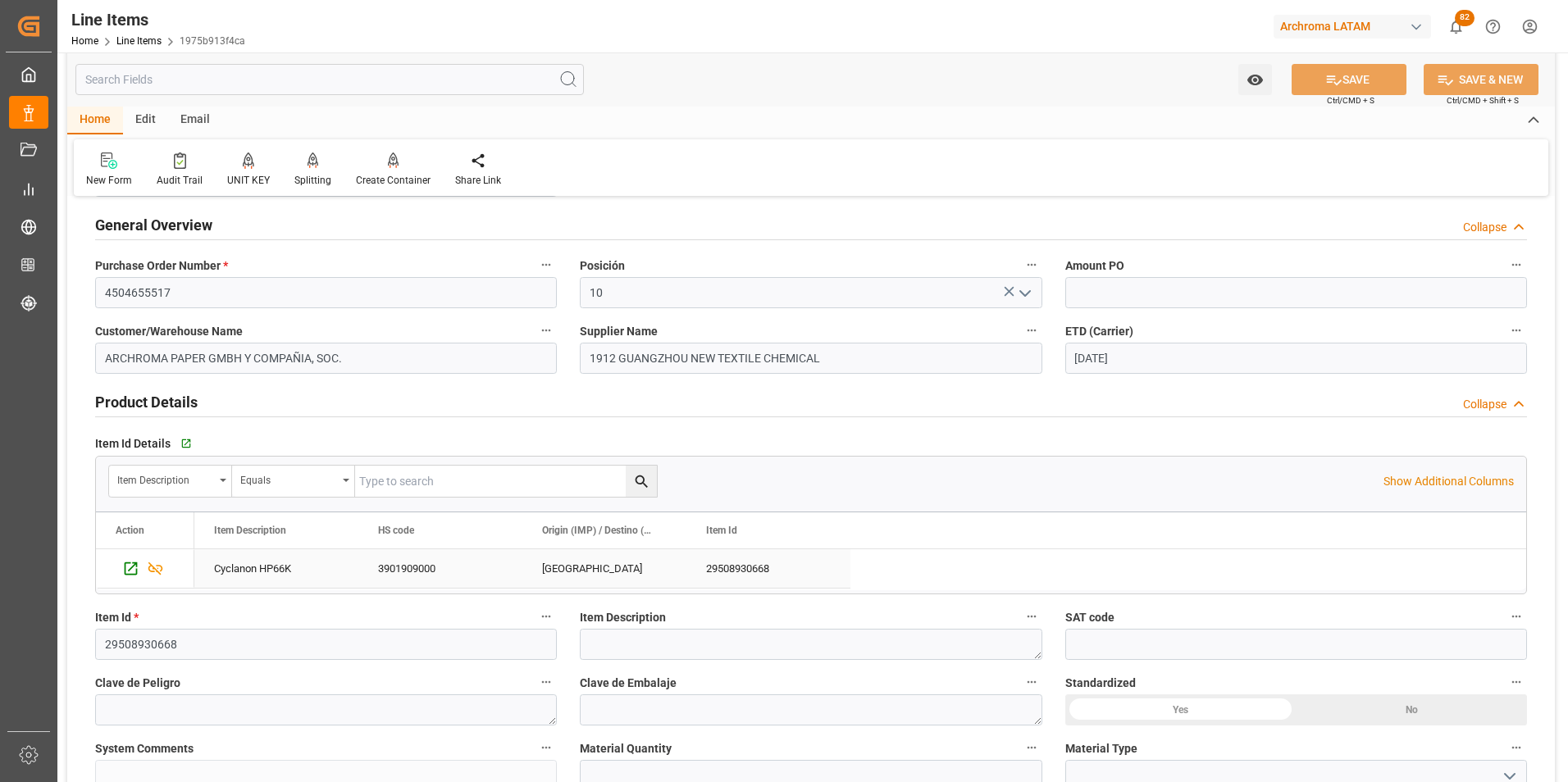
click at [286, 561] on div "Cyclanon HP66K" at bounding box center [277, 569] width 164 height 39
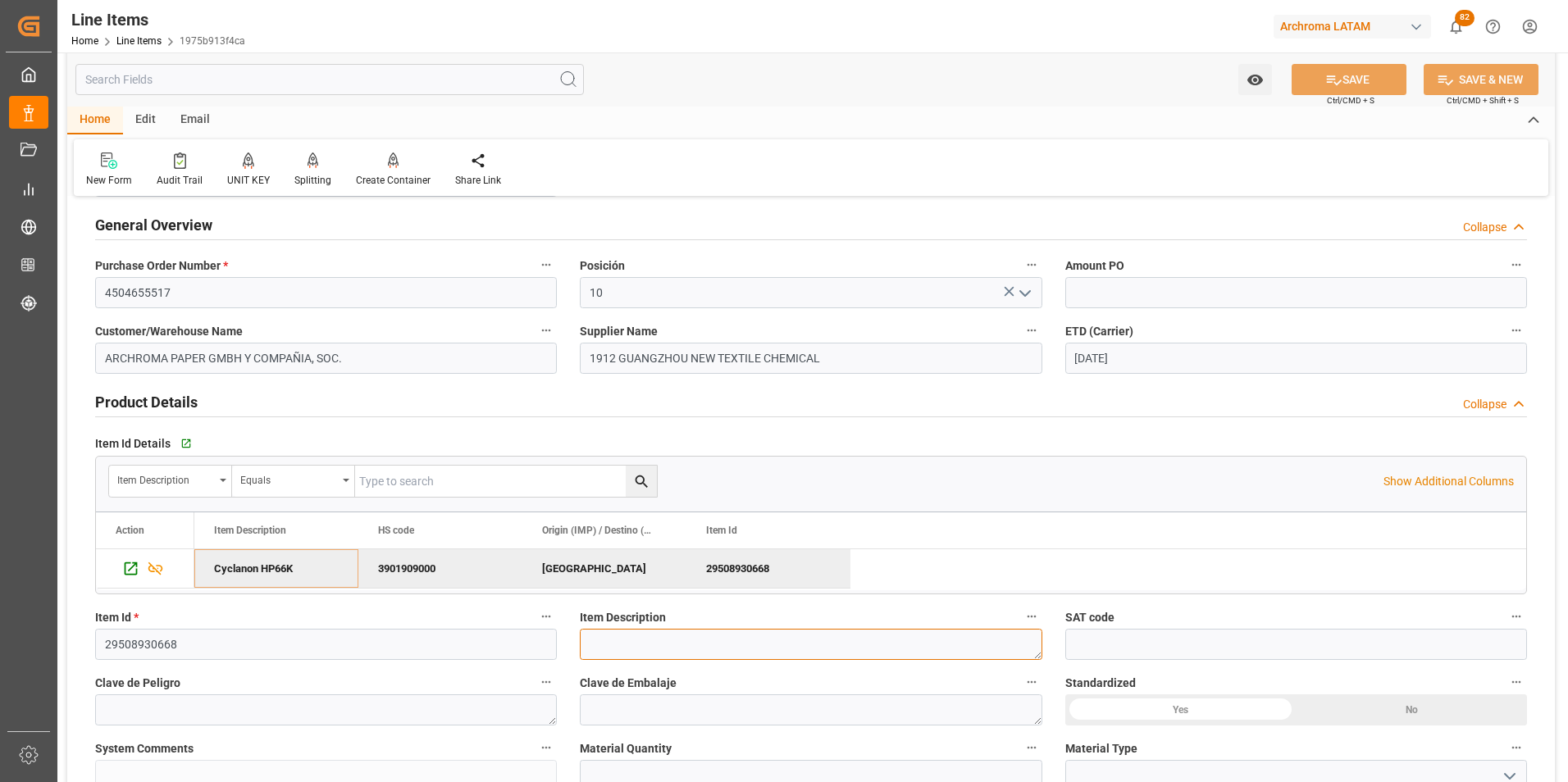
click at [609, 641] on textarea at bounding box center [810, 645] width 462 height 31
paste textarea "3901909000"
type textarea "3"
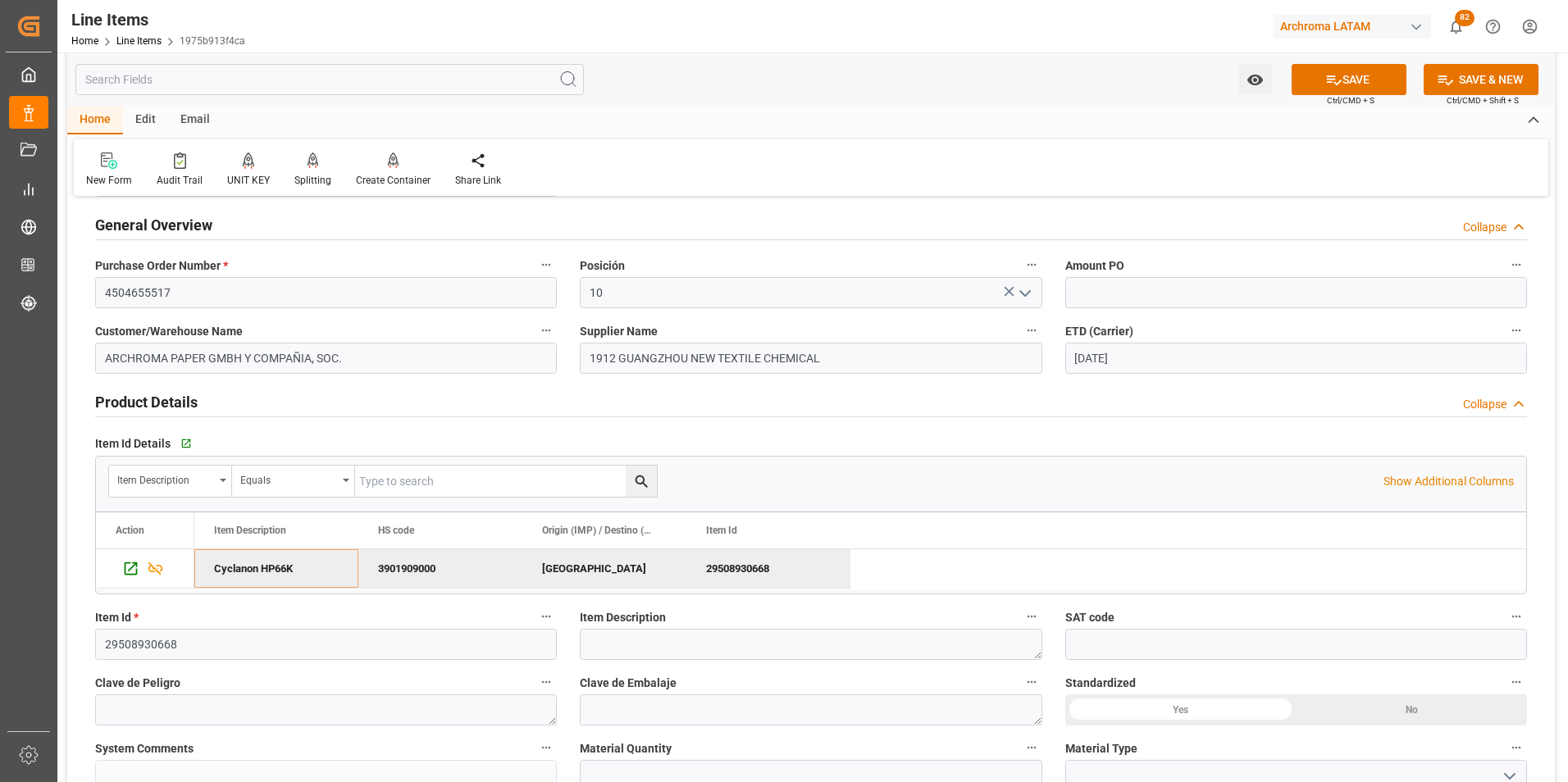
click at [238, 571] on div "Cyclanon HP66K" at bounding box center [277, 569] width 164 height 39
click at [692, 639] on textarea "3" at bounding box center [810, 645] width 462 height 31
paste textarea "Cyclanon HP66K"
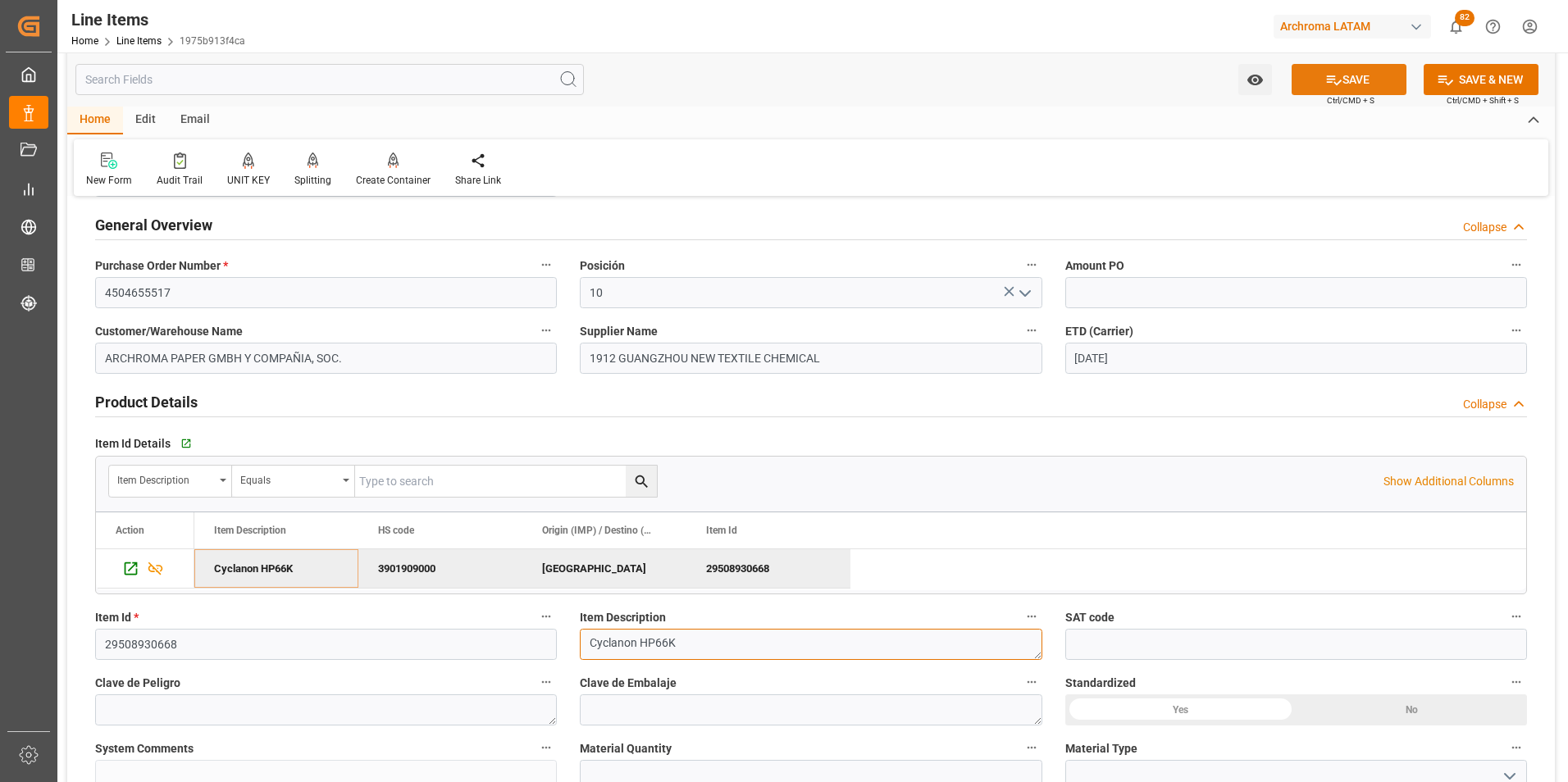
type textarea "Cyclanon HP66K"
click at [1353, 85] on button "SAVE" at bounding box center [1349, 80] width 115 height 31
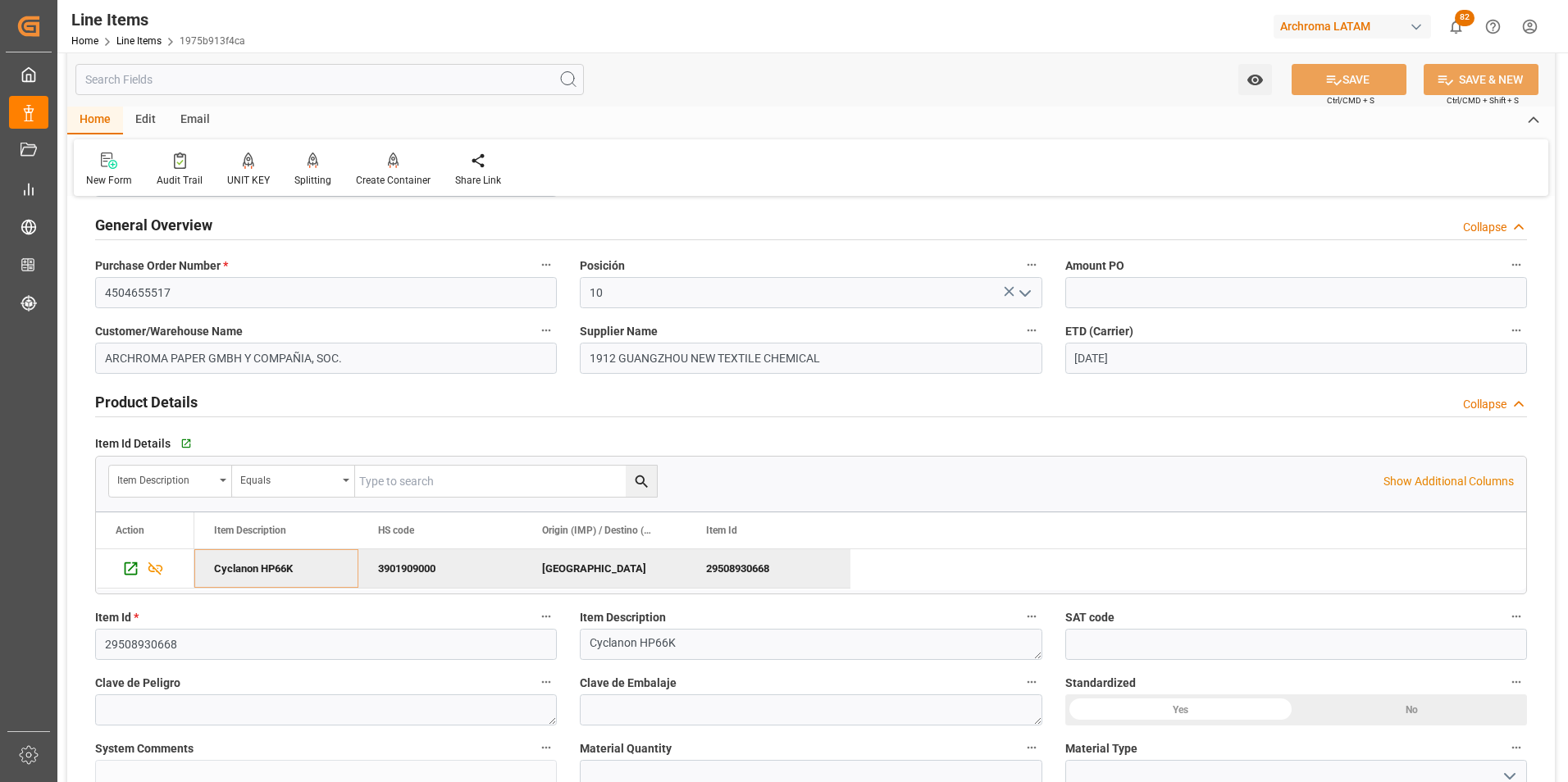
type input "[DATE] 18:55"
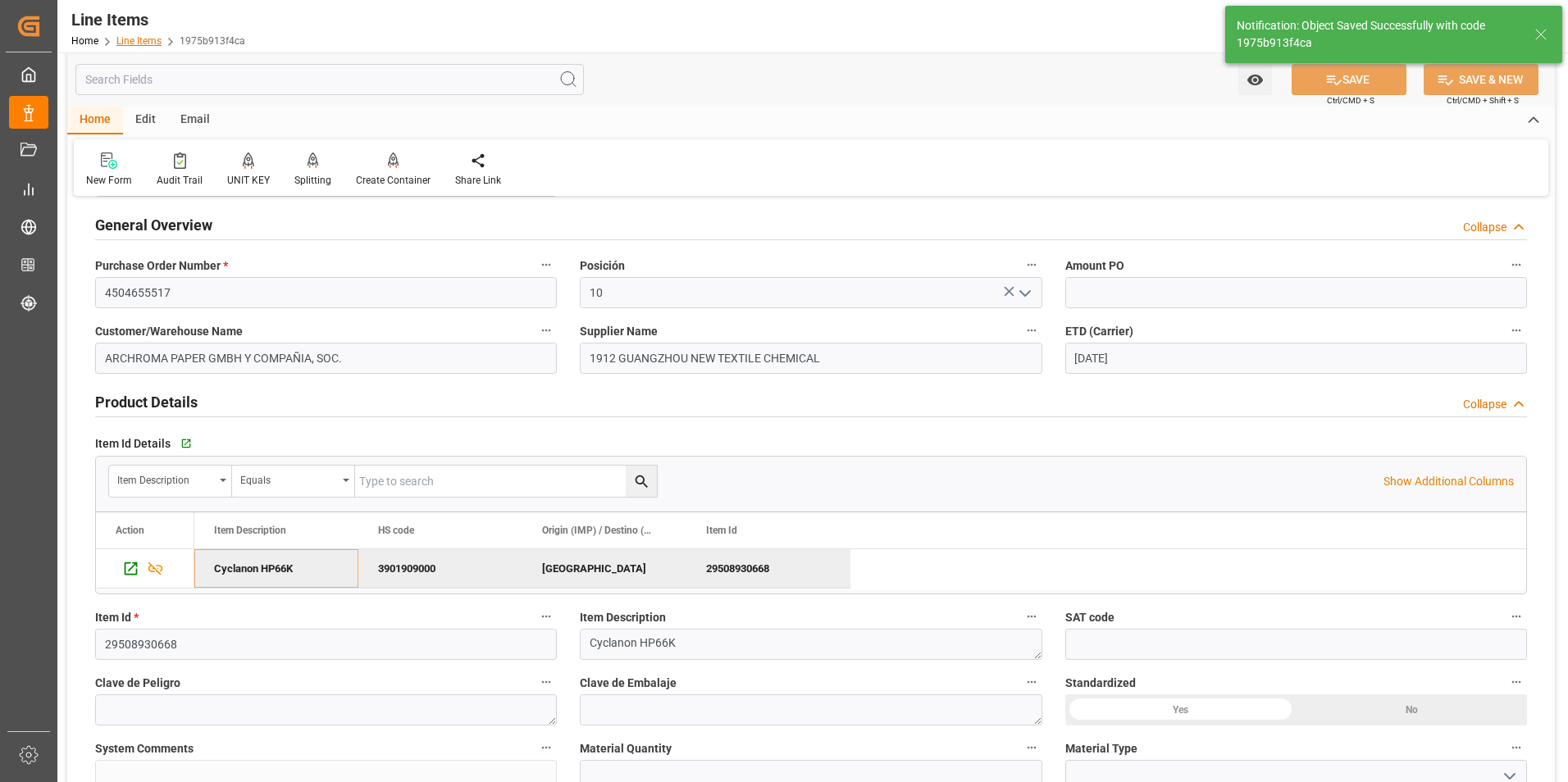
click at [136, 43] on link "Line Items" at bounding box center [139, 41] width 45 height 12
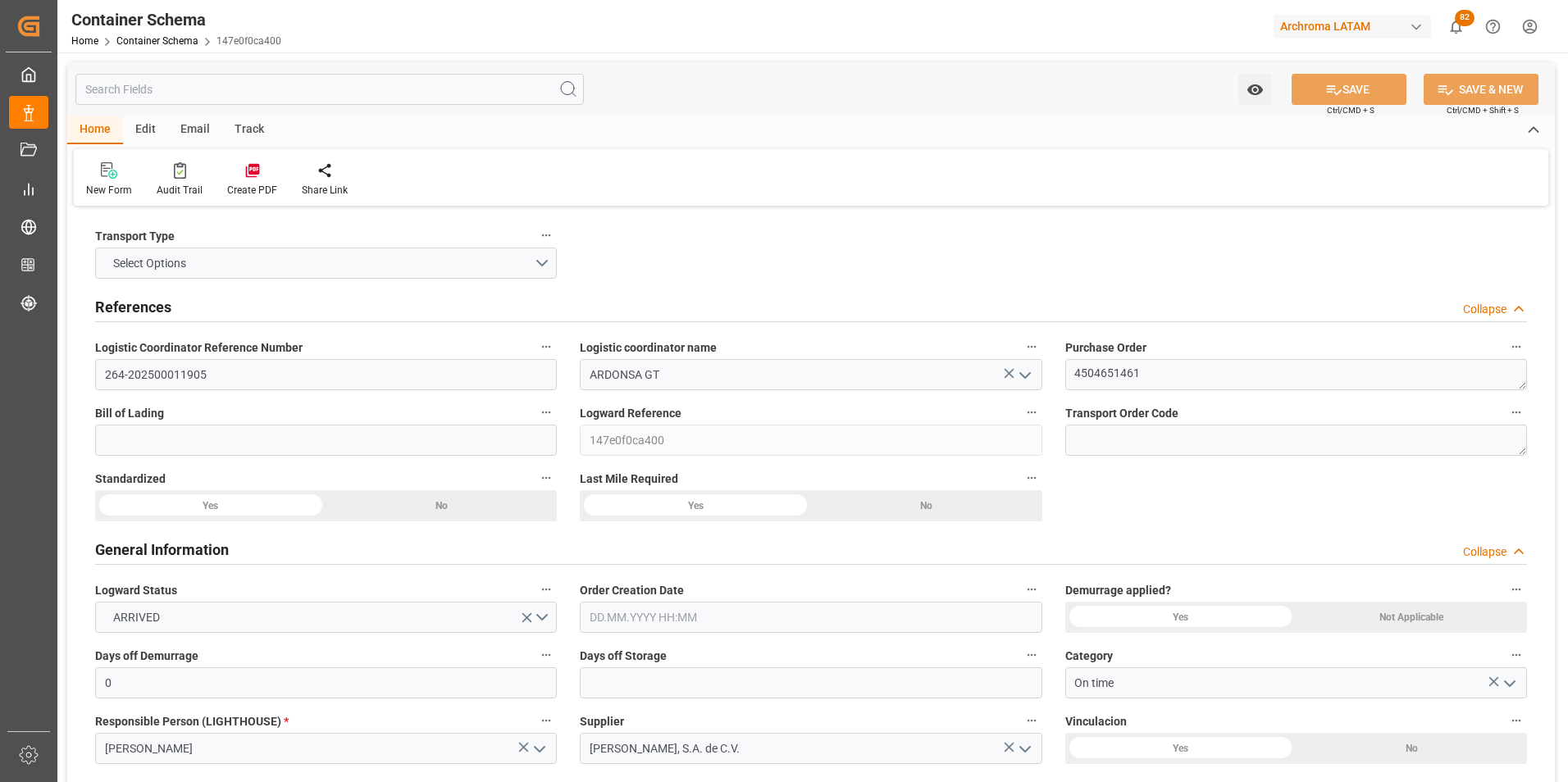
type input "0"
type input "1"
type input "56"
type input "3165.456"
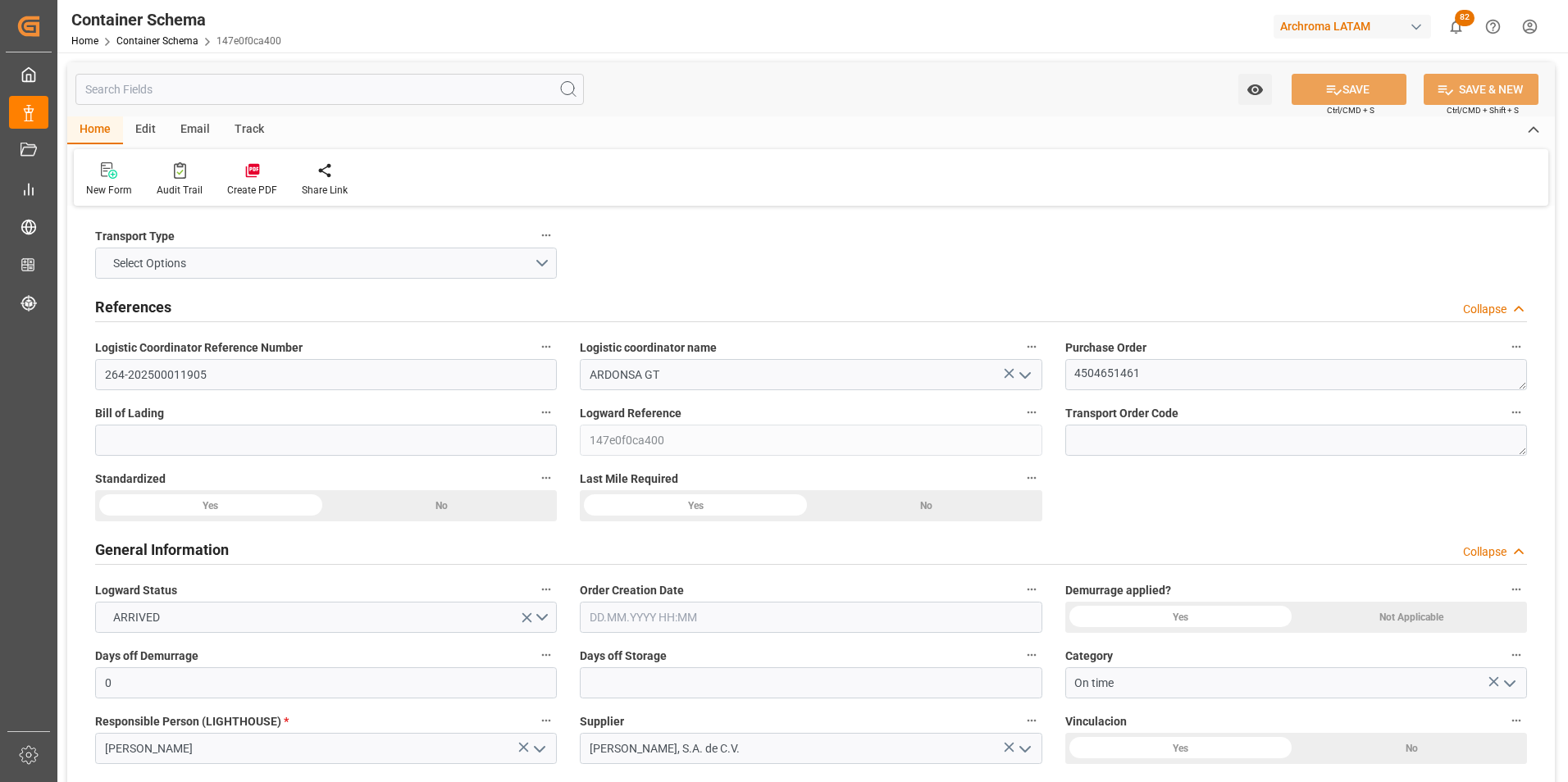
type input "MXZMF"
type input "[DATE] 14:45"
type input "[DATE]"
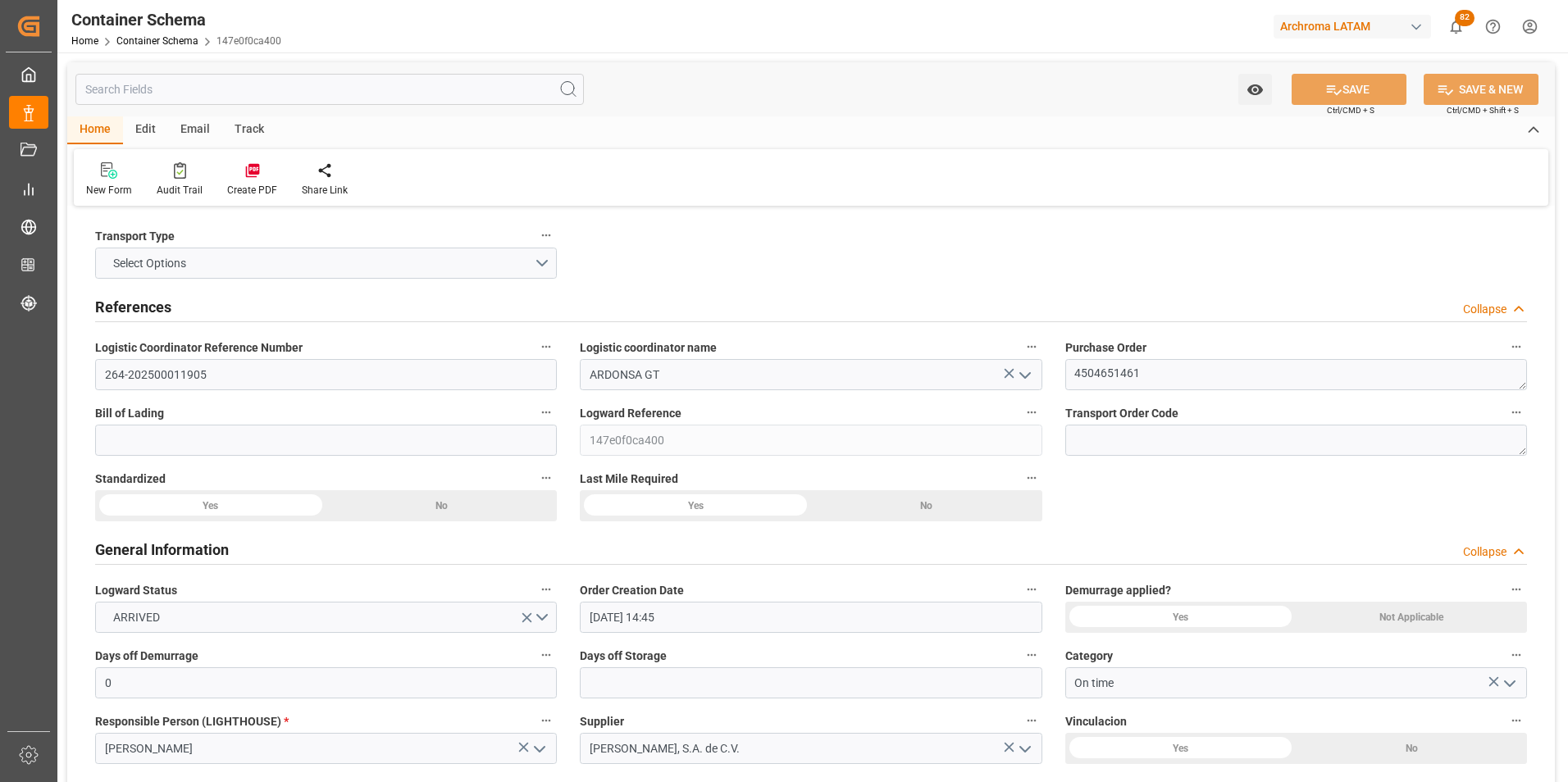
type input "[DATE]"
type input "[DATE] 00:00"
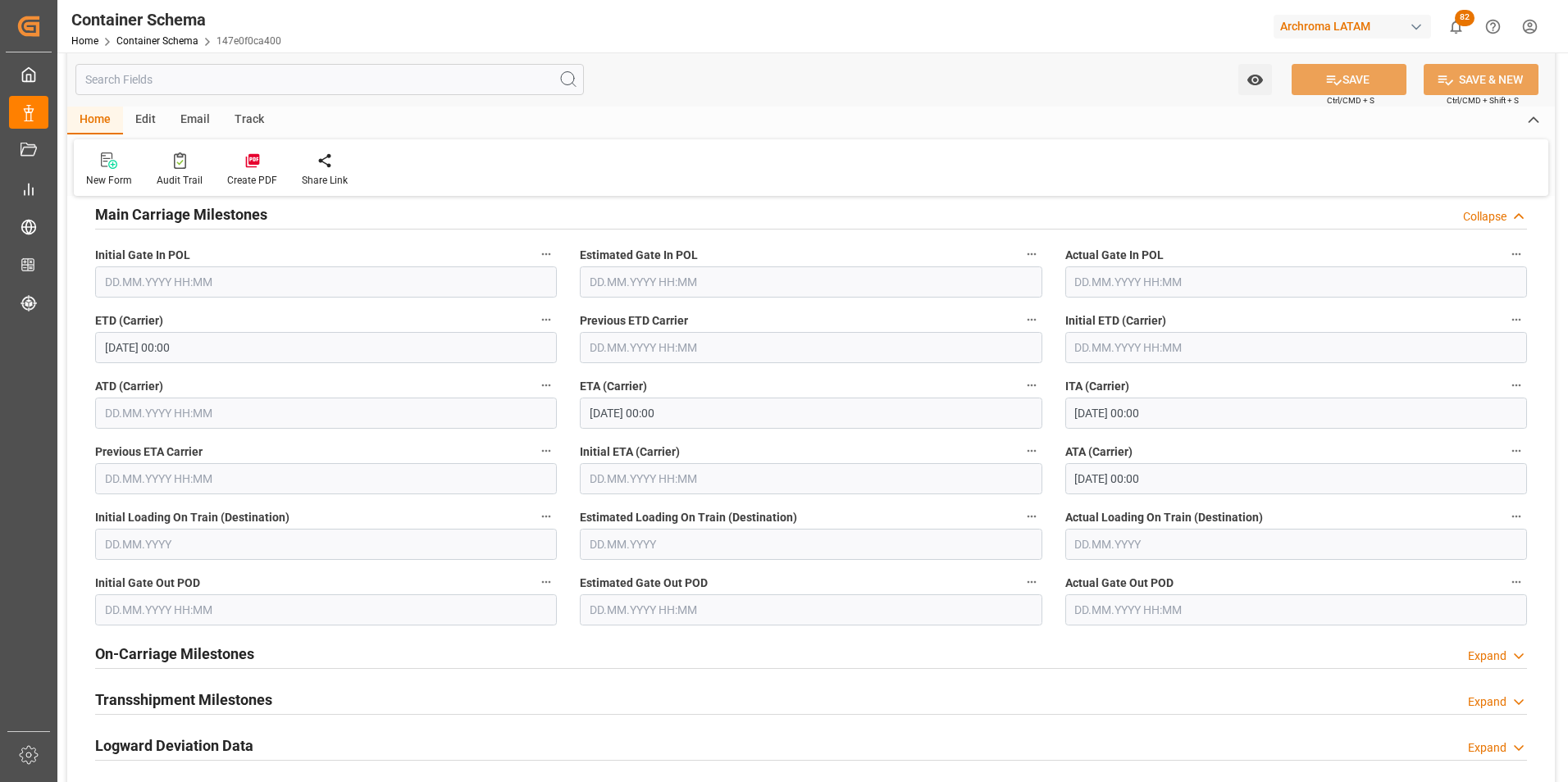
scroll to position [2050, 0]
click at [832, 651] on div "On-Carriage Milestones Expand" at bounding box center [811, 652] width 1432 height 31
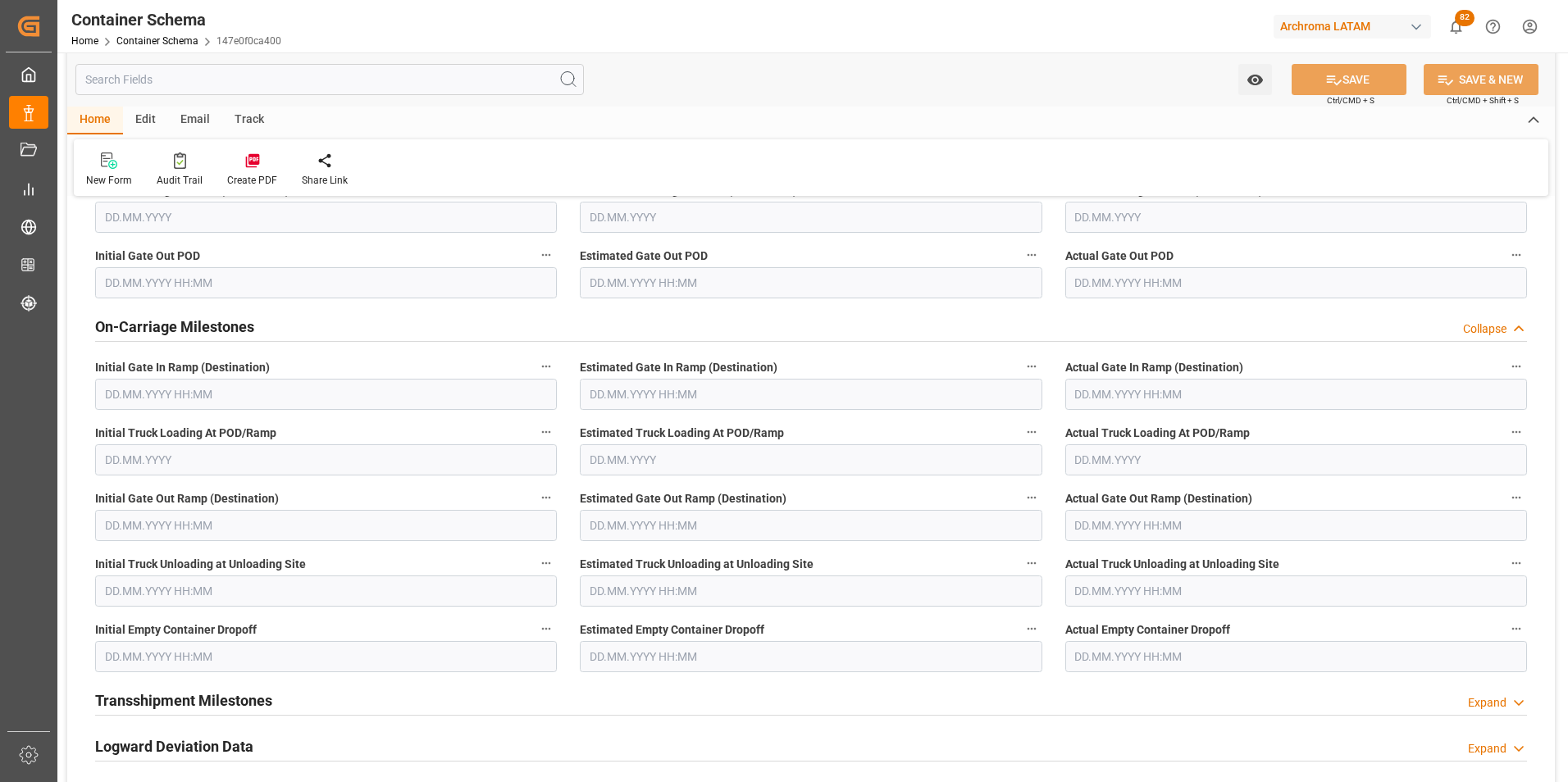
scroll to position [2377, 0]
click at [246, 663] on input "text" at bounding box center [326, 655] width 462 height 31
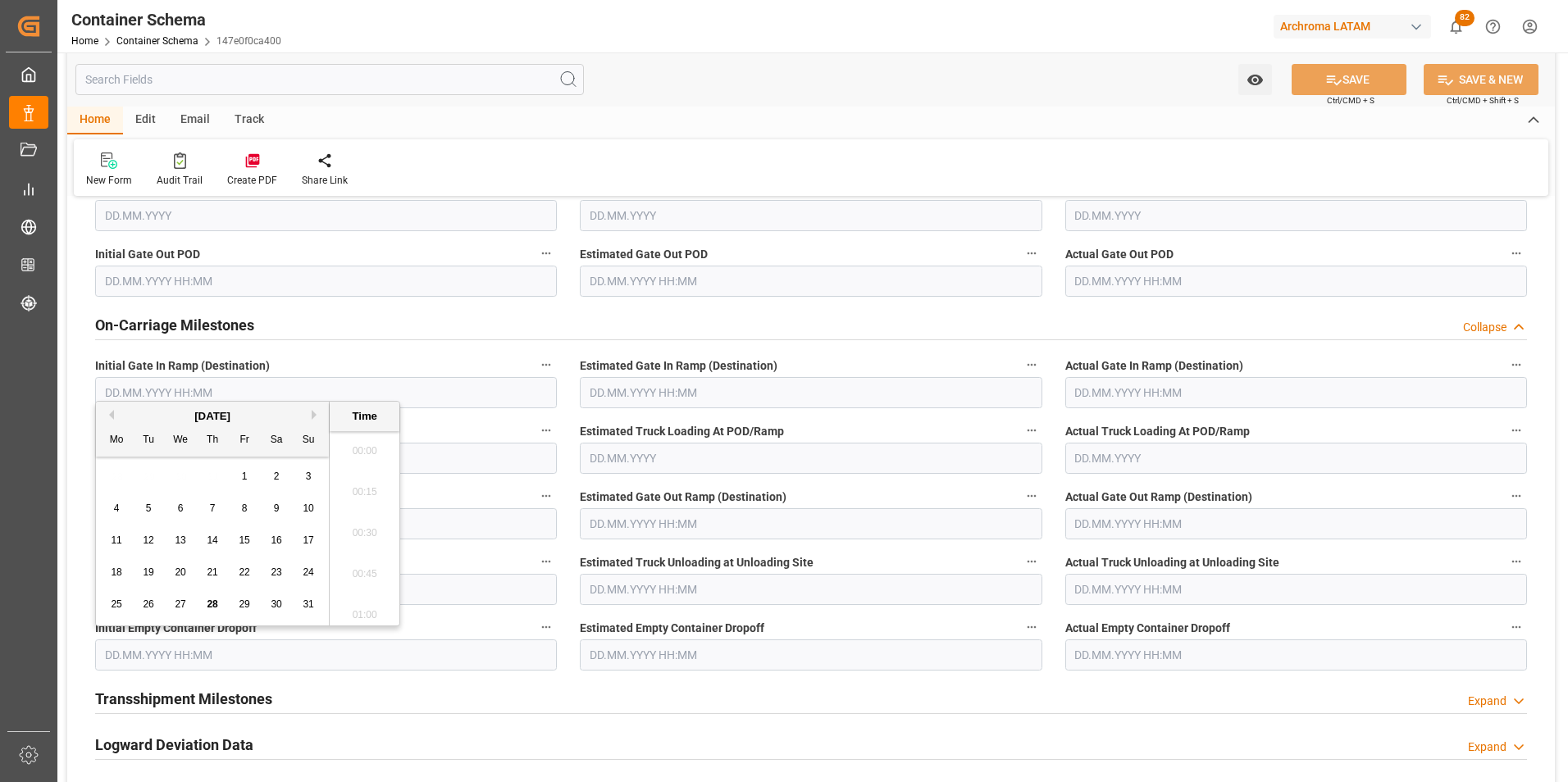
scroll to position [2260, 0]
click at [215, 604] on span "28" at bounding box center [211, 605] width 11 height 12
type input "[DATE] 00:00"
click at [653, 662] on input "text" at bounding box center [810, 655] width 462 height 31
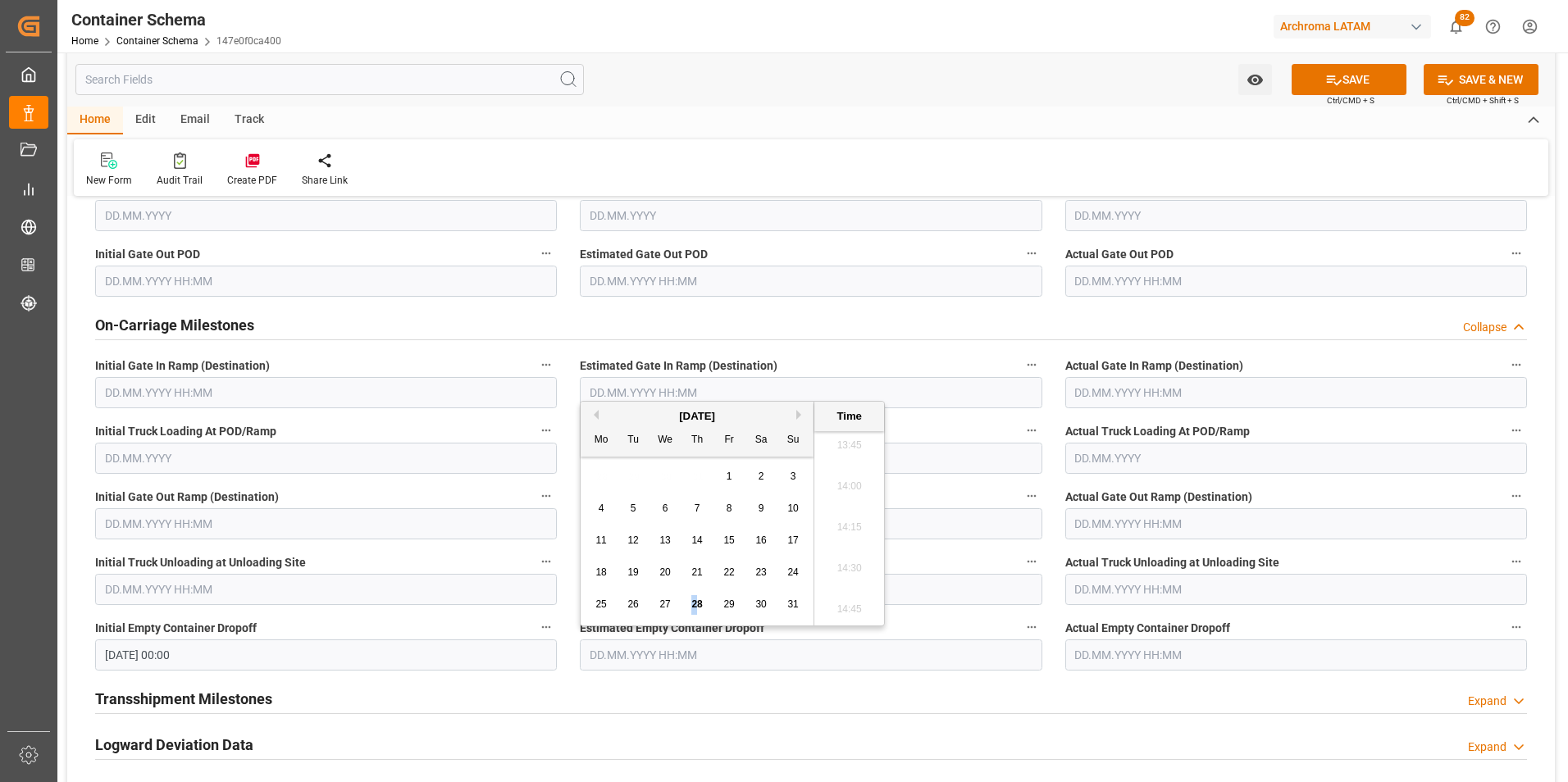
click at [693, 602] on span "28" at bounding box center [696, 605] width 11 height 12
type input "[DATE] 00:00"
click at [1212, 651] on input "text" at bounding box center [1296, 655] width 462 height 31
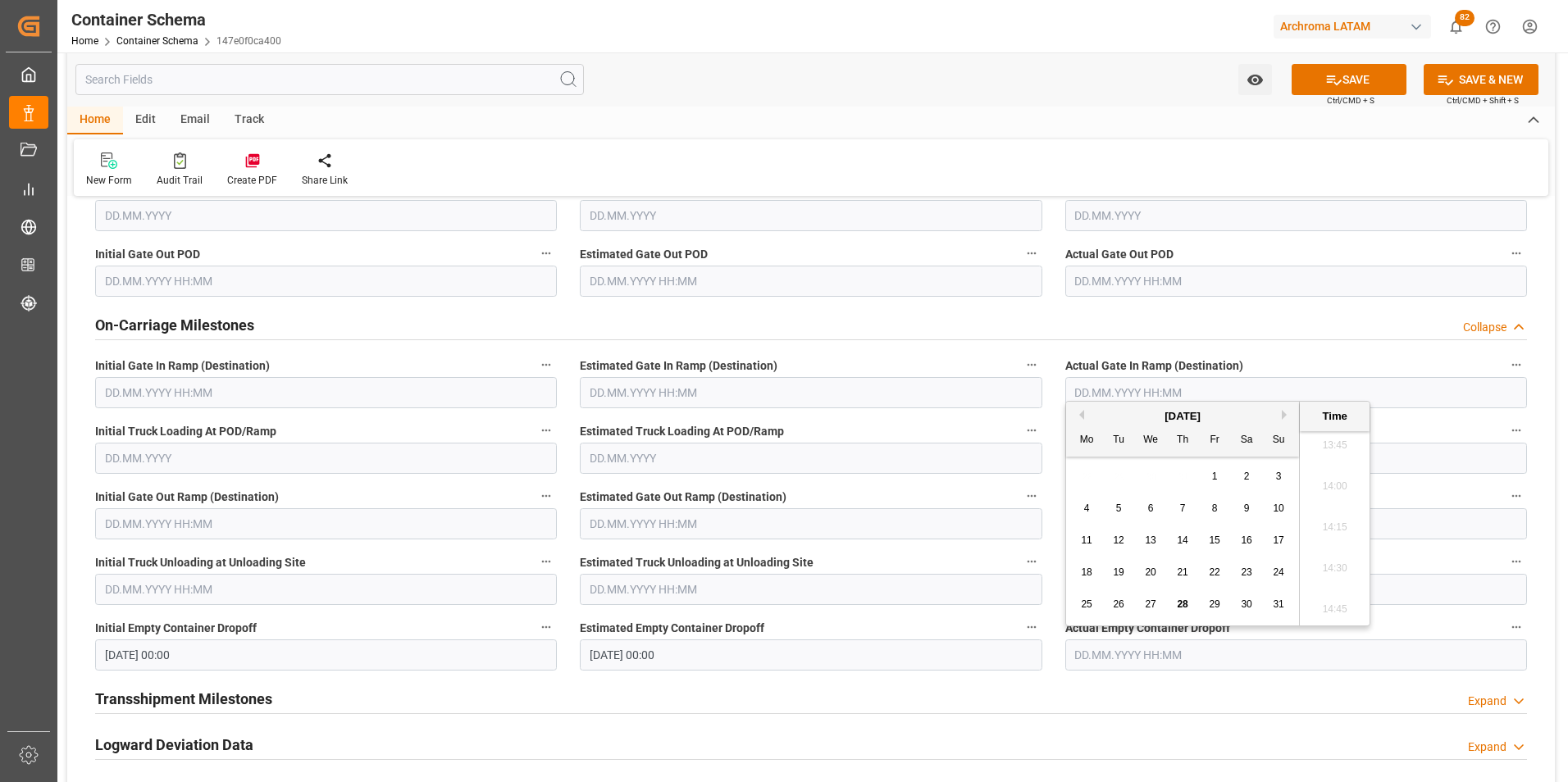
click at [1188, 601] on div "28" at bounding box center [1182, 605] width 20 height 19
type input "[DATE] 00:00"
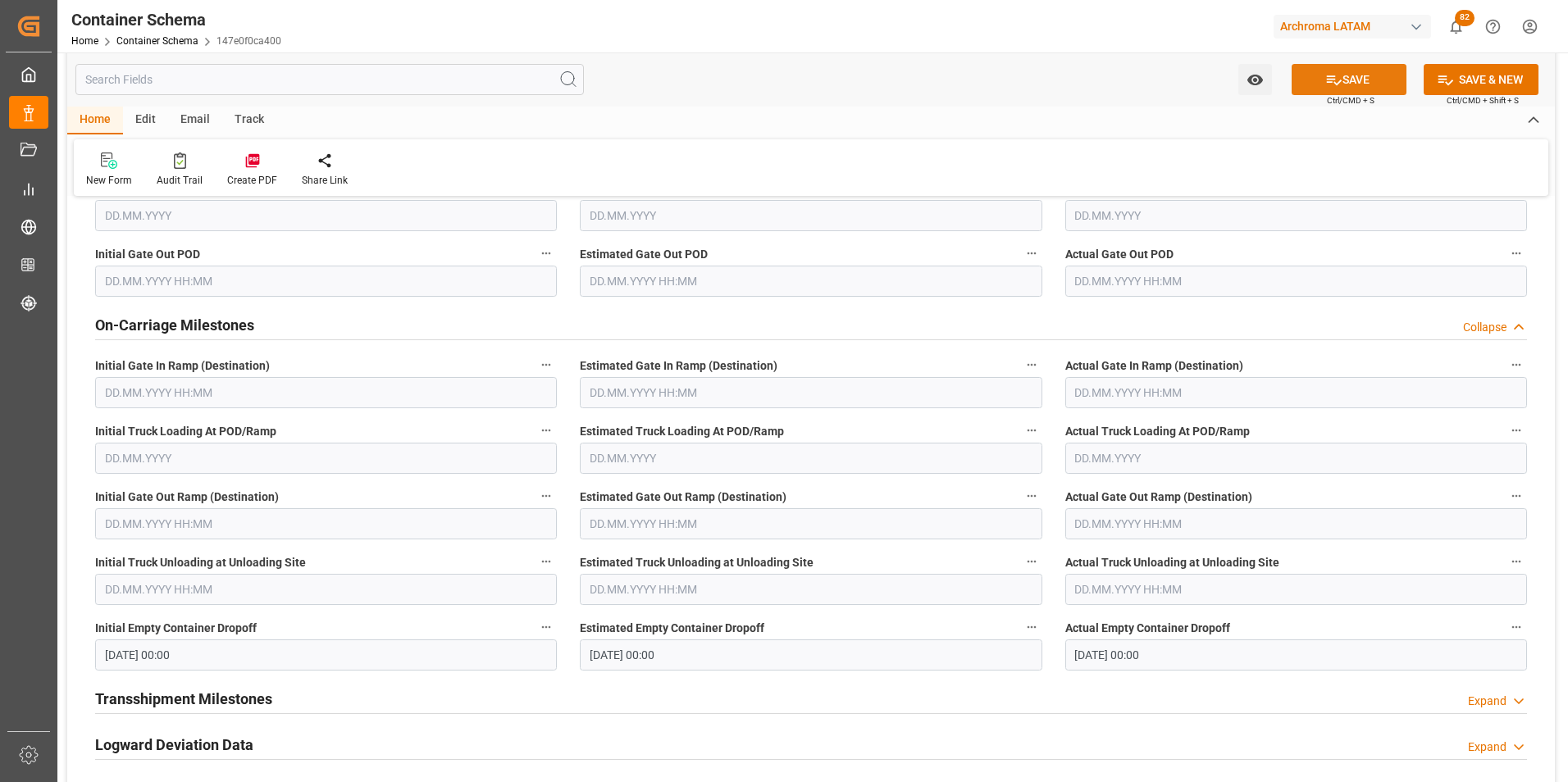
click at [1365, 83] on button "SAVE" at bounding box center [1349, 80] width 115 height 31
